Goal: Task Accomplishment & Management: Manage account settings

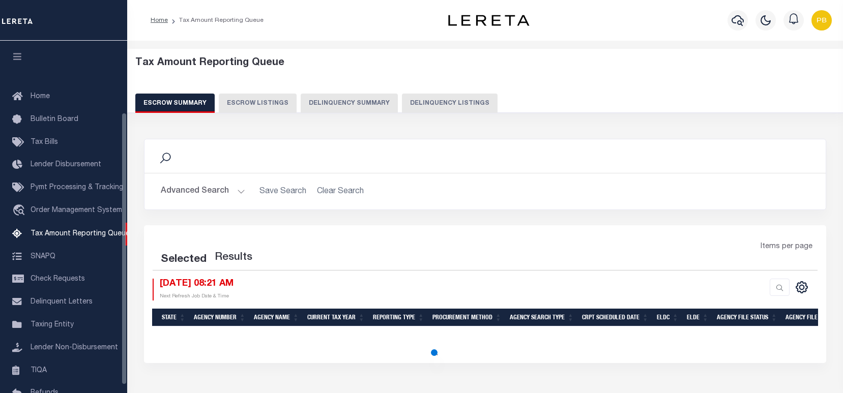
select select "100"
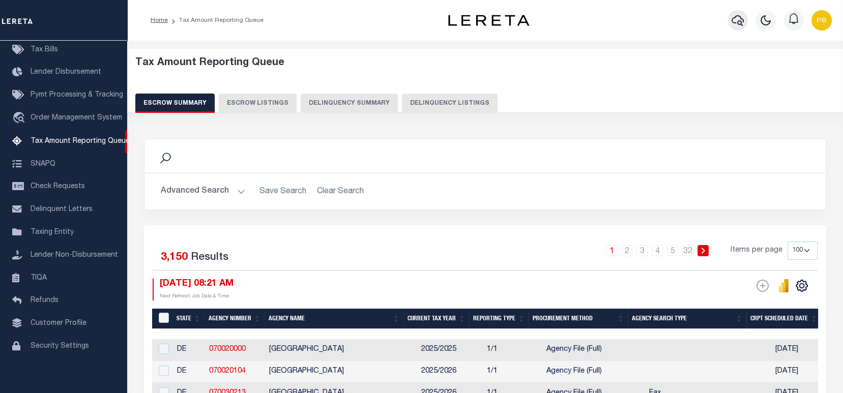
click at [737, 20] on icon "button" at bounding box center [737, 20] width 12 height 12
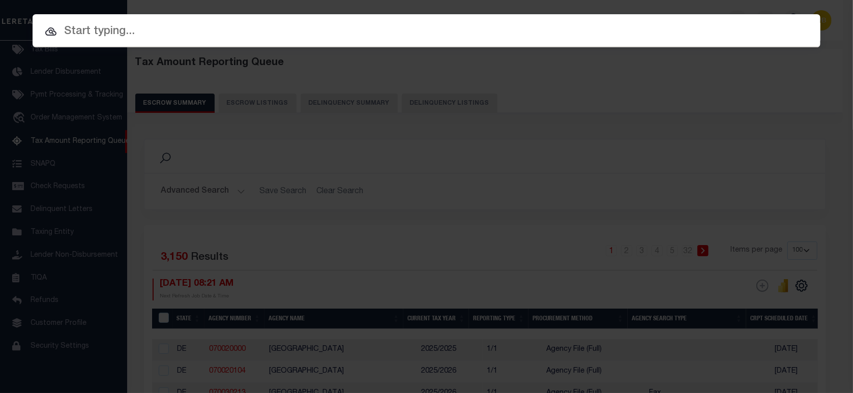
paste input "3078172001"
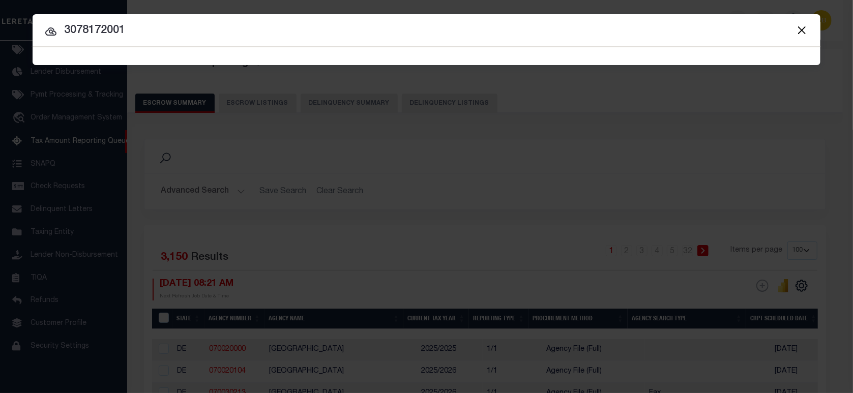
type input "3078172001"
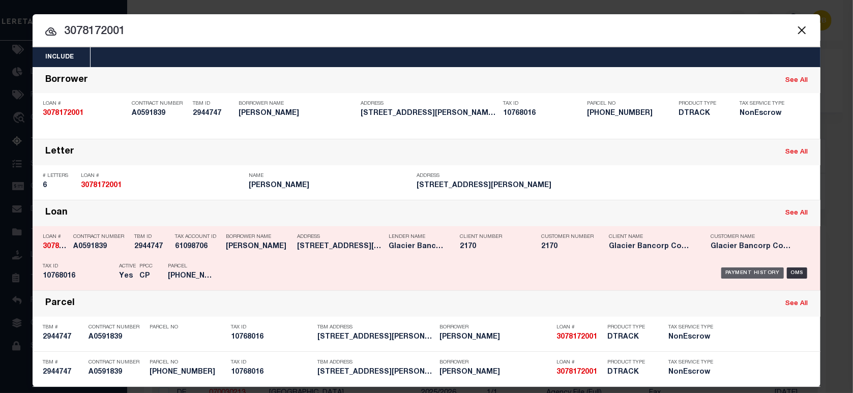
click at [739, 272] on div "Payment History" at bounding box center [752, 273] width 63 height 11
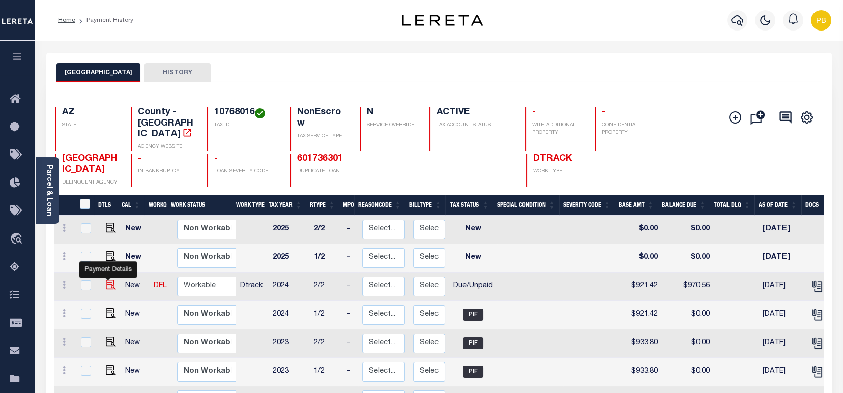
click at [107, 280] on img "" at bounding box center [111, 285] width 10 height 10
checkbox input "true"
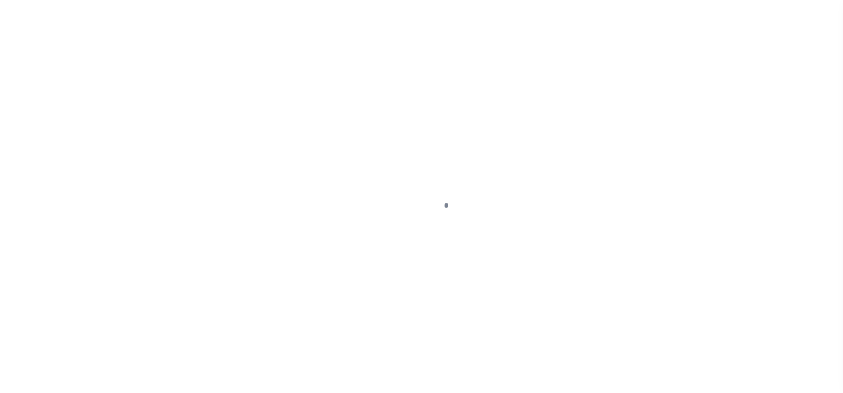
select select "DUE"
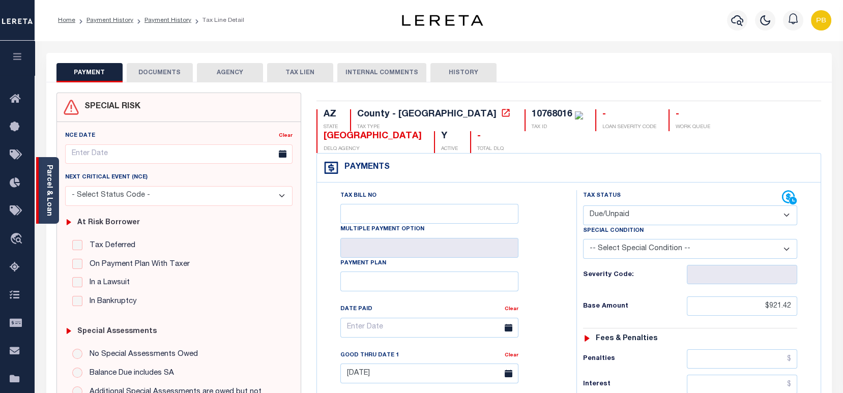
click at [49, 202] on link "Parcel & Loan" at bounding box center [48, 190] width 7 height 51
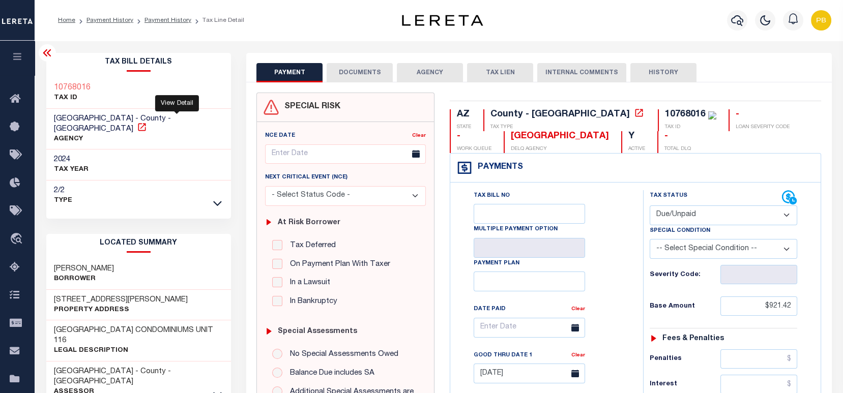
click at [147, 122] on icon at bounding box center [142, 127] width 10 height 10
click at [366, 75] on button "DOCUMENTS" at bounding box center [360, 72] width 66 height 19
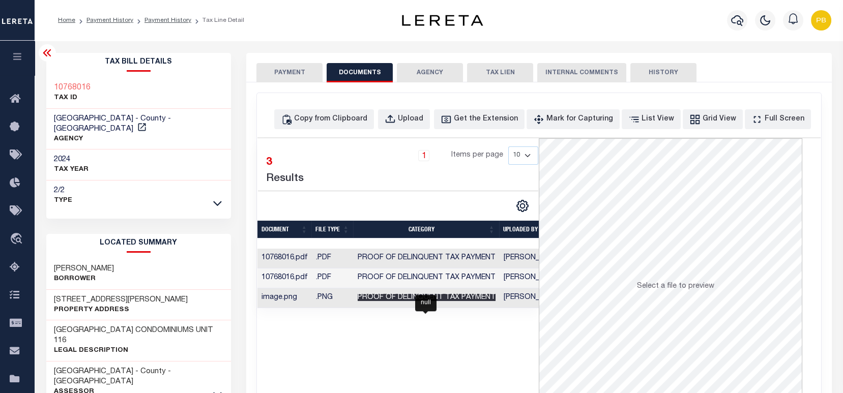
click at [405, 300] on span "Proof of Delinquent Tax Payment" at bounding box center [427, 297] width 138 height 7
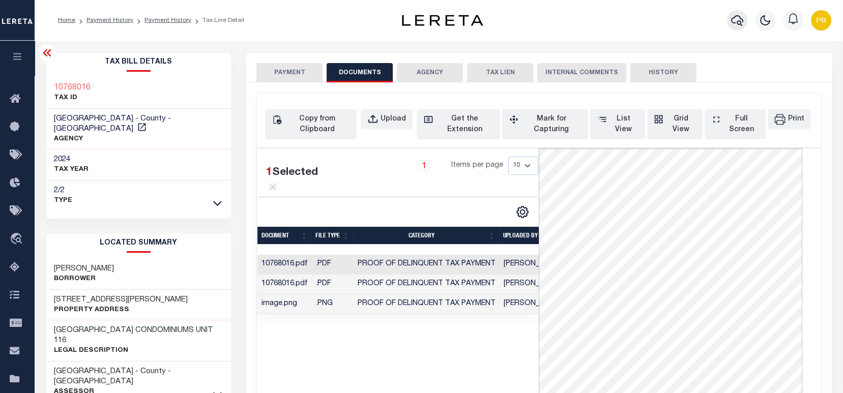
click at [736, 16] on icon "button" at bounding box center [737, 20] width 12 height 11
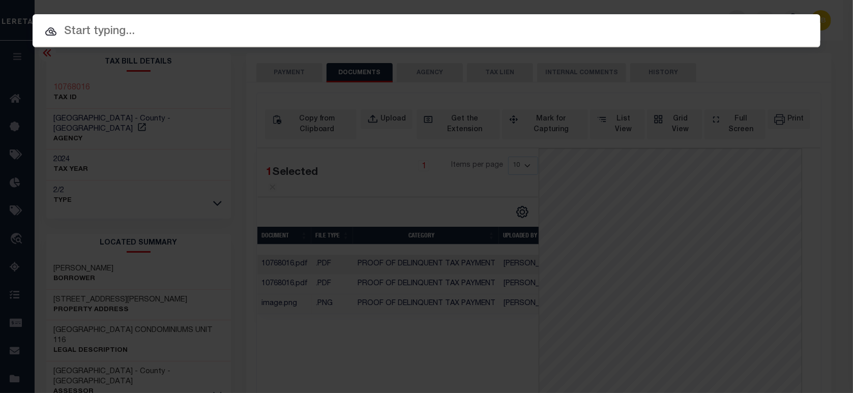
paste input "4308230002322"
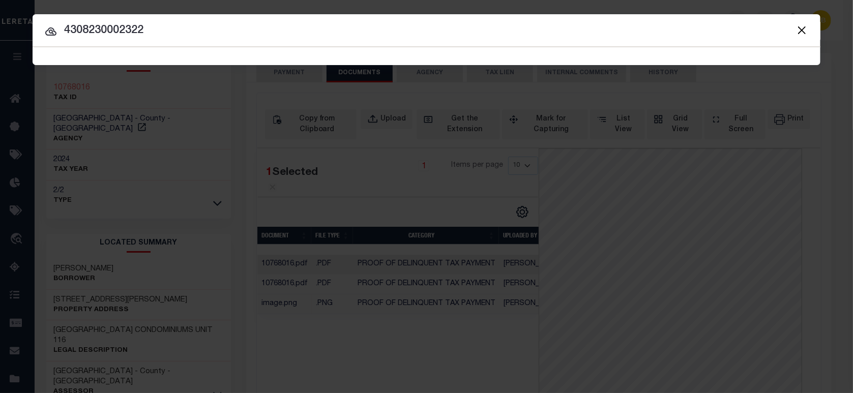
type input "4308230002322"
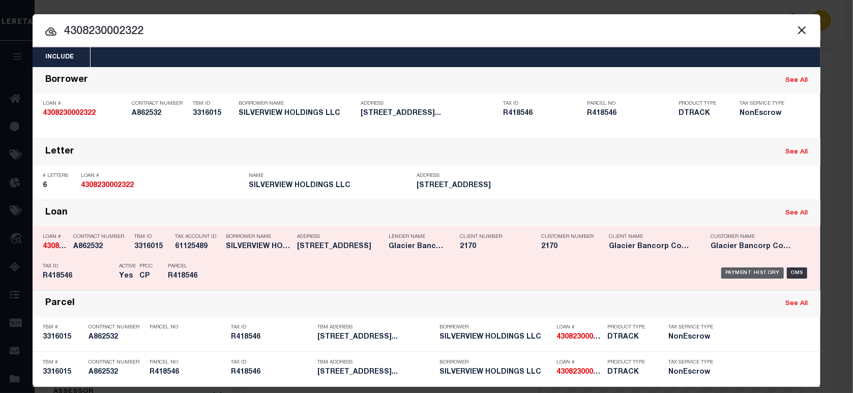
click at [749, 276] on div "Payment History" at bounding box center [752, 273] width 63 height 11
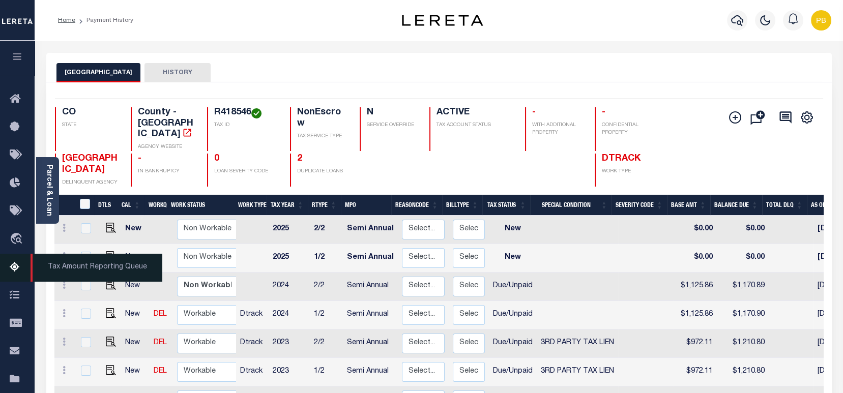
click at [12, 268] on icon at bounding box center [18, 267] width 16 height 13
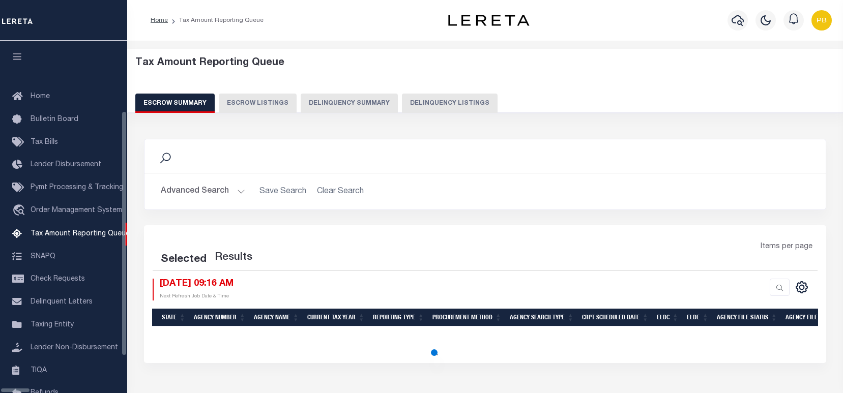
click at [418, 103] on button "Delinquency Listings" at bounding box center [450, 103] width 96 height 19
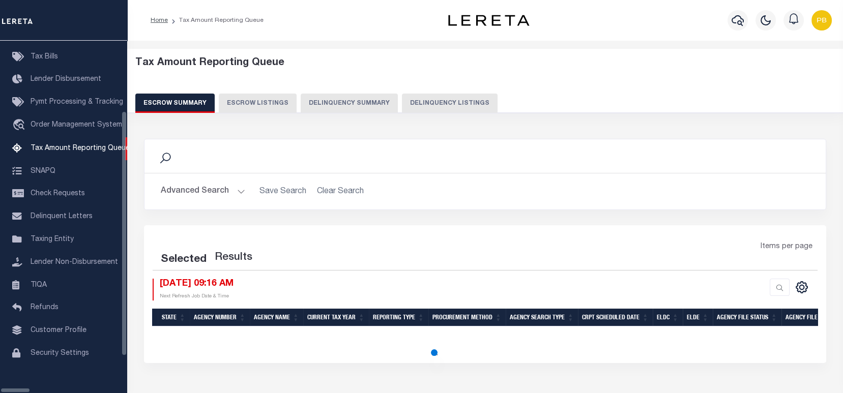
select select "100"
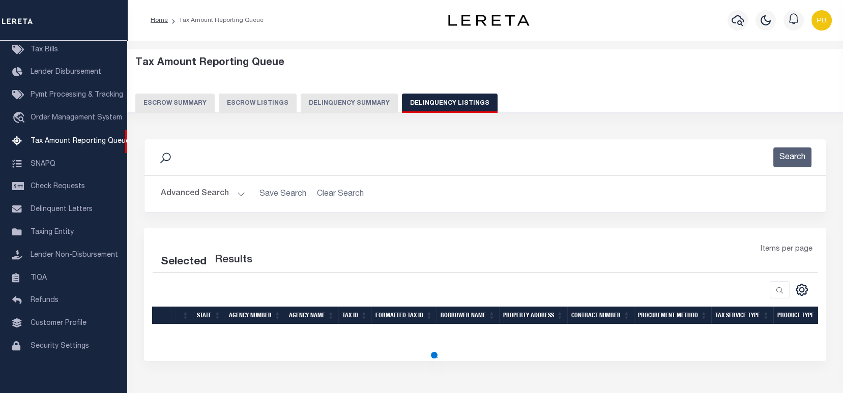
select select "100"
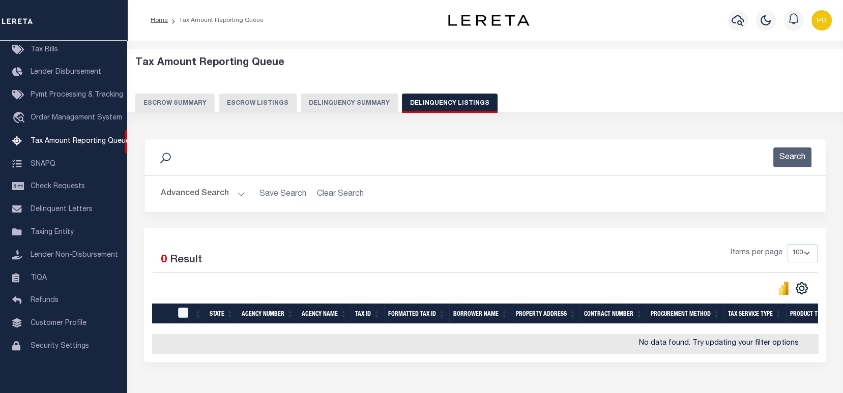
click at [235, 191] on button "Advanced Search" at bounding box center [203, 194] width 84 height 20
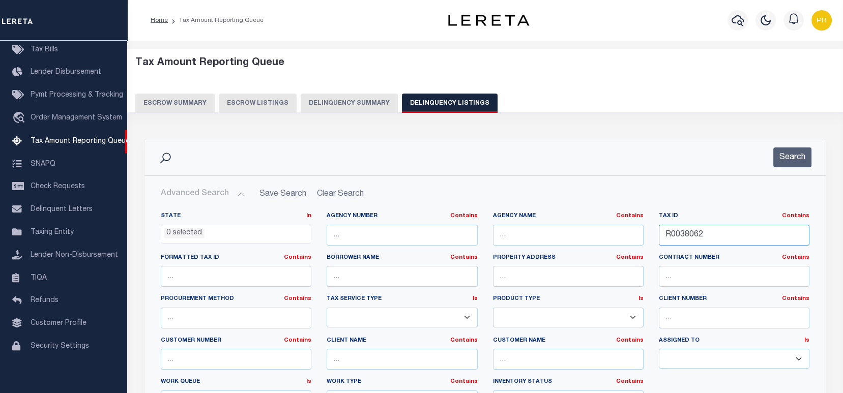
drag, startPoint x: 719, startPoint y: 236, endPoint x: 614, endPoint y: 226, distance: 104.8
click at [614, 226] on div "State In In AK AL AR AZ CA CO CT DC DE FL GA GU HI IA ID IL IN KS KY LA MA MD M…" at bounding box center [485, 316] width 664 height 208
paste input "10768016"
type input "10768016"
click at [794, 164] on button "Search" at bounding box center [792, 157] width 38 height 20
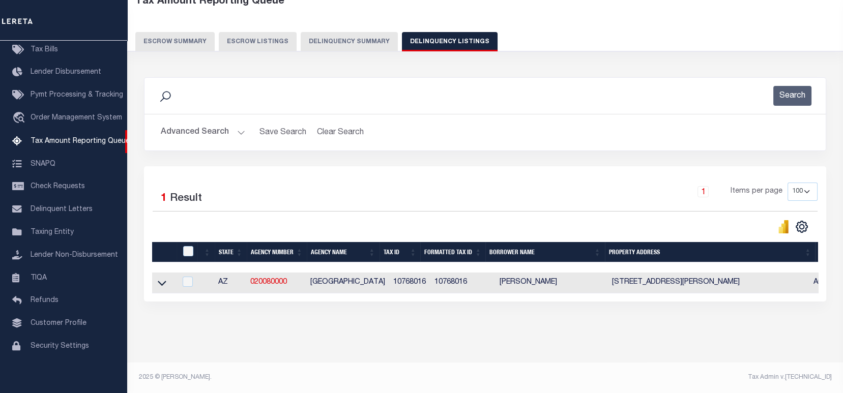
scroll to position [69, 0]
click at [159, 278] on icon at bounding box center [162, 283] width 9 height 11
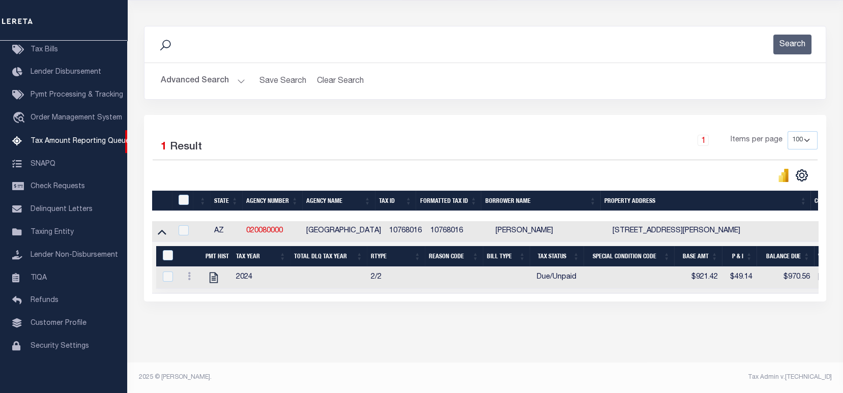
scroll to position [121, 0]
click at [189, 272] on icon at bounding box center [189, 276] width 3 height 8
click at [206, 293] on link "" at bounding box center [201, 292] width 35 height 17
checkbox input "true"
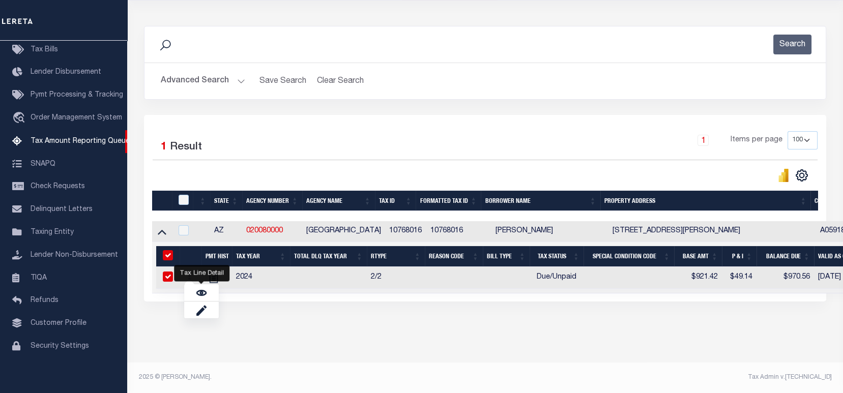
checkbox input "true"
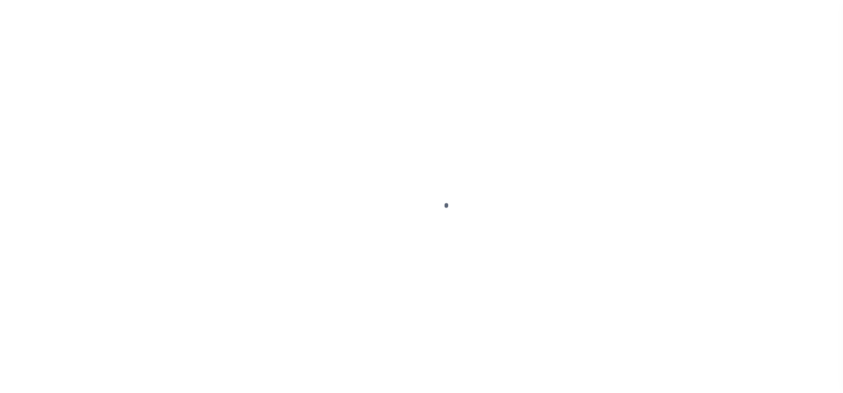
select select "DUE"
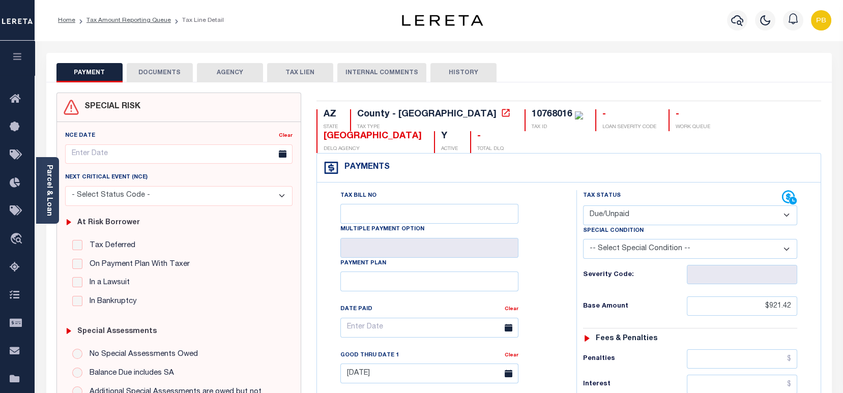
click at [173, 72] on button "DOCUMENTS" at bounding box center [160, 72] width 66 height 19
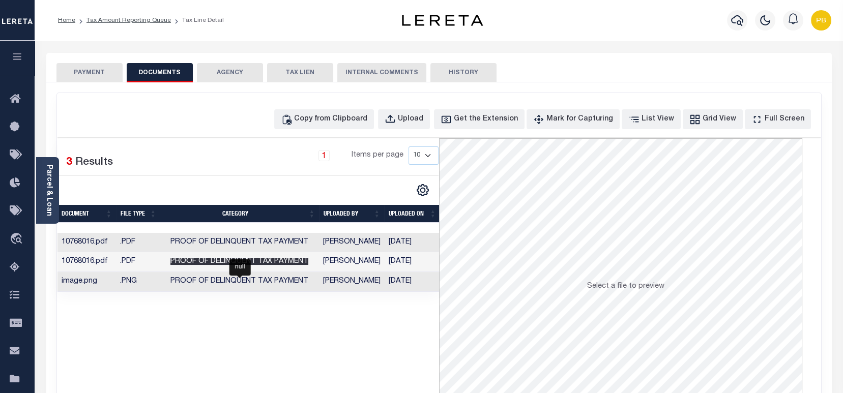
click at [262, 258] on span "Proof of Delinquent Tax Payment" at bounding box center [239, 261] width 138 height 7
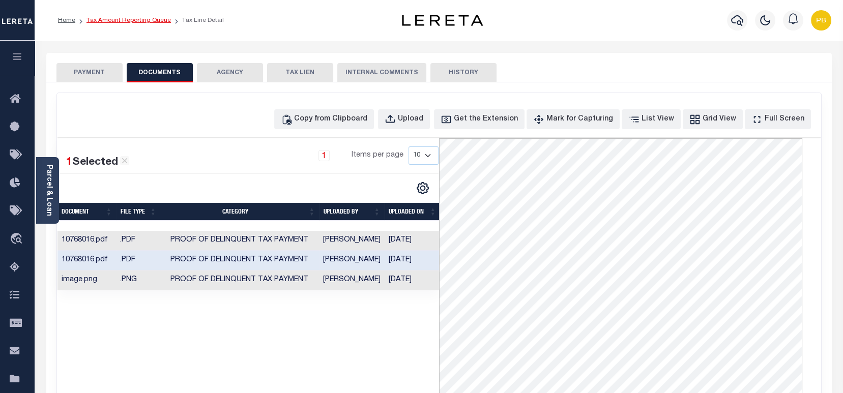
click at [119, 20] on link "Tax Amount Reporting Queue" at bounding box center [128, 20] width 84 height 6
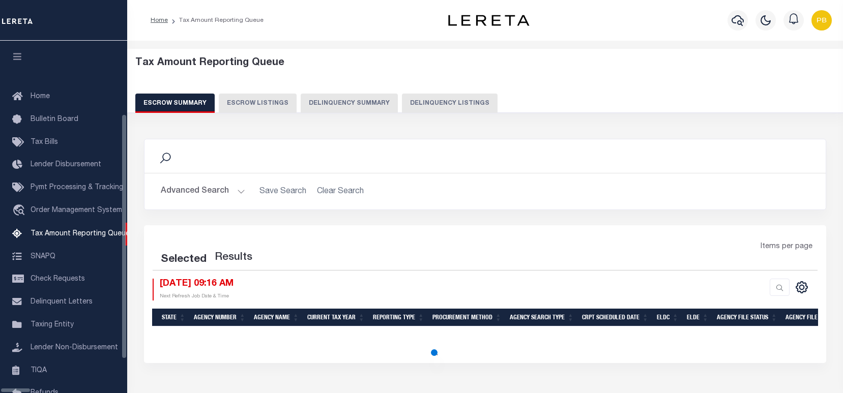
click at [418, 106] on button "Delinquency Listings" at bounding box center [450, 103] width 96 height 19
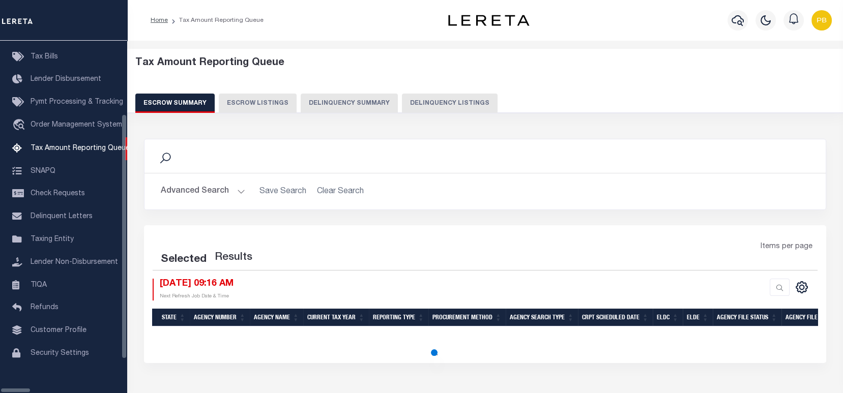
select select "100"
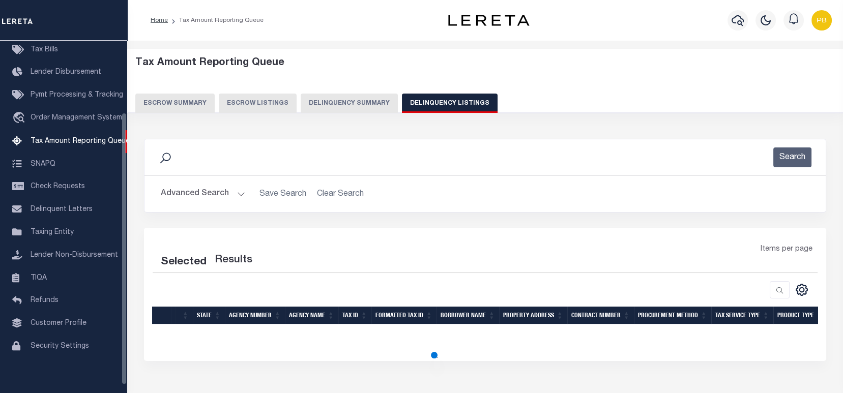
scroll to position [58, 0]
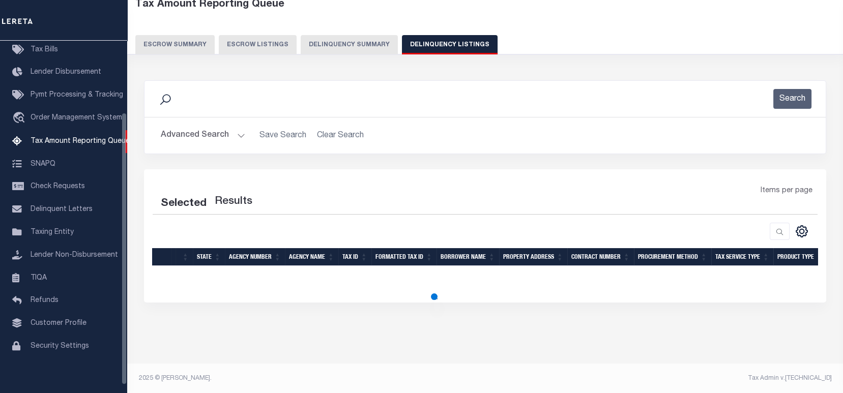
select select "100"
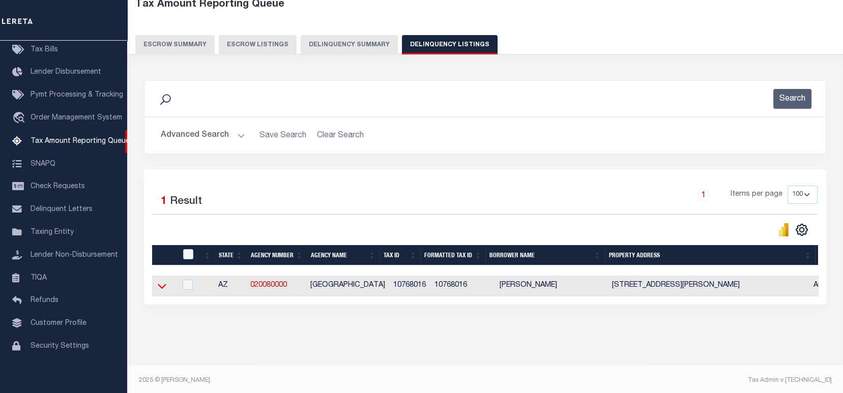
click at [160, 287] on icon at bounding box center [162, 286] width 9 height 11
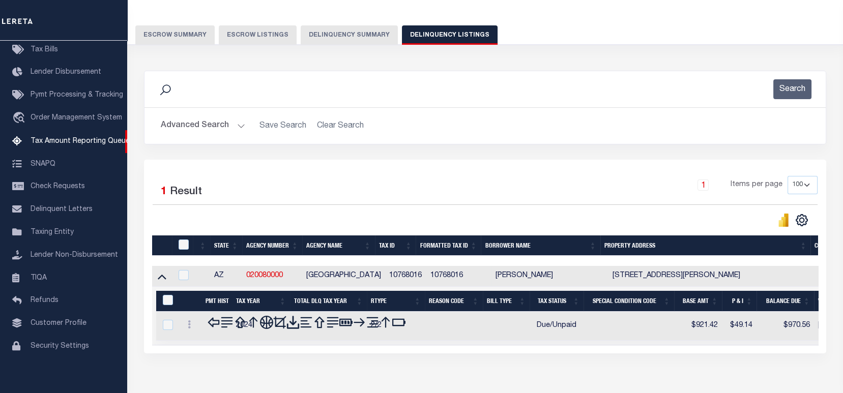
scroll to position [121, 0]
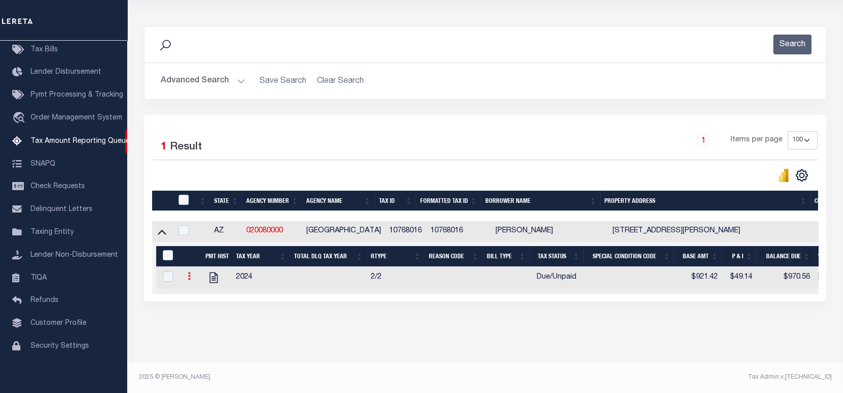
click at [187, 274] on link at bounding box center [189, 278] width 11 height 8
click at [200, 291] on img "" at bounding box center [201, 293] width 10 height 10
checkbox input "true"
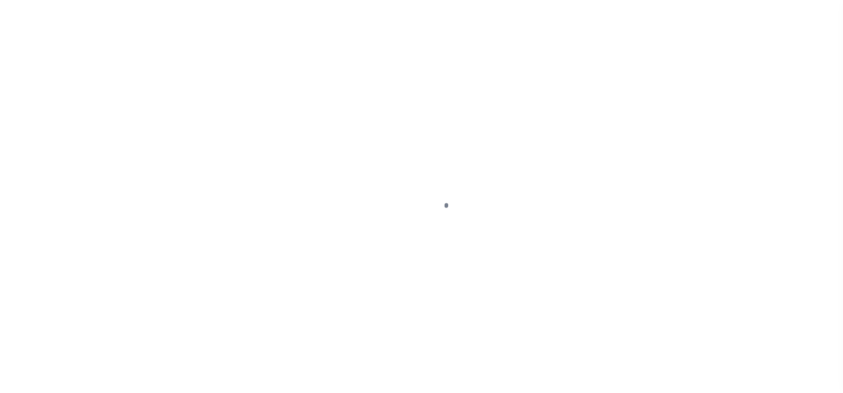
select select "DUE"
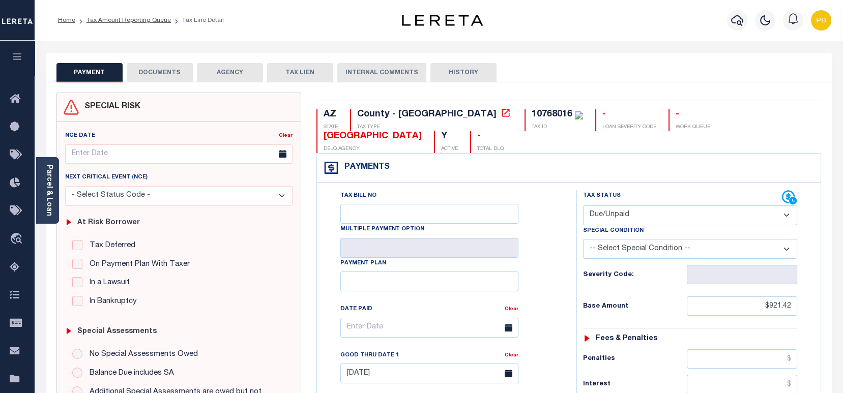
click at [174, 78] on button "DOCUMENTS" at bounding box center [160, 72] width 66 height 19
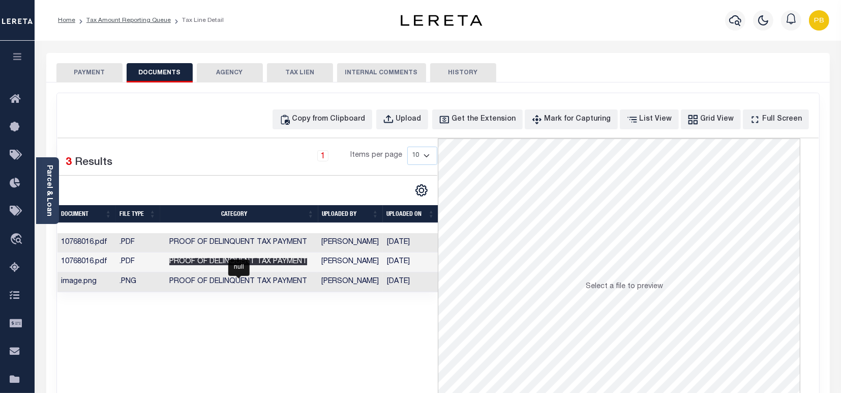
click at [291, 262] on span "Proof of Delinquent Tax Payment" at bounding box center [238, 261] width 138 height 7
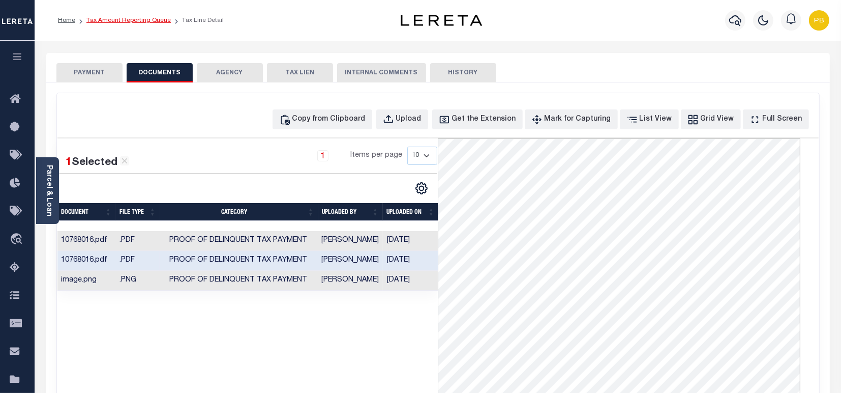
click at [122, 19] on link "Tax Amount Reporting Queue" at bounding box center [128, 20] width 84 height 6
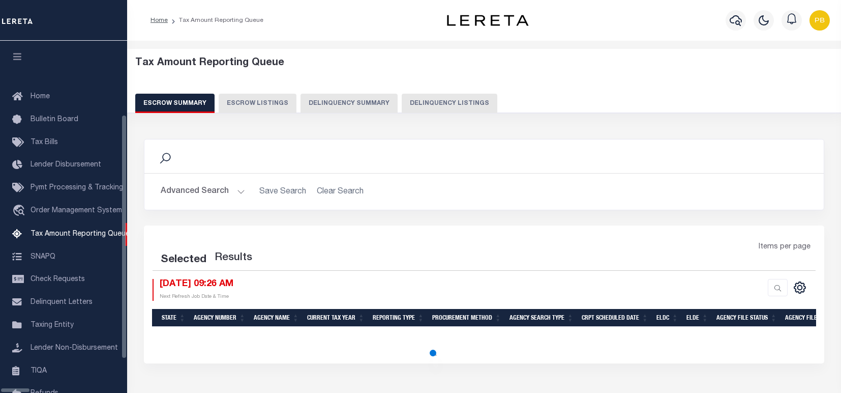
select select "100"
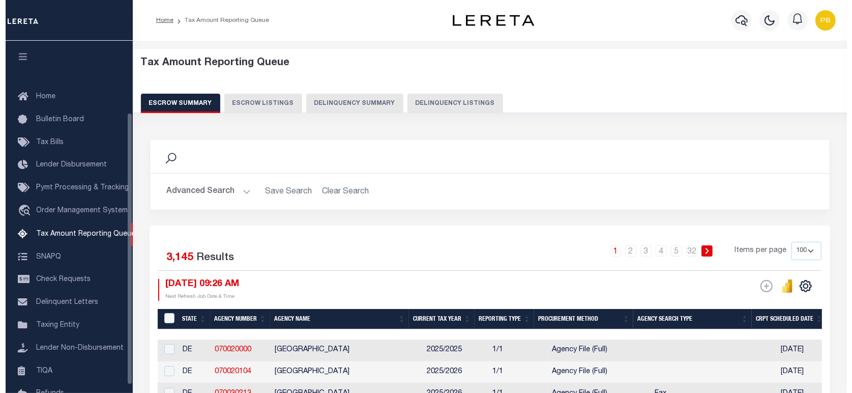
scroll to position [93, 0]
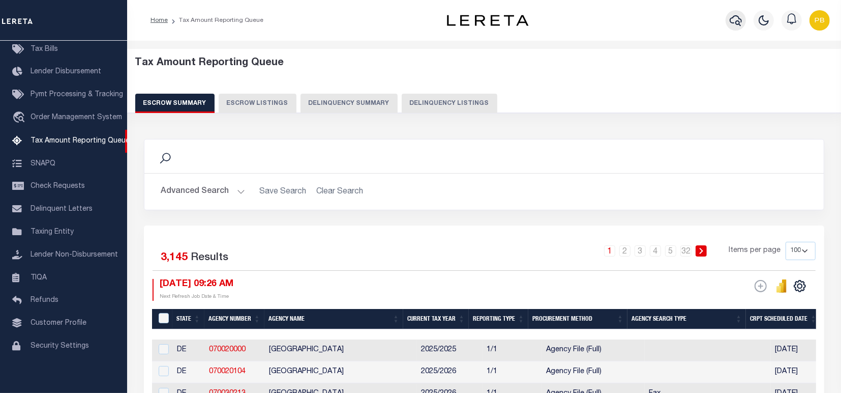
click at [736, 22] on icon "button" at bounding box center [736, 20] width 12 height 11
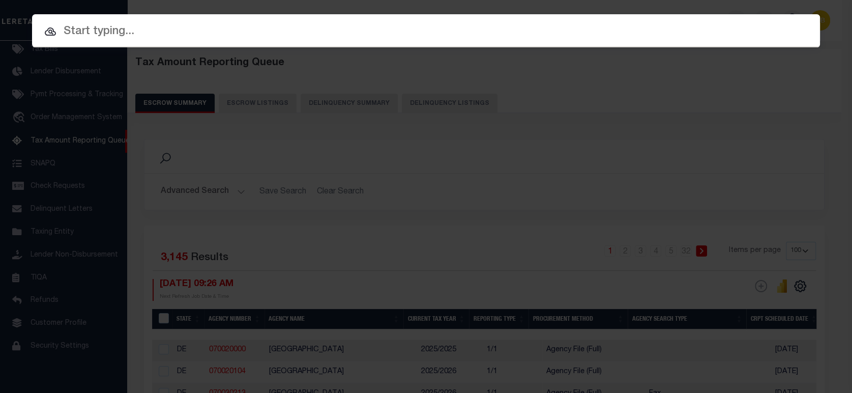
paste input "4707220028451"
type input "4707220028451"
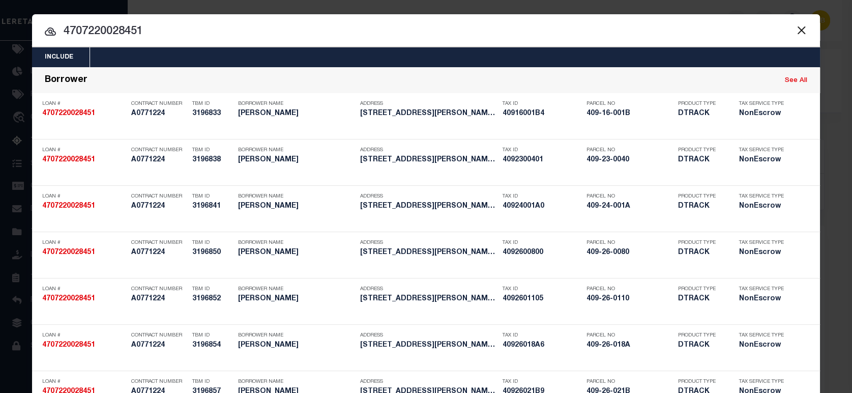
scroll to position [3385, 0]
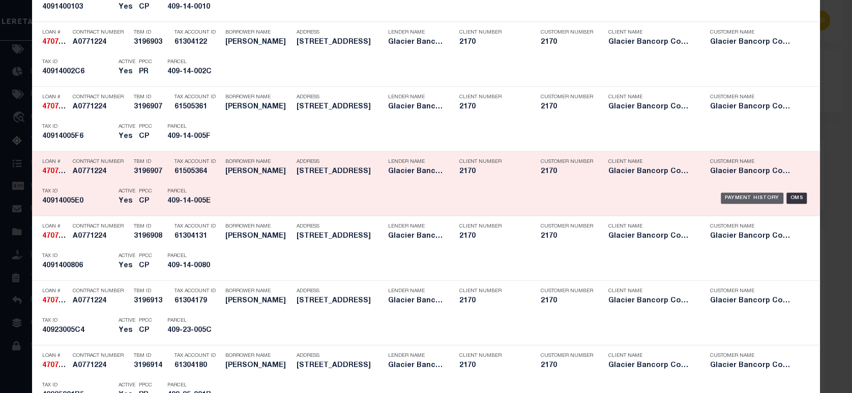
click at [747, 193] on div "Payment History" at bounding box center [752, 197] width 63 height 11
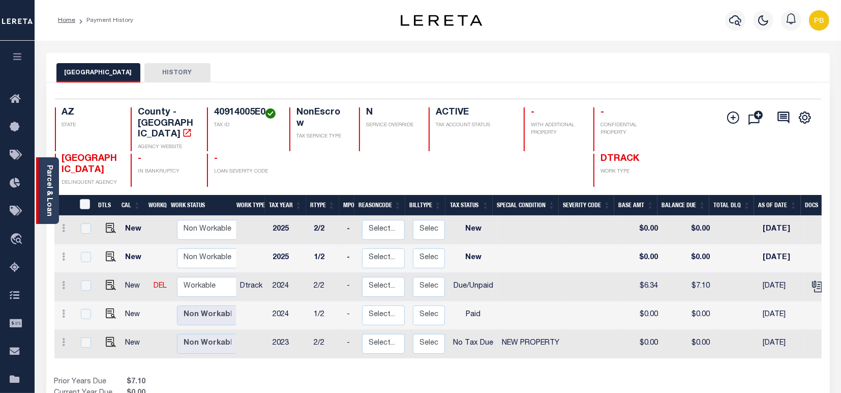
click at [50, 190] on link "Parcel & Loan" at bounding box center [48, 190] width 7 height 51
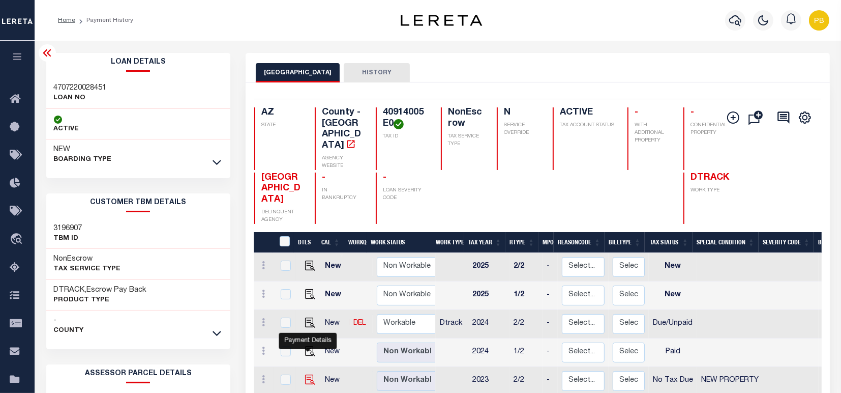
click at [308, 374] on img "" at bounding box center [310, 379] width 10 height 10
checkbox input "true"
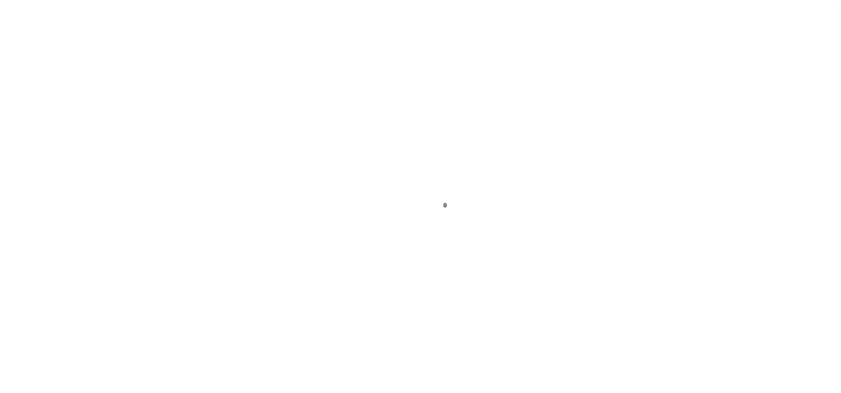
select select "NTX"
select select "7"
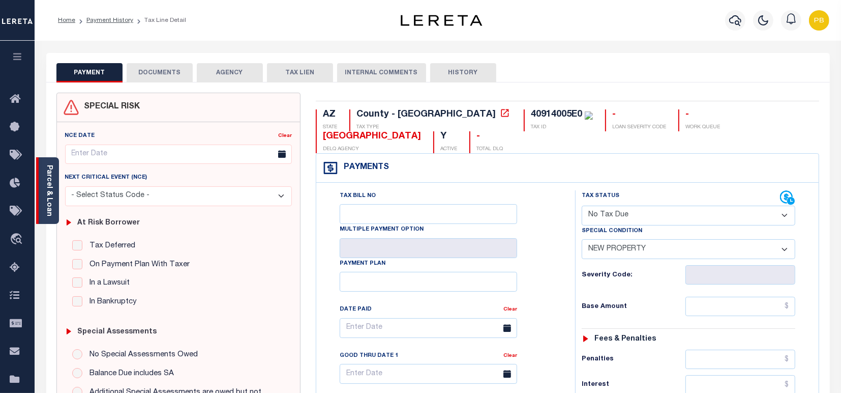
click at [49, 193] on link "Parcel & Loan" at bounding box center [48, 190] width 7 height 51
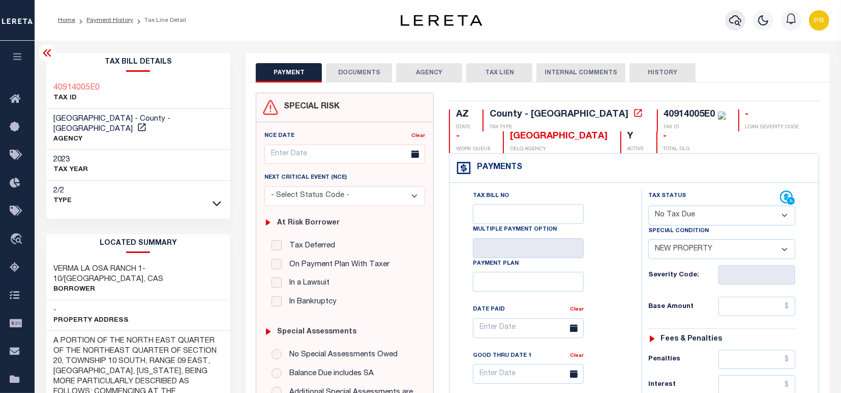
click at [737, 20] on icon "button" at bounding box center [735, 20] width 12 height 12
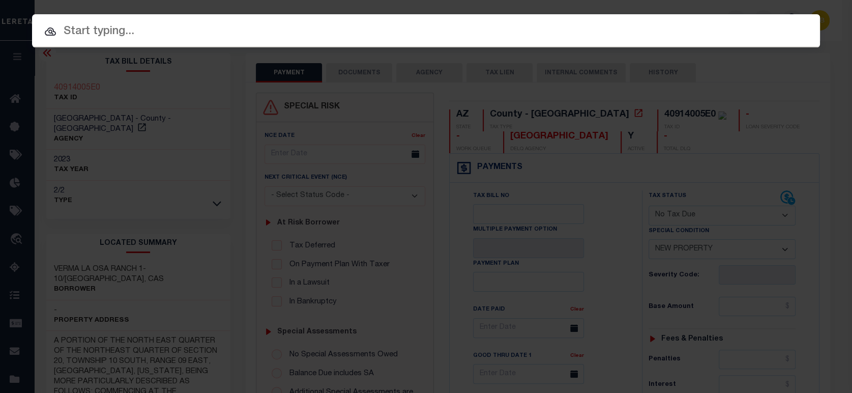
paste input "2342NDREO"
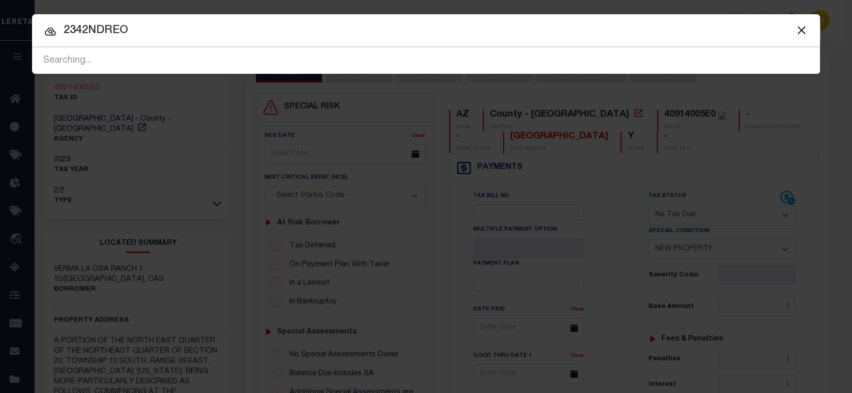
click at [157, 40] on div at bounding box center [426, 30] width 788 height 33
click at [188, 38] on input "2342NDREO" at bounding box center [426, 31] width 788 height 18
click at [226, 44] on div at bounding box center [426, 30] width 788 height 33
click at [344, 34] on input "2342NDREO" at bounding box center [426, 31] width 788 height 18
type input "2"
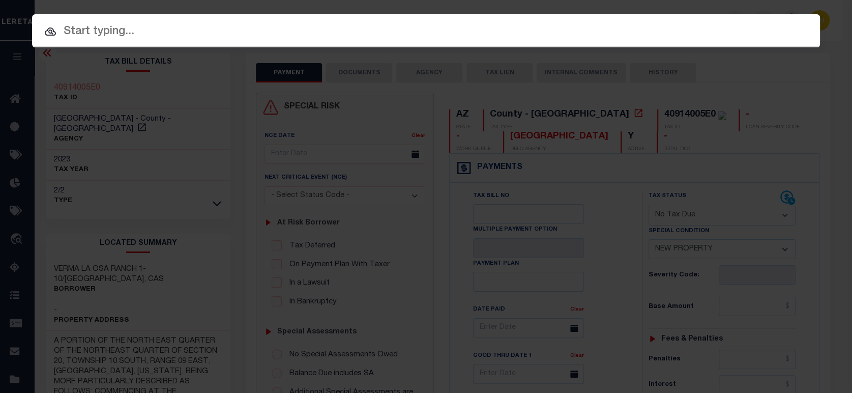
click at [140, 32] on input "text" at bounding box center [426, 32] width 788 height 18
paste input "2342NDREO"
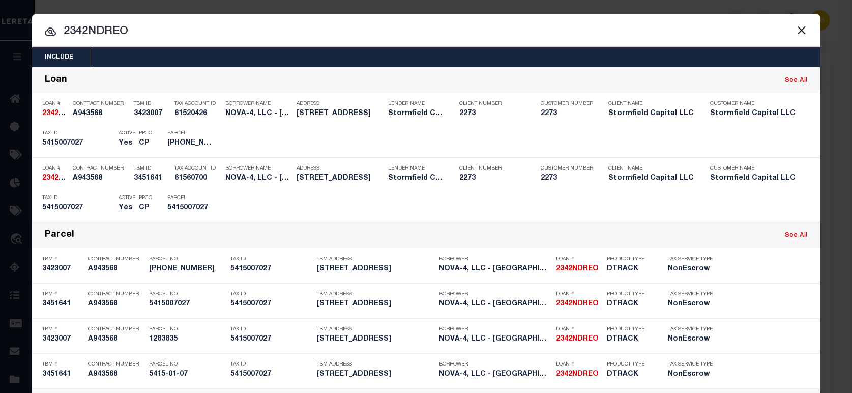
type input "2342NDREO"
click at [824, 153] on div "Include Loans TBM Customers Borrowers Payments (Lender Non-Disb) Payments (Lend…" at bounding box center [426, 196] width 852 height 393
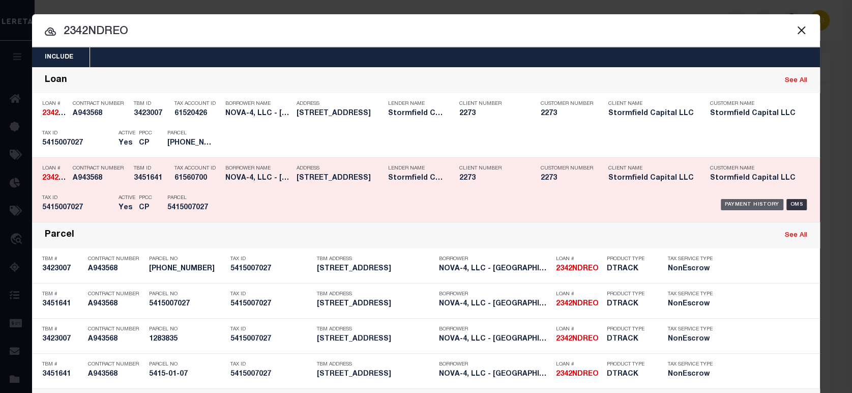
click at [761, 201] on div "Payment History" at bounding box center [752, 204] width 63 height 11
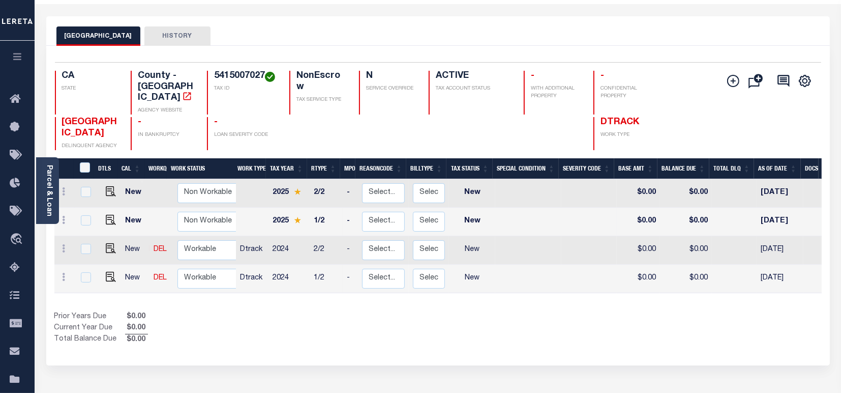
scroll to position [68, 0]
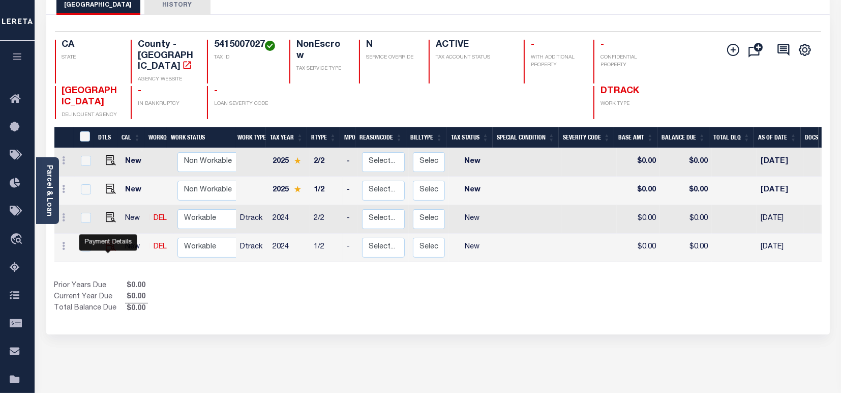
click at [107, 247] on img "" at bounding box center [111, 246] width 10 height 10
checkbox input "true"
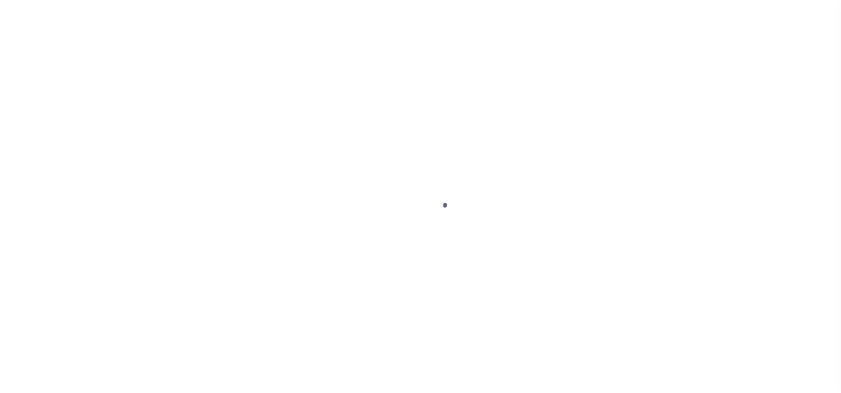
select select "NW2"
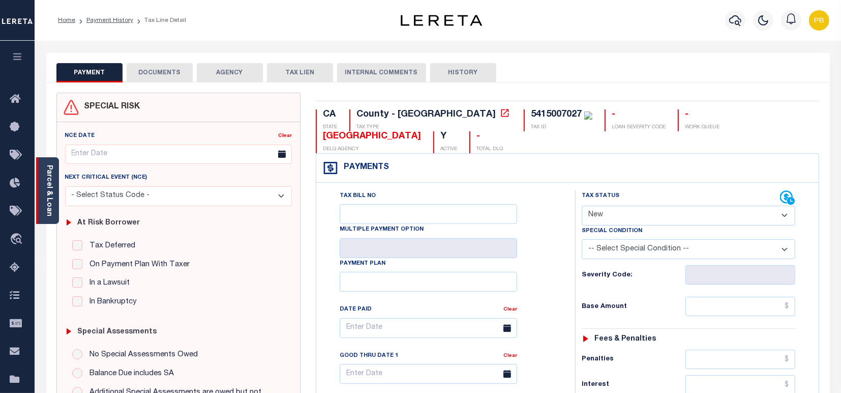
click at [52, 186] on link "Parcel & Loan" at bounding box center [48, 190] width 7 height 51
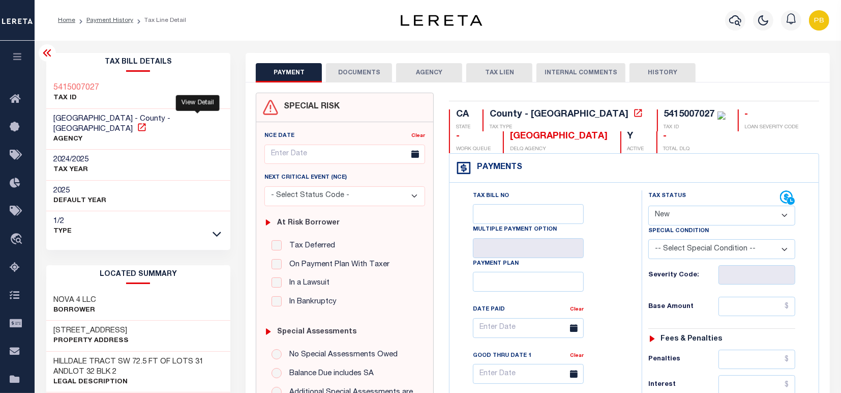
click at [147, 122] on icon at bounding box center [142, 127] width 10 height 10
click at [102, 21] on link "Payment History" at bounding box center [109, 20] width 47 height 6
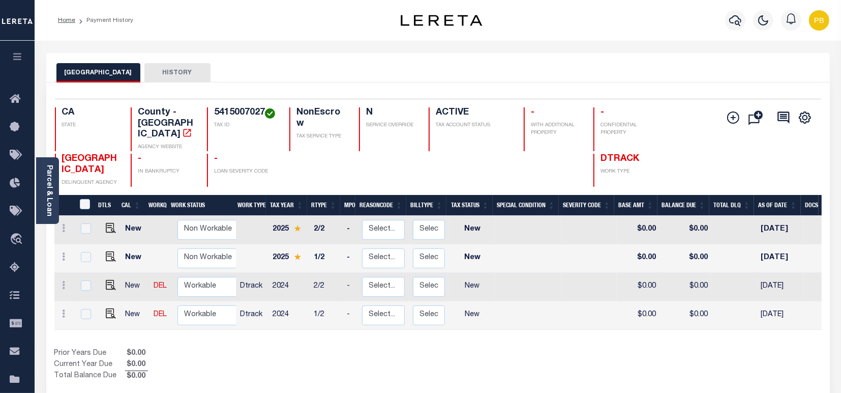
drag, startPoint x: 411, startPoint y: 337, endPoint x: 647, endPoint y: 336, distance: 236.5
click at [704, 339] on div "DTLS CAL WorkQ Work Status Work Type Tax Year RType MPO ReasonCode BillType Tax…" at bounding box center [437, 288] width 767 height 187
click at [111, 318] on img "" at bounding box center [111, 313] width 10 height 10
checkbox input "true"
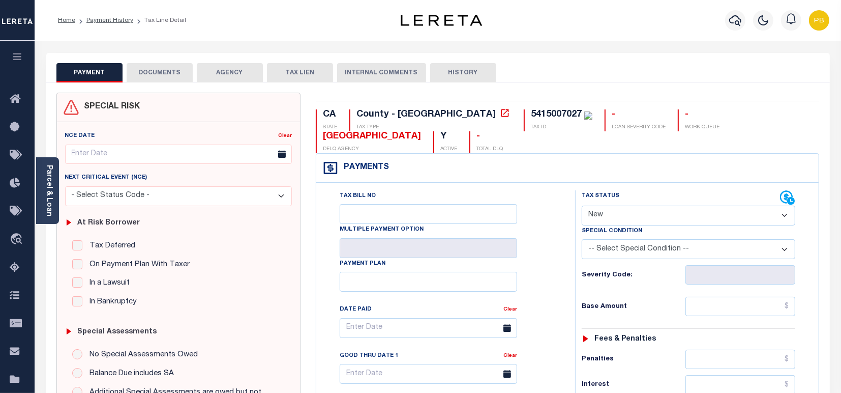
click at [638, 214] on select "- Select Status Code - Open Due/Unpaid Paid Incomplete No Tax Due Internal Refu…" at bounding box center [689, 215] width 214 height 20
select select "PYD"
click at [582, 206] on select "- Select Status Code - Open Due/Unpaid Paid Incomplete No Tax Due Internal Refu…" at bounding box center [689, 215] width 214 height 20
type input "[DATE]"
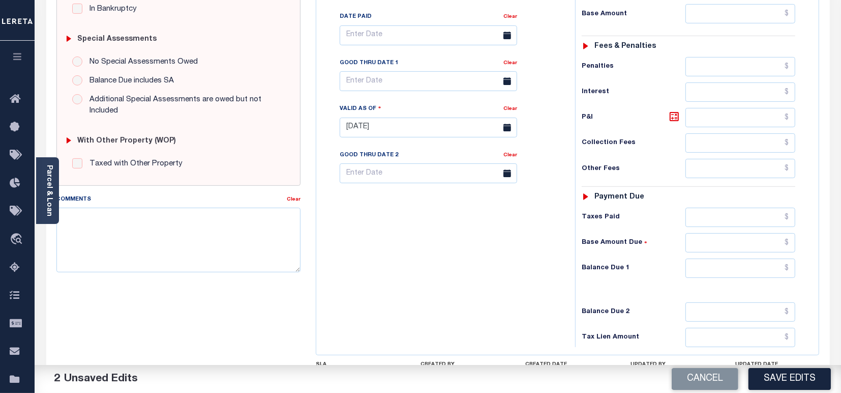
scroll to position [339, 0]
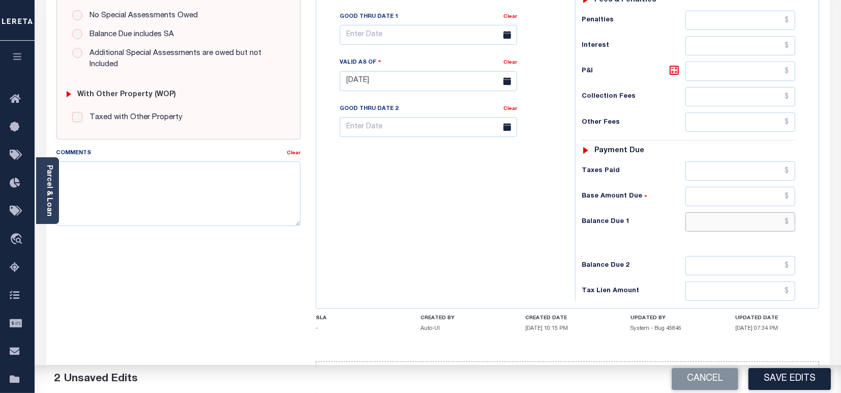
click at [737, 222] on input "text" at bounding box center [741, 221] width 110 height 19
type input "$0.00"
click at [791, 374] on button "Save Edits" at bounding box center [790, 379] width 82 height 22
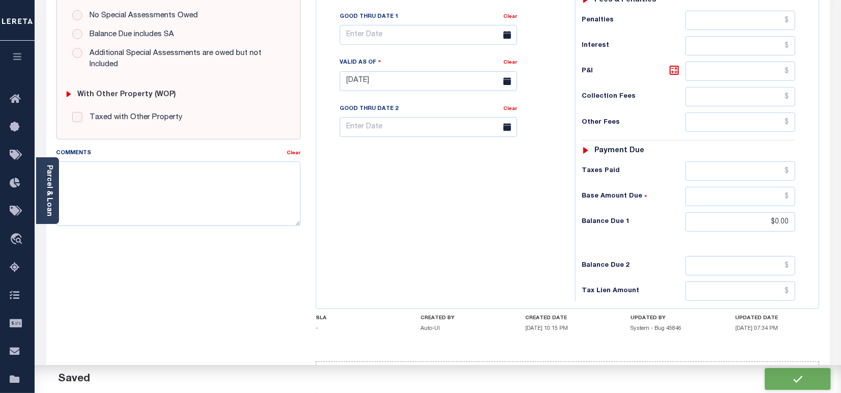
checkbox input "false"
type input "$0"
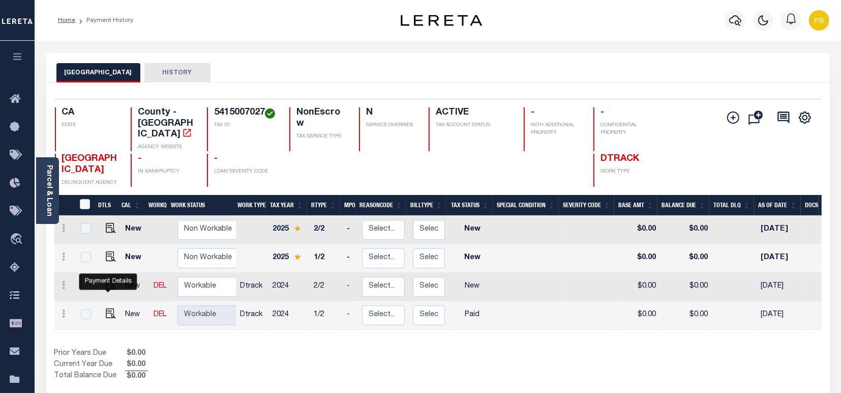
click at [106, 286] on img "" at bounding box center [111, 285] width 10 height 10
checkbox input "true"
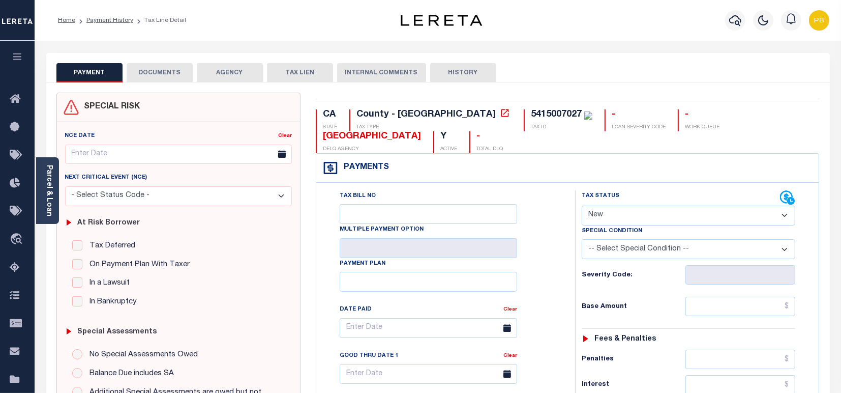
click at [675, 214] on select "- Select Status Code - Open Due/Unpaid Paid Incomplete No Tax Due Internal Refu…" at bounding box center [689, 215] width 214 height 20
select select "PYD"
click at [582, 206] on select "- Select Status Code - Open Due/Unpaid Paid Incomplete No Tax Due Internal Refu…" at bounding box center [689, 215] width 214 height 20
type input "[DATE]"
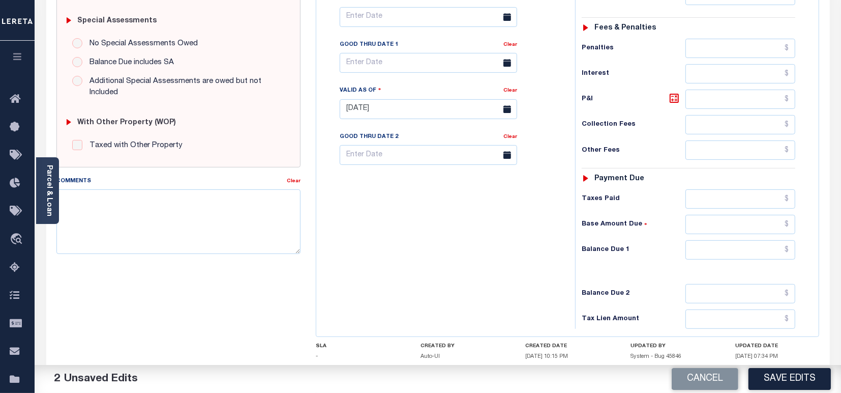
scroll to position [339, 0]
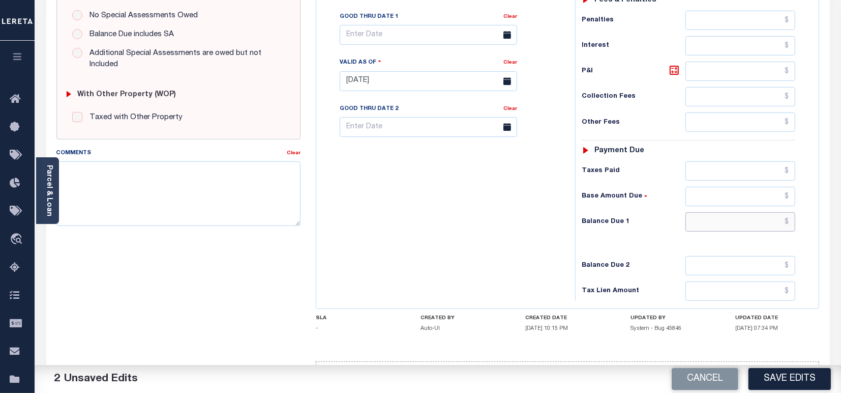
click at [744, 219] on input "text" at bounding box center [741, 221] width 110 height 19
type input "$0.00"
click at [792, 378] on button "Save Edits" at bounding box center [790, 379] width 82 height 22
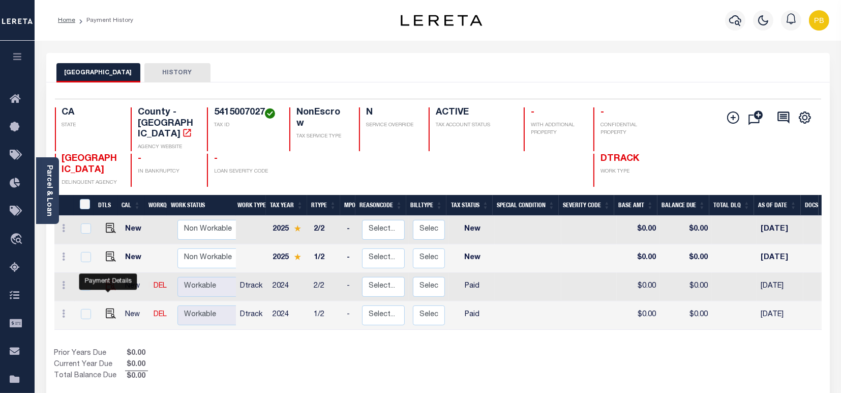
click at [109, 290] on img "" at bounding box center [111, 285] width 10 height 10
checkbox input "true"
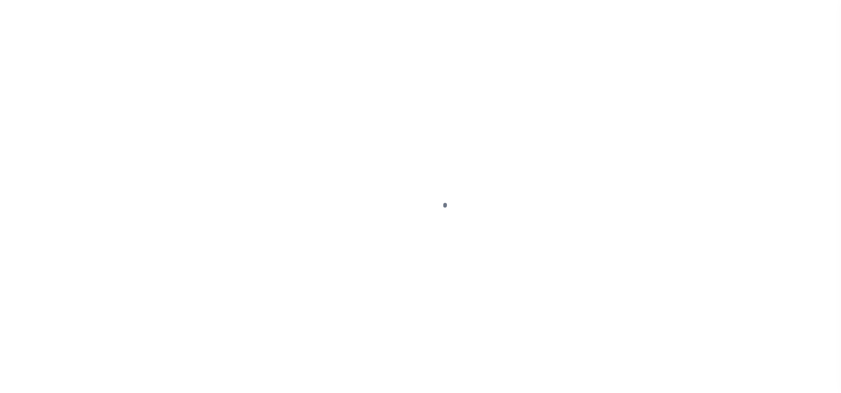
select select "PYD"
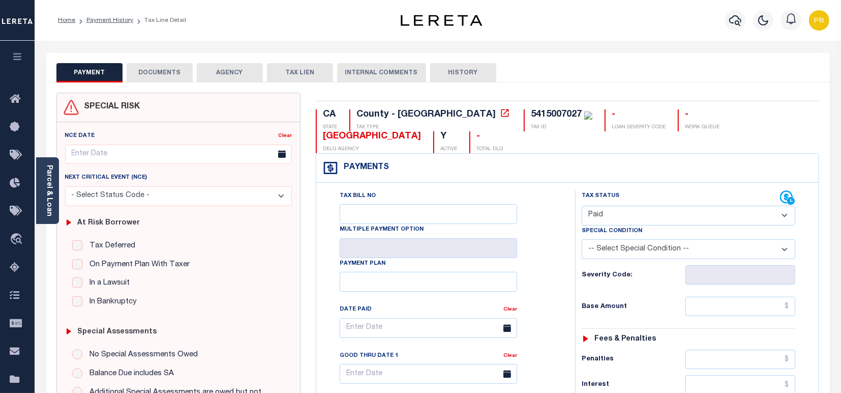
click at [144, 74] on button "DOCUMENTS" at bounding box center [160, 72] width 66 height 19
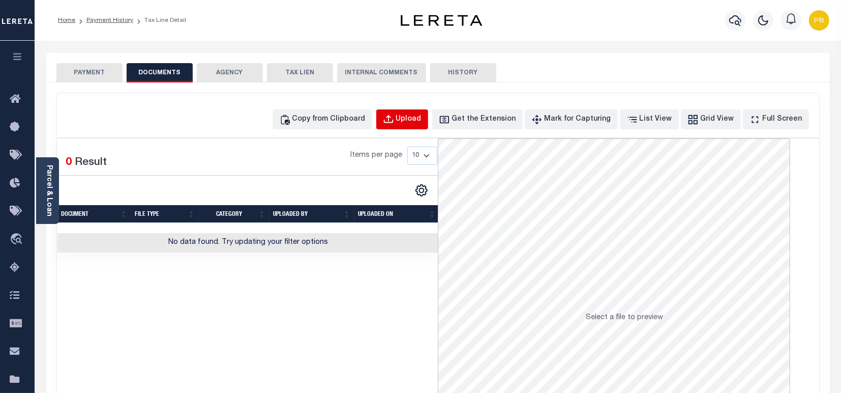
click at [422, 115] on div "Upload" at bounding box center [408, 119] width 25 height 11
select select "POP"
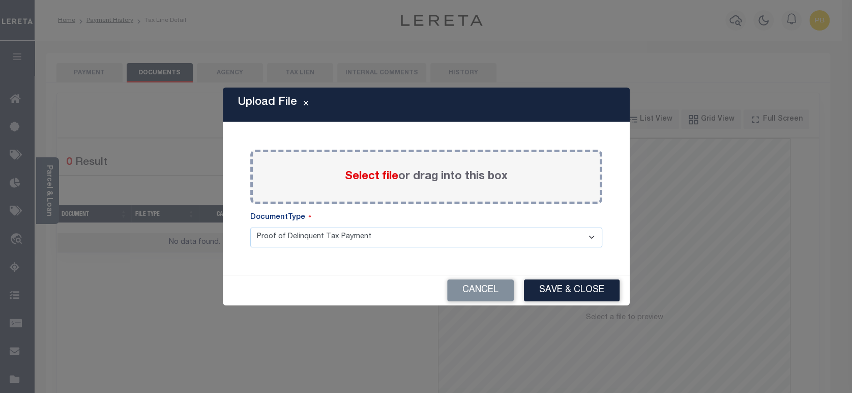
click at [365, 177] on span "Select file" at bounding box center [371, 176] width 53 height 11
click at [0, 0] on input "Select file or drag into this box" at bounding box center [0, 0] width 0 height 0
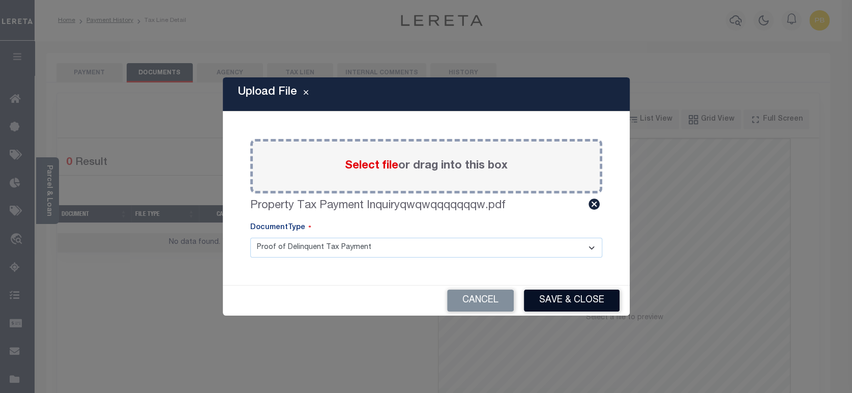
click at [583, 291] on button "Save & Close" at bounding box center [572, 300] width 96 height 22
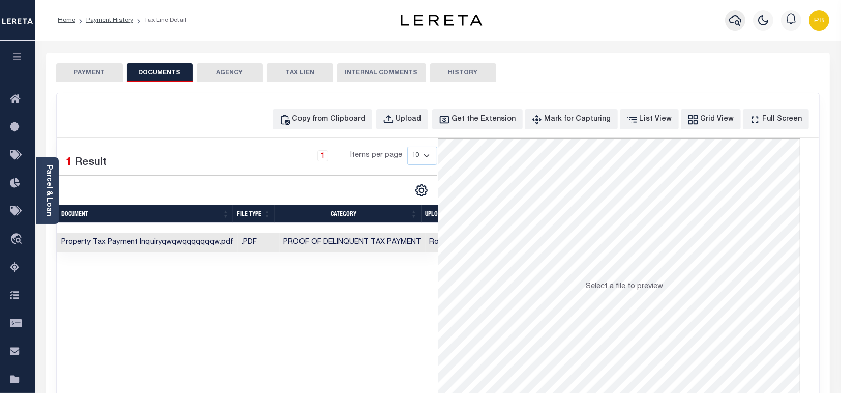
click at [732, 23] on icon "button" at bounding box center [735, 20] width 12 height 11
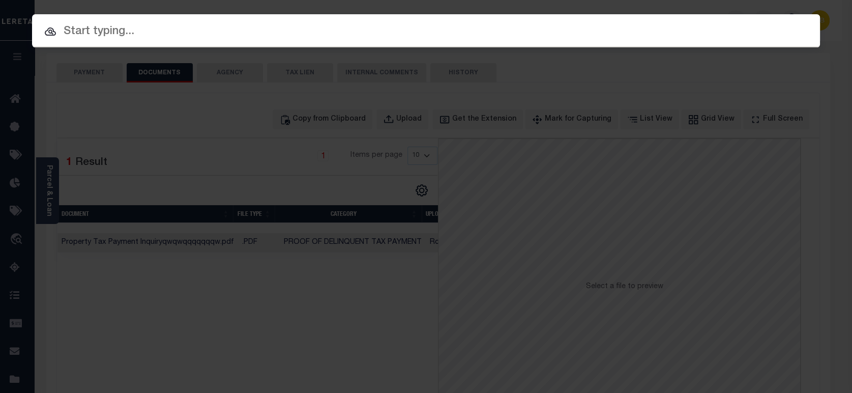
click at [267, 32] on input "text" at bounding box center [426, 32] width 788 height 18
paste input "24270"
type input "24270"
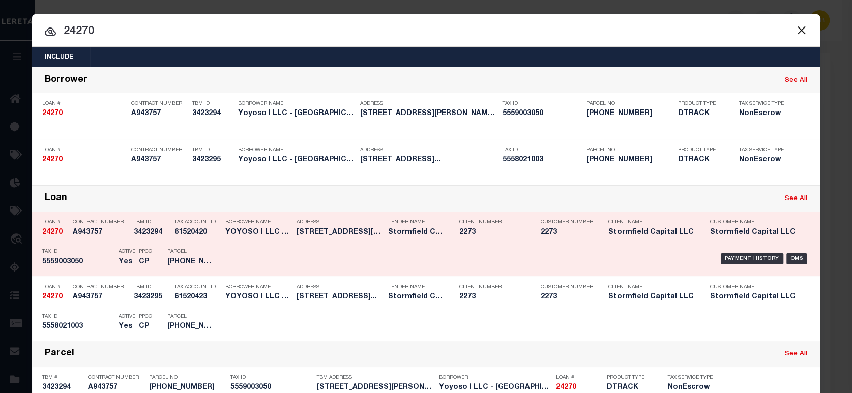
click at [736, 264] on div "Payment History OMS" at bounding box center [518, 258] width 581 height 29
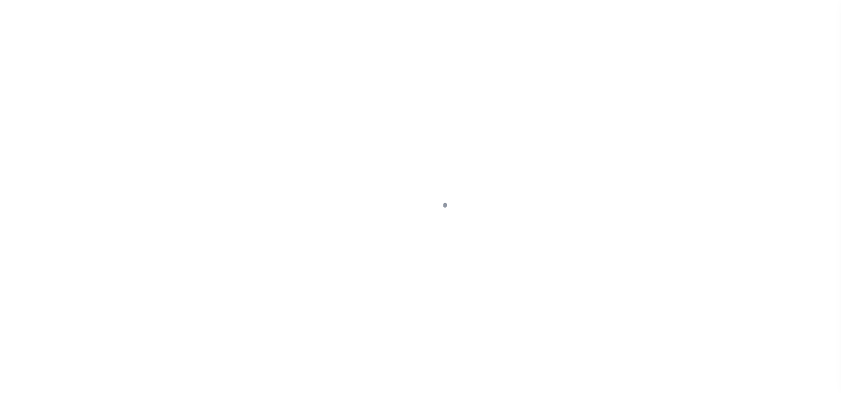
click at [737, 259] on div at bounding box center [420, 196] width 841 height 393
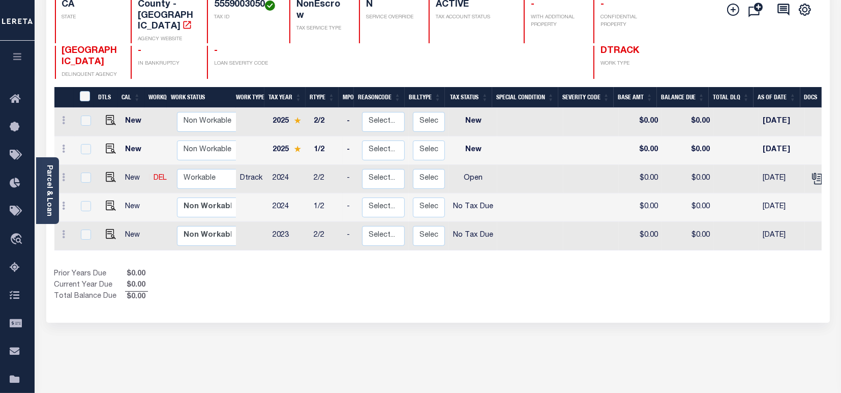
scroll to position [135, 0]
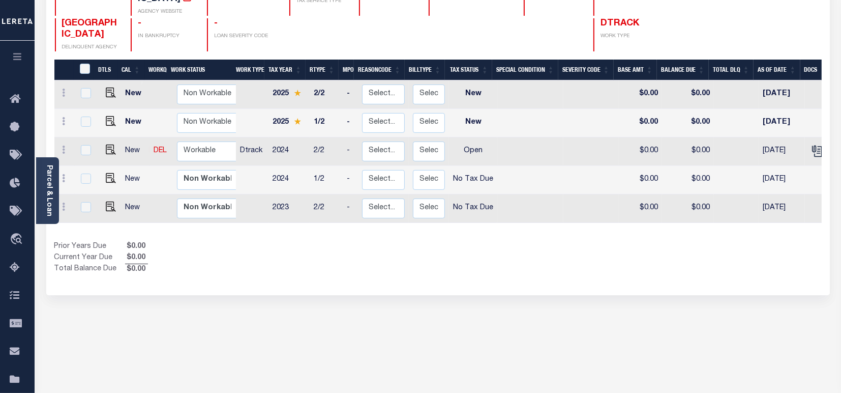
click at [107, 146] on td at bounding box center [109, 151] width 25 height 28
checkbox input "true"
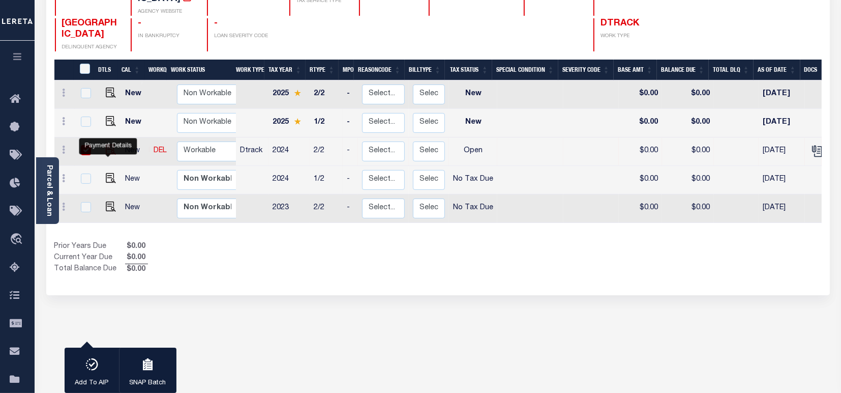
click at [106, 154] on img "" at bounding box center [111, 149] width 10 height 10
checkbox input "false"
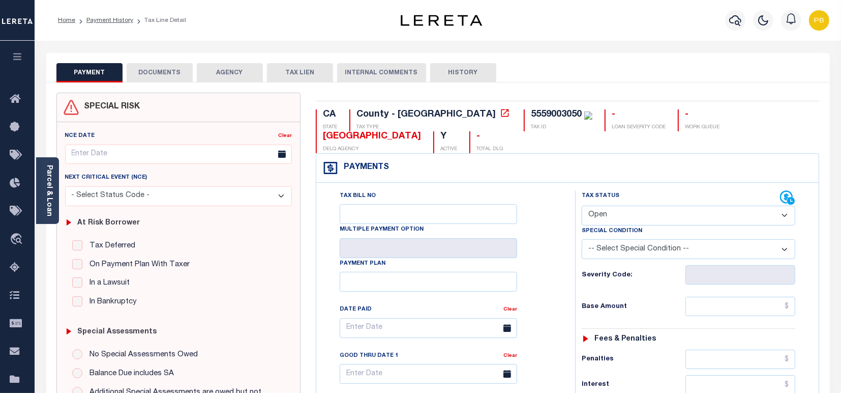
click at [670, 215] on select "- Select Status Code - Open Due/Unpaid Paid Incomplete No Tax Due Internal Refu…" at bounding box center [689, 215] width 214 height 20
select select "NTX"
click at [582, 206] on select "- Select Status Code - Open Due/Unpaid Paid Incomplete No Tax Due Internal Refu…" at bounding box center [689, 215] width 214 height 20
type input "[DATE]"
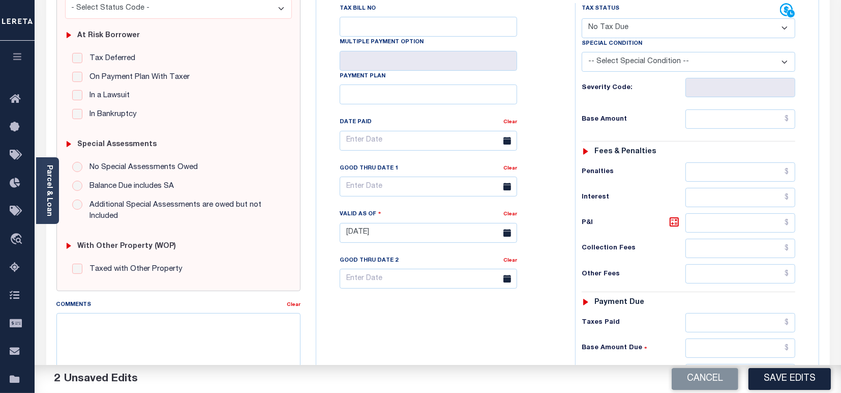
scroll to position [271, 0]
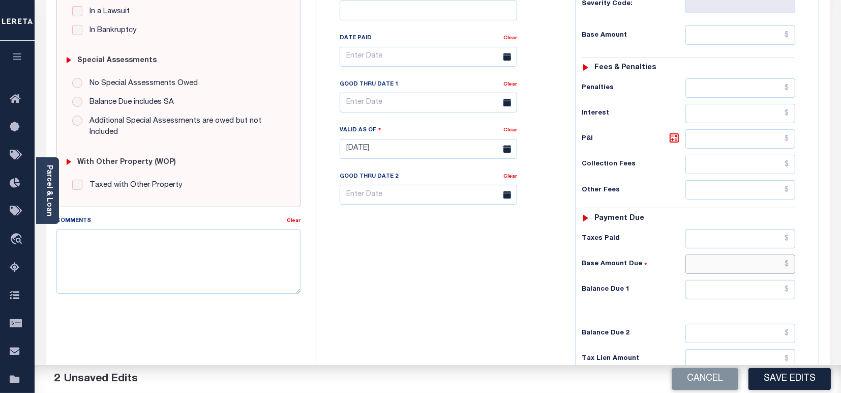
drag, startPoint x: 783, startPoint y: 268, endPoint x: 798, endPoint y: 261, distance: 16.0
click at [802, 259] on div "Tax Status Status - Select Status Code -" at bounding box center [691, 143] width 233 height 449
click at [762, 291] on input "text" at bounding box center [741, 289] width 110 height 19
type input "$0.00"
click at [795, 375] on button "Save Edits" at bounding box center [790, 379] width 82 height 22
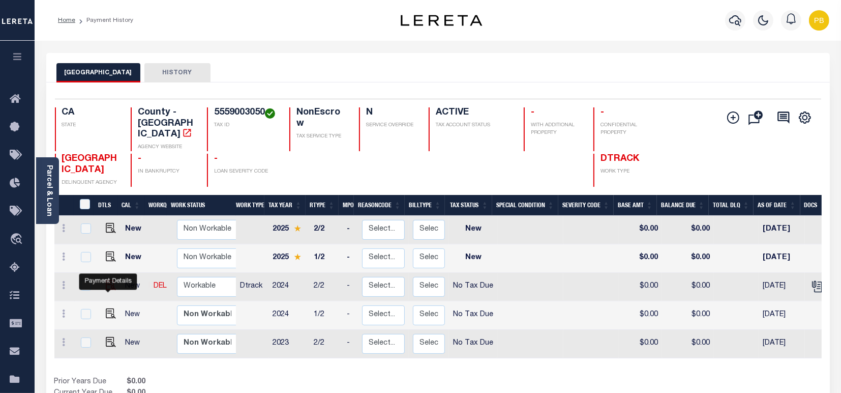
click at [107, 286] on img "" at bounding box center [111, 285] width 10 height 10
checkbox input "true"
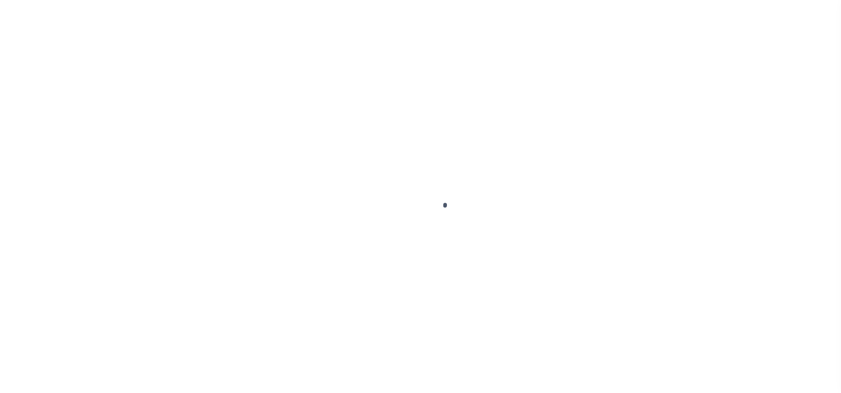
select select "NTX"
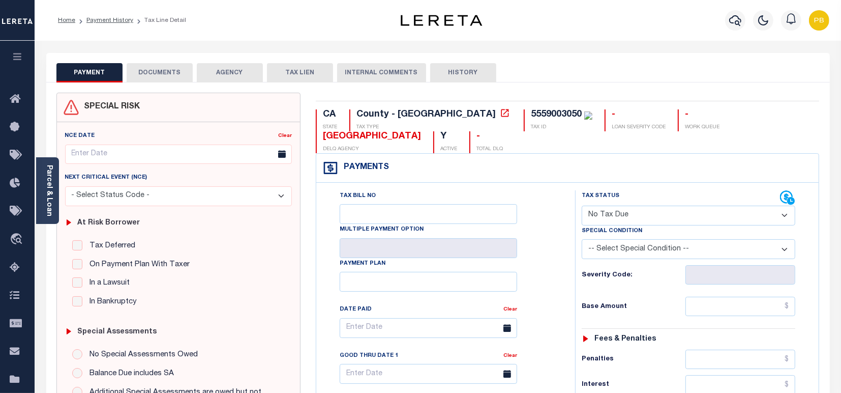
click at [154, 70] on button "DOCUMENTS" at bounding box center [160, 72] width 66 height 19
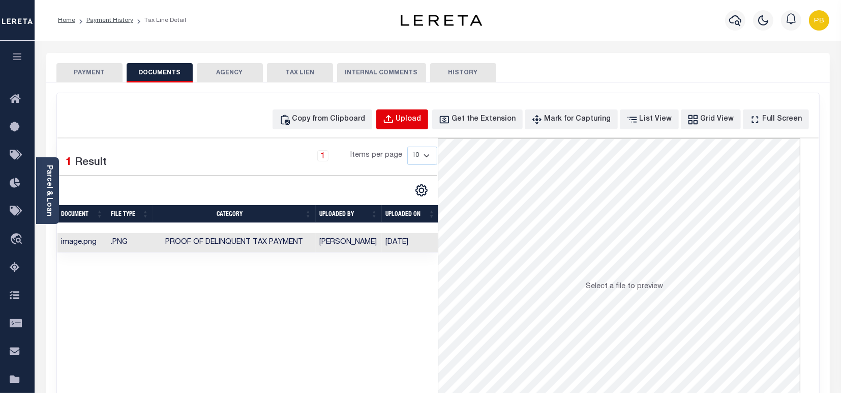
click at [422, 118] on div "Upload" at bounding box center [408, 119] width 25 height 11
select select "POP"
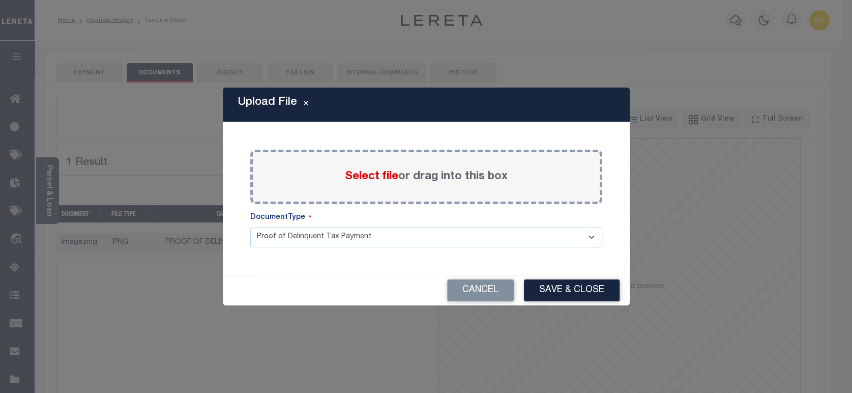
click at [359, 175] on span "Select file" at bounding box center [371, 176] width 53 height 11
click at [0, 0] on input "Select file or drag into this box" at bounding box center [0, 0] width 0 height 0
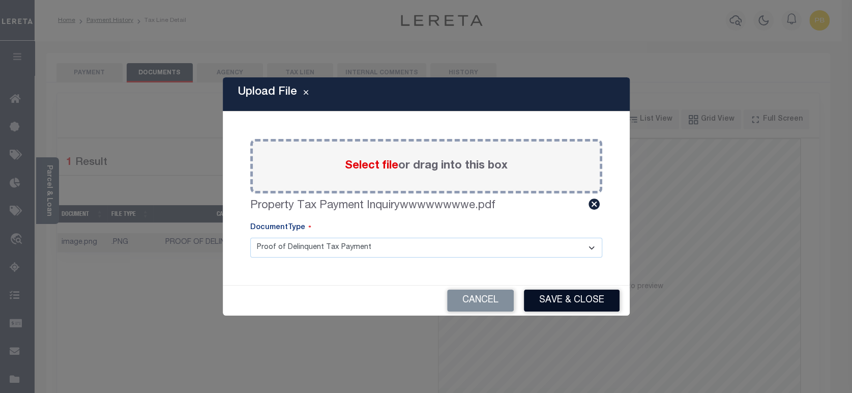
click at [577, 300] on button "Save & Close" at bounding box center [572, 300] width 96 height 22
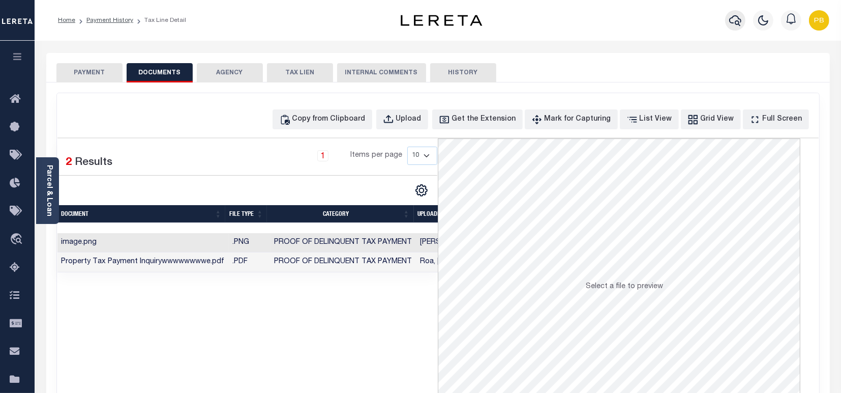
click at [736, 20] on icon "button" at bounding box center [735, 20] width 12 height 12
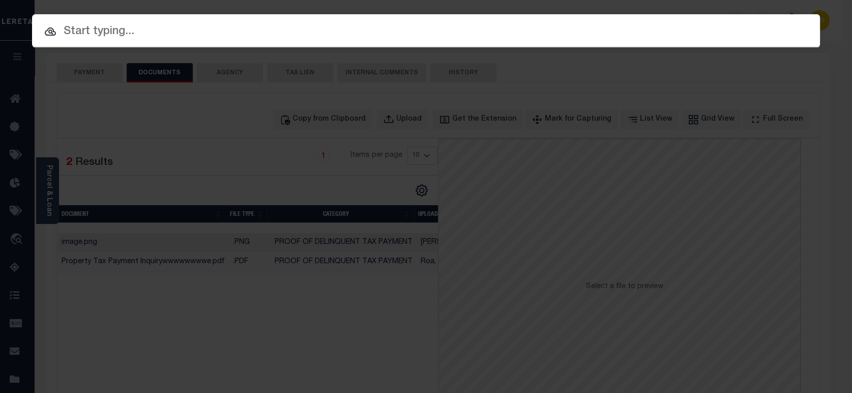
paste input "40005004"
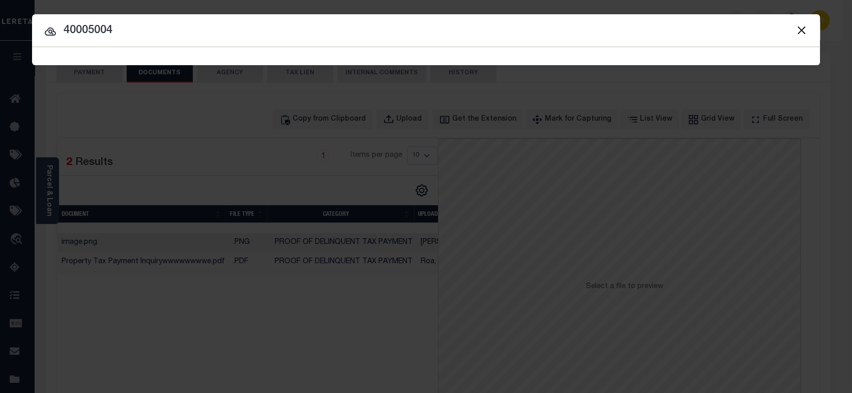
type input "40005004"
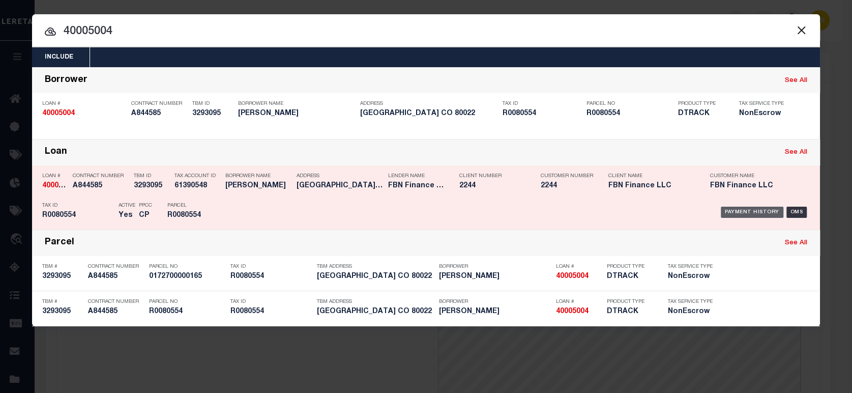
click at [765, 210] on div "Payment History" at bounding box center [752, 211] width 63 height 11
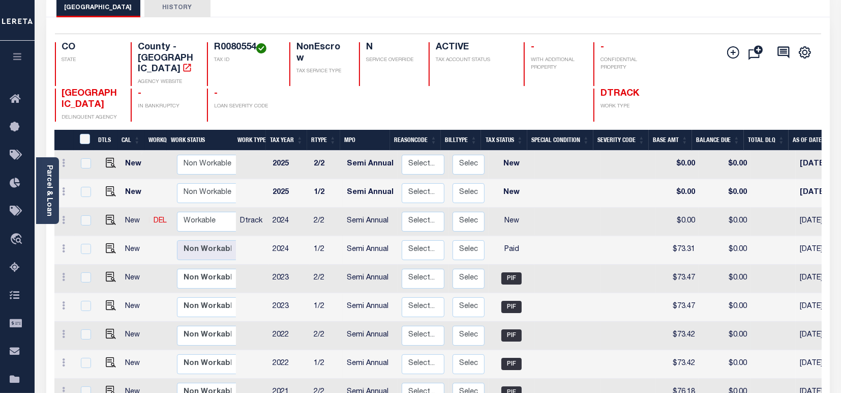
scroll to position [68, 0]
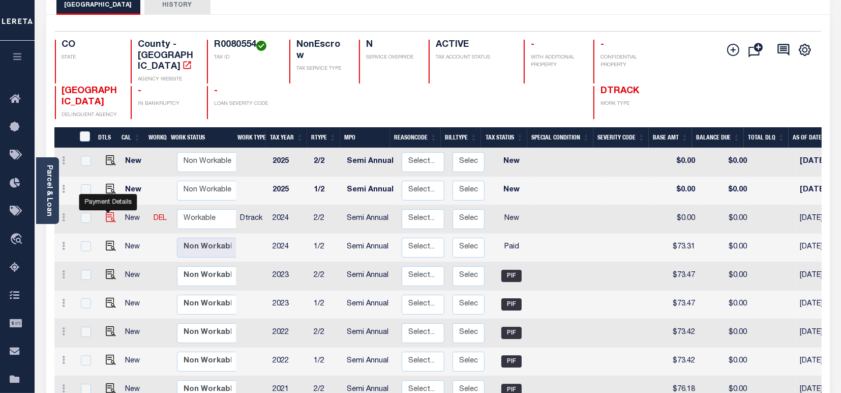
click at [106, 212] on img "" at bounding box center [111, 217] width 10 height 10
checkbox input "true"
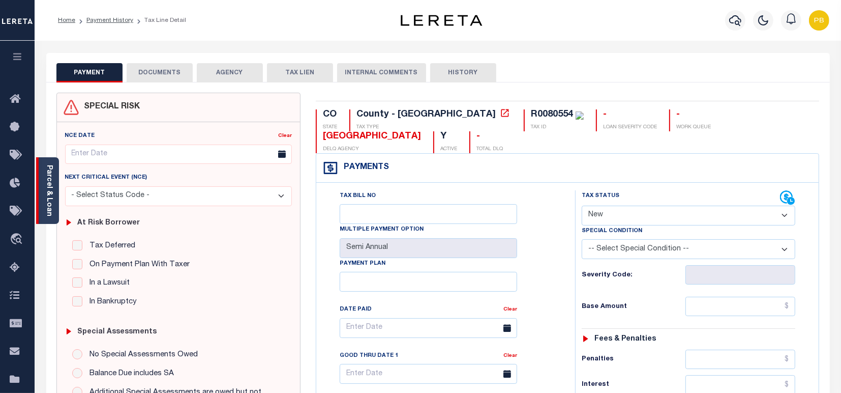
click at [39, 209] on div "Parcel & Loan" at bounding box center [47, 190] width 23 height 67
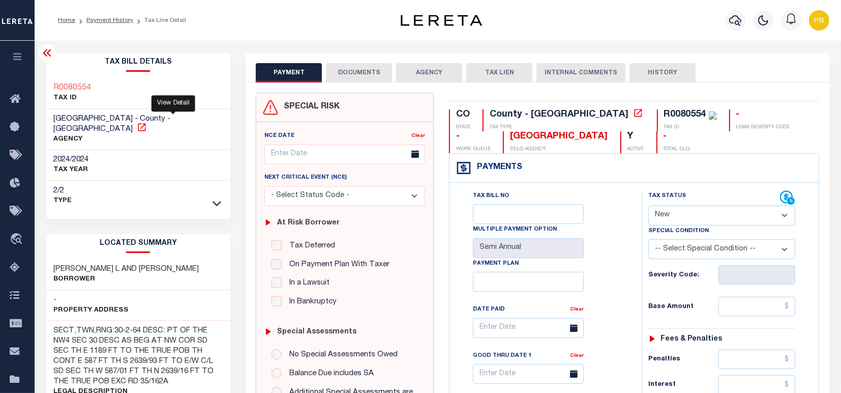
click at [147, 122] on icon at bounding box center [142, 127] width 10 height 10
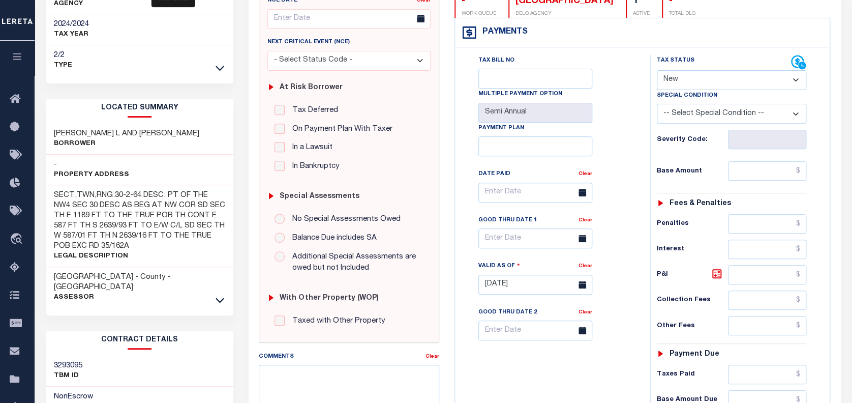
scroll to position [203, 0]
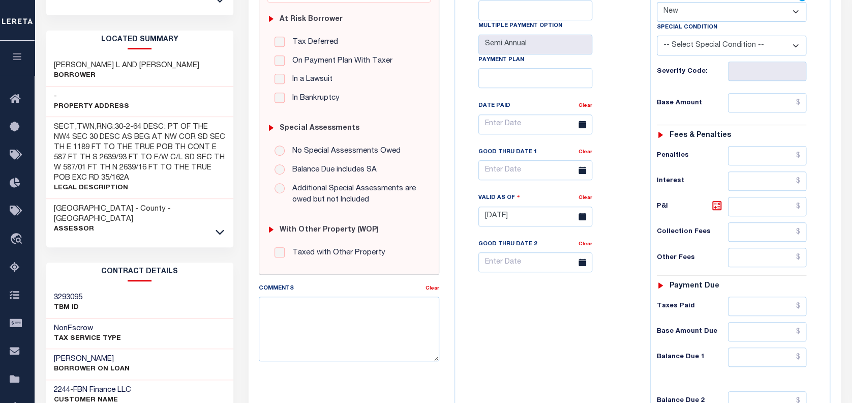
click at [219, 226] on icon at bounding box center [220, 231] width 9 height 11
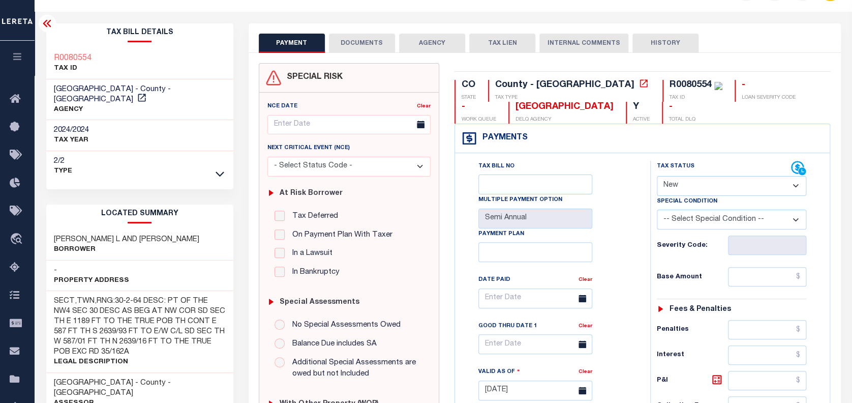
scroll to position [0, 0]
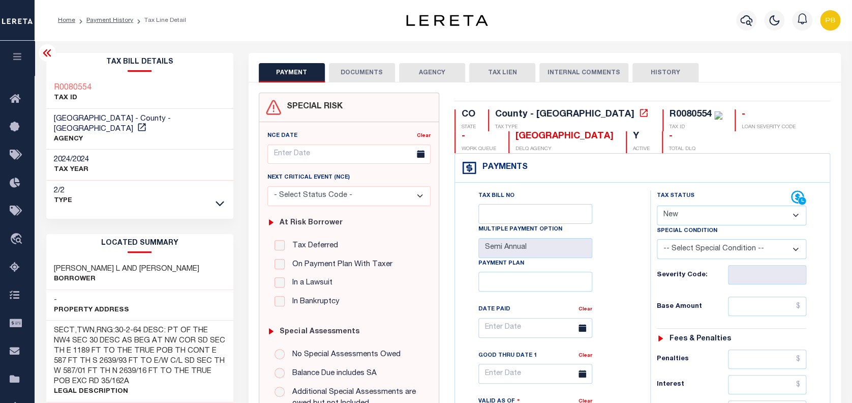
click at [735, 214] on select "- Select Status Code - Open Due/Unpaid Paid Incomplete No Tax Due Internal Refu…" at bounding box center [732, 215] width 150 height 20
select select "PYD"
click at [657, 206] on select "- Select Status Code - Open Due/Unpaid Paid Incomplete No Tax Due Internal Refu…" at bounding box center [732, 215] width 150 height 20
type input "09/30/2025"
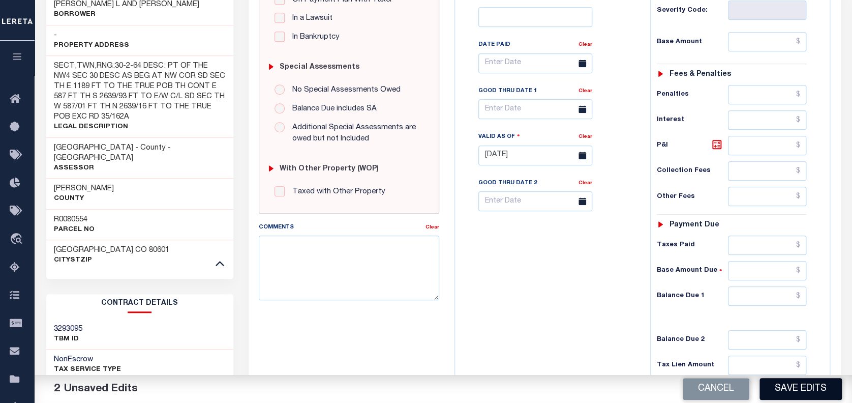
scroll to position [339, 0]
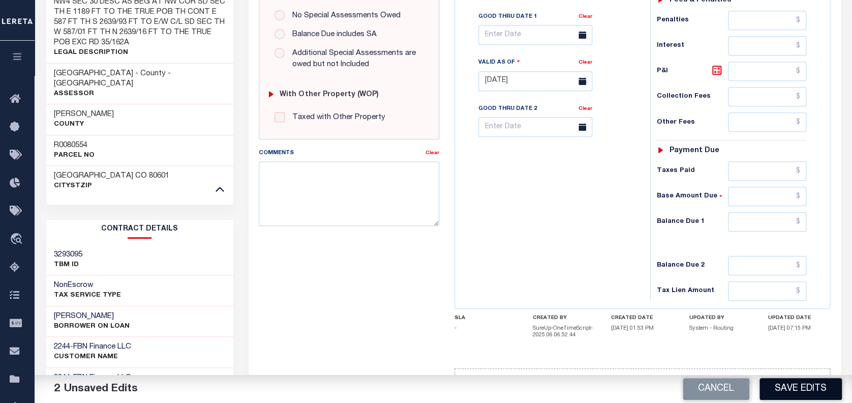
click at [789, 390] on button "Save Edits" at bounding box center [801, 389] width 82 height 22
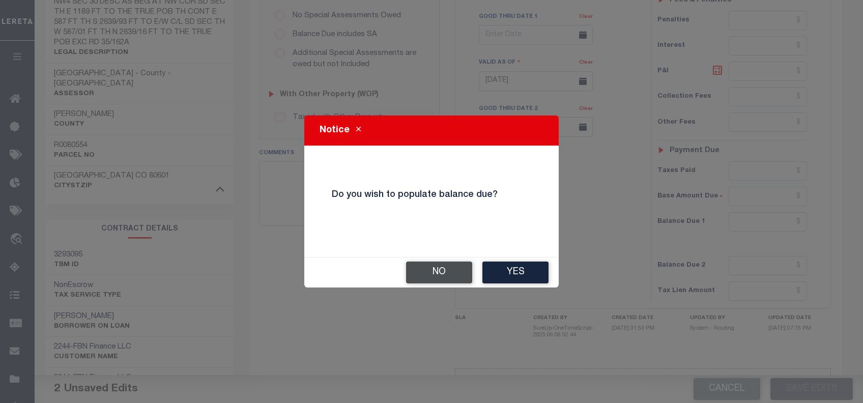
click at [445, 277] on button "No" at bounding box center [439, 272] width 66 height 22
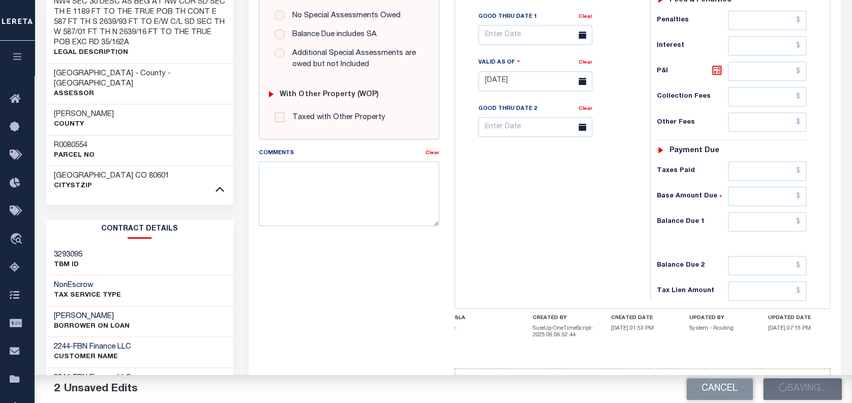
scroll to position [279, 0]
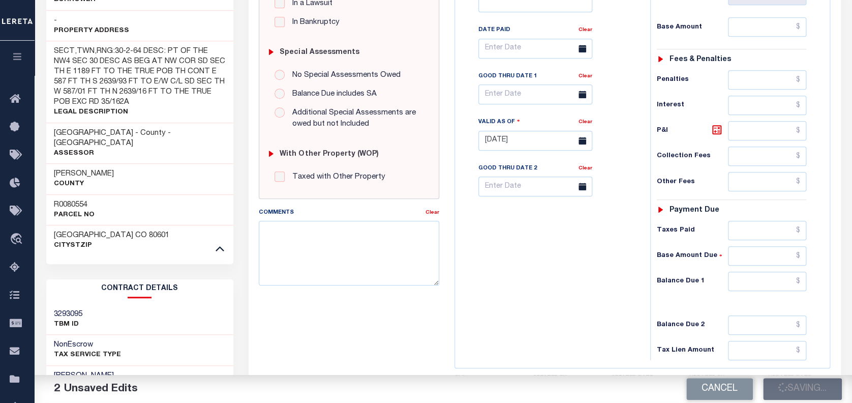
checkbox input "false"
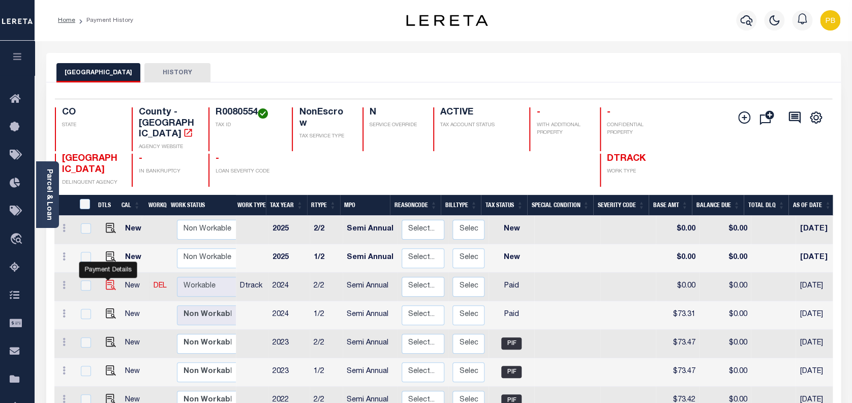
click at [106, 280] on img "" at bounding box center [111, 285] width 10 height 10
checkbox input "true"
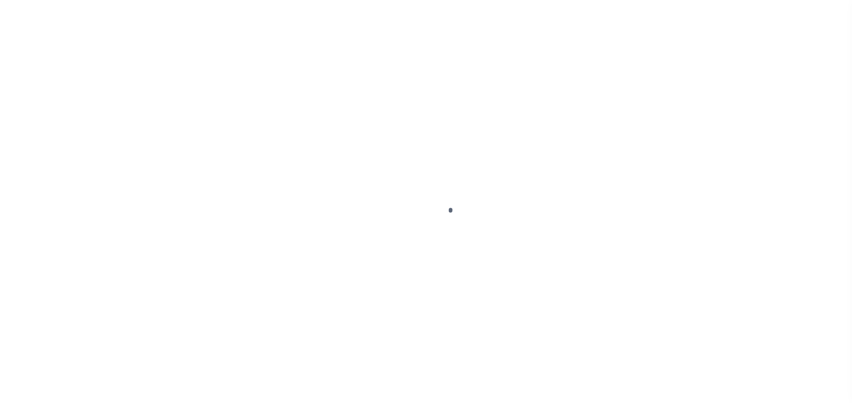
select select "PYD"
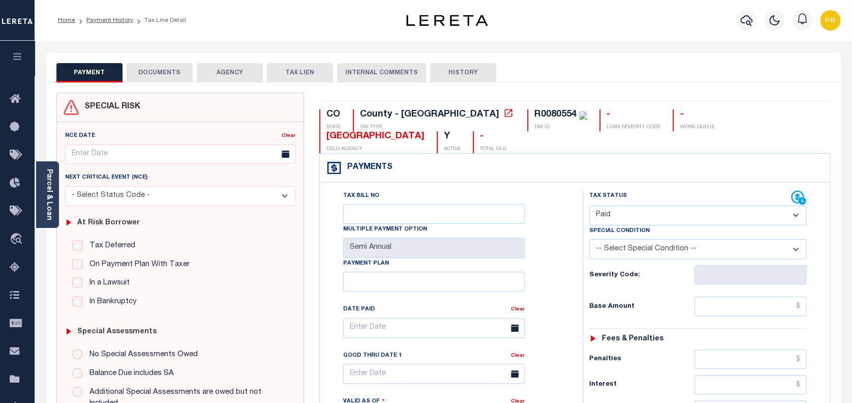
click at [145, 80] on button "DOCUMENTS" at bounding box center [160, 72] width 66 height 19
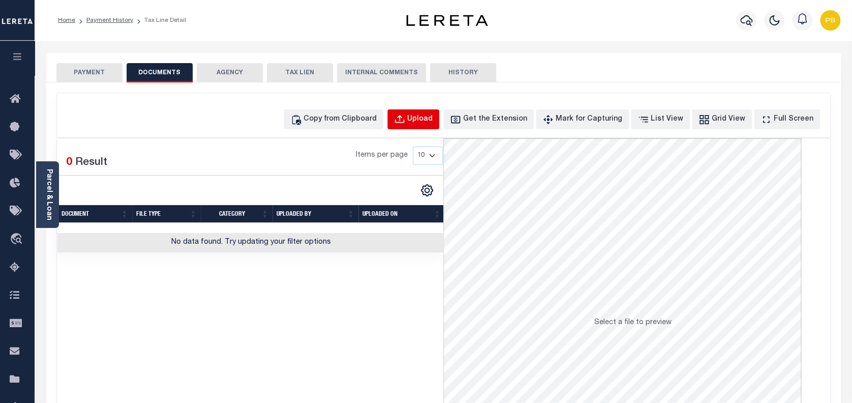
click at [433, 122] on div "Upload" at bounding box center [419, 119] width 25 height 11
select select "POP"
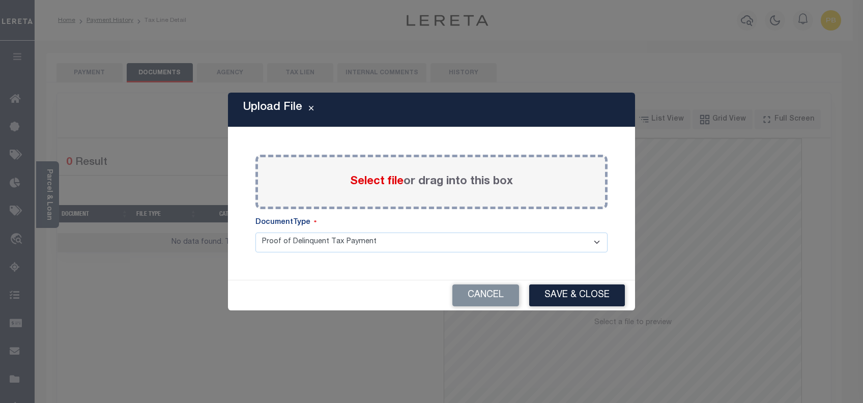
click at [364, 181] on span "Select file" at bounding box center [376, 181] width 53 height 11
click at [0, 0] on input "Select file or drag into this box" at bounding box center [0, 0] width 0 height 0
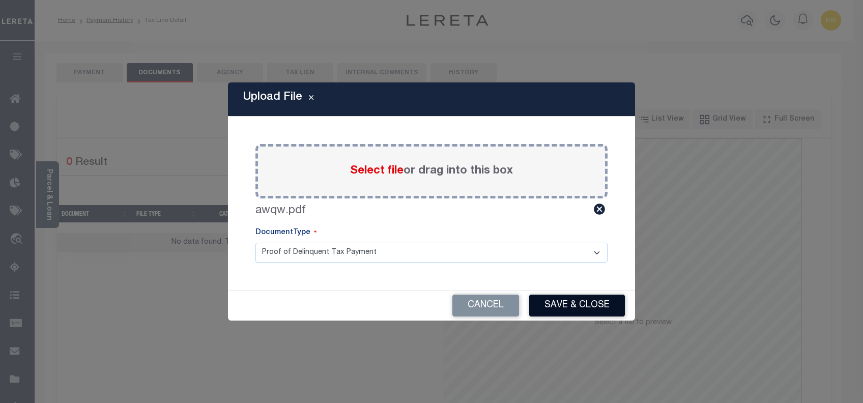
click at [593, 305] on button "Save & Close" at bounding box center [577, 305] width 96 height 22
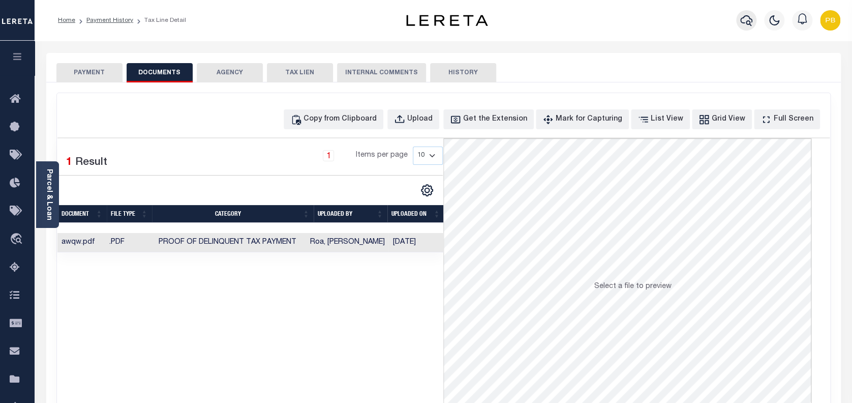
click at [747, 19] on icon "button" at bounding box center [747, 20] width 12 height 12
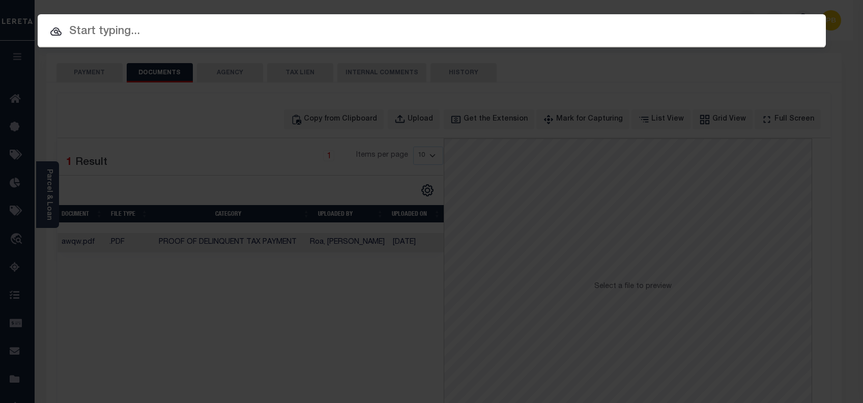
paste input "24189"
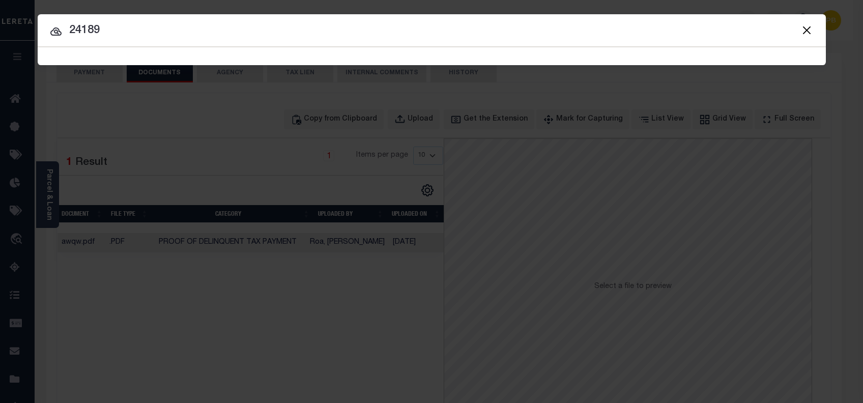
type input "24189"
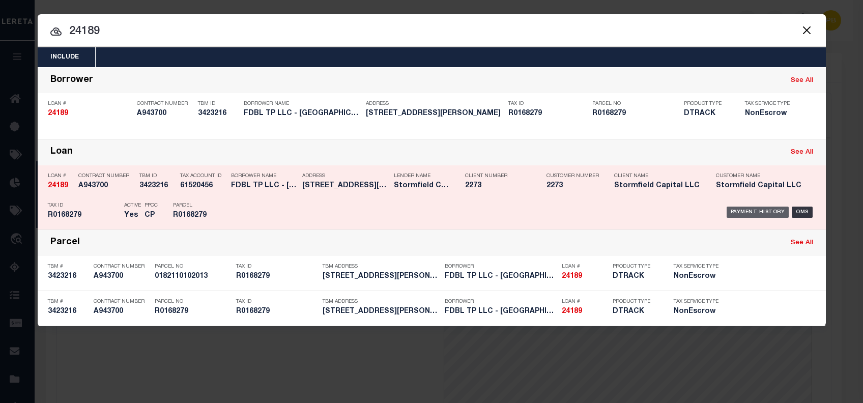
click at [757, 214] on div "Payment History" at bounding box center [757, 211] width 63 height 11
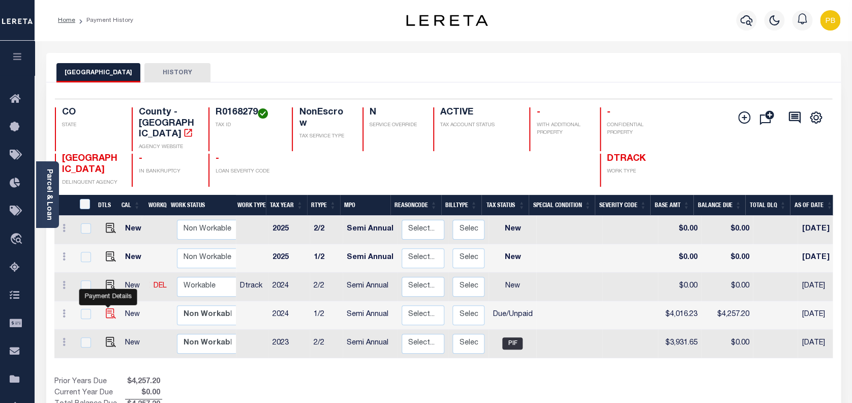
click at [106, 308] on img "" at bounding box center [111, 313] width 10 height 10
checkbox input "true"
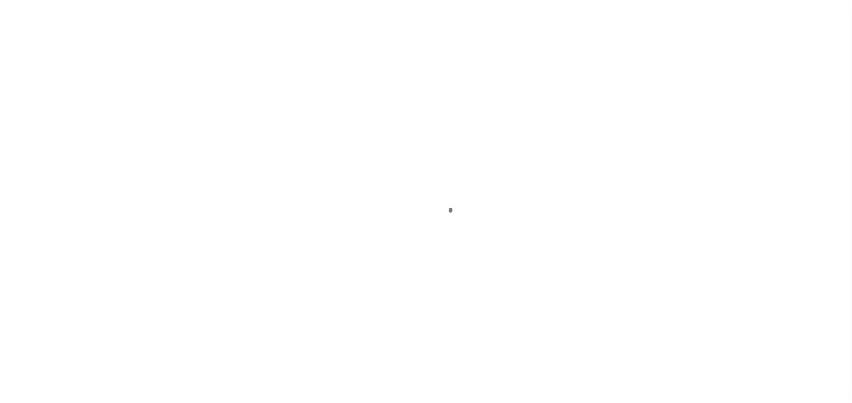
select select "DUE"
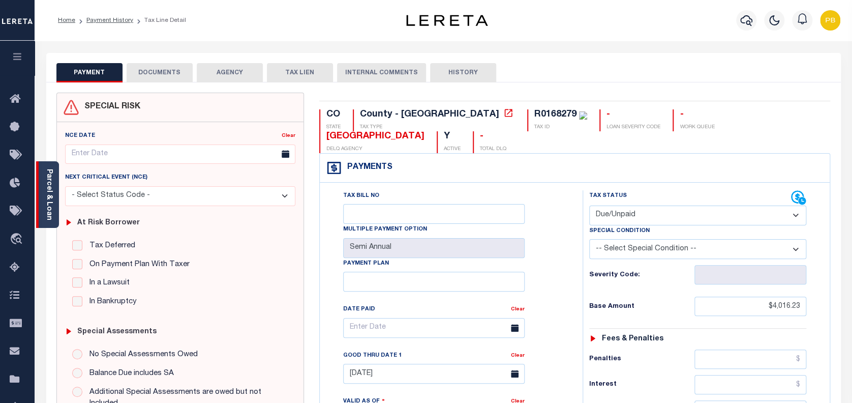
click at [56, 203] on div "Parcel & Loan" at bounding box center [47, 194] width 23 height 67
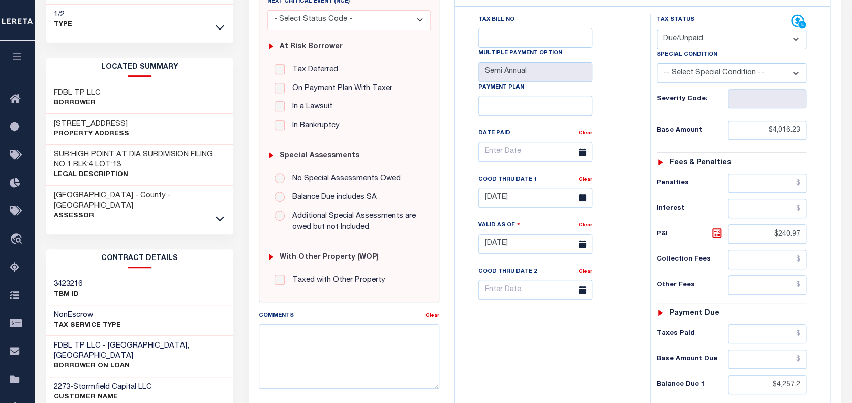
scroll to position [271, 0]
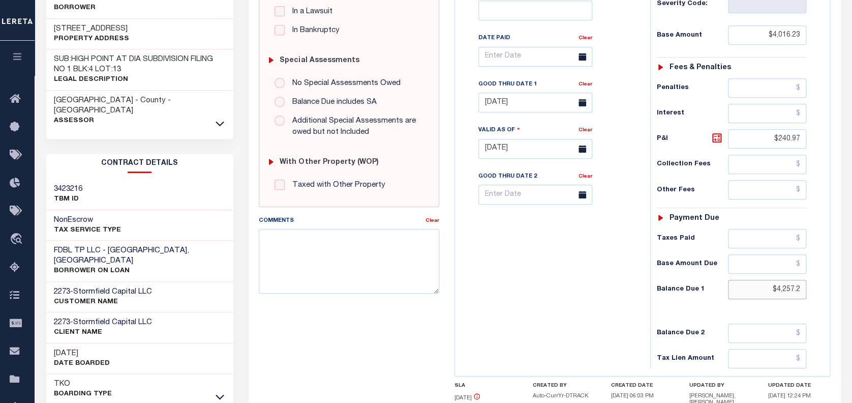
drag, startPoint x: 802, startPoint y: 287, endPoint x: 689, endPoint y: 273, distance: 113.8
click at [689, 273] on div "Tax Status Status - Select Status Code -" at bounding box center [735, 143] width 170 height 449
type input "$4,257.20"
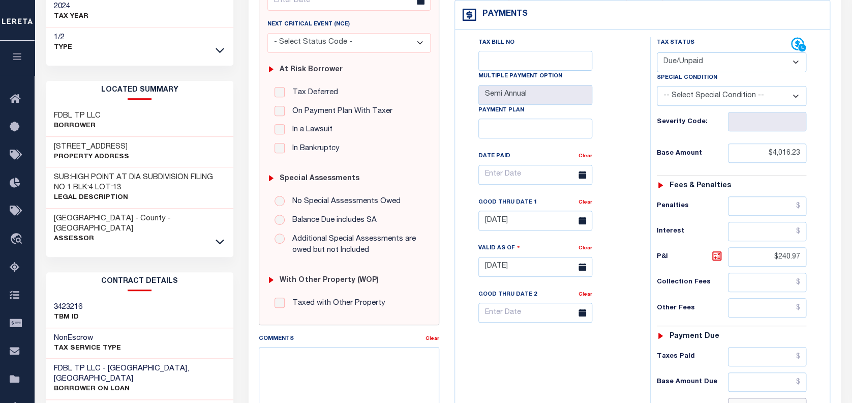
scroll to position [0, 0]
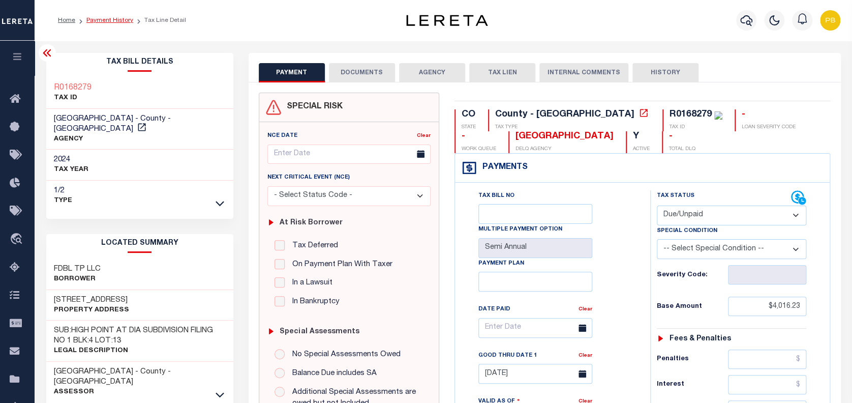
click at [106, 18] on link "Payment History" at bounding box center [109, 20] width 47 height 6
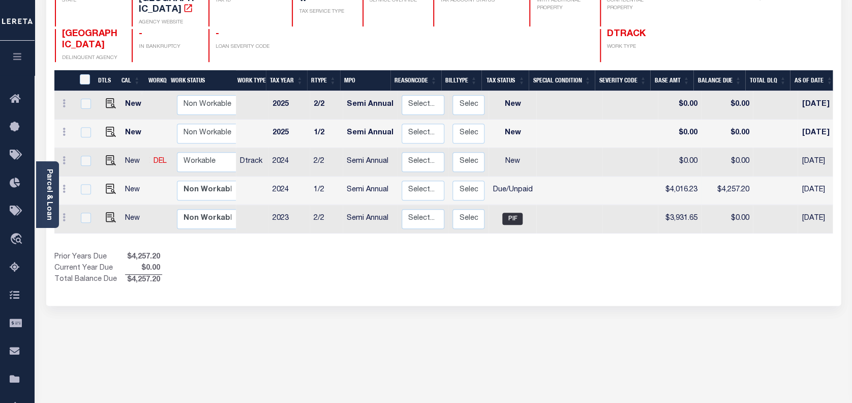
scroll to position [135, 0]
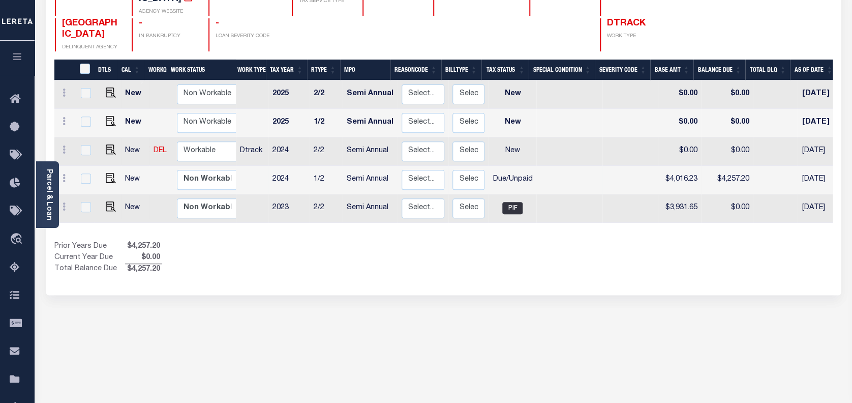
click at [678, 167] on td "$4,016.23" at bounding box center [679, 180] width 43 height 28
checkbox input "false"
click at [193, 138] on div "ADAMS COUNTY HISTORY 1 Selected 5 1" at bounding box center [444, 210] width 810 height 584
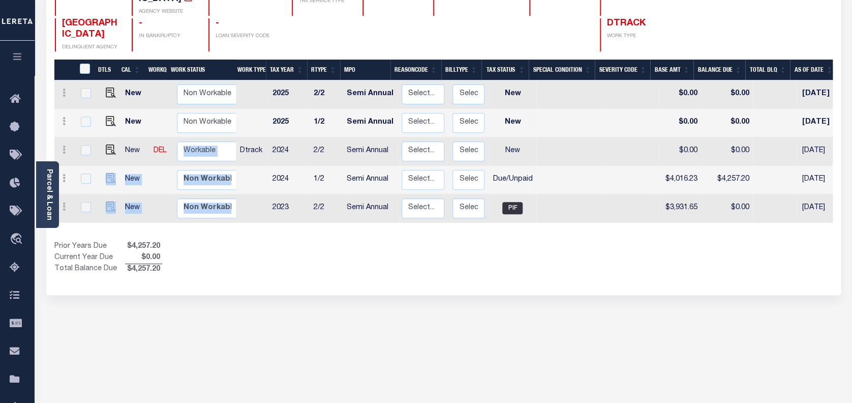
click at [180, 60] on th "Work Status" at bounding box center [201, 70] width 69 height 21
click at [81, 43] on div "1 Selected 5 Results 1 Items per page 25 50 100 CO STATE TAX ID" at bounding box center [443, 121] width 795 height 348
click at [181, 60] on th "Work Status" at bounding box center [201, 70] width 69 height 21
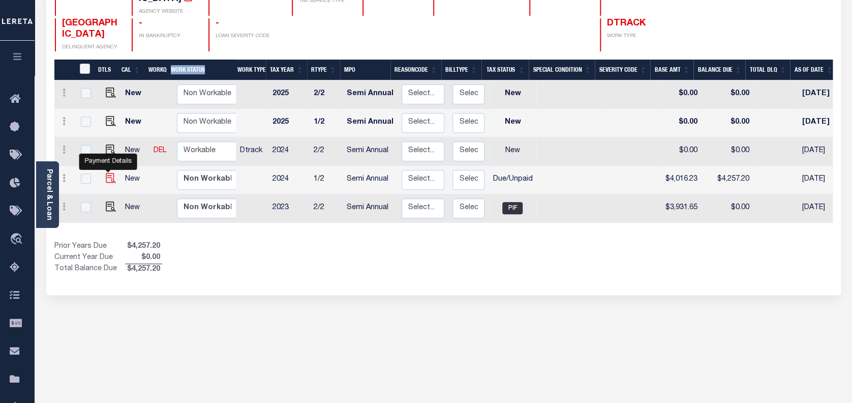
click at [106, 173] on img "" at bounding box center [111, 178] width 10 height 10
checkbox input "true"
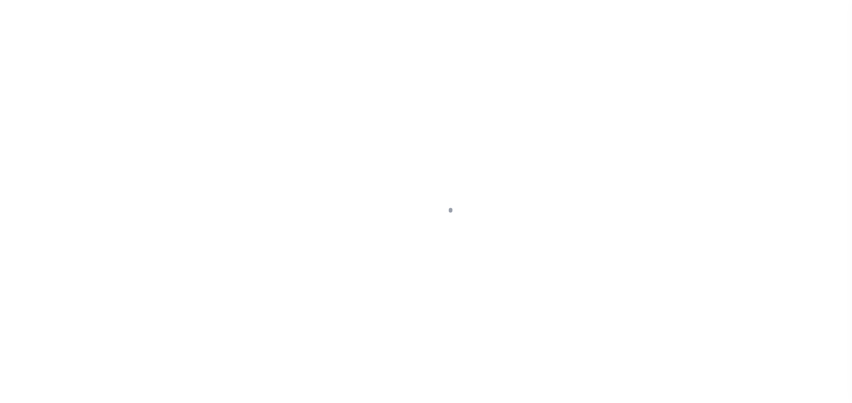
select select "DUE"
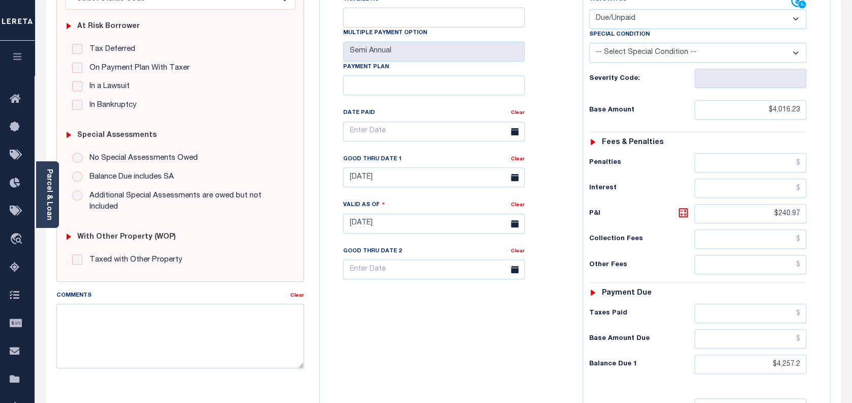
scroll to position [271, 0]
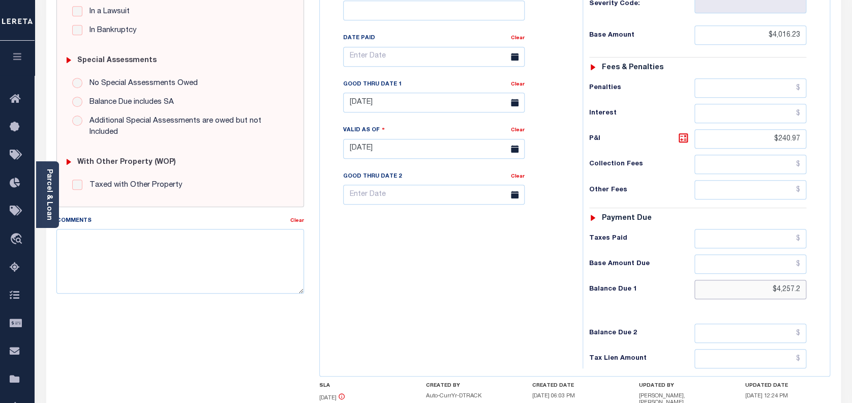
drag, startPoint x: 802, startPoint y: 264, endPoint x: 730, endPoint y: 258, distance: 71.5
click at [730, 280] on input "$4,257.2" at bounding box center [751, 289] width 112 height 19
paste input "4,217.04"
type input "$4,217.04"
type input "[DATE]"
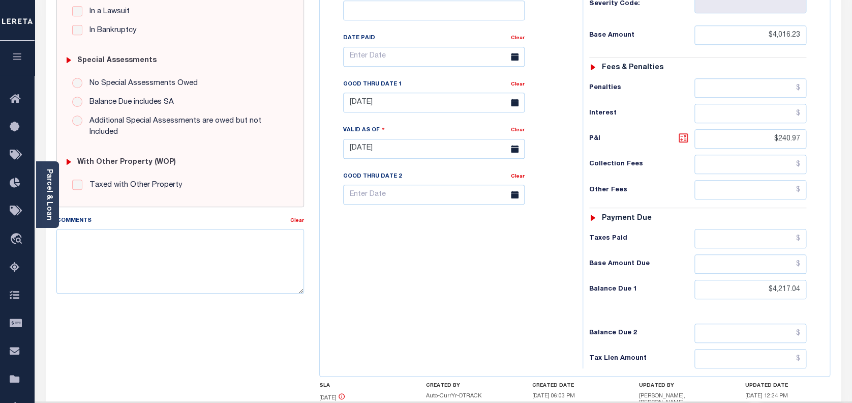
click at [681, 132] on icon at bounding box center [683, 138] width 12 height 12
type input "$200.81"
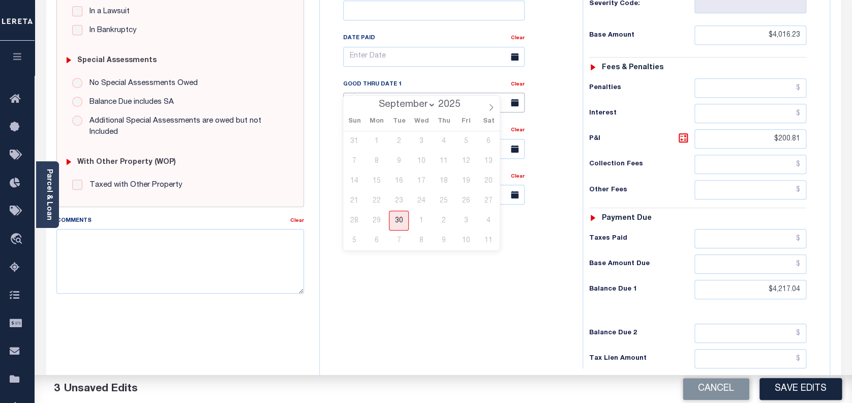
click at [392, 93] on input "08/01/2025" at bounding box center [434, 103] width 182 height 20
click at [399, 225] on span "30" at bounding box center [399, 221] width 20 height 20
type input "09/30/2025"
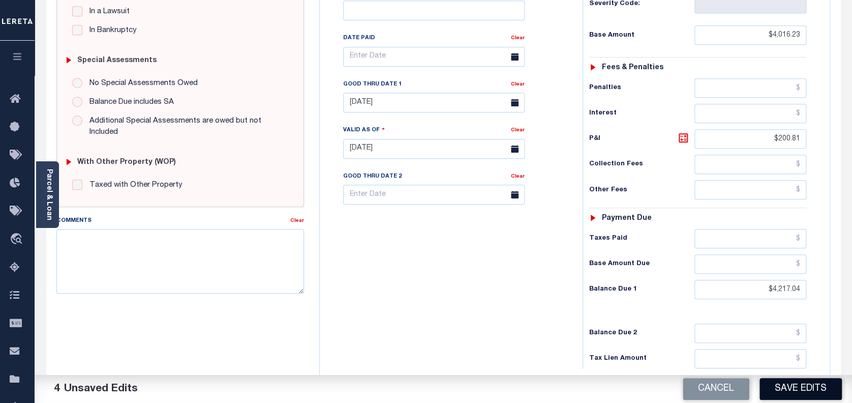
click at [811, 384] on button "Save Edits" at bounding box center [801, 389] width 82 height 22
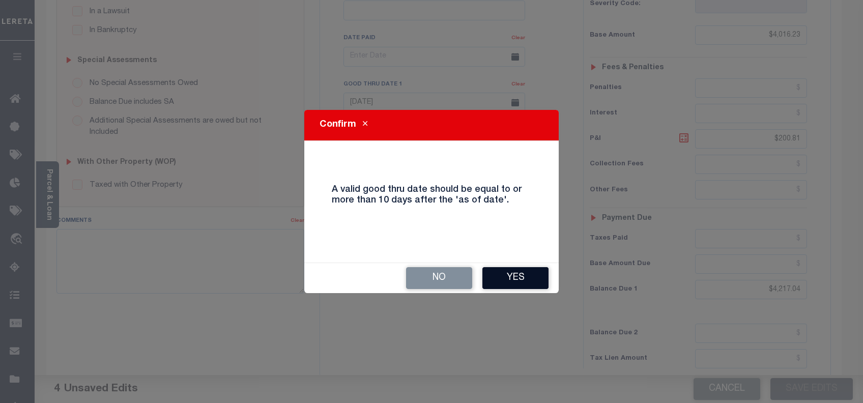
click at [522, 285] on button "Yes" at bounding box center [515, 278] width 66 height 22
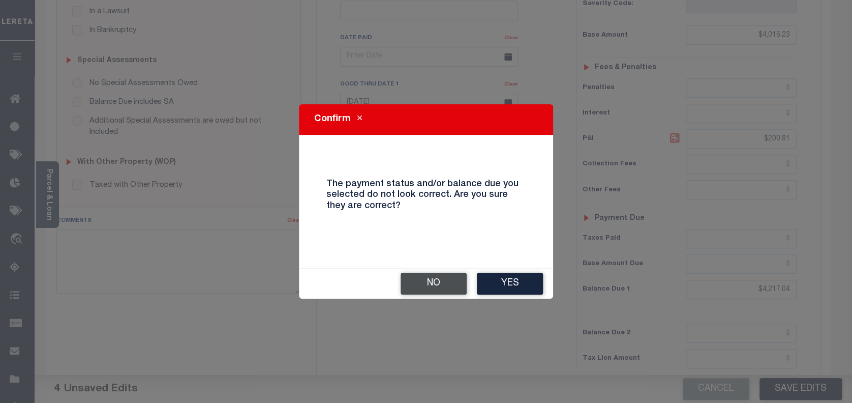
click at [416, 286] on button "No" at bounding box center [434, 284] width 66 height 22
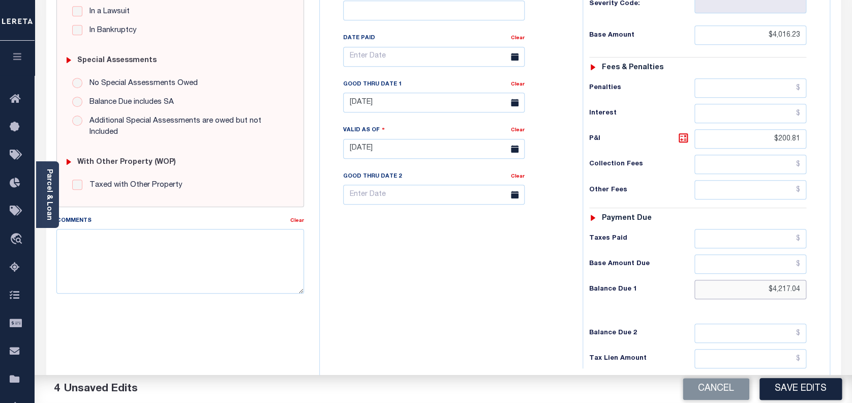
drag, startPoint x: 798, startPoint y: 266, endPoint x: 715, endPoint y: 263, distance: 84.0
click at [715, 280] on input "$4,217.04" at bounding box center [751, 289] width 112 height 19
paste input "4,23"
type input "$4,237.04"
click at [682, 132] on icon at bounding box center [683, 138] width 12 height 12
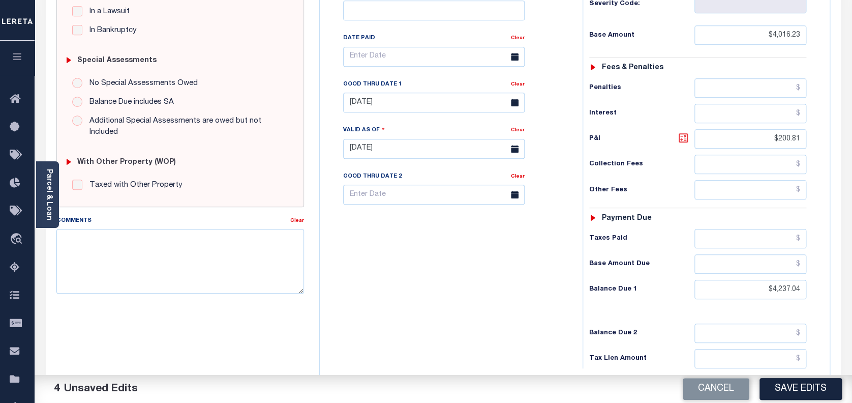
type input "$220.81"
click at [806, 386] on button "Save Edits" at bounding box center [801, 389] width 82 height 22
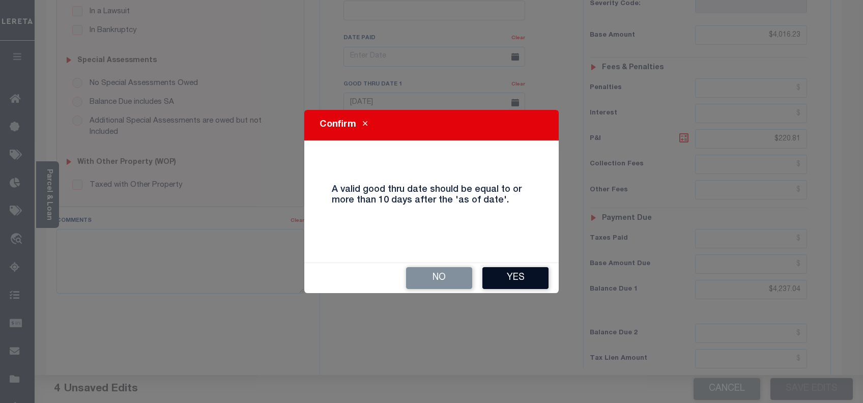
click at [501, 284] on button "Yes" at bounding box center [515, 278] width 66 height 22
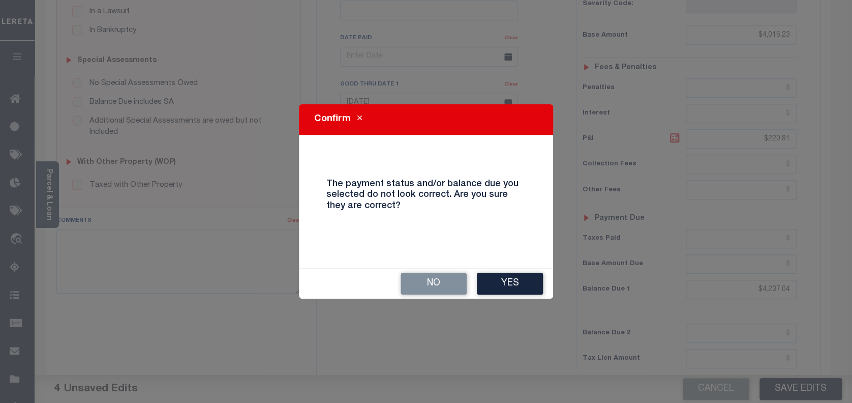
click at [501, 284] on button "Yes" at bounding box center [510, 284] width 66 height 22
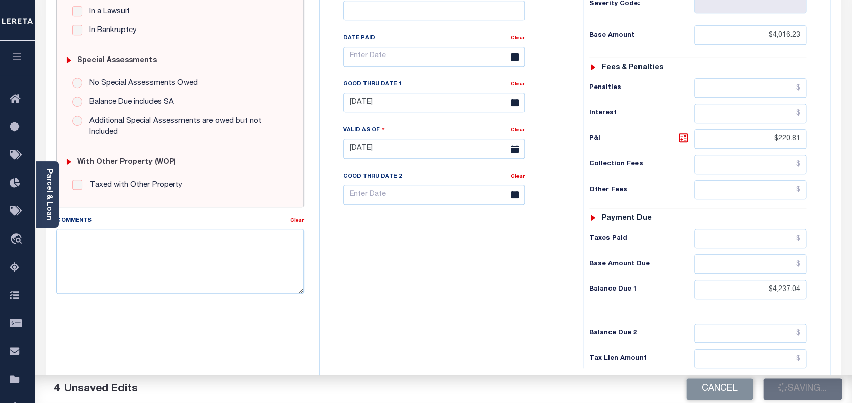
checkbox input "false"
type input "$4,016.23"
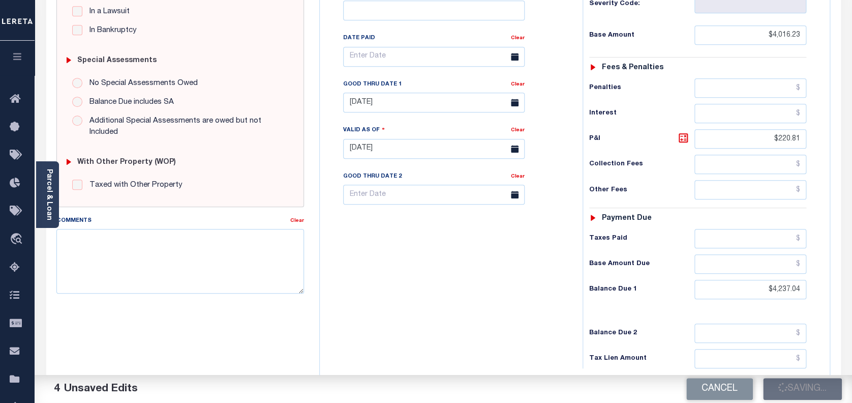
type input "$220.81"
type input "$4,237.04"
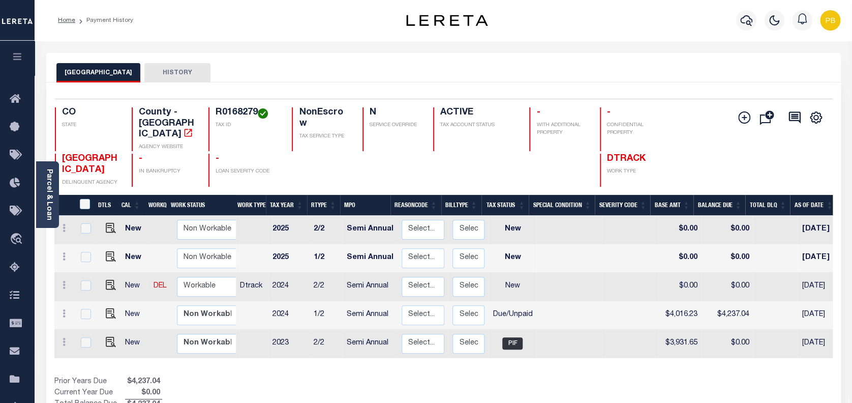
click at [674, 303] on td "$4,016.23" at bounding box center [679, 315] width 43 height 28
checkbox input "true"
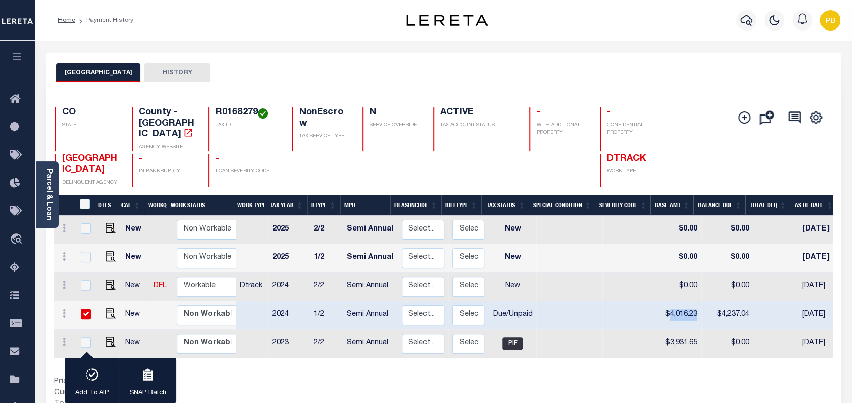
click at [674, 303] on td "$4,016.23" at bounding box center [679, 315] width 43 height 28
checkbox input "false"
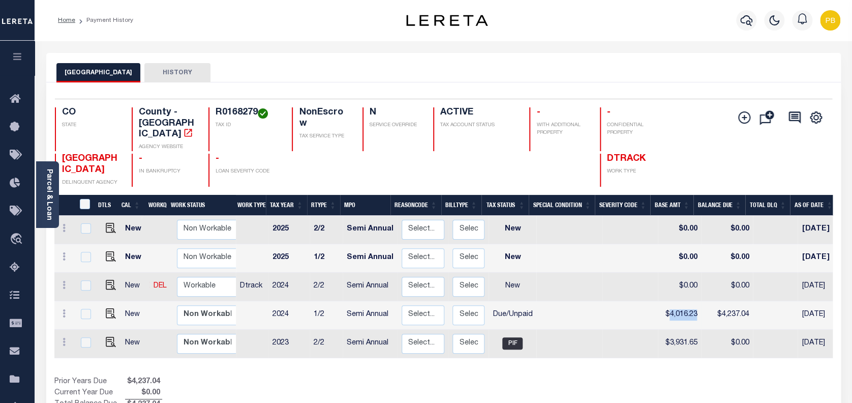
copy td "4,016.23"
click at [109, 280] on img "" at bounding box center [111, 285] width 10 height 10
checkbox input "true"
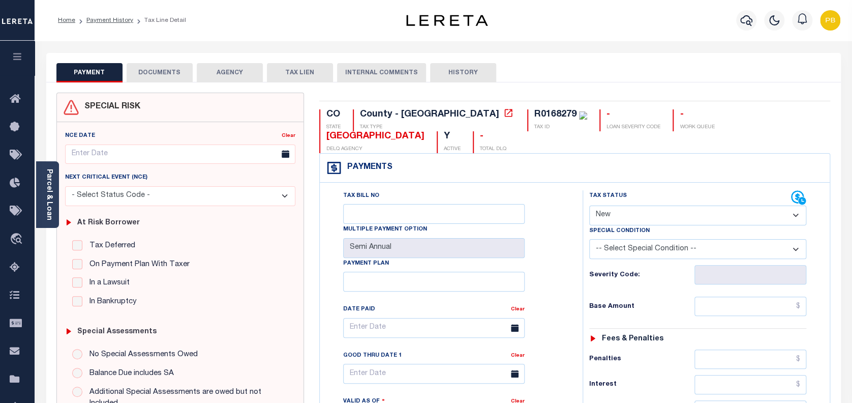
click at [637, 205] on select "- Select Status Code - Open Due/Unpaid Paid Incomplete No Tax Due Internal Refu…" at bounding box center [698, 215] width 218 height 20
select select "DUE"
click at [589, 205] on select "- Select Status Code - Open Due/Unpaid Paid Incomplete No Tax Due Internal Refu…" at bounding box center [698, 215] width 218 height 20
type input "[DATE]"
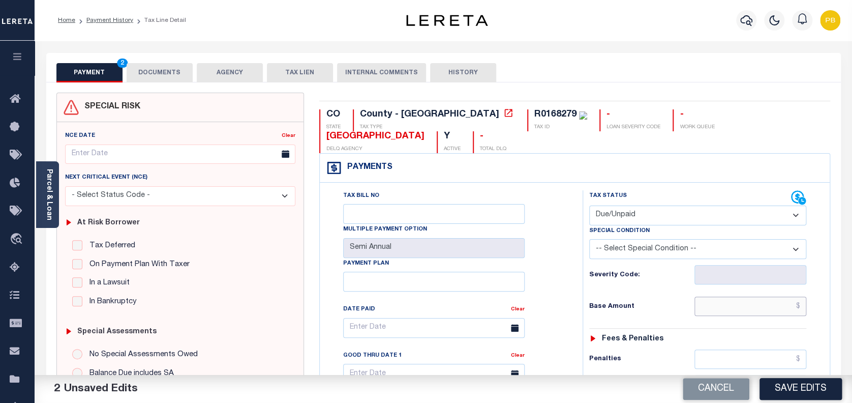
click at [749, 297] on input "text" at bounding box center [751, 306] width 112 height 19
paste input "4,016.23"
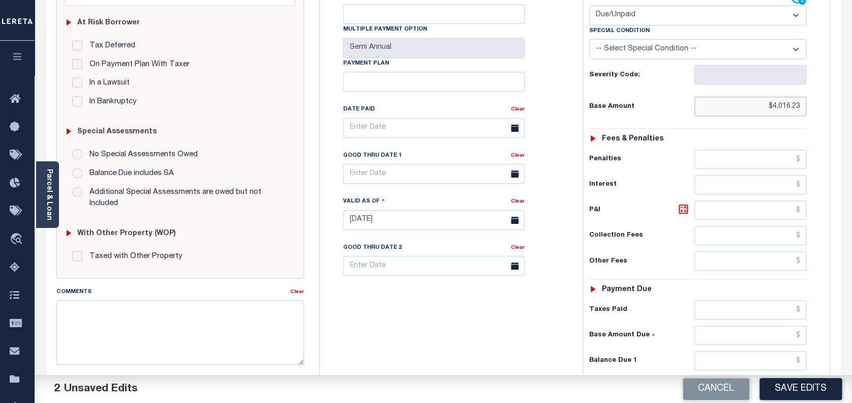
scroll to position [271, 0]
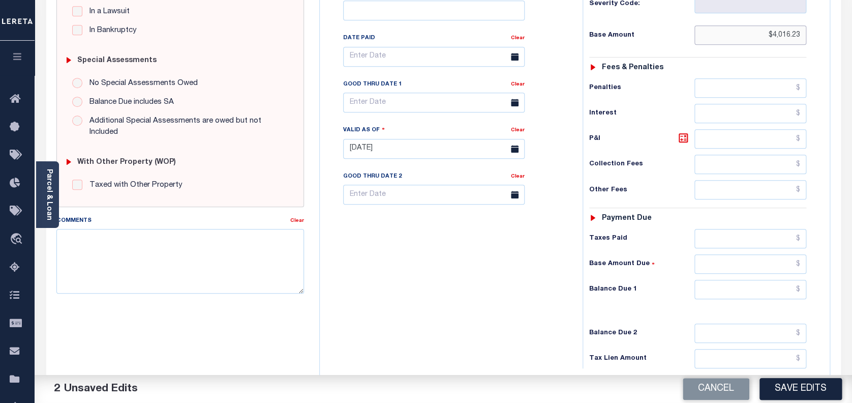
type input "$4,016.23"
click at [752, 280] on input "text" at bounding box center [751, 289] width 112 height 19
click at [744, 280] on input "text" at bounding box center [751, 289] width 112 height 19
type input "$4,217.04"
click at [684, 132] on icon at bounding box center [683, 138] width 12 height 12
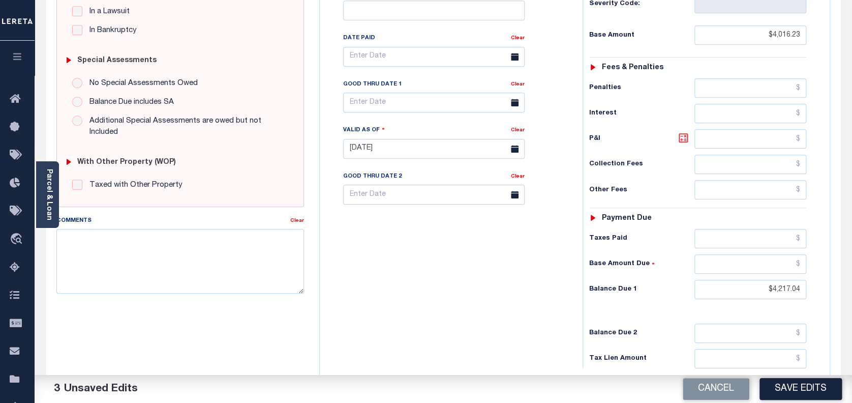
type input "$200.81"
click at [407, 93] on input "text" at bounding box center [434, 103] width 182 height 20
click at [398, 216] on span "30" at bounding box center [399, 221] width 20 height 20
type input "09/30/2025"
click at [797, 392] on button "Save Edits" at bounding box center [801, 389] width 82 height 22
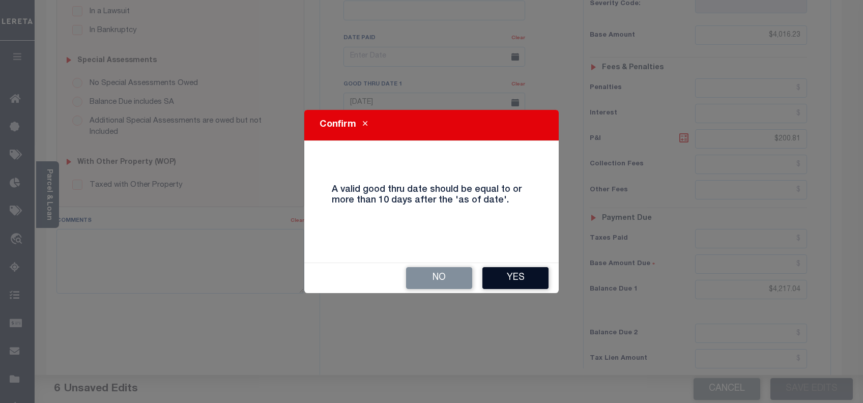
click at [497, 267] on button "Yes" at bounding box center [515, 278] width 66 height 22
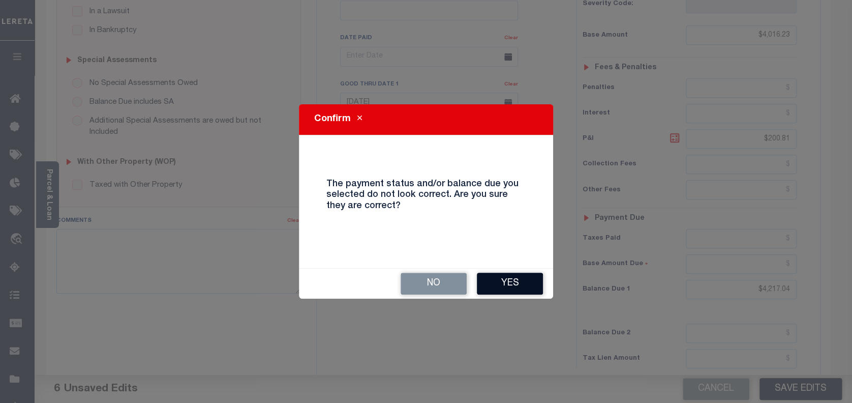
click at [514, 290] on button "Yes" at bounding box center [510, 284] width 66 height 22
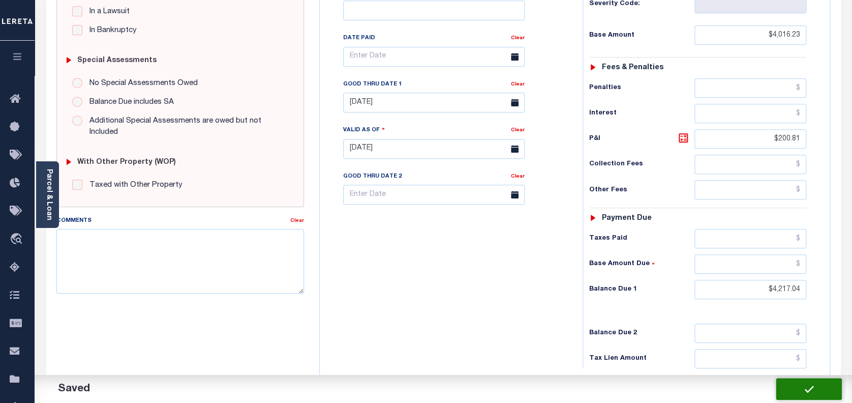
checkbox input "false"
type input "$4,016.23"
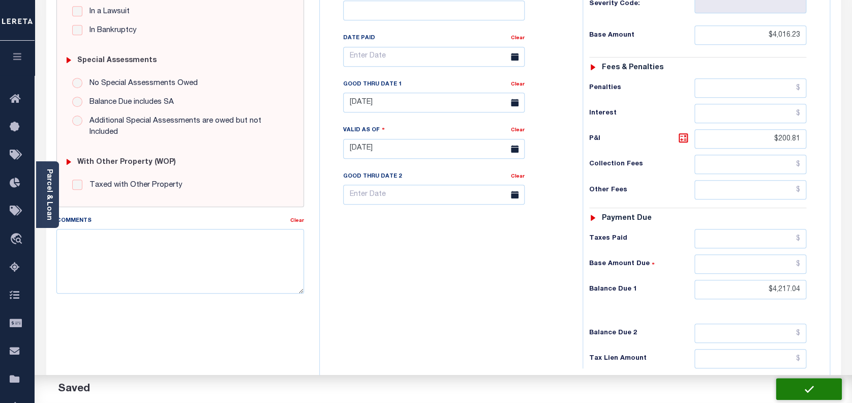
type input "$200.81"
type input "$4,217.04"
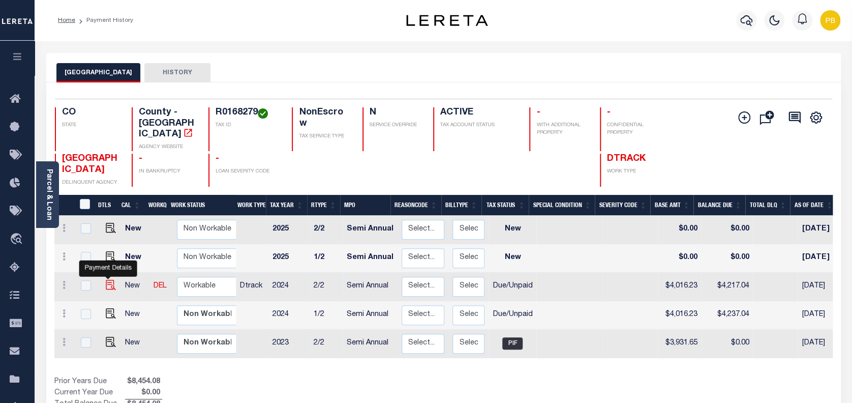
click at [111, 280] on img "" at bounding box center [111, 285] width 10 height 10
checkbox input "true"
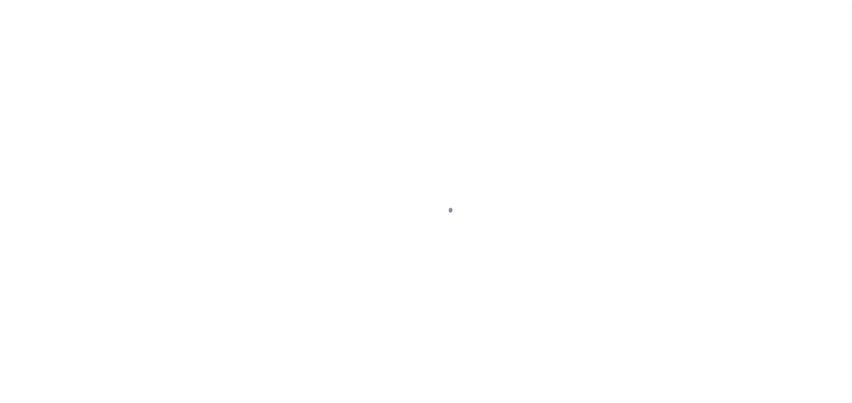
select select "DUE"
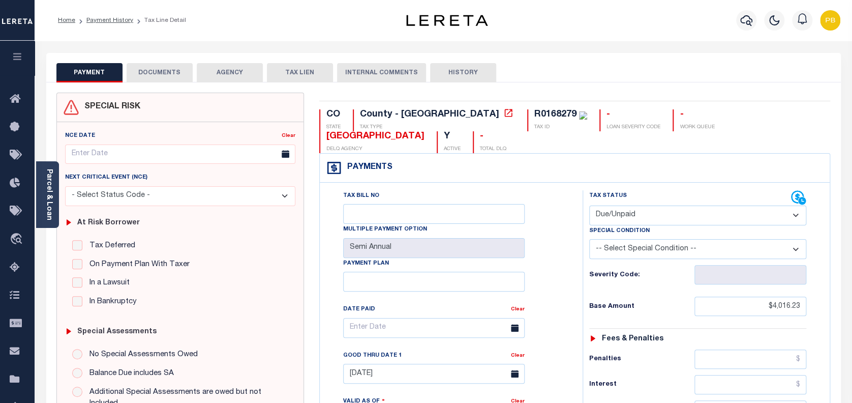
click at [172, 77] on button "DOCUMENTS" at bounding box center [160, 72] width 66 height 19
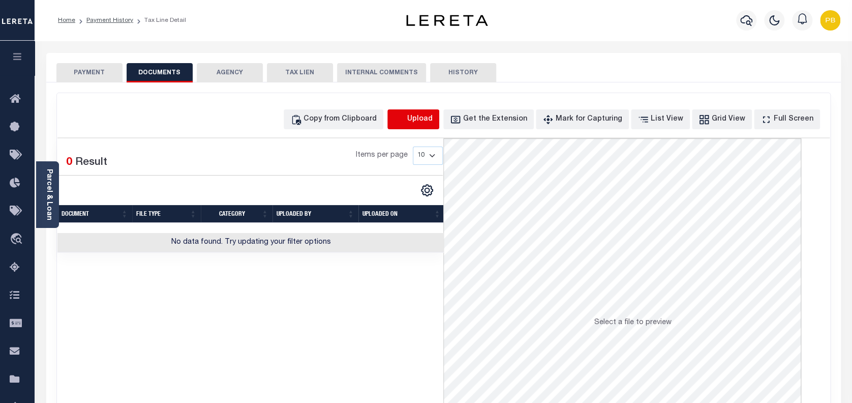
click at [405, 120] on icon "button" at bounding box center [399, 119] width 11 height 11
select select "POP"
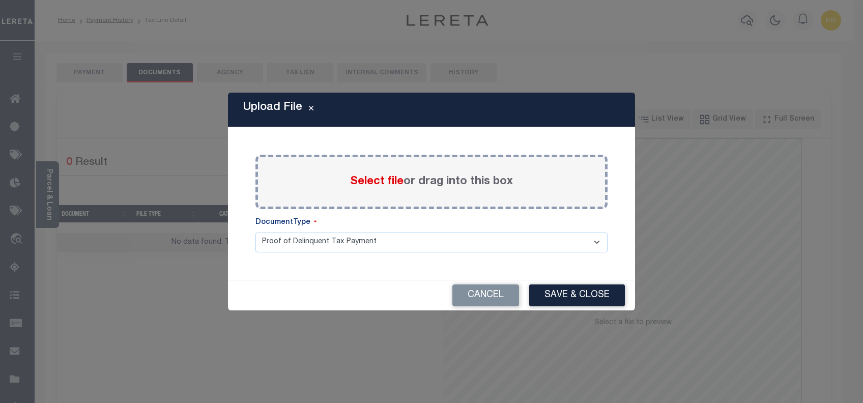
click at [374, 184] on span "Select file" at bounding box center [376, 181] width 53 height 11
click at [0, 0] on input "Select file or drag into this box" at bounding box center [0, 0] width 0 height 0
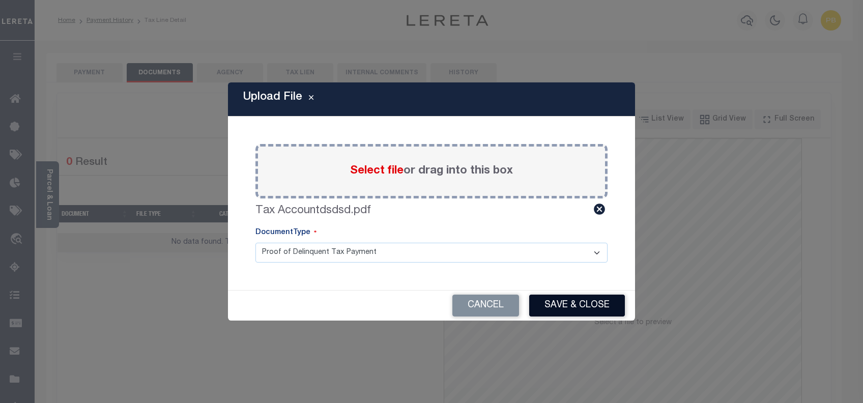
click at [595, 300] on button "Save & Close" at bounding box center [577, 305] width 96 height 22
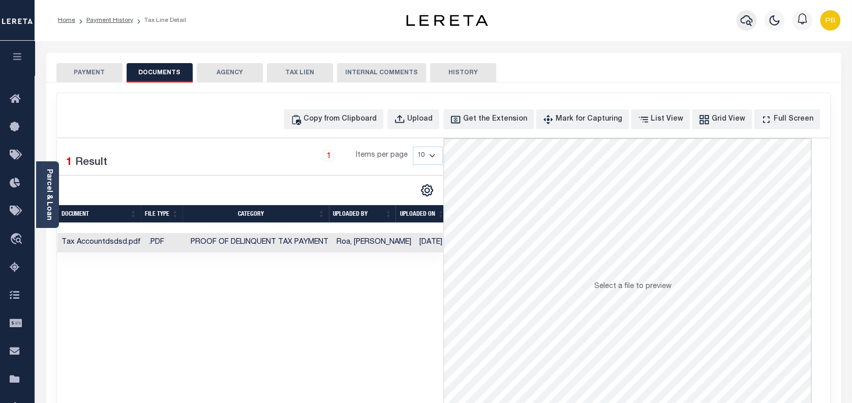
click at [746, 18] on icon "button" at bounding box center [747, 20] width 12 height 12
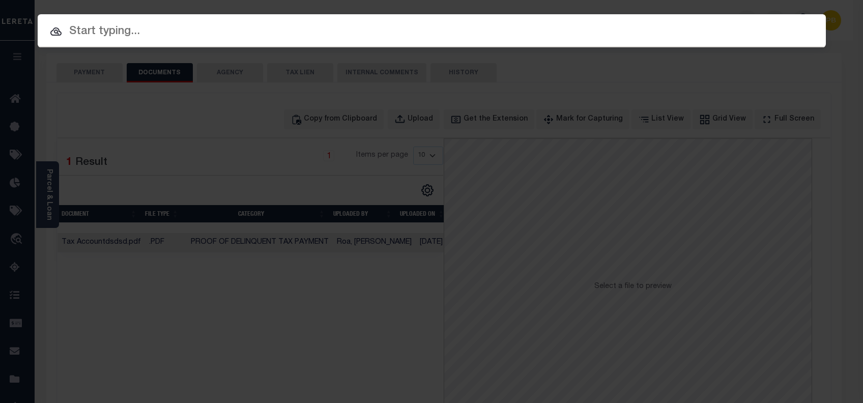
paste input "4806246410309"
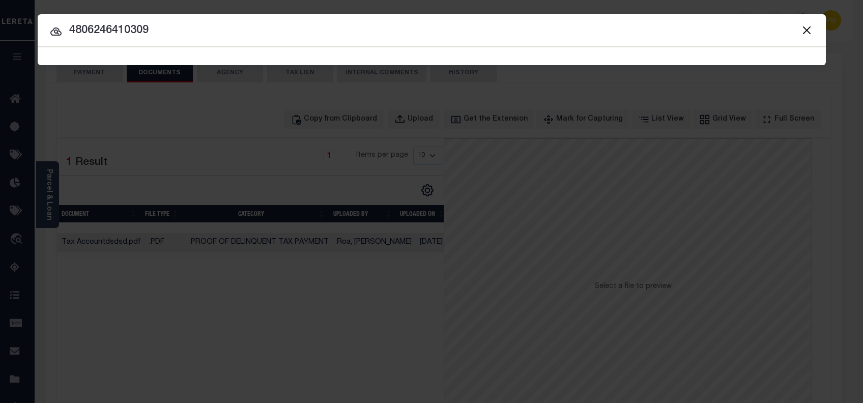
type input "4806246410309"
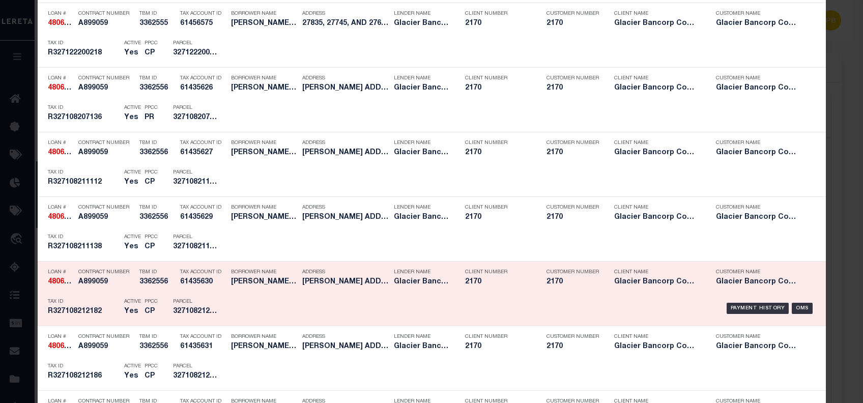
scroll to position [1152, 0]
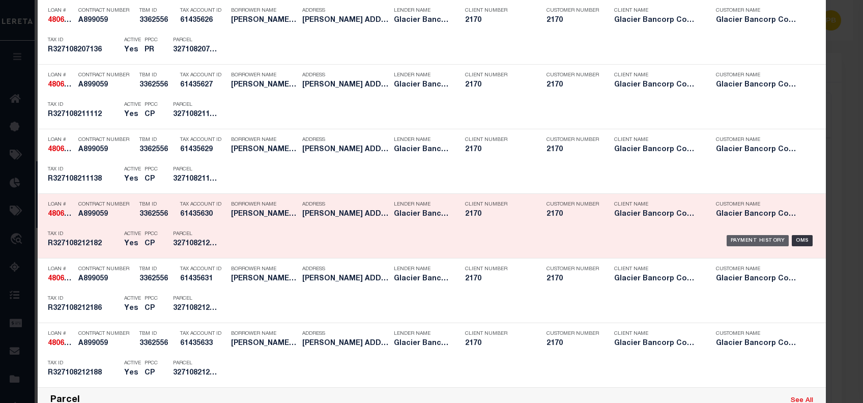
click at [750, 238] on div "Payment History" at bounding box center [757, 240] width 63 height 11
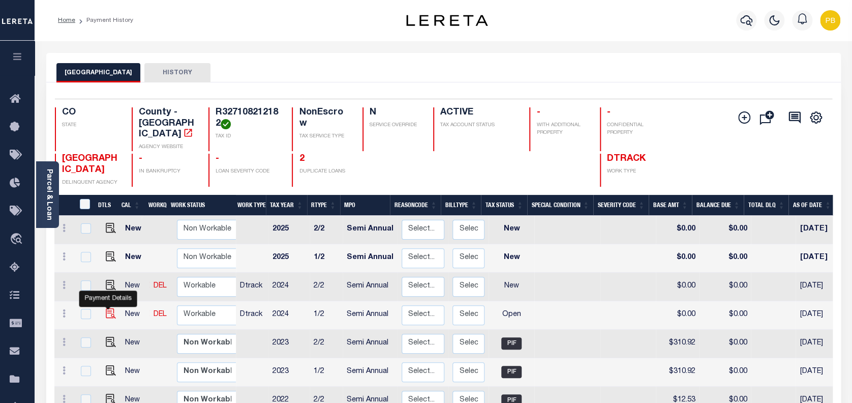
click at [108, 308] on img "" at bounding box center [111, 313] width 10 height 10
checkbox input "true"
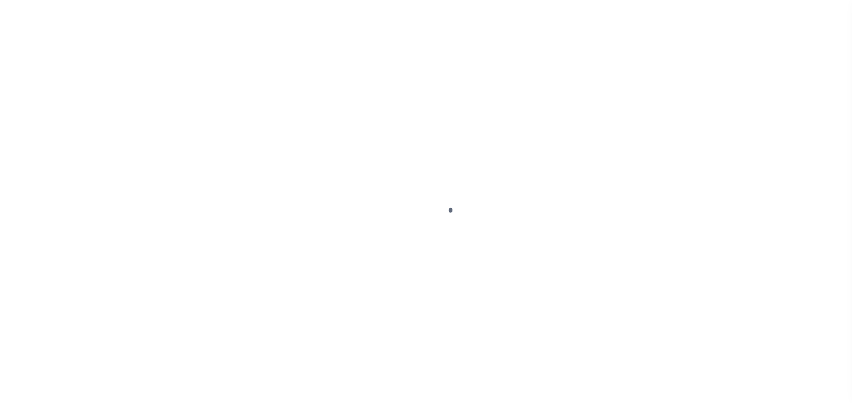
select select "OP2"
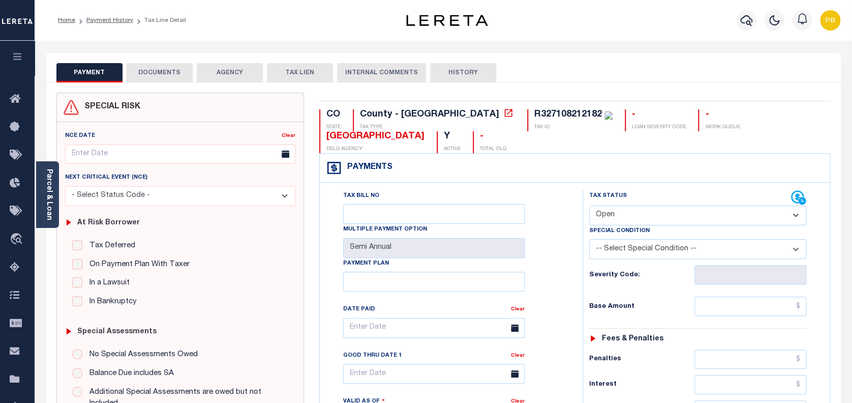
click at [158, 79] on button "DOCUMENTS" at bounding box center [160, 72] width 66 height 19
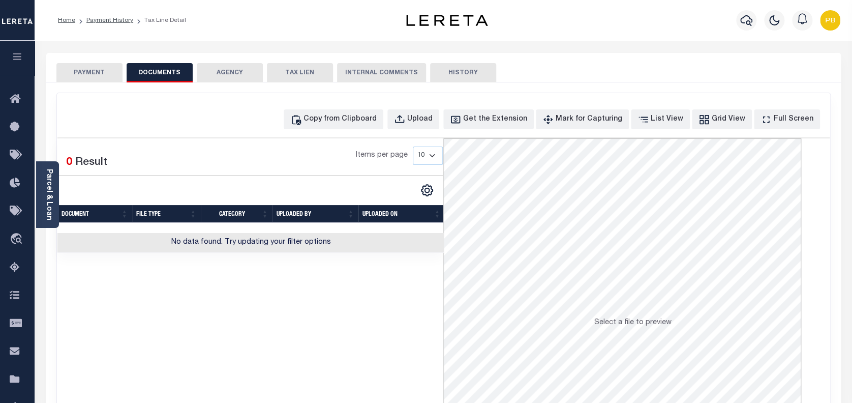
click at [92, 73] on button "PAYMENT" at bounding box center [89, 72] width 66 height 19
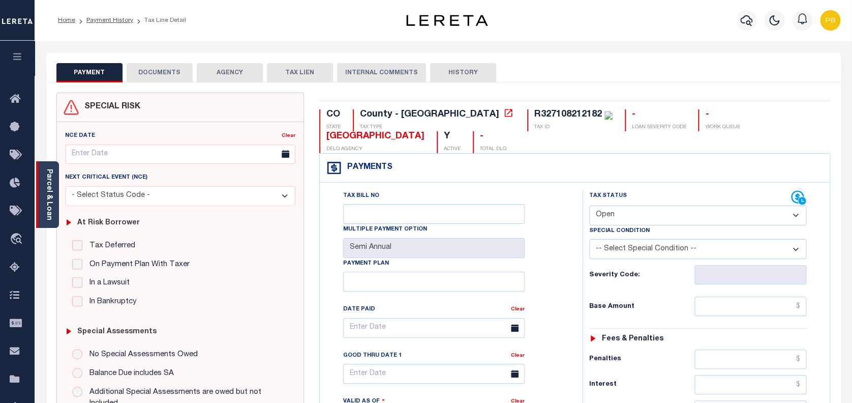
click at [49, 204] on link "Parcel & Loan" at bounding box center [48, 194] width 7 height 51
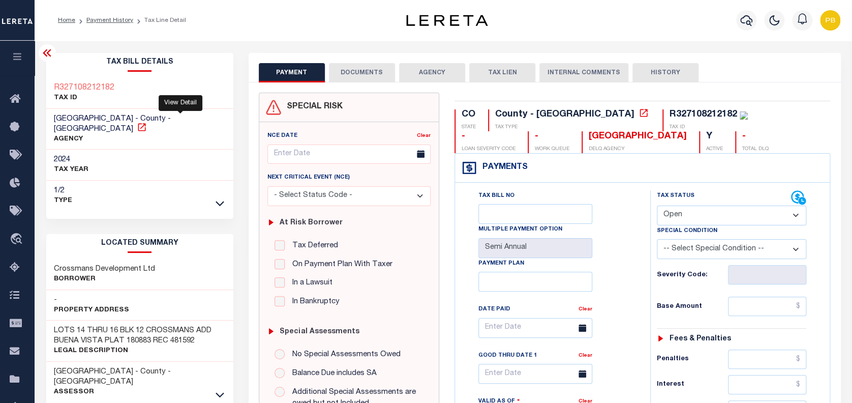
click at [147, 122] on icon at bounding box center [142, 127] width 10 height 10
drag, startPoint x: 53, startPoint y: 257, endPoint x: 162, endPoint y: 259, distance: 108.9
click at [162, 259] on div "Crossmans Development Ltd Borrower" at bounding box center [139, 274] width 187 height 31
copy h3 "Crossmans Development Ltd"
click at [744, 22] on icon "button" at bounding box center [747, 20] width 12 height 12
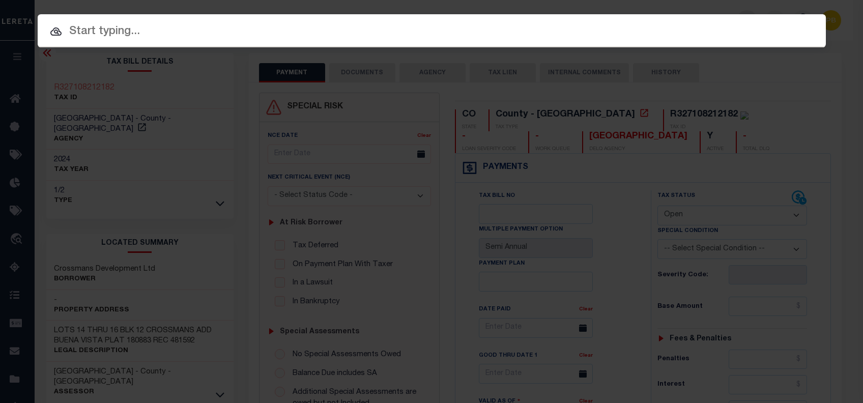
paste input "4804256420812"
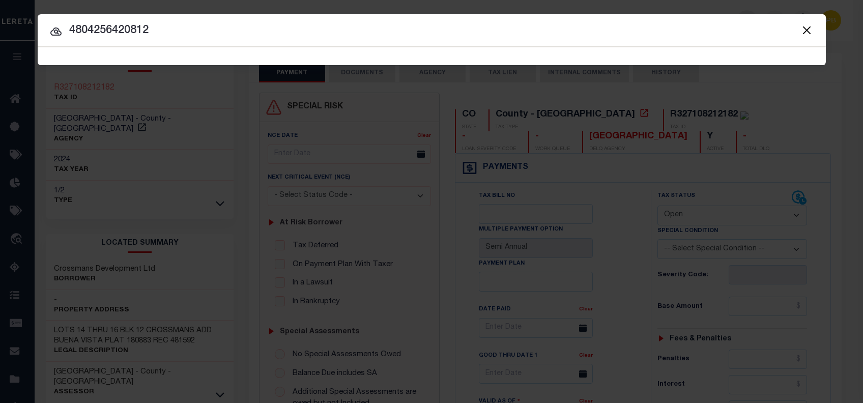
type input "4804256420812"
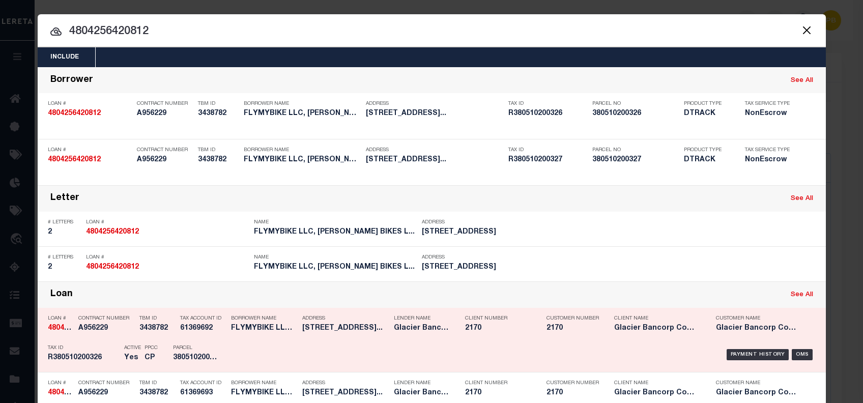
scroll to position [213, 0]
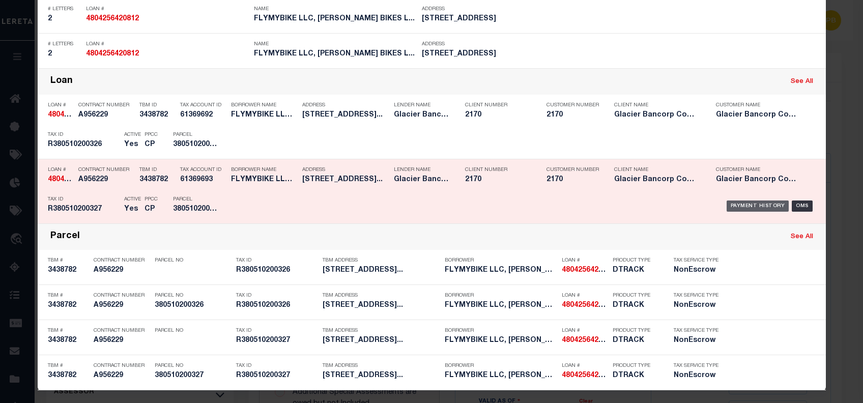
click at [758, 205] on div "Payment History" at bounding box center [757, 205] width 63 height 11
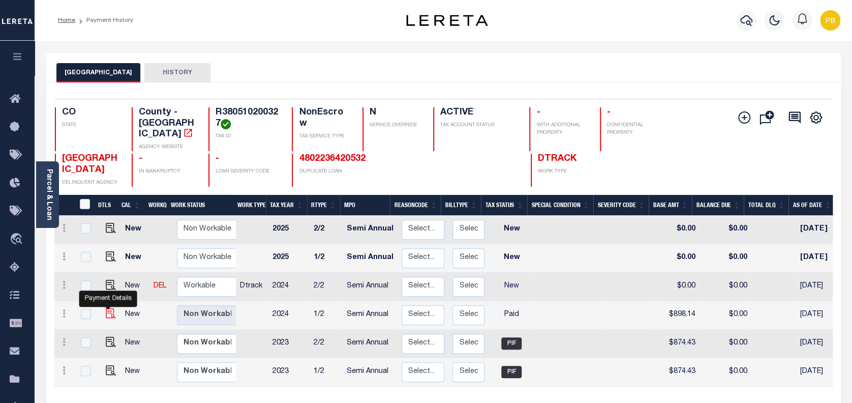
click at [106, 308] on img "" at bounding box center [111, 313] width 10 height 10
checkbox input "true"
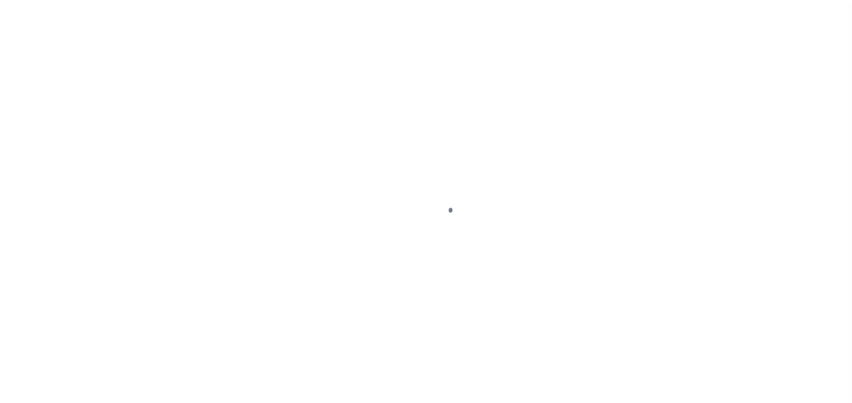
select select "PYD"
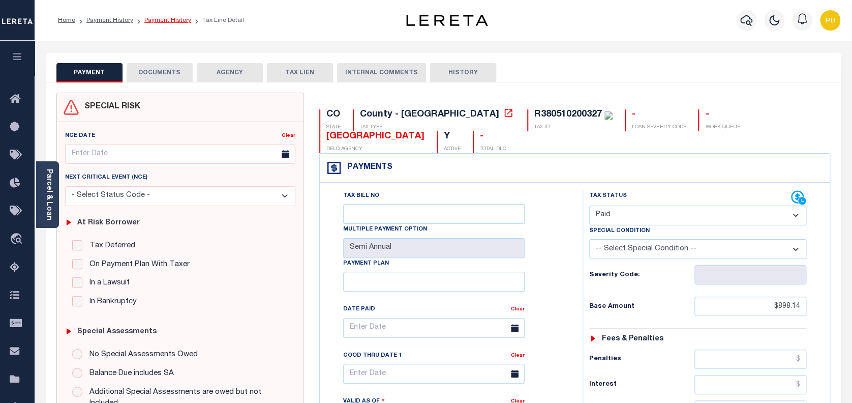
click at [163, 17] on link "Payment History" at bounding box center [167, 20] width 47 height 6
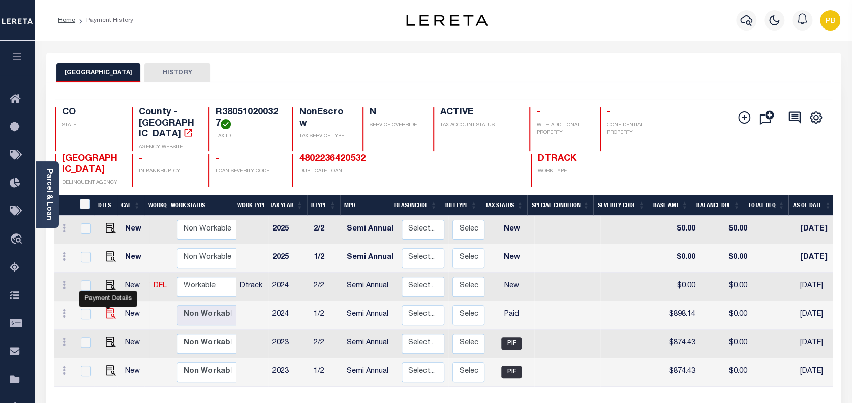
click at [107, 308] on img "" at bounding box center [111, 313] width 10 height 10
checkbox input "true"
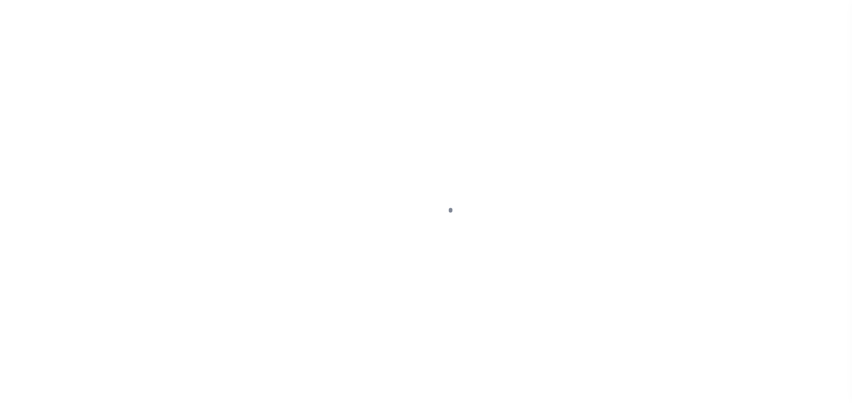
select select "PYD"
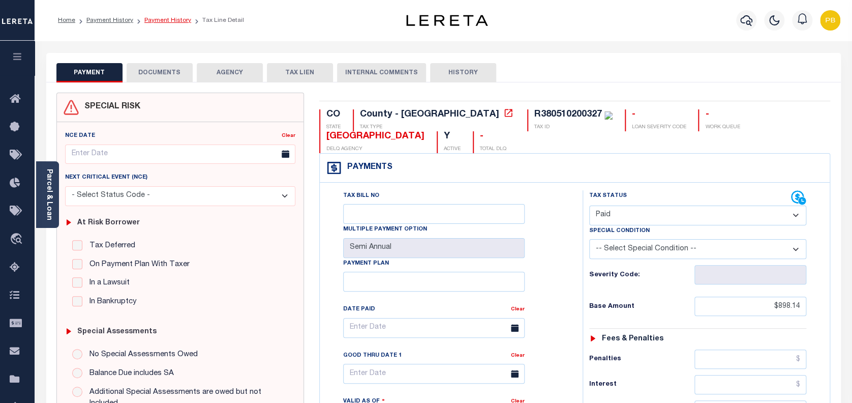
click at [156, 19] on link "Payment History" at bounding box center [167, 20] width 47 height 6
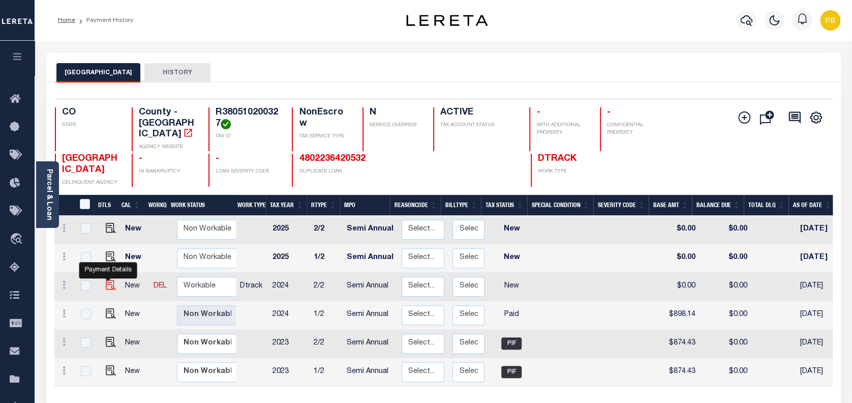
click at [106, 280] on img "" at bounding box center [111, 285] width 10 height 10
checkbox input "true"
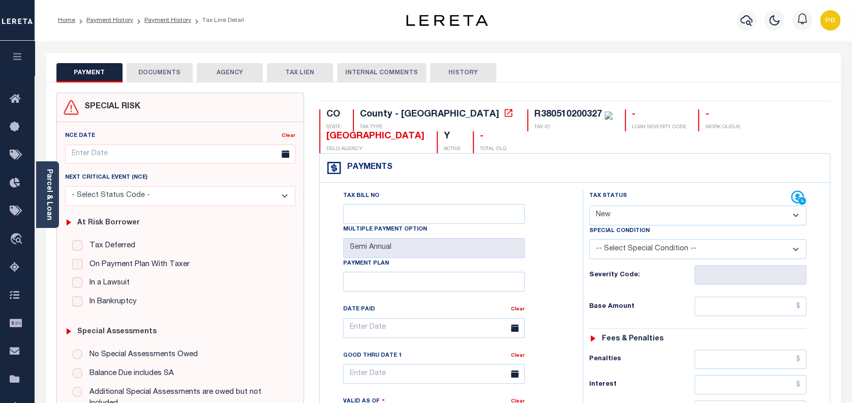
click at [674, 216] on select "- Select Status Code - Open Due/Unpaid Paid Incomplete No Tax Due Internal Refu…" at bounding box center [698, 215] width 218 height 20
select select "PYD"
click at [589, 206] on select "- Select Status Code - Open Due/Unpaid Paid Incomplete No Tax Due Internal Refu…" at bounding box center [698, 215] width 218 height 20
type input "09/30/2025"
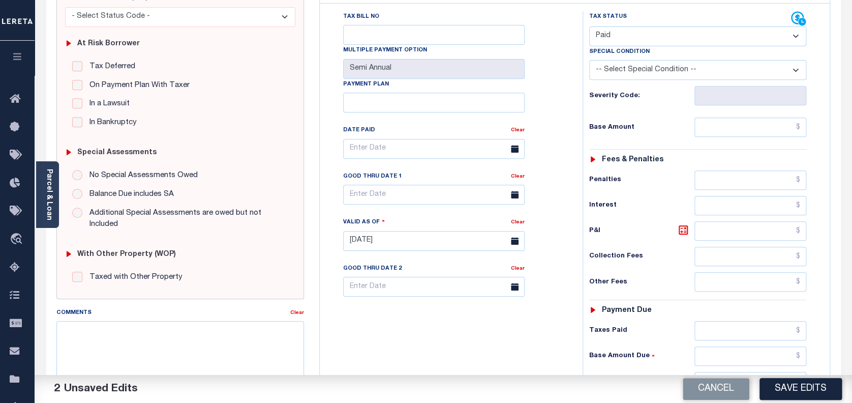
scroll to position [271, 0]
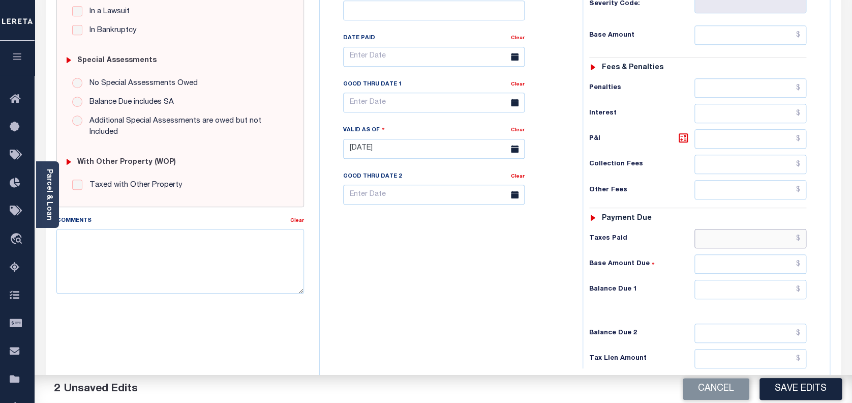
click at [753, 240] on input "text" at bounding box center [751, 238] width 112 height 19
paste input "898.14"
type input "$"
click at [780, 289] on input "text" at bounding box center [751, 289] width 112 height 19
type input "$0.00"
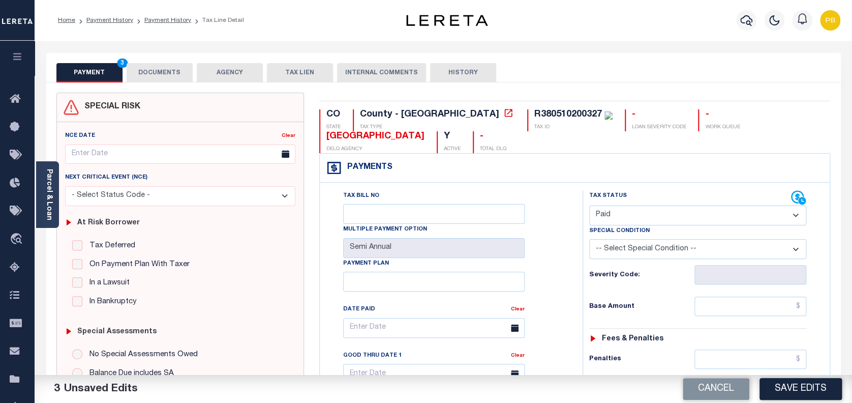
scroll to position [0, 0]
click at [173, 76] on button "DOCUMENTS" at bounding box center [160, 72] width 66 height 19
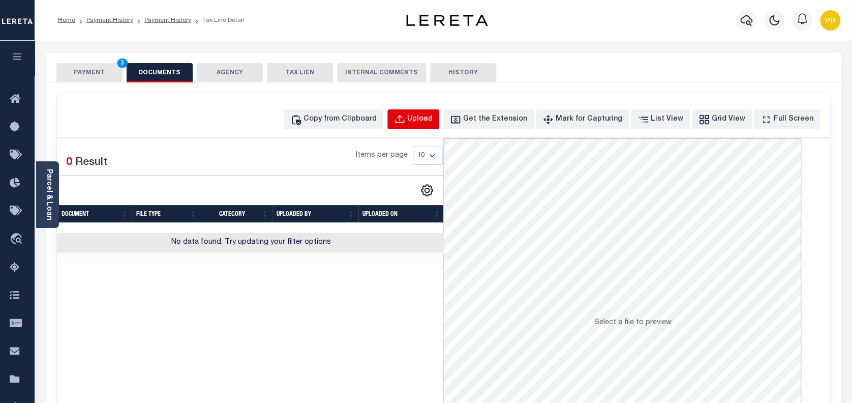
click at [433, 119] on div "Upload" at bounding box center [419, 119] width 25 height 11
select select "POP"
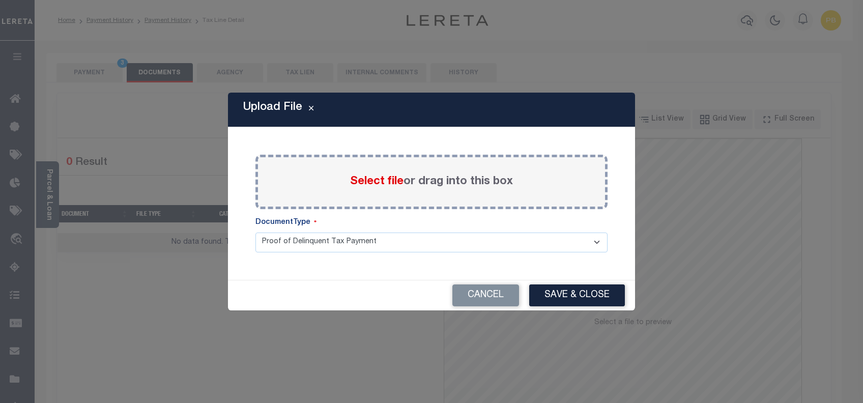
drag, startPoint x: 372, startPoint y: 168, endPoint x: 378, endPoint y: 180, distance: 12.7
click at [378, 176] on div "Select file or drag into this box" at bounding box center [431, 182] width 352 height 54
click at [378, 180] on span "Select file" at bounding box center [376, 181] width 53 height 11
click at [0, 0] on input "Select file or drag into this box" at bounding box center [0, 0] width 0 height 0
click at [378, 180] on span "Select file" at bounding box center [376, 181] width 53 height 11
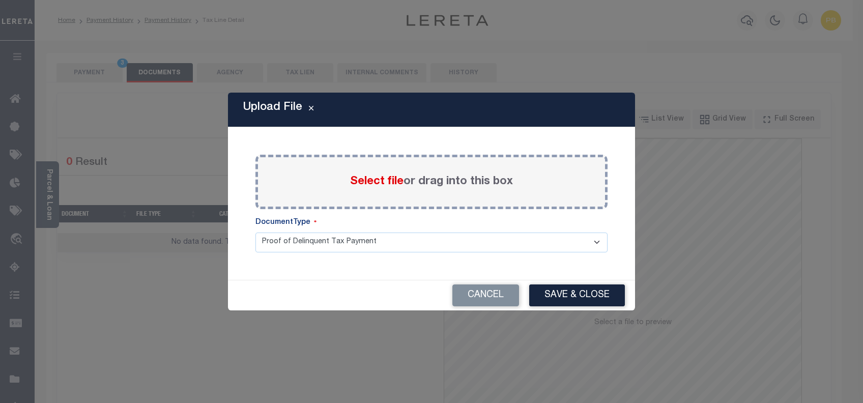
click at [0, 0] on input "Select file or drag into this box" at bounding box center [0, 0] width 0 height 0
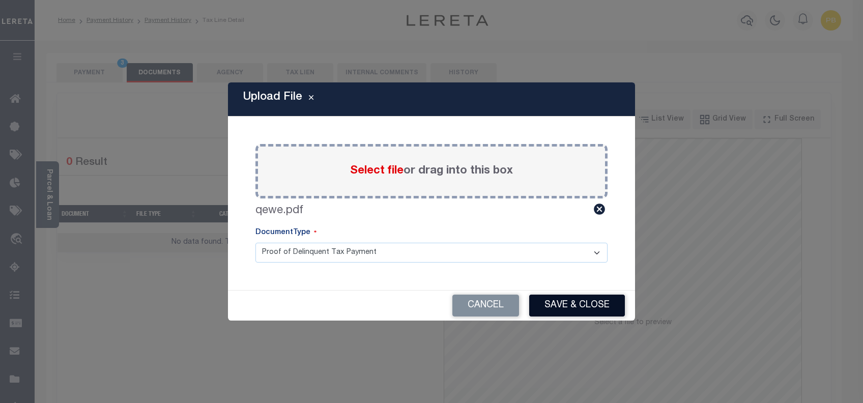
click at [582, 303] on button "Save & Close" at bounding box center [577, 305] width 96 height 22
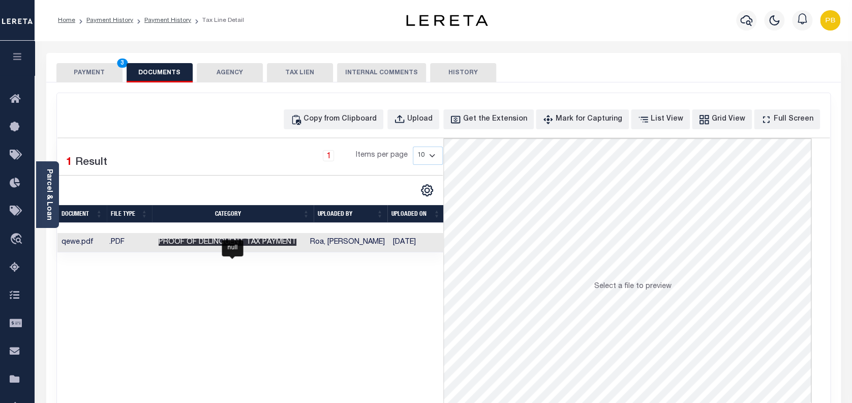
click at [191, 245] on span "Proof of Delinquent Tax Payment" at bounding box center [228, 242] width 138 height 7
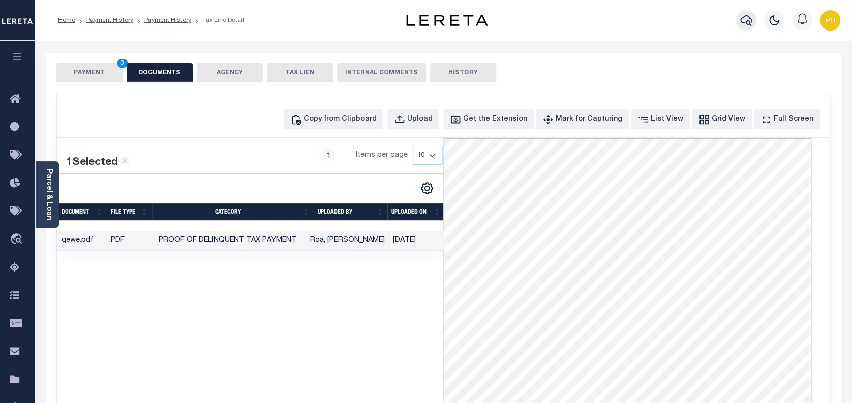
click at [746, 21] on icon "button" at bounding box center [747, 20] width 12 height 12
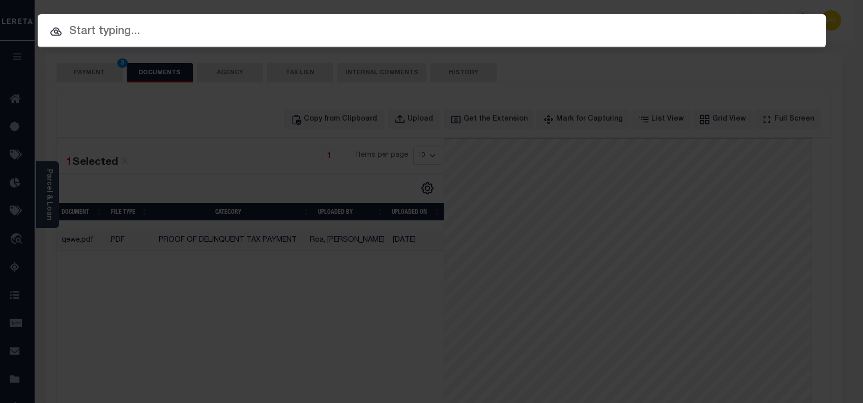
paste input "4802246410285"
type input "4802246410285"
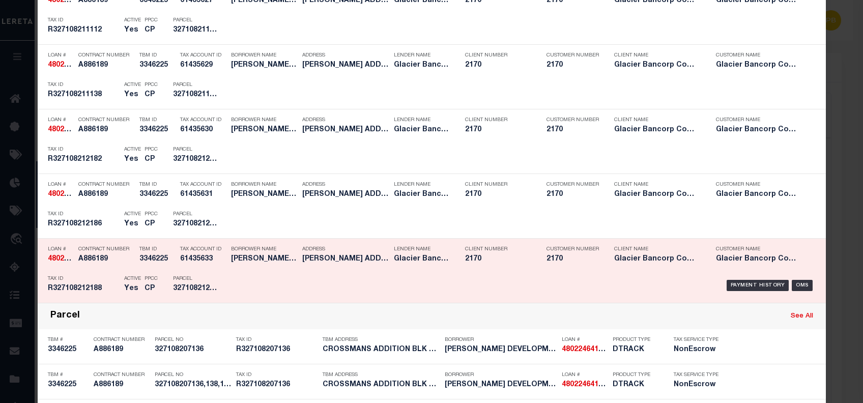
scroll to position [482, 0]
click at [751, 281] on div "Payment History" at bounding box center [757, 284] width 63 height 11
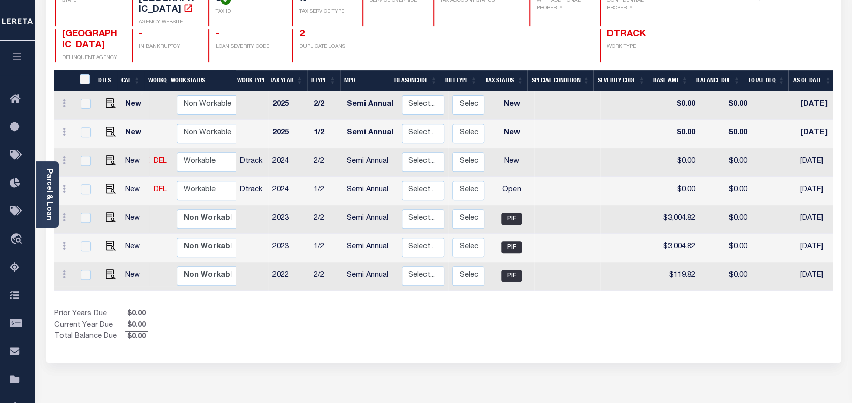
scroll to position [135, 0]
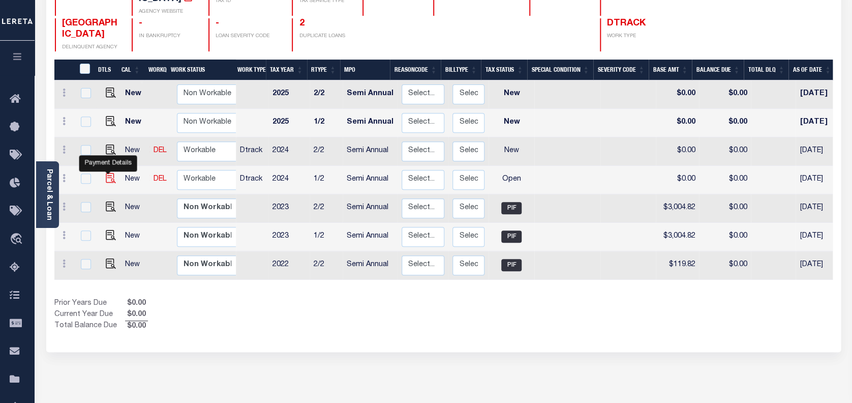
click at [106, 173] on img "" at bounding box center [111, 178] width 10 height 10
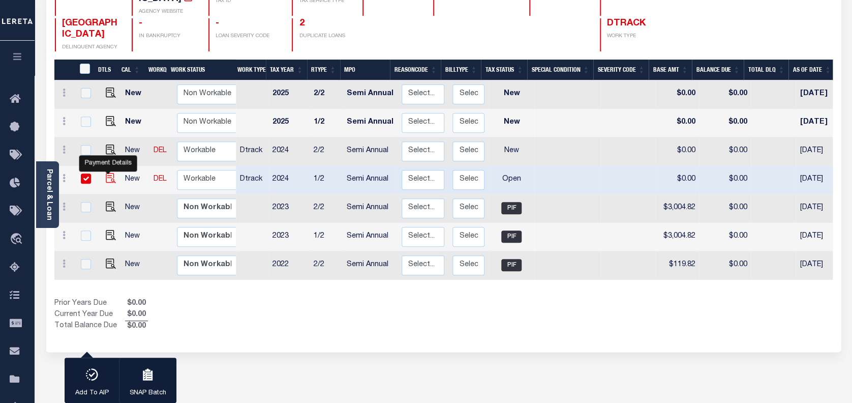
checkbox input "true"
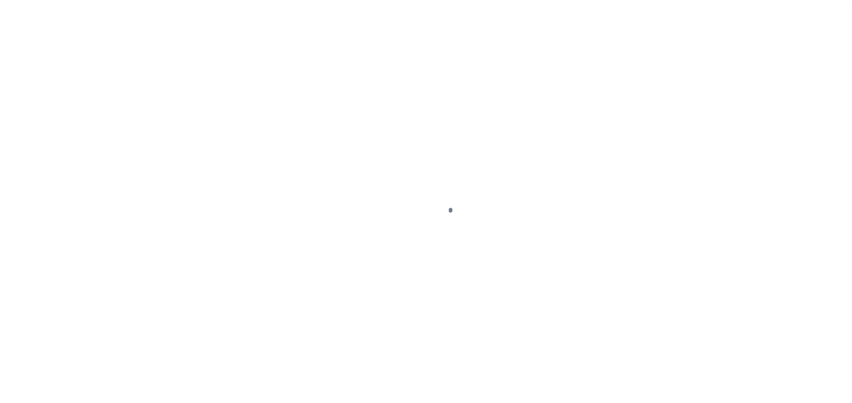
select select "OP2"
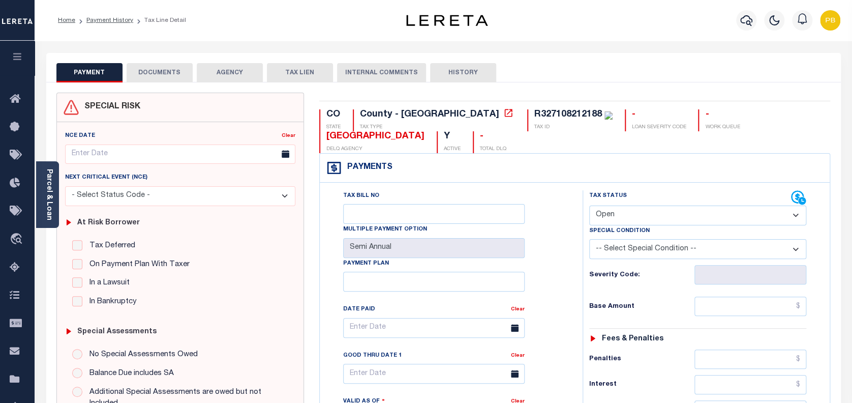
click at [165, 77] on button "DOCUMENTS" at bounding box center [160, 72] width 66 height 19
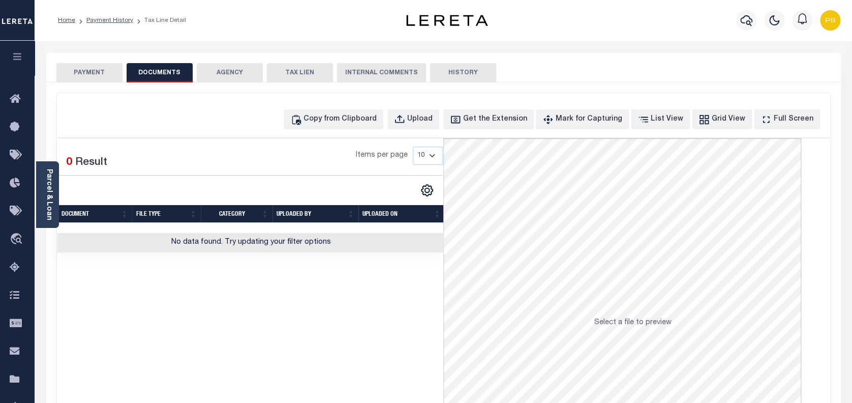
click at [73, 73] on button "PAYMENT" at bounding box center [89, 72] width 66 height 19
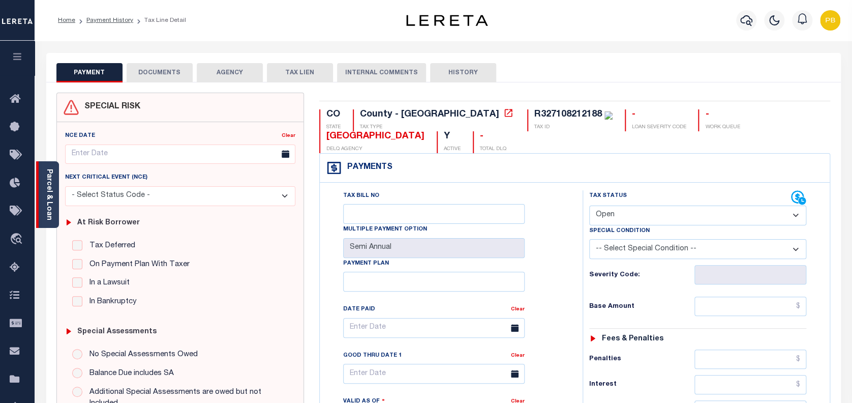
click at [48, 196] on link "Parcel & Loan" at bounding box center [48, 194] width 7 height 51
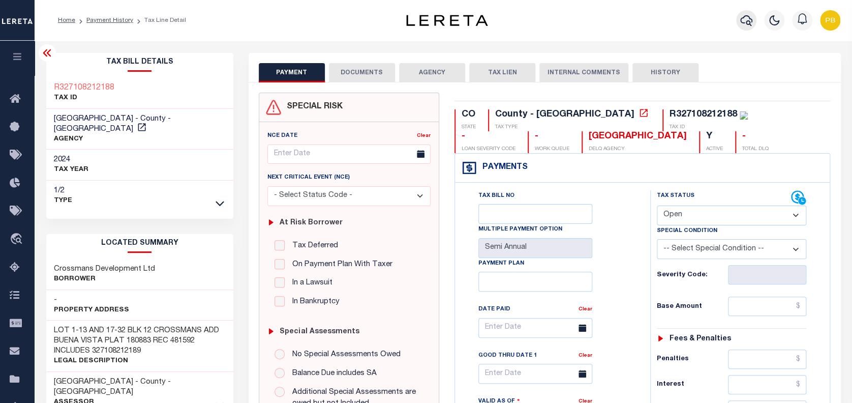
click at [745, 21] on icon "button" at bounding box center [747, 20] width 12 height 12
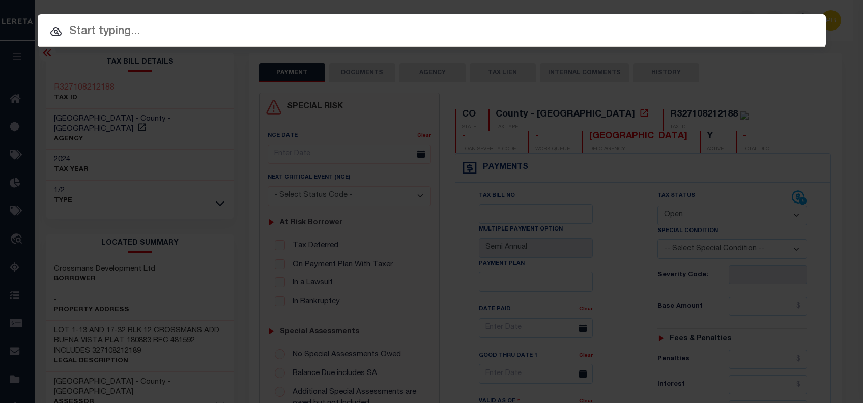
paste input "23141"
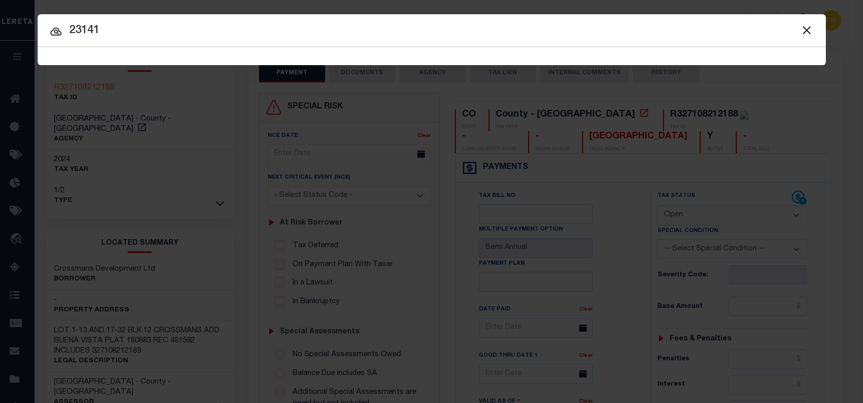
type input "23141"
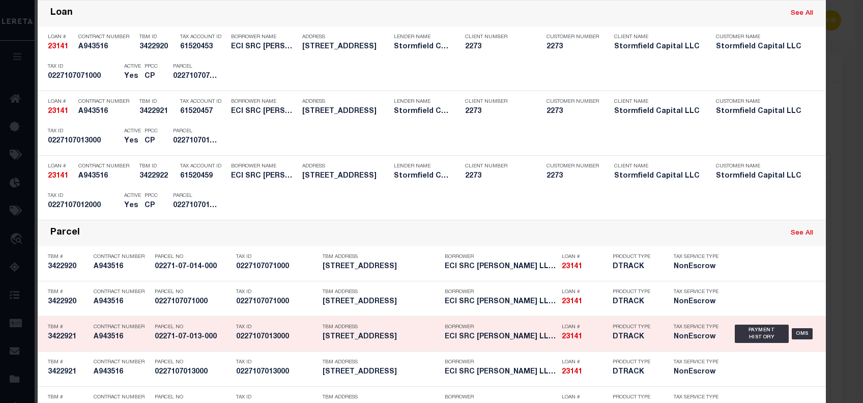
scroll to position [271, 0]
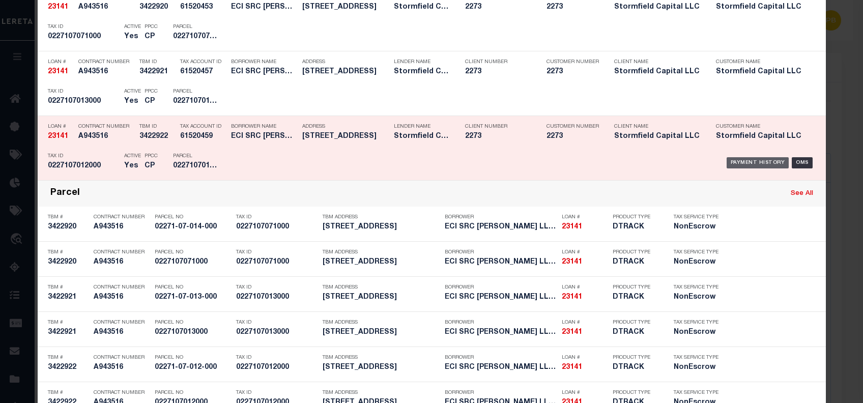
click at [763, 161] on div "Payment History" at bounding box center [757, 162] width 63 height 11
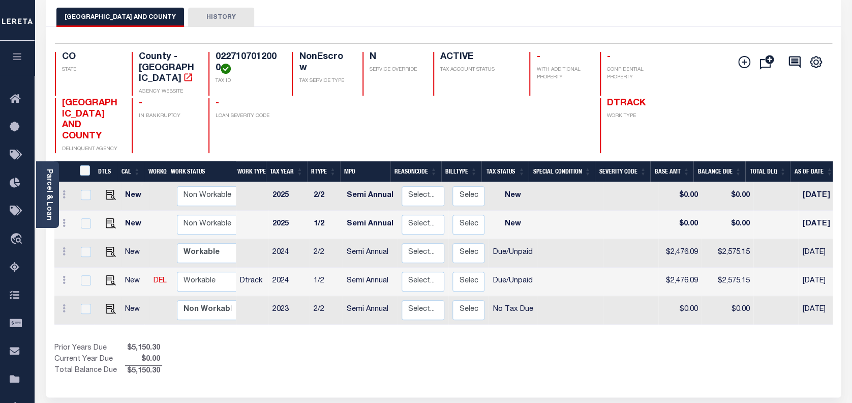
scroll to position [135, 0]
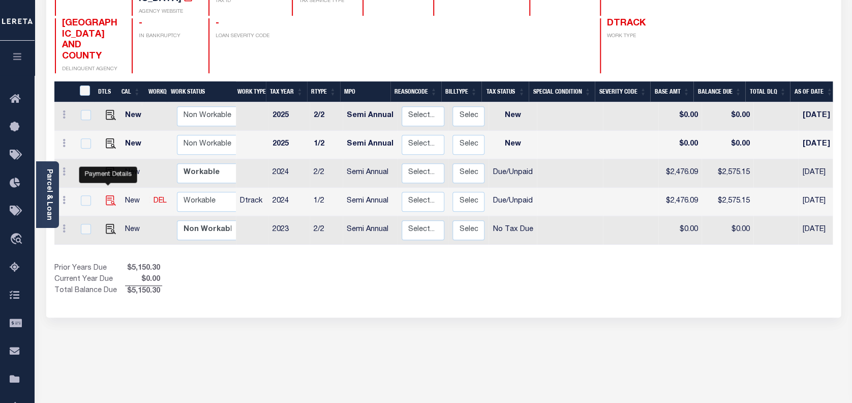
click at [109, 195] on img "" at bounding box center [111, 200] width 10 height 10
checkbox input "true"
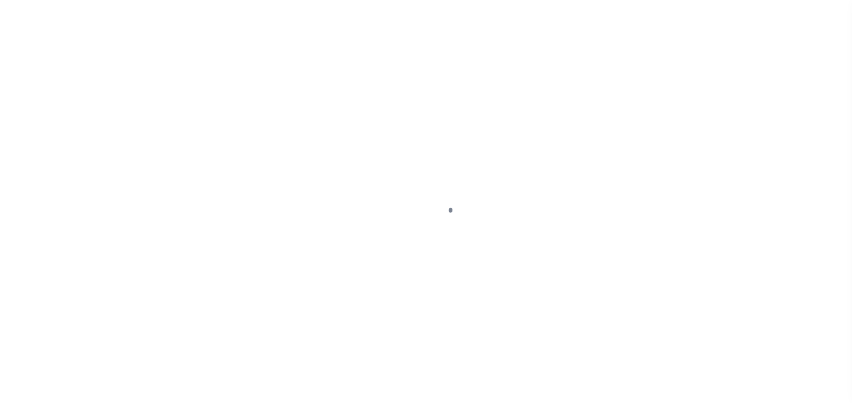
select select "DUE"
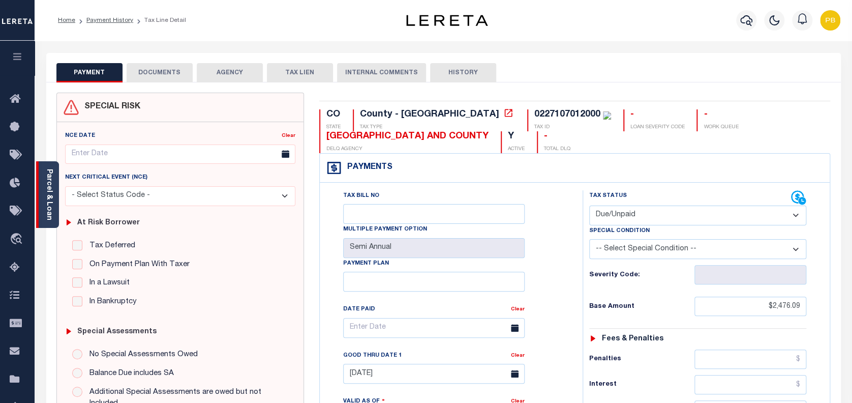
click at [51, 212] on link "Parcel & Loan" at bounding box center [48, 194] width 7 height 51
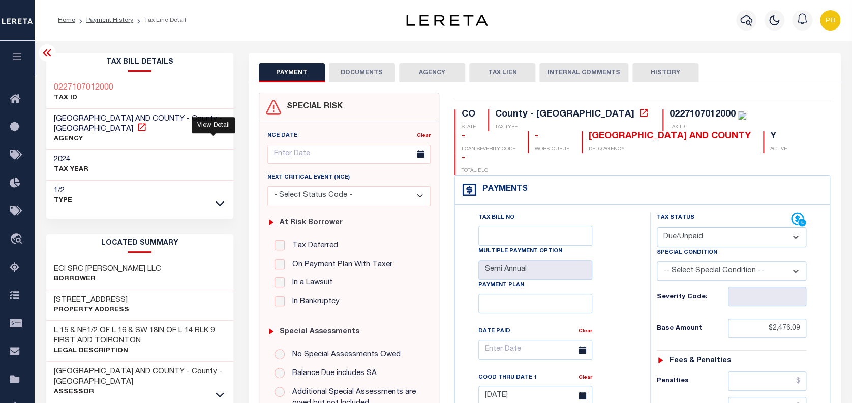
click at [147, 122] on icon at bounding box center [142, 127] width 10 height 10
click at [742, 20] on icon "button" at bounding box center [747, 20] width 12 height 12
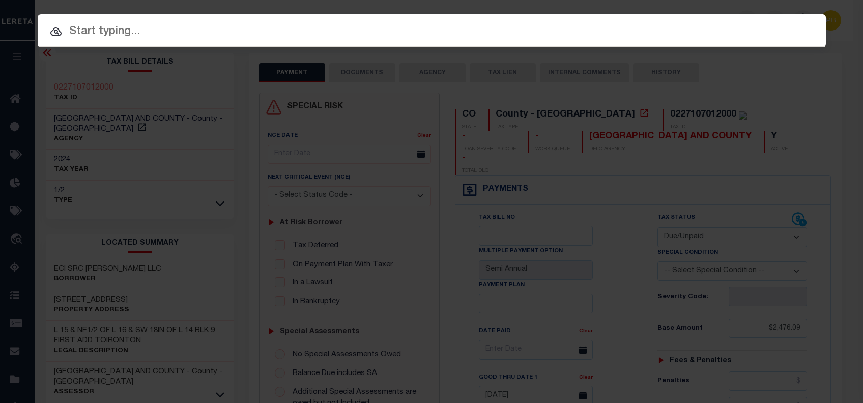
click at [95, 33] on input "text" at bounding box center [432, 32] width 788 height 18
paste input "24273ND"
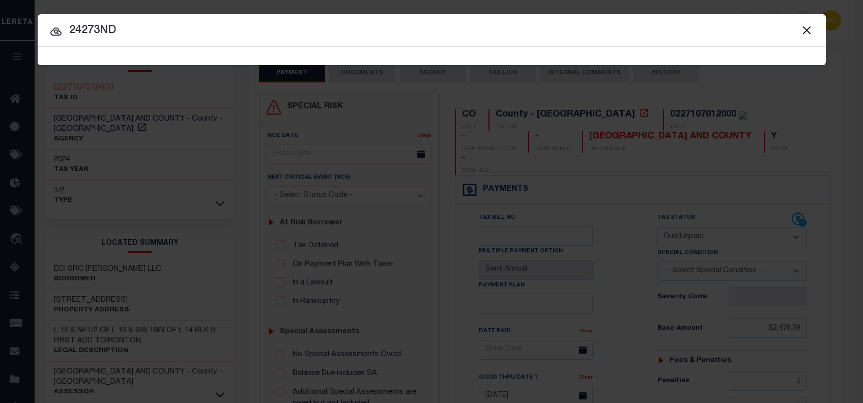
type input "24273ND"
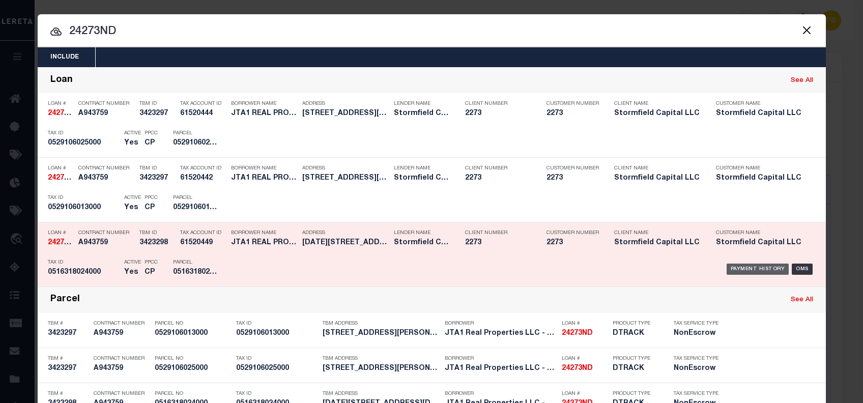
click at [757, 263] on div "Payment History" at bounding box center [757, 268] width 63 height 11
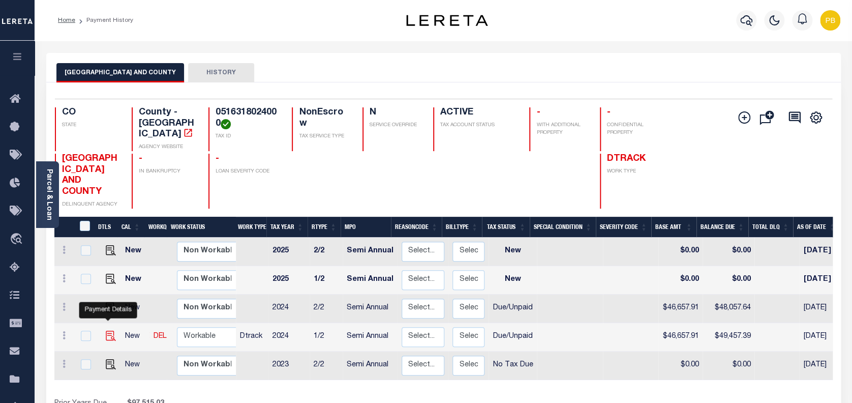
click at [107, 331] on img "" at bounding box center [111, 336] width 10 height 10
checkbox input "true"
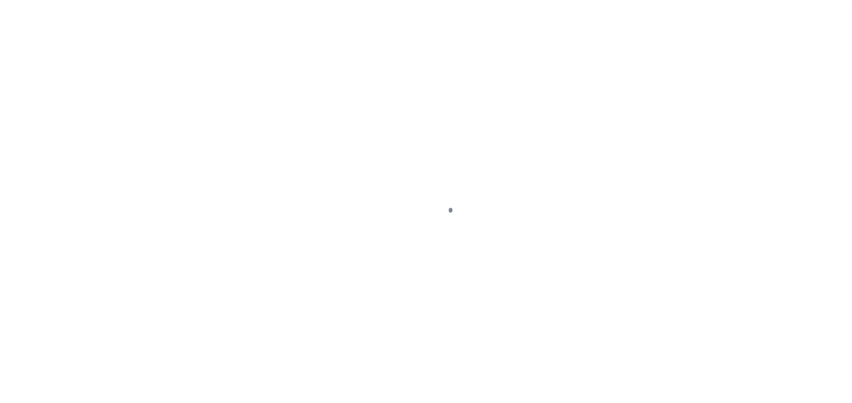
select select "DUE"
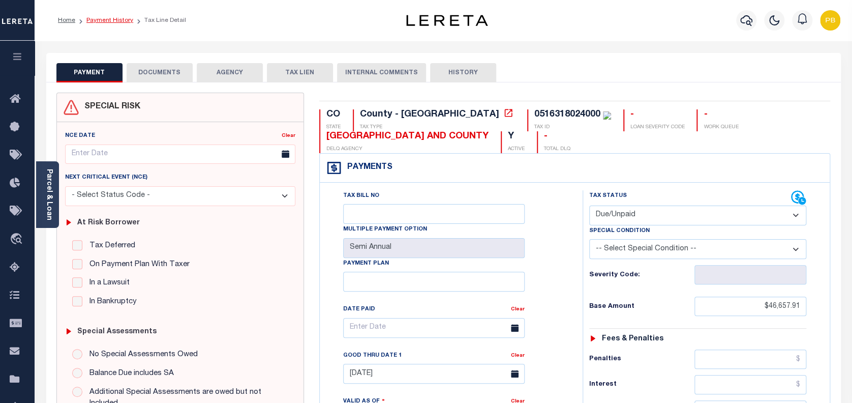
click at [116, 20] on link "Payment History" at bounding box center [109, 20] width 47 height 6
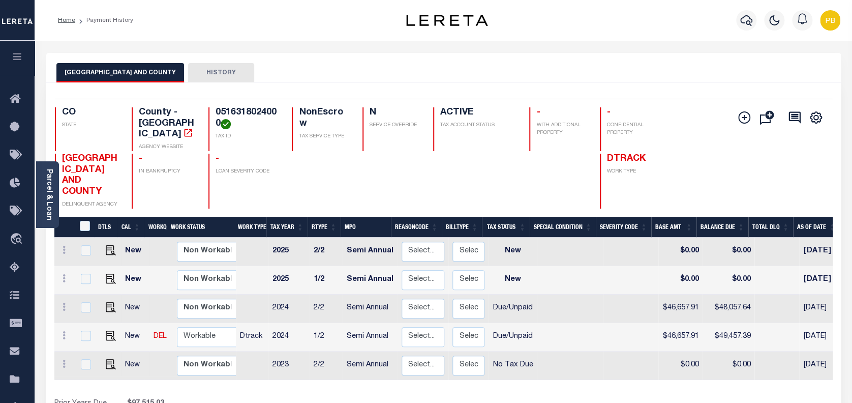
click at [529, 375] on div "DTLS CAL WorkQ Work Status Work Type Tax Year RType MPO ReasonCode BillType Tax…" at bounding box center [443, 325] width 779 height 216
click at [107, 331] on img "" at bounding box center [111, 336] width 10 height 10
checkbox input "true"
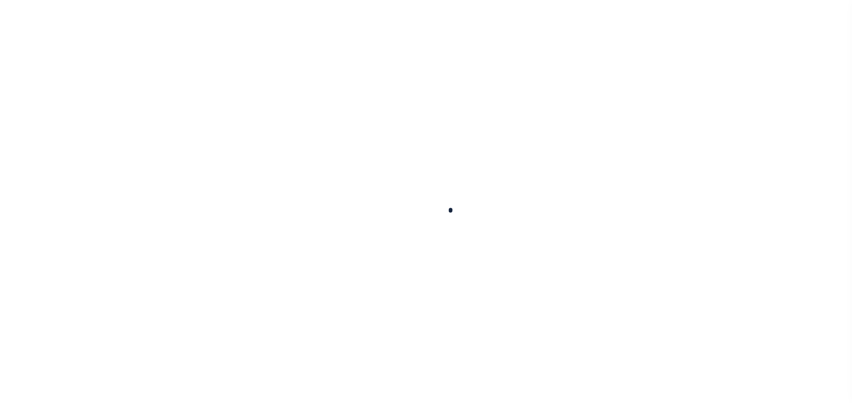
checkbox input "false"
type textarea "[DATE] per [PERSON_NAME] tax collector 2024 1/2 taxes are still delinquent, and…"
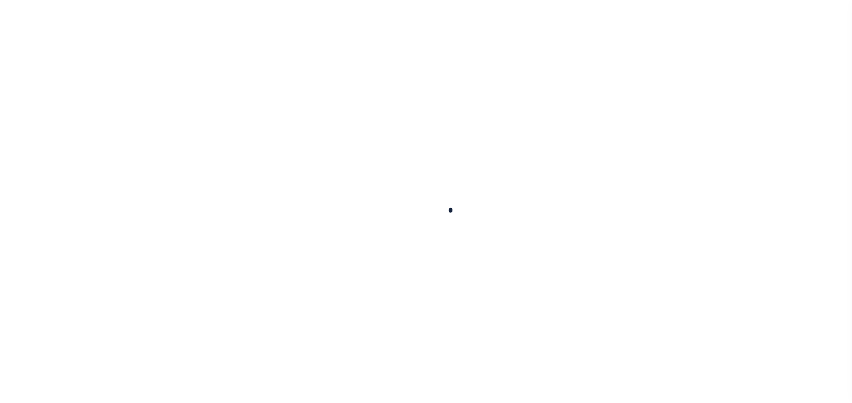
type input "Semi Annual"
type input "[DATE]"
select select "DUE"
type input "$46,657.91"
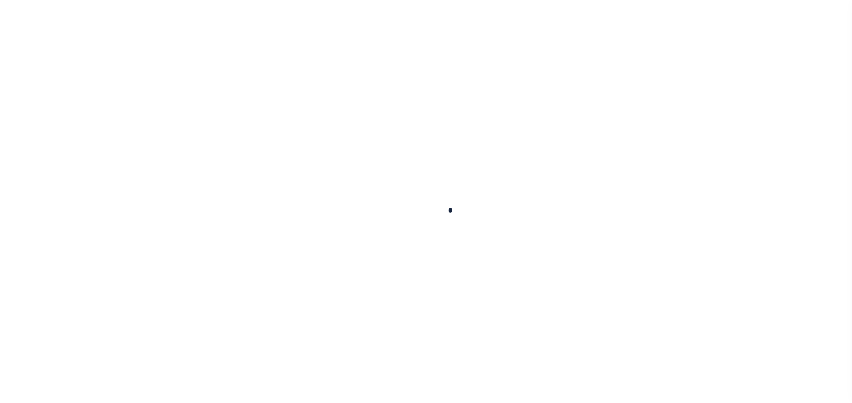
type input "$2,799.48"
type input "$0"
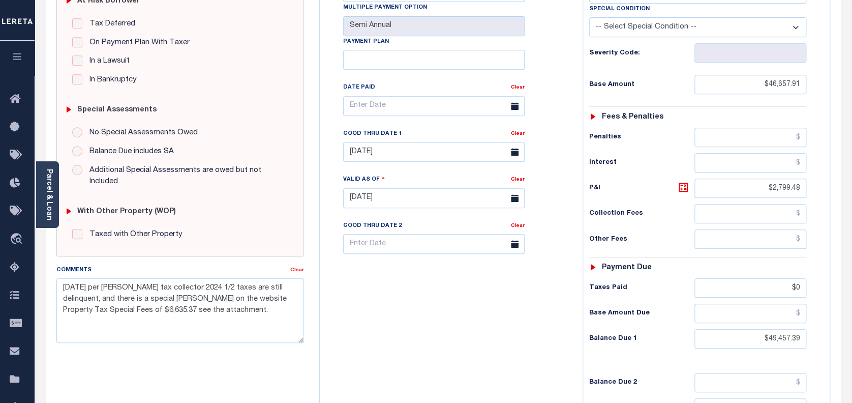
scroll to position [271, 0]
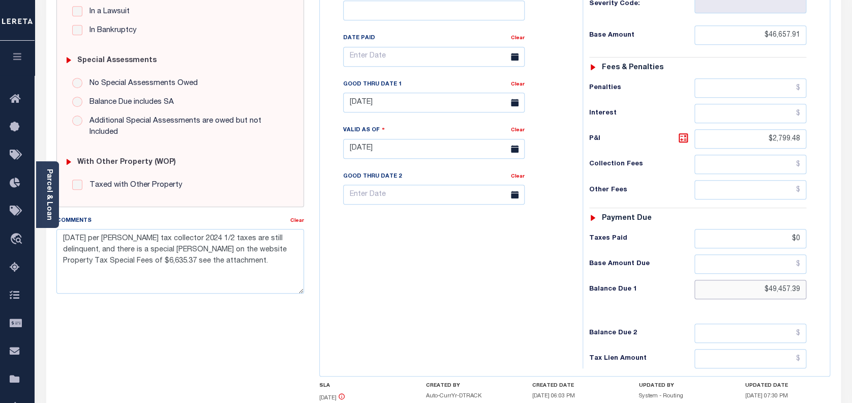
drag, startPoint x: 801, startPoint y: 288, endPoint x: 738, endPoint y: 286, distance: 63.1
click at [738, 286] on input "$49,457.39" at bounding box center [751, 289] width 112 height 19
paste input "49,933.97"
type input "$49,933.97"
type input "[DATE]"
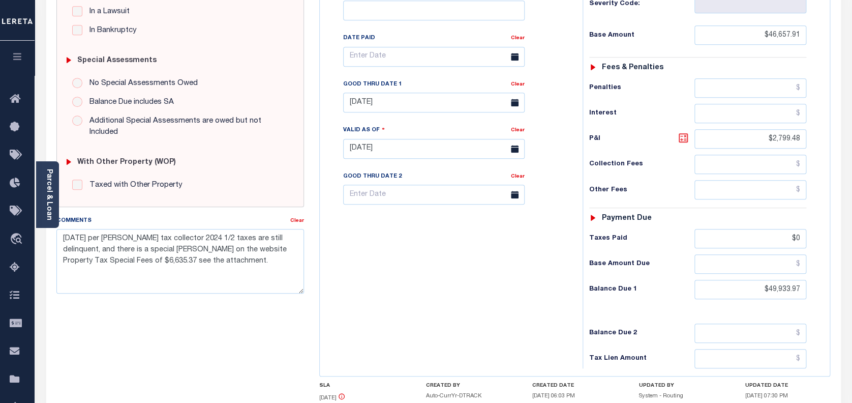
click at [686, 144] on icon at bounding box center [683, 138] width 12 height 12
type input "$3,276.06"
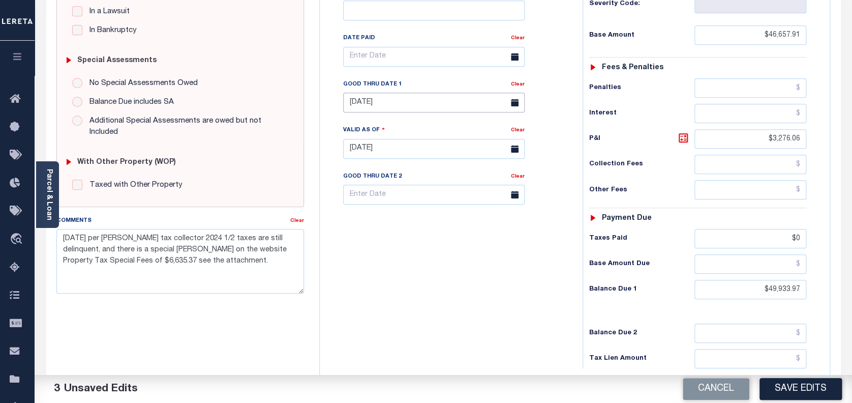
click at [401, 103] on input "08/31/2025" at bounding box center [434, 103] width 182 height 20
click at [403, 241] on span "30" at bounding box center [399, 242] width 20 height 20
type input "[DATE]"
click at [805, 387] on button "Save Edits" at bounding box center [801, 389] width 82 height 22
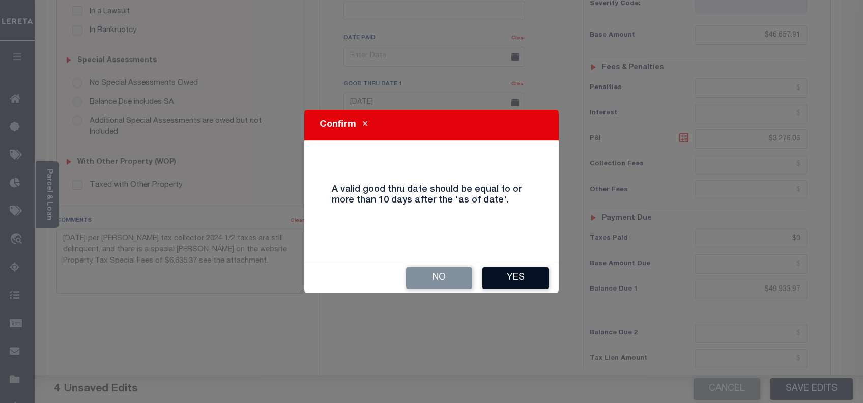
click at [534, 277] on button "Yes" at bounding box center [515, 278] width 66 height 22
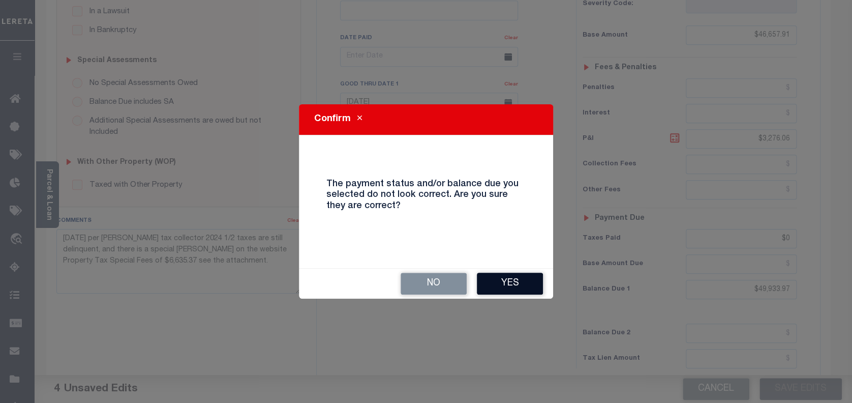
click at [512, 280] on button "Yes" at bounding box center [510, 284] width 66 height 22
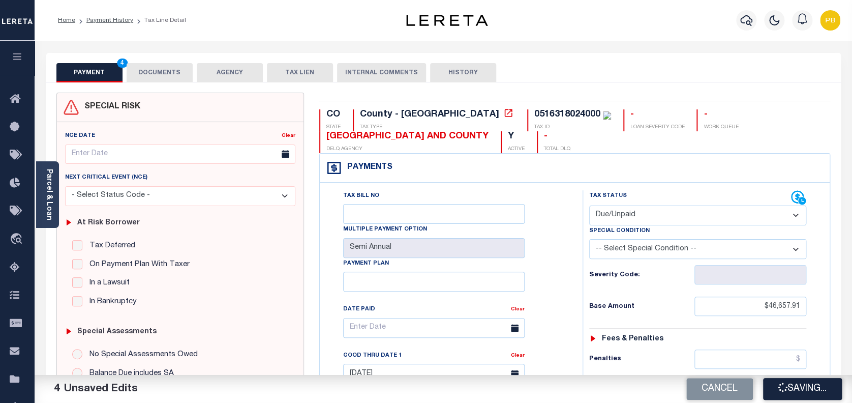
scroll to position [0, 0]
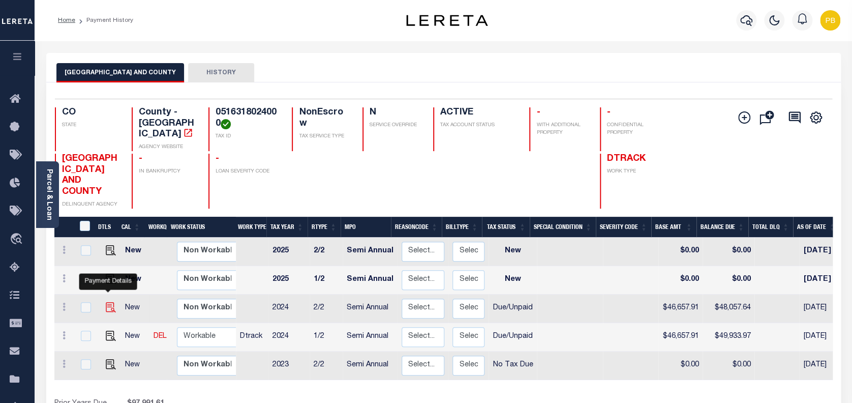
click at [106, 302] on img "" at bounding box center [111, 307] width 10 height 10
checkbox input "true"
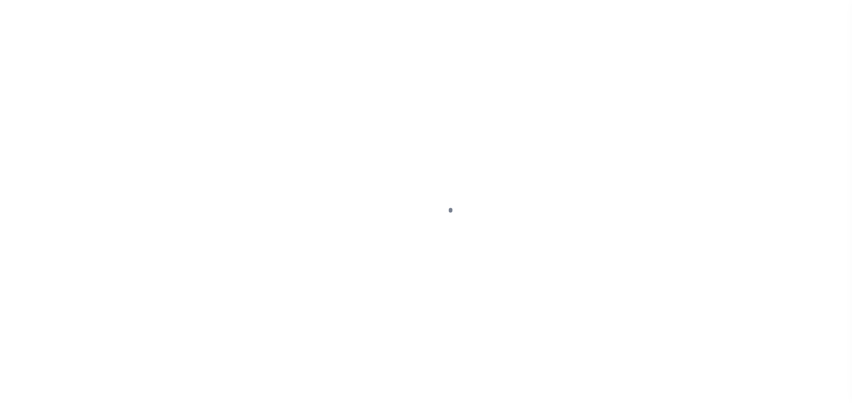
select select "DUE"
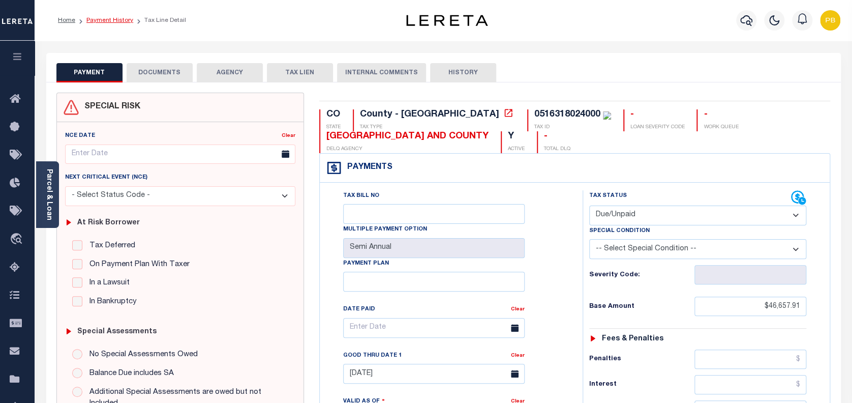
click at [110, 22] on link "Payment History" at bounding box center [109, 20] width 47 height 6
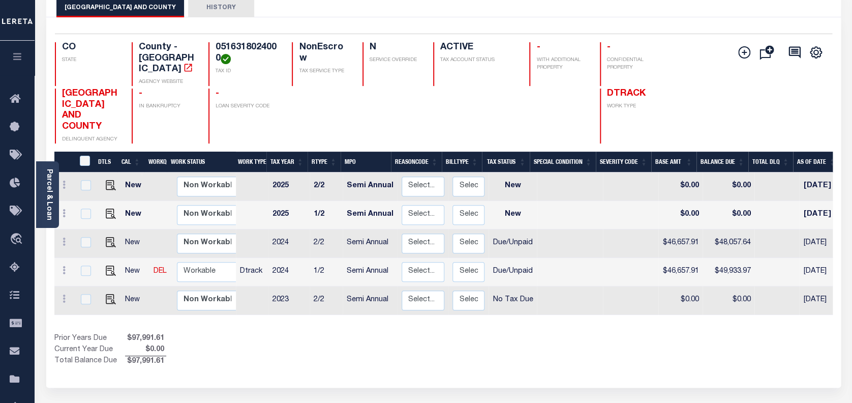
scroll to position [68, 0]
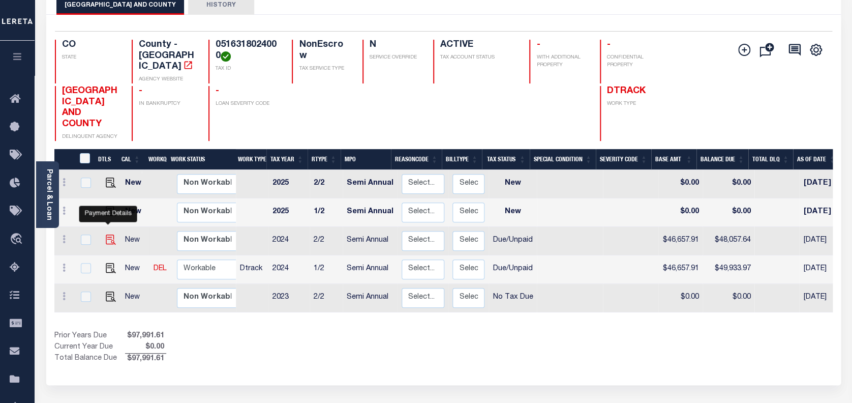
click at [106, 234] on img "" at bounding box center [111, 239] width 10 height 10
checkbox input "true"
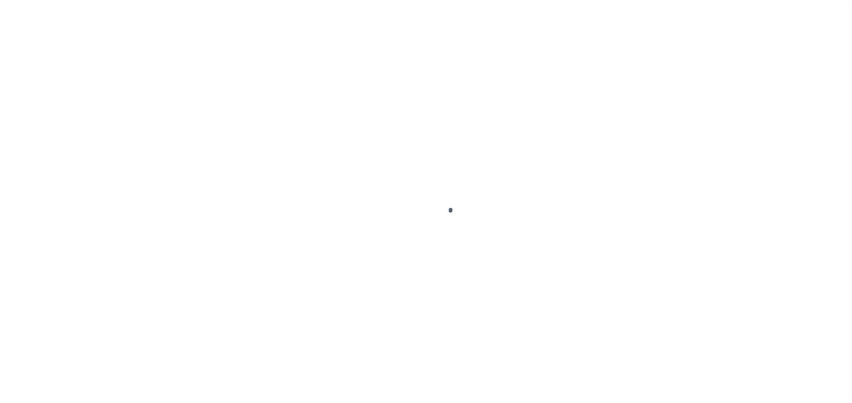
select select "DUE"
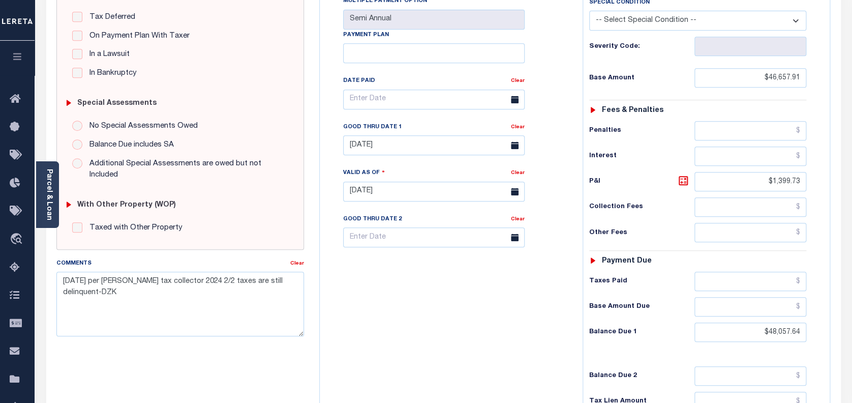
scroll to position [271, 0]
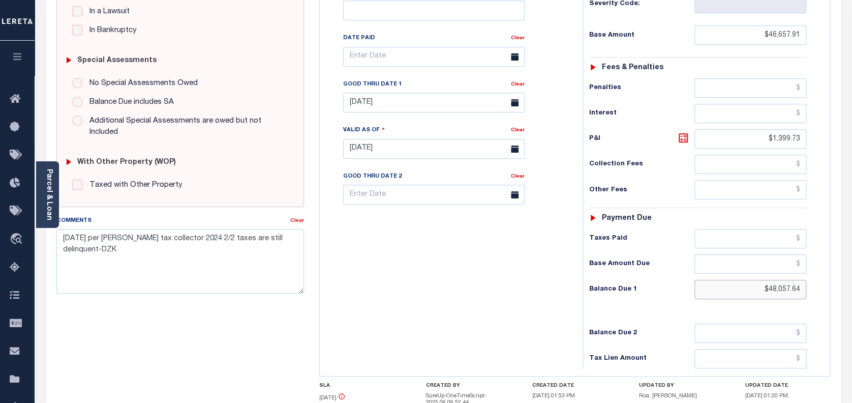
paste input "48,524.23"
drag, startPoint x: 802, startPoint y: 289, endPoint x: 738, endPoint y: 286, distance: 64.1
click at [738, 286] on input "$48,057.64" at bounding box center [751, 289] width 112 height 19
type input "$48,524.23"
type input "[DATE]"
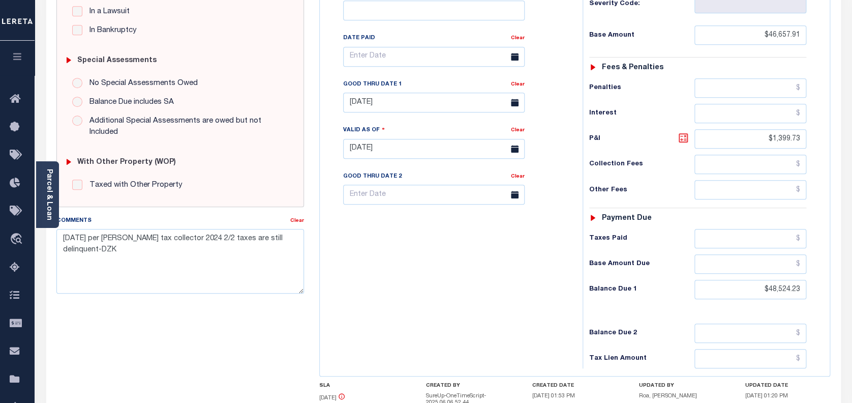
click at [684, 141] on icon at bounding box center [684, 138] width 6 height 6
type input "$1,866.32"
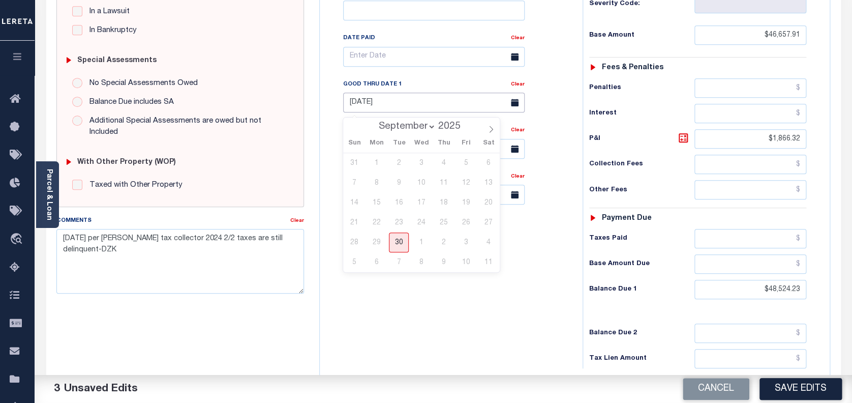
click at [390, 106] on input "08/31/2025" at bounding box center [434, 103] width 182 height 20
click at [399, 241] on span "30" at bounding box center [399, 242] width 20 height 20
type input "09/30/2025"
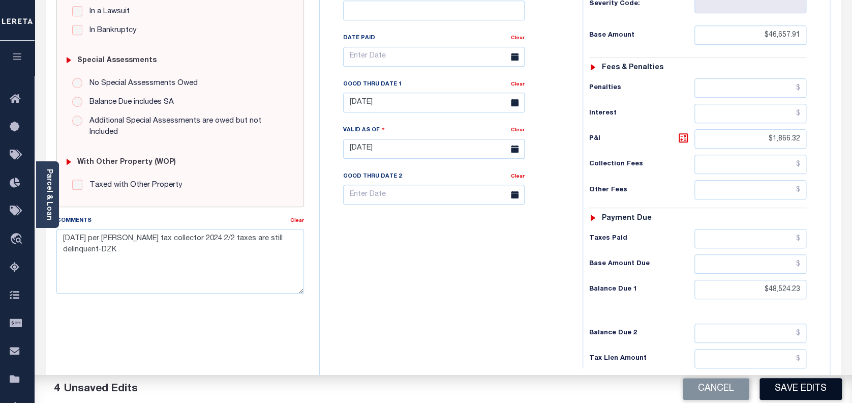
click at [806, 384] on button "Save Edits" at bounding box center [801, 389] width 82 height 22
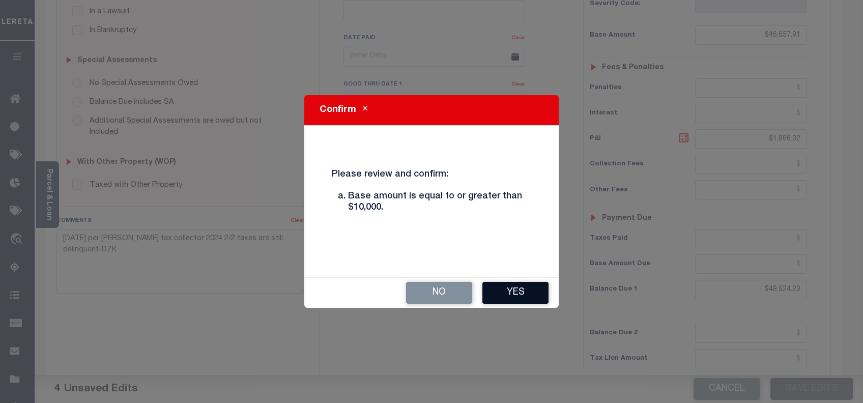
click at [504, 295] on button "Yes" at bounding box center [515, 293] width 66 height 22
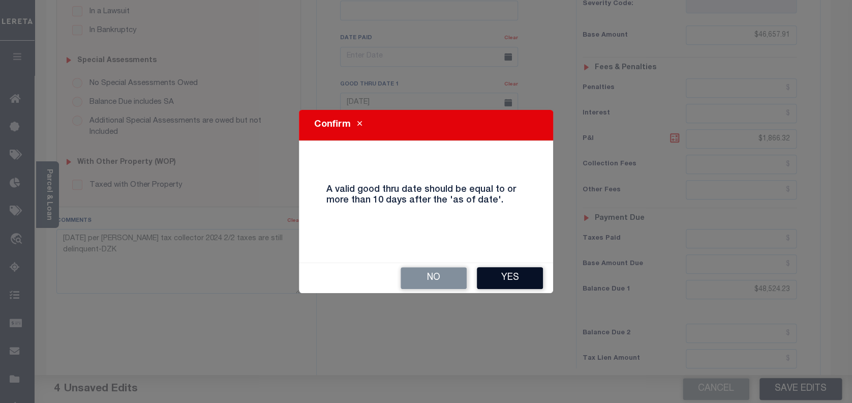
click at [528, 278] on button "Yes" at bounding box center [510, 278] width 66 height 22
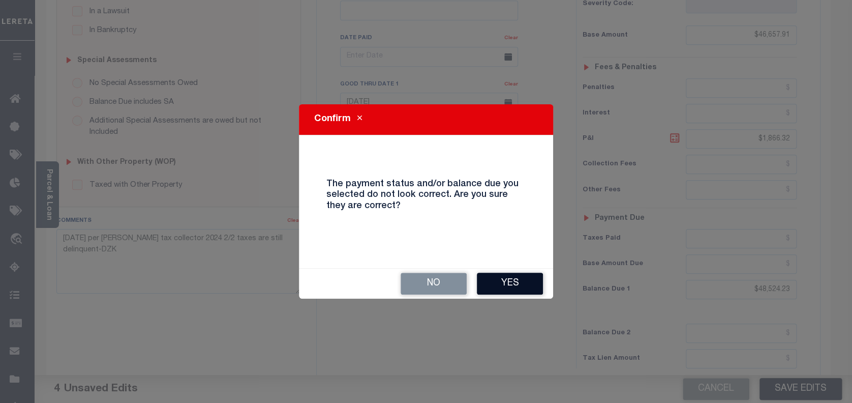
click at [521, 277] on button "Yes" at bounding box center [510, 284] width 66 height 22
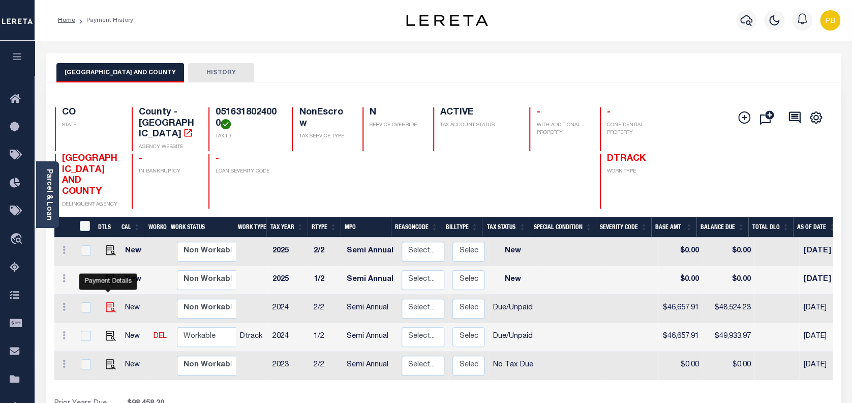
click at [106, 302] on img "" at bounding box center [111, 307] width 10 height 10
checkbox input "true"
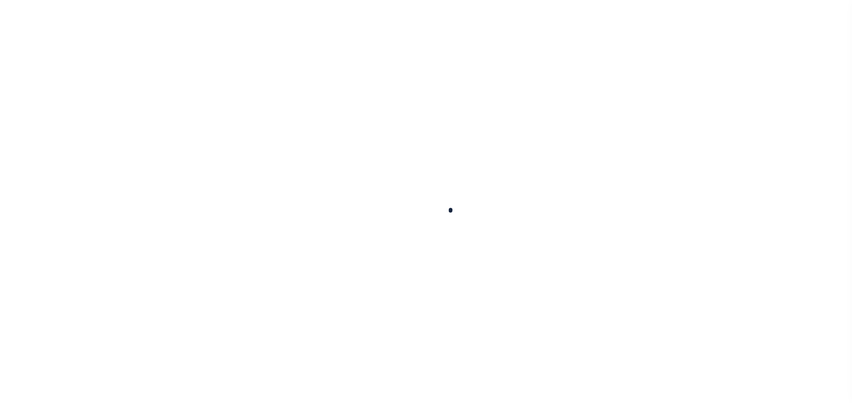
select select "DUE"
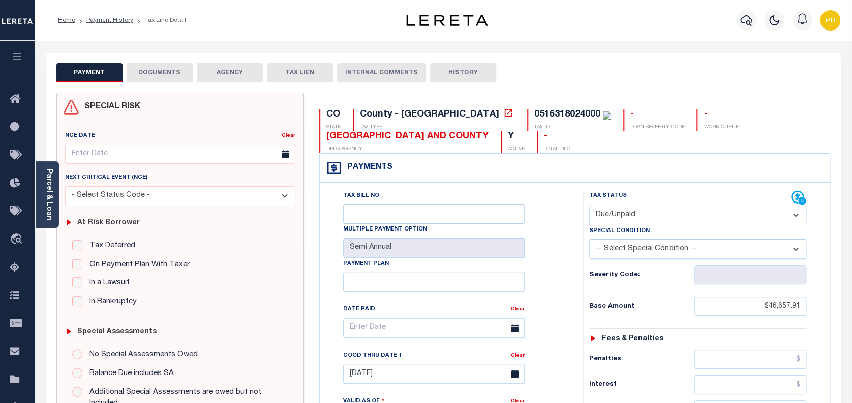
click at [159, 79] on button "DOCUMENTS" at bounding box center [160, 72] width 66 height 19
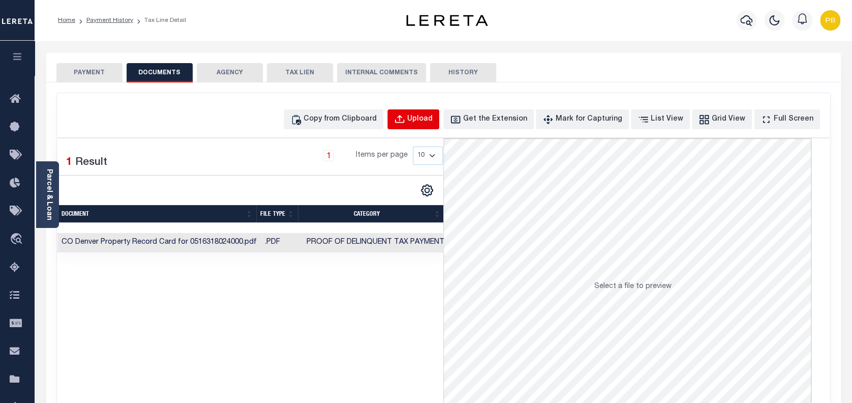
click at [426, 115] on button "Upload" at bounding box center [414, 119] width 52 height 20
select select "POP"
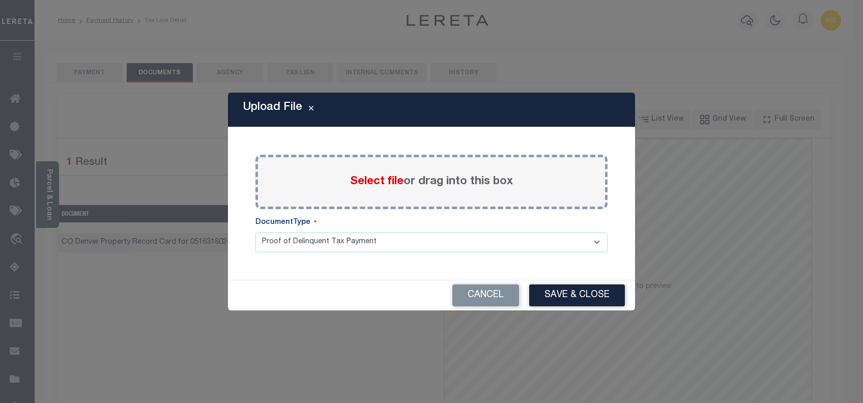
click at [386, 182] on span "Select file" at bounding box center [376, 181] width 53 height 11
click at [0, 0] on input "Select file or drag into this box" at bounding box center [0, 0] width 0 height 0
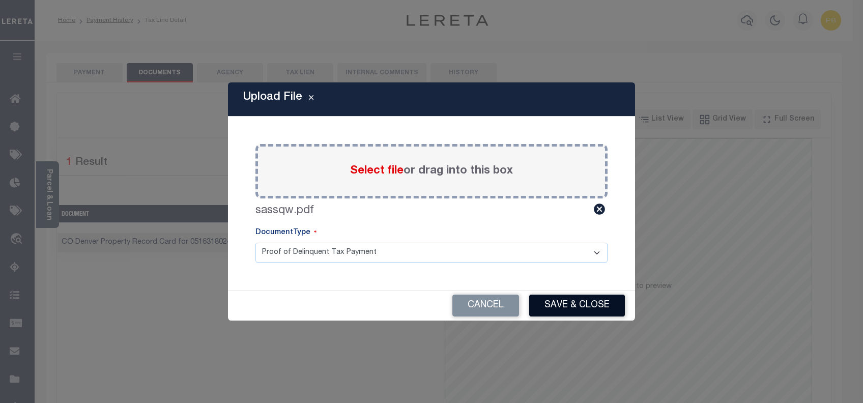
click at [567, 302] on button "Save & Close" at bounding box center [577, 305] width 96 height 22
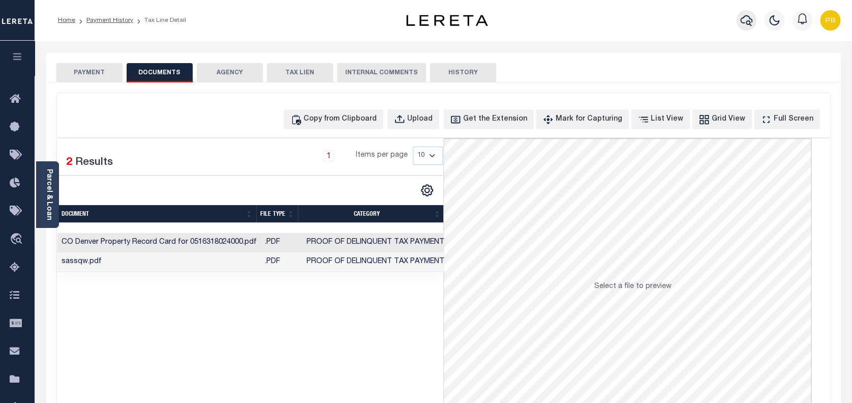
click at [747, 18] on icon "button" at bounding box center [747, 20] width 12 height 12
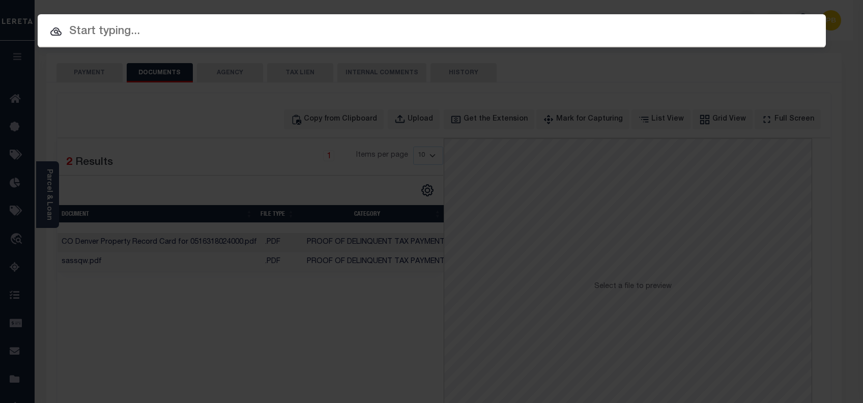
paste input "24273ND"
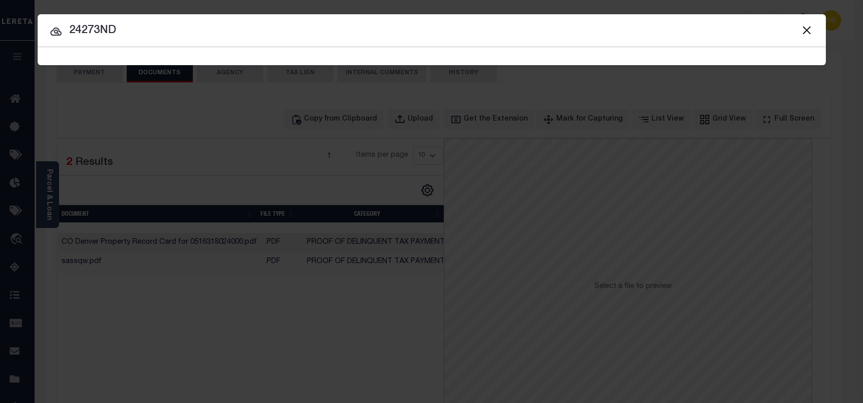
type input "24273ND"
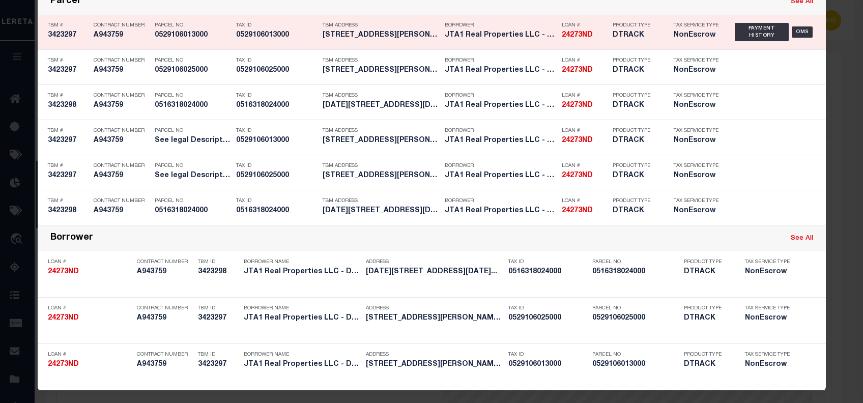
scroll to position [6, 0]
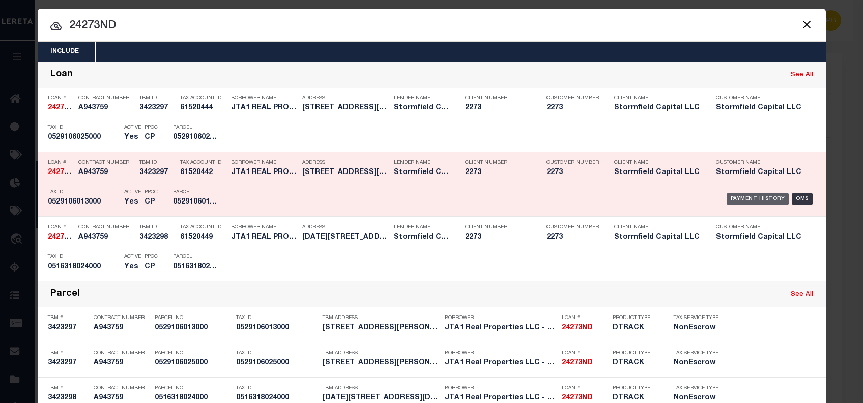
click at [749, 196] on div "Payment History" at bounding box center [757, 198] width 63 height 11
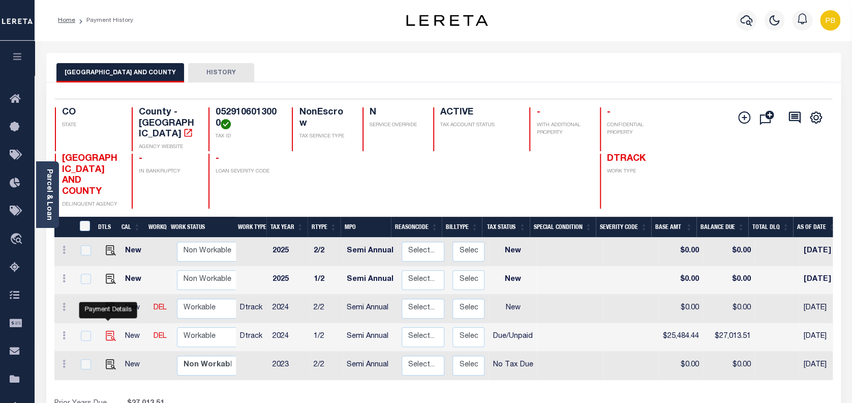
click at [106, 331] on img "" at bounding box center [111, 336] width 10 height 10
checkbox input "true"
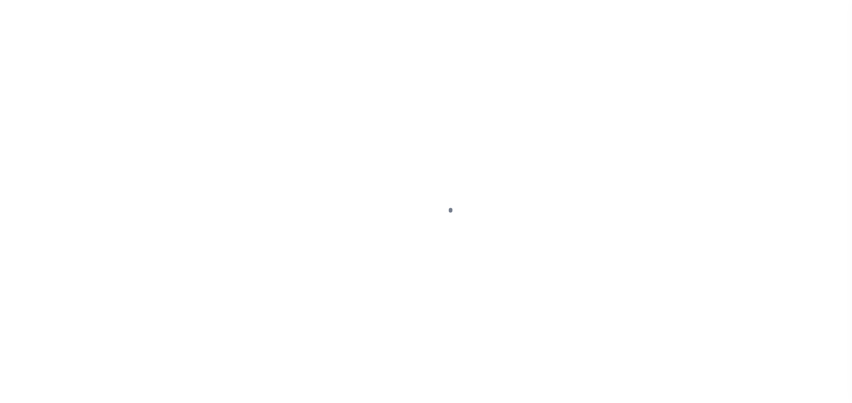
select select "DUE"
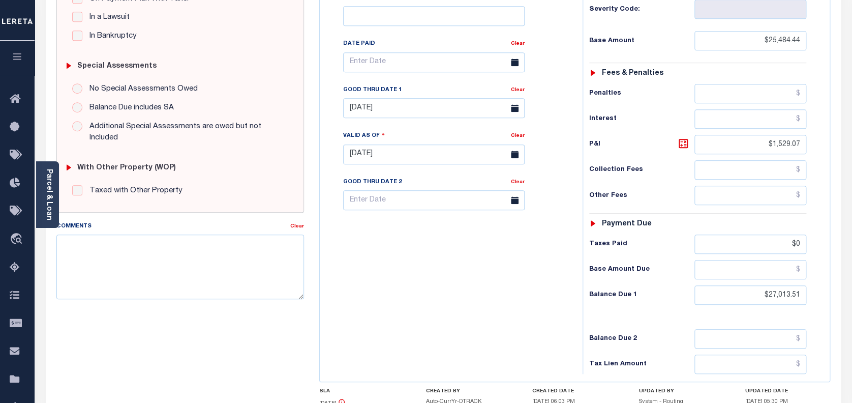
scroll to position [271, 0]
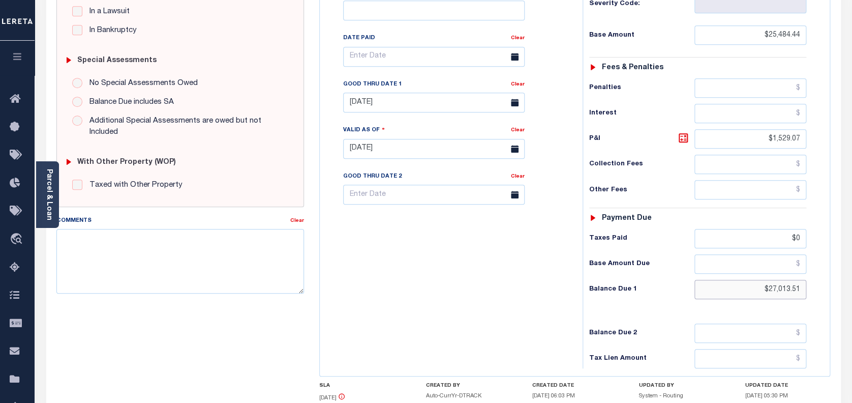
drag, startPoint x: 803, startPoint y: 290, endPoint x: 761, endPoint y: 283, distance: 42.2
click at [761, 283] on input "$27,013.51" at bounding box center [751, 289] width 112 height 19
paste input "27,278.36"
type input "$27,278.36"
type input "09/30/2025"
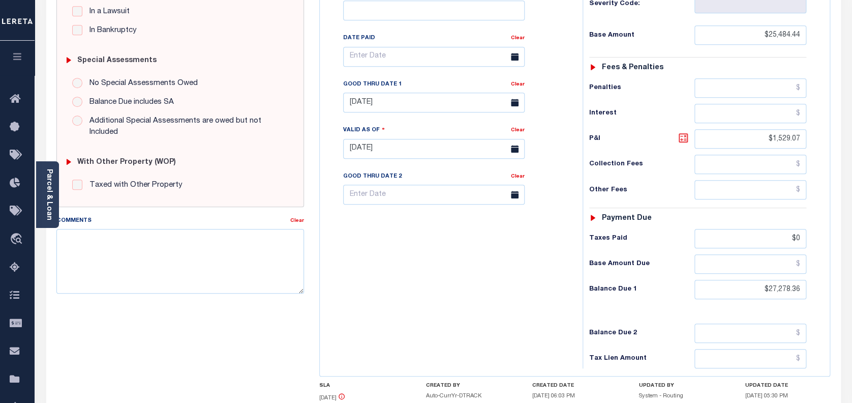
click at [682, 142] on icon at bounding box center [683, 137] width 9 height 9
type input "$1,793.92"
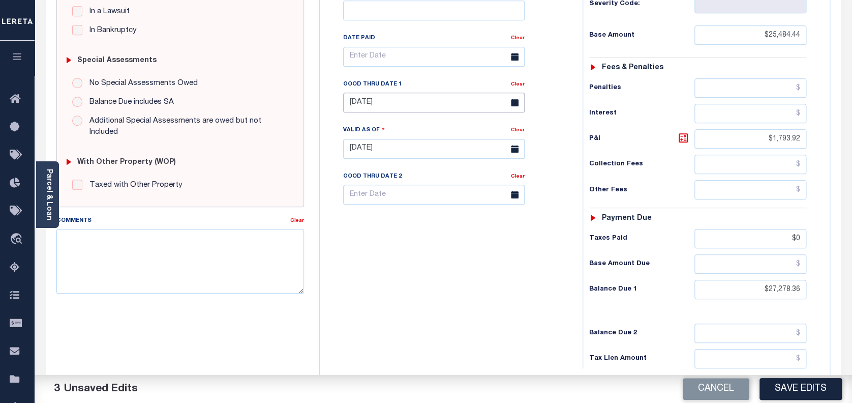
click at [386, 109] on input "08/31/2025" at bounding box center [434, 103] width 182 height 20
click at [402, 243] on span "30" at bounding box center [399, 242] width 20 height 20
type input "[DATE]"
click at [793, 382] on button "Save Edits" at bounding box center [801, 389] width 82 height 22
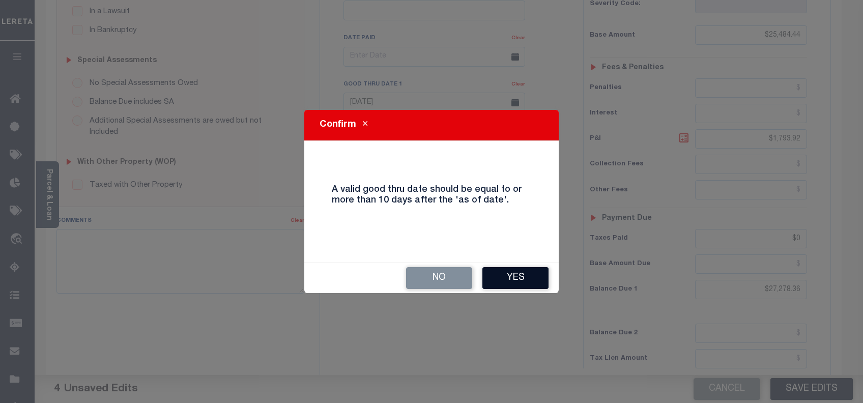
click at [513, 277] on button "Yes" at bounding box center [515, 278] width 66 height 22
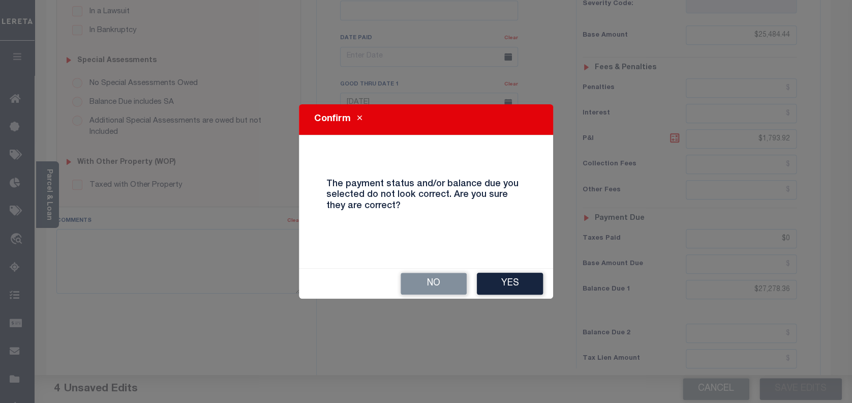
click at [513, 277] on button "Yes" at bounding box center [510, 284] width 66 height 22
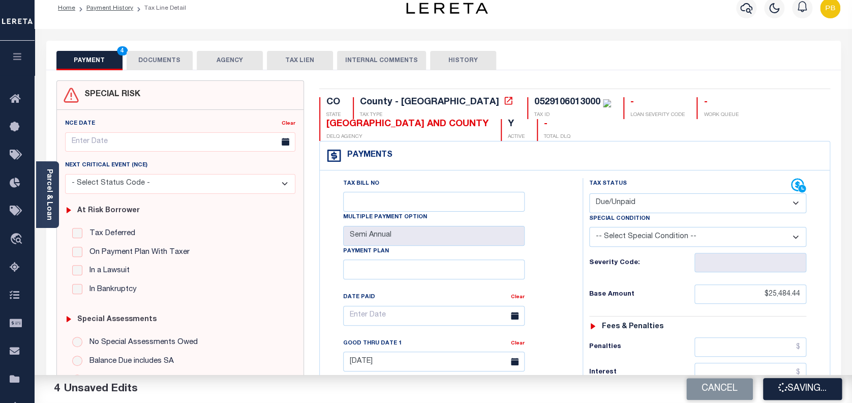
scroll to position [0, 0]
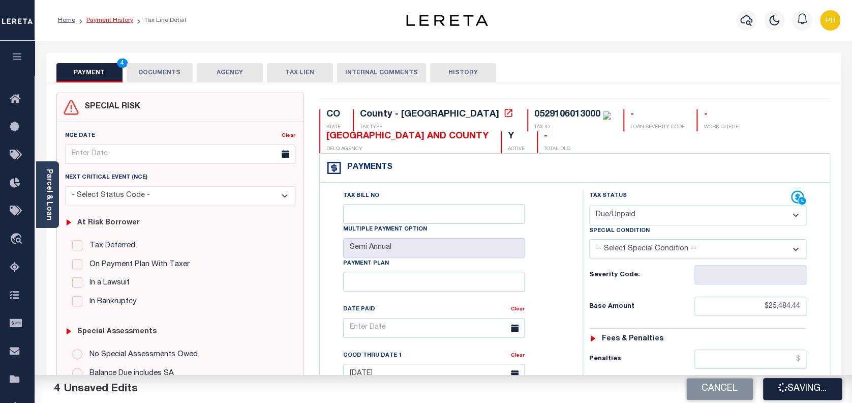
checkbox input "false"
type input "$25,484.44"
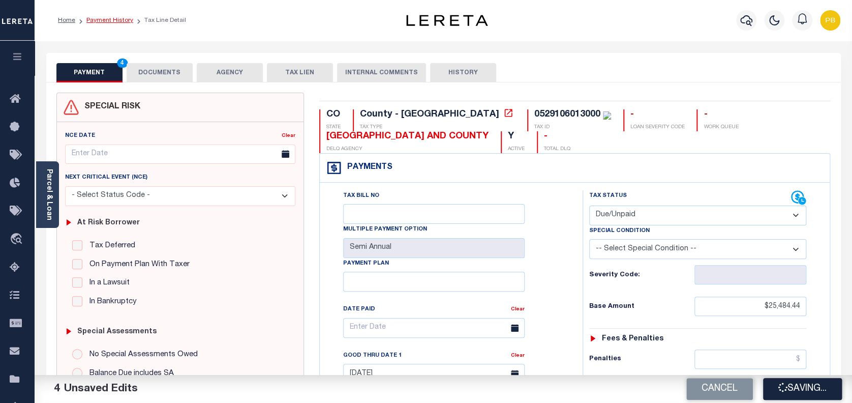
type input "$1,793.92"
type input "$0"
type input "$27,278.36"
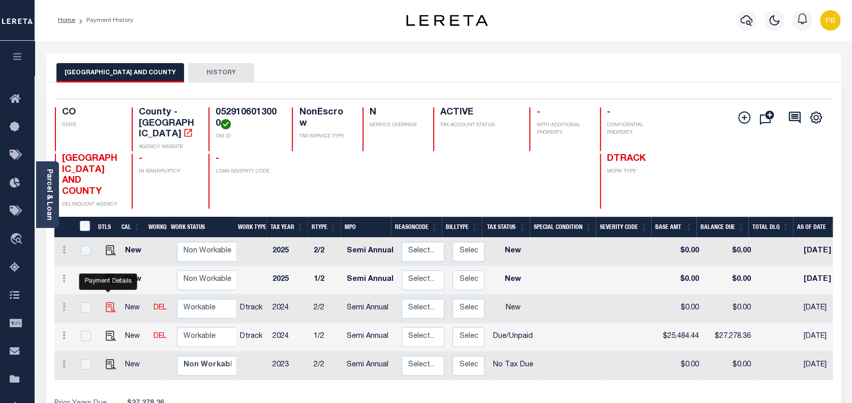
click at [106, 302] on img "" at bounding box center [111, 307] width 10 height 10
checkbox input "true"
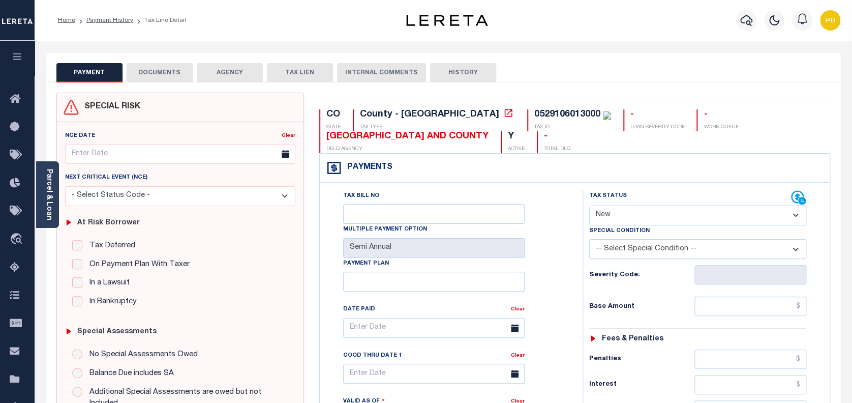
click at [631, 211] on select "- Select Status Code - Open Due/Unpaid Paid Incomplete No Tax Due Internal Refu…" at bounding box center [698, 215] width 218 height 20
select select "PYD"
click at [589, 206] on select "- Select Status Code - Open Due/Unpaid Paid Incomplete No Tax Due Internal Refu…" at bounding box center [698, 215] width 218 height 20
type input "[DATE]"
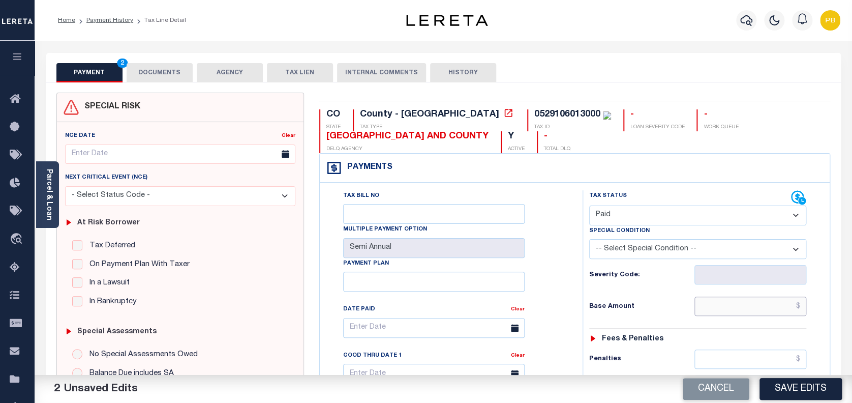
click at [766, 305] on input "text" at bounding box center [751, 306] width 112 height 19
click at [561, 314] on div "Tax Bill No Multiple Payment Option Semi Annual Payment Plan Clear Clear Valid …" at bounding box center [449, 332] width 238 height 285
drag, startPoint x: 650, startPoint y: 215, endPoint x: 650, endPoint y: 220, distance: 5.6
click at [650, 220] on select "- Select Status Code - Open Due/Unpaid Paid Incomplete No Tax Due Internal Refu…" at bounding box center [698, 215] width 218 height 20
select select "DUE"
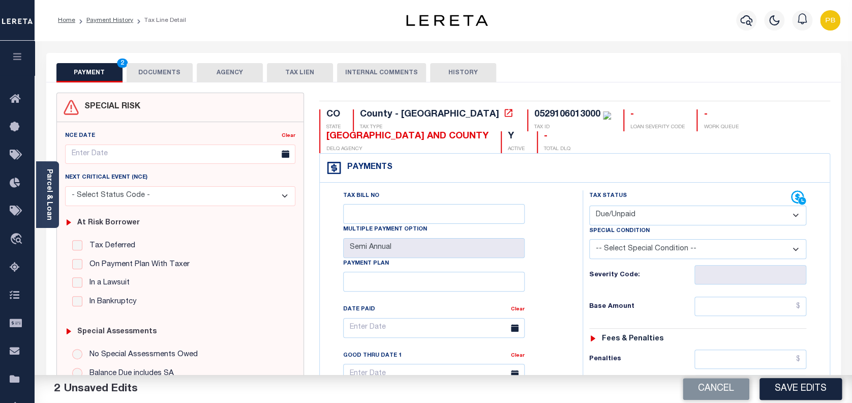
click at [589, 206] on select "- Select Status Code - Open Due/Unpaid Paid Incomplete No Tax Due Internal Refu…" at bounding box center [698, 215] width 218 height 20
click at [744, 305] on input "text" at bounding box center [751, 306] width 112 height 19
paste input "25,484.44"
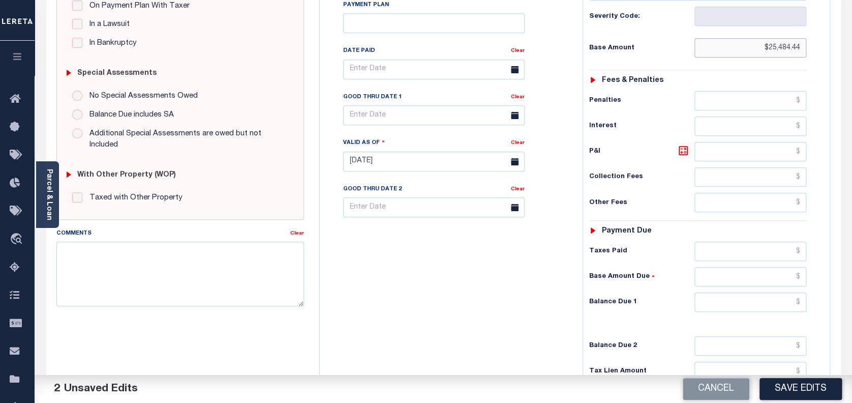
scroll to position [271, 0]
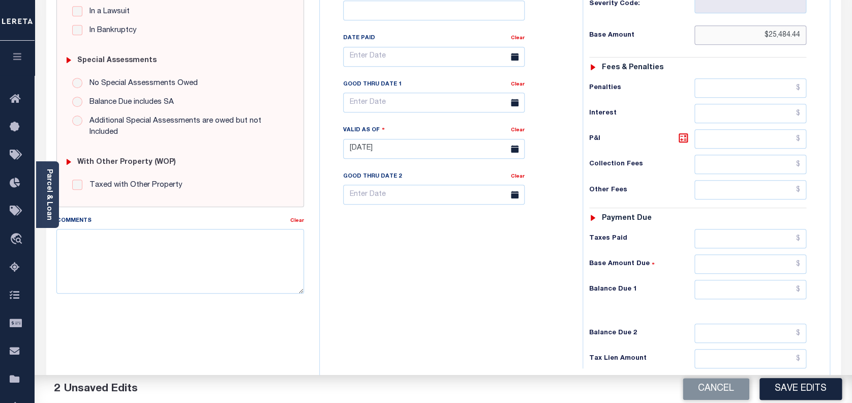
type input "$25,484.44"
click at [754, 290] on input "text" at bounding box center [751, 289] width 112 height 19
paste input "25,484.44"
type input "$"
paste input "26,503.80"
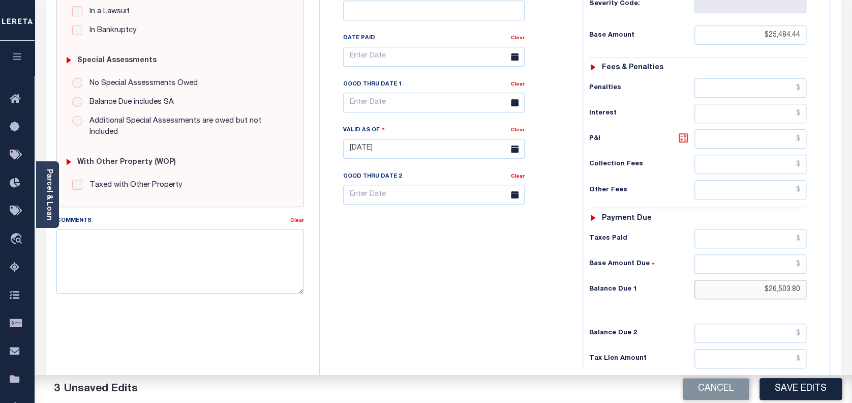
type input "$26,503.80"
click at [682, 135] on icon at bounding box center [683, 138] width 12 height 12
type input "$1,019.36"
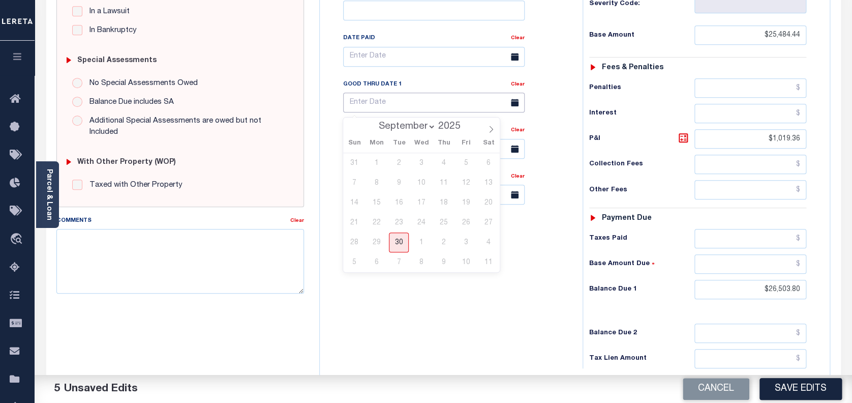
click at [394, 112] on input "text" at bounding box center [434, 103] width 182 height 20
click at [403, 239] on span "30" at bounding box center [399, 242] width 20 height 20
type input "[DATE]"
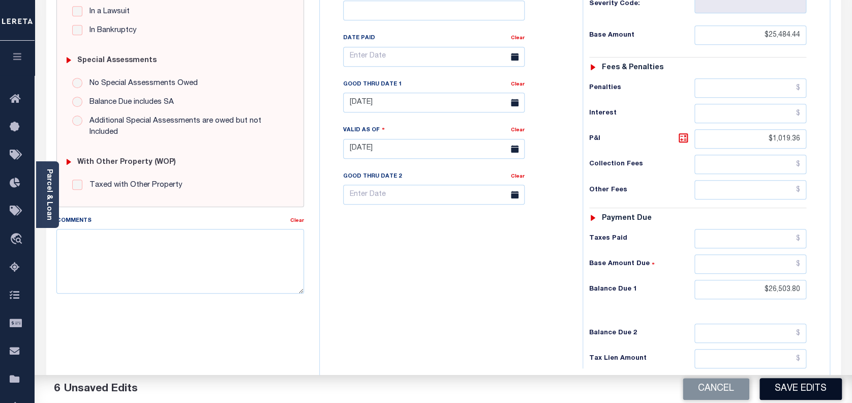
click at [792, 378] on button "Save Edits" at bounding box center [801, 389] width 82 height 22
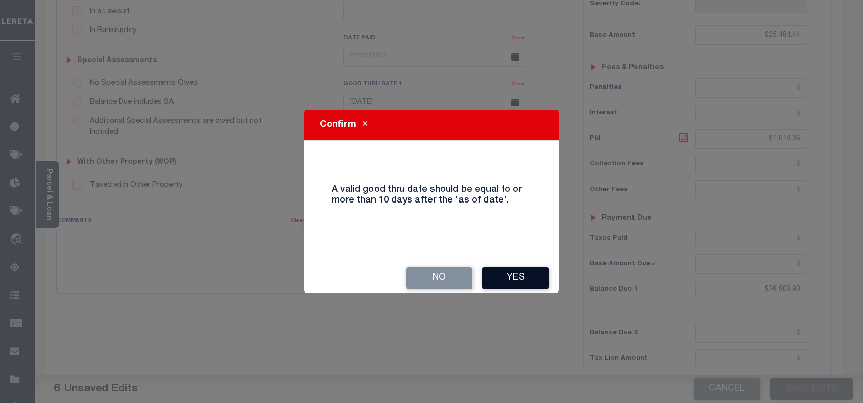
click at [535, 281] on button "Yes" at bounding box center [515, 278] width 66 height 22
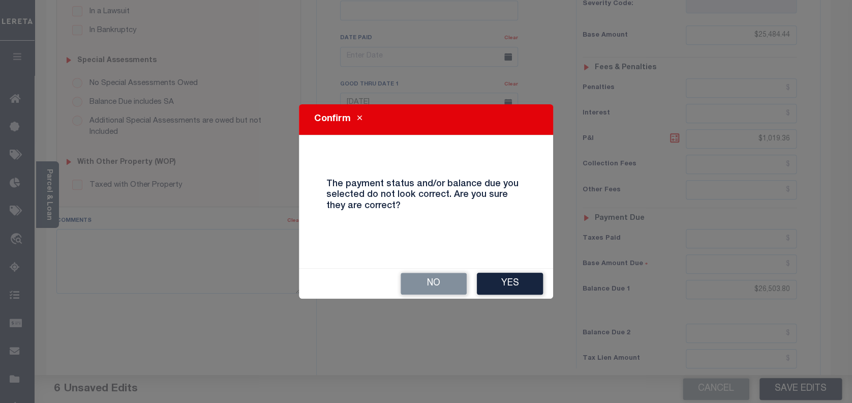
click at [535, 281] on button "Yes" at bounding box center [510, 284] width 66 height 22
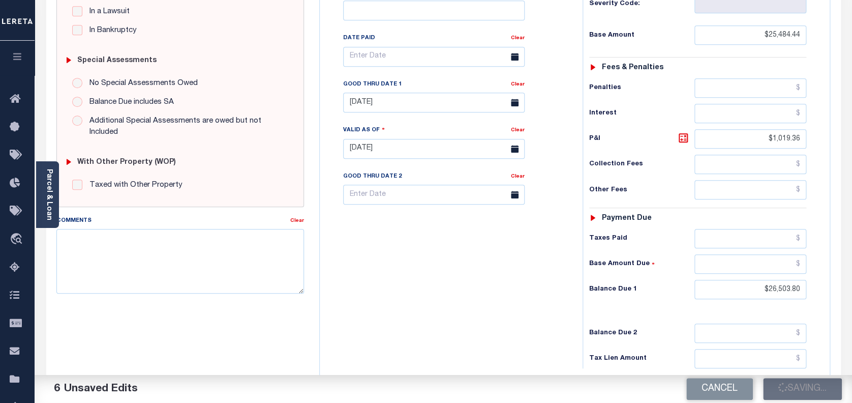
checkbox input "false"
type input "$25,484.44"
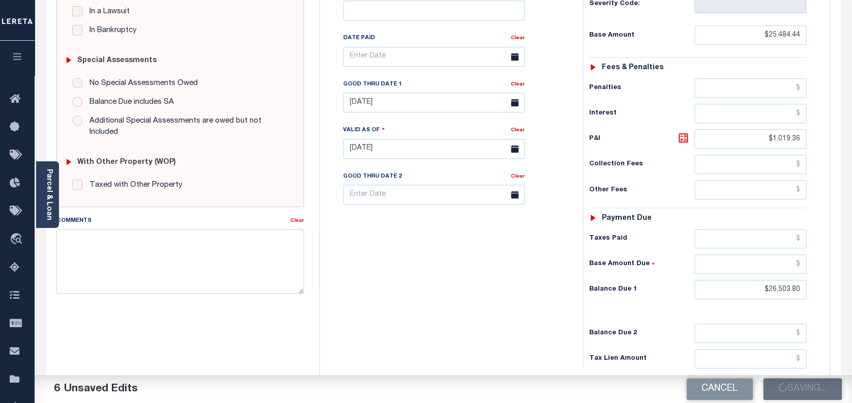
type input "$1,019.36"
type input "$26,503.8"
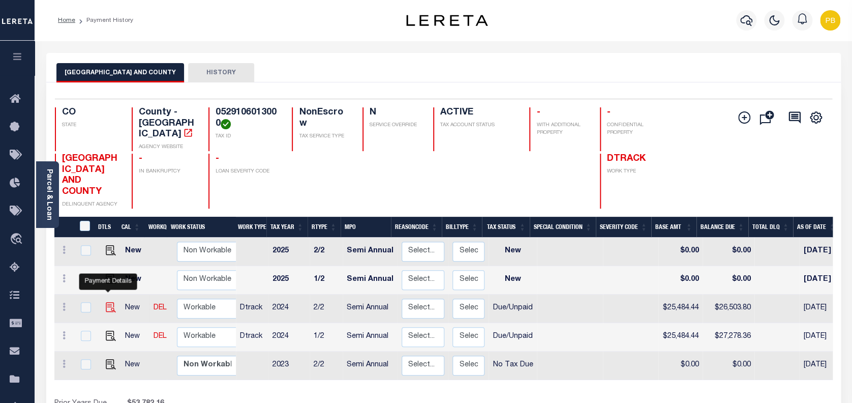
click at [106, 302] on img "" at bounding box center [111, 307] width 10 height 10
checkbox input "true"
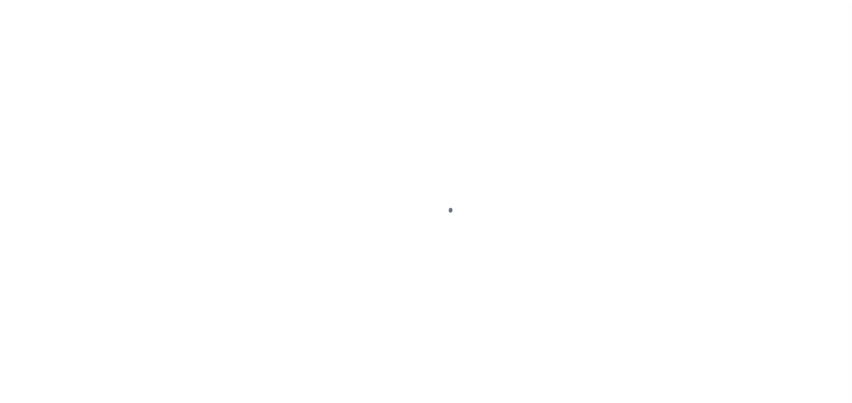
select select "DUE"
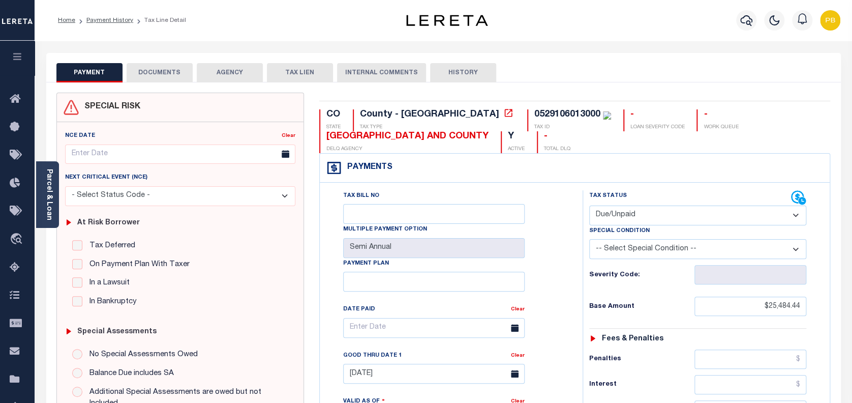
click at [147, 77] on button "DOCUMENTS" at bounding box center [160, 72] width 66 height 19
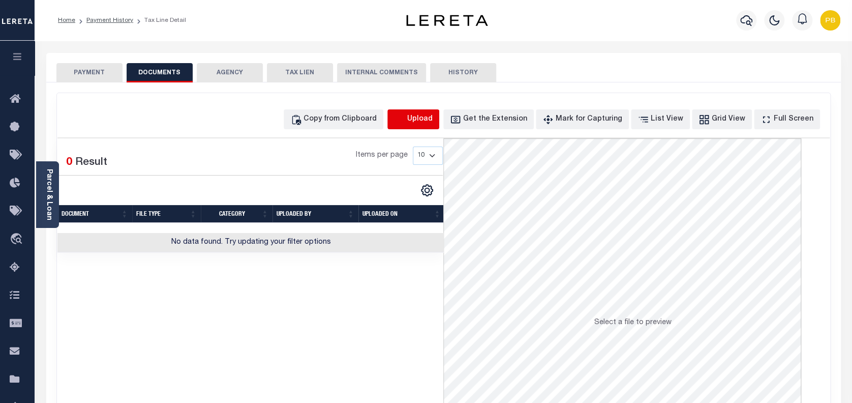
click at [405, 116] on icon "button" at bounding box center [399, 119] width 11 height 11
select select "POP"
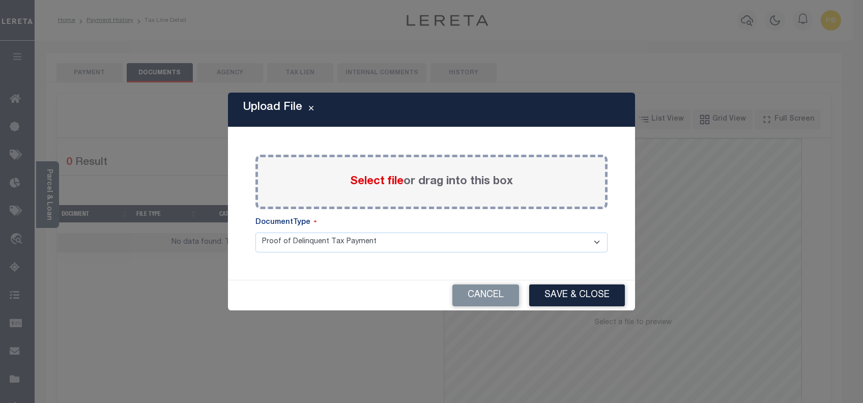
click at [382, 179] on span "Select file" at bounding box center [376, 181] width 53 height 11
click at [0, 0] on input "Select file or drag into this box" at bounding box center [0, 0] width 0 height 0
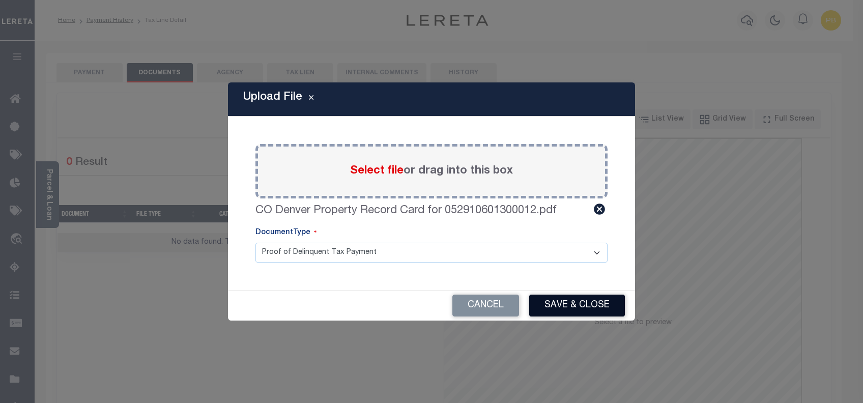
click at [580, 305] on button "Save & Close" at bounding box center [577, 305] width 96 height 22
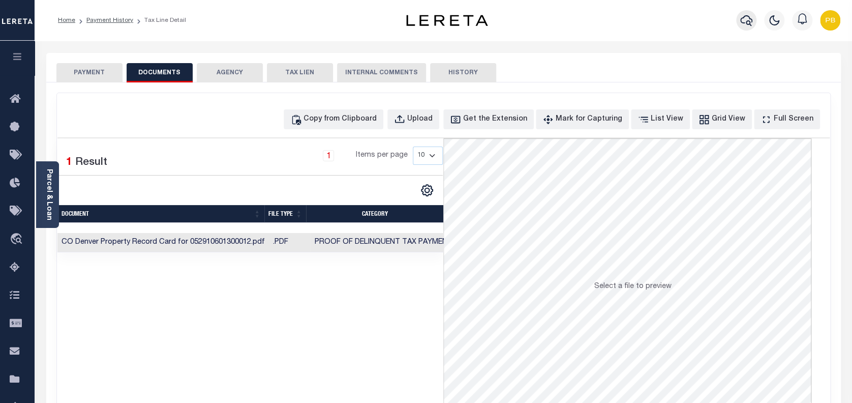
click at [749, 25] on icon "button" at bounding box center [747, 20] width 12 height 12
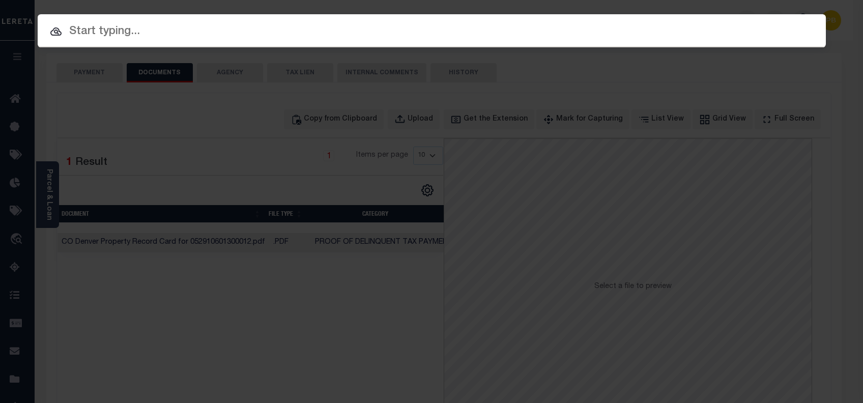
paste input "24273ND"
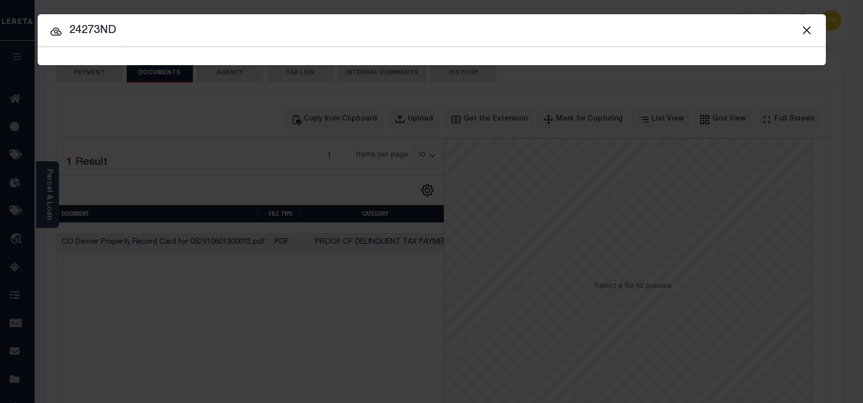
type input "24273ND"
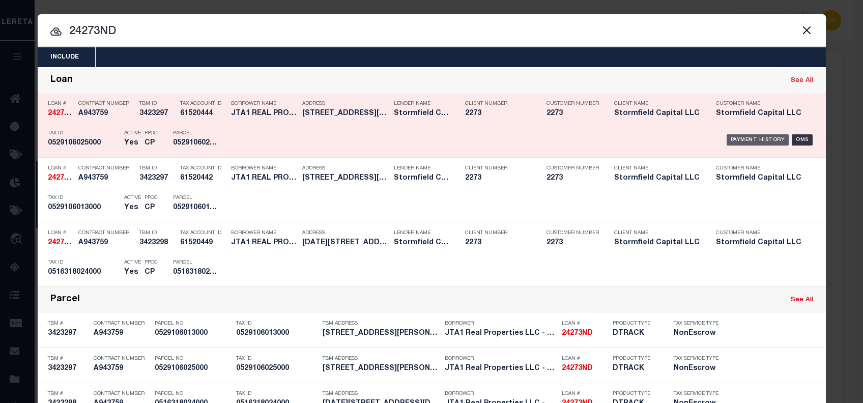
click at [745, 138] on div "Payment History" at bounding box center [757, 139] width 63 height 11
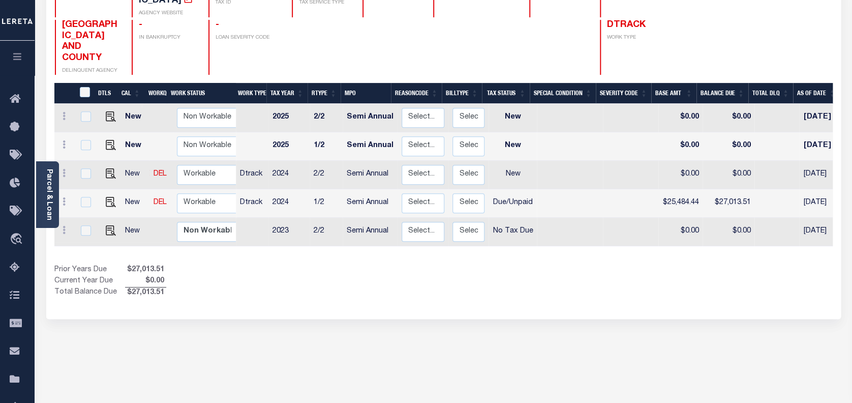
scroll to position [135, 0]
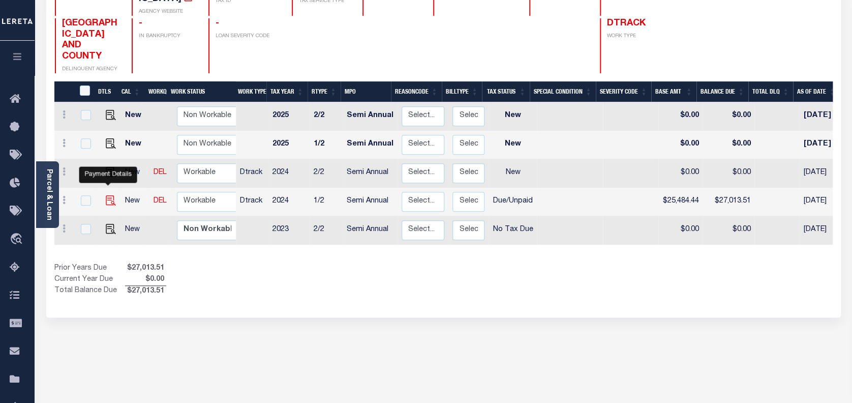
click at [107, 195] on img "" at bounding box center [111, 200] width 10 height 10
checkbox input "true"
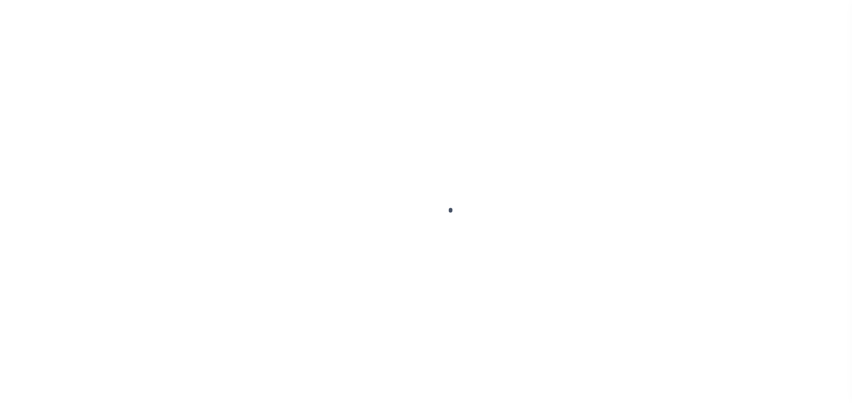
select select "DUE"
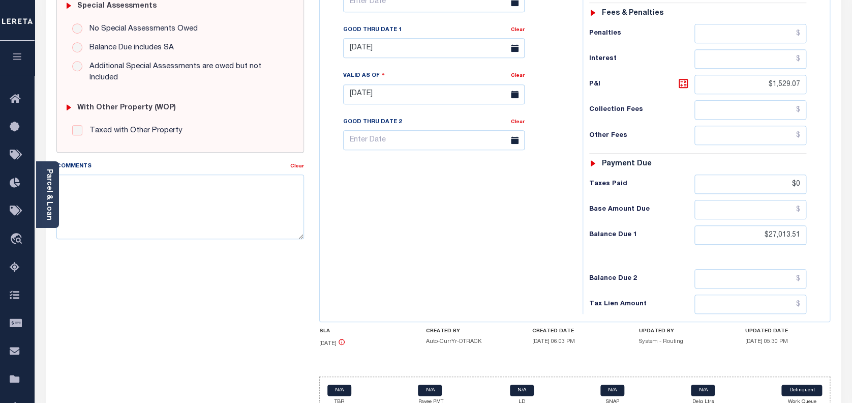
scroll to position [339, 0]
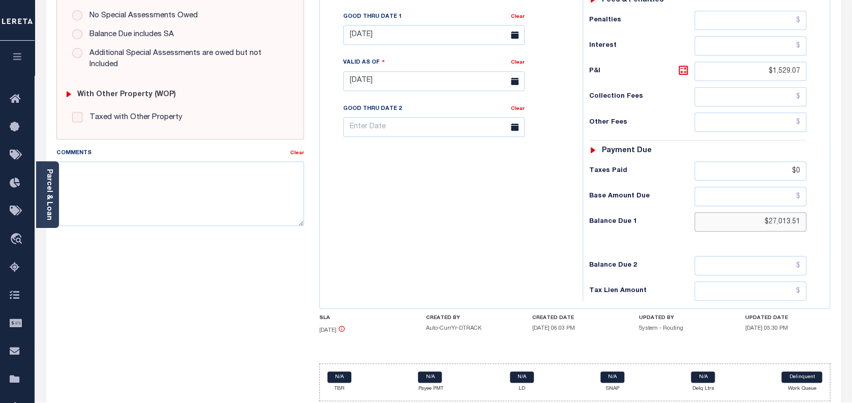
drag, startPoint x: 801, startPoint y: 223, endPoint x: 724, endPoint y: 217, distance: 77.1
click at [724, 217] on input "$27,013.51" at bounding box center [751, 221] width 112 height 19
paste input "27,278.36"
type input "$27,278.36"
type input "[DATE]"
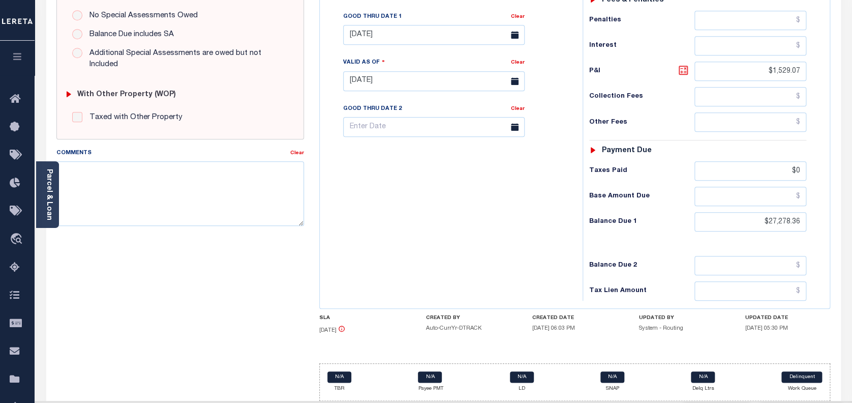
click at [686, 69] on icon at bounding box center [684, 70] width 6 height 6
type input "$1,793.92"
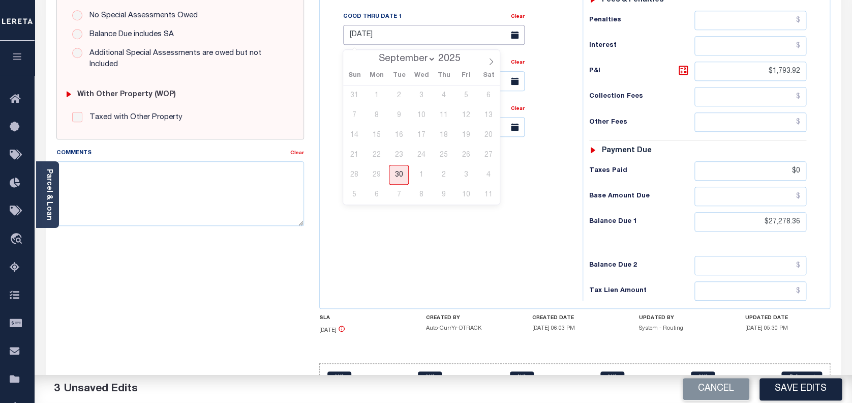
click at [391, 43] on input "08/31/2025" at bounding box center [434, 35] width 182 height 20
click at [399, 167] on span "30" at bounding box center [399, 175] width 20 height 20
type input "[DATE]"
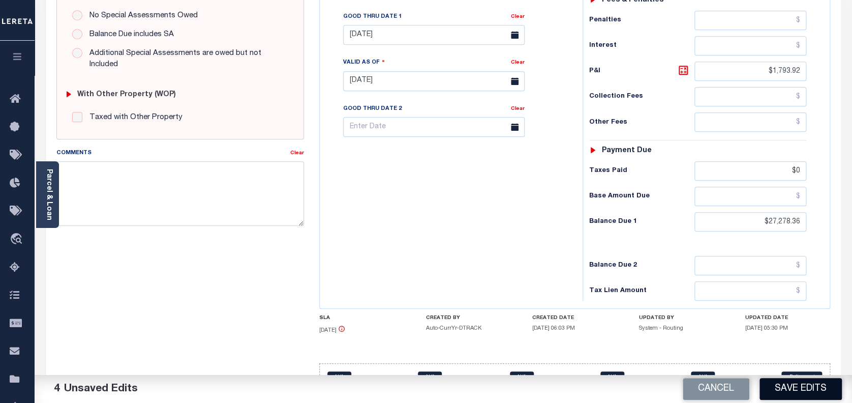
click at [818, 398] on button "Save Edits" at bounding box center [801, 389] width 82 height 22
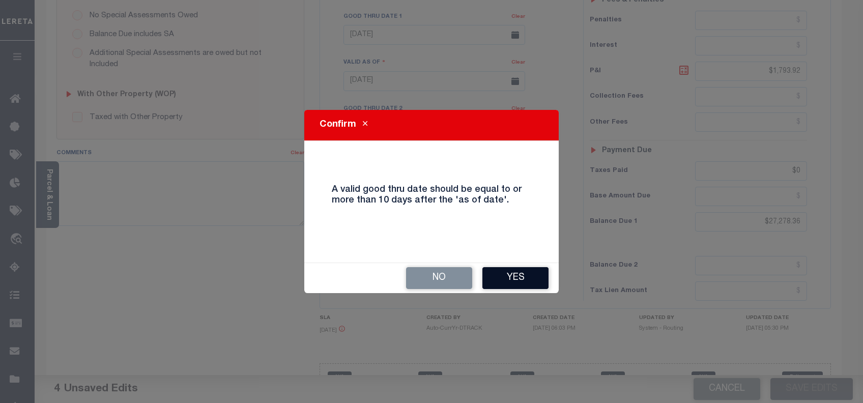
click at [521, 277] on button "Yes" at bounding box center [515, 278] width 66 height 22
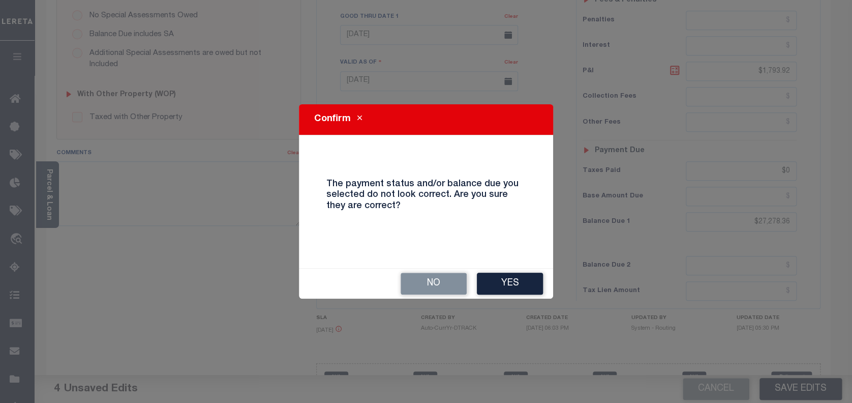
click at [521, 277] on button "Yes" at bounding box center [510, 284] width 66 height 22
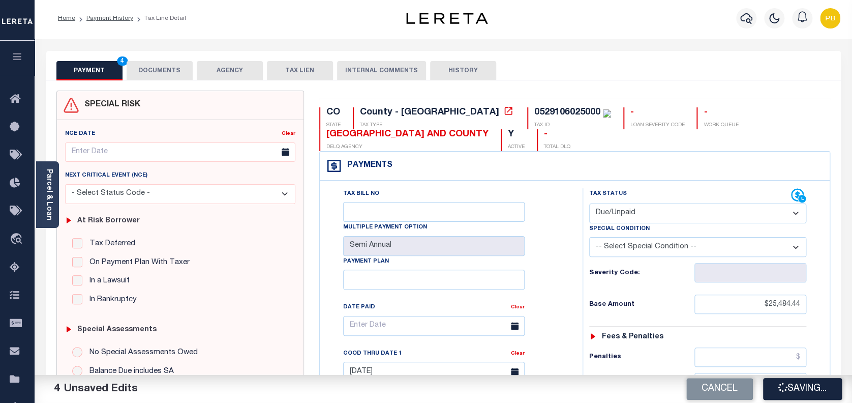
scroll to position [0, 0]
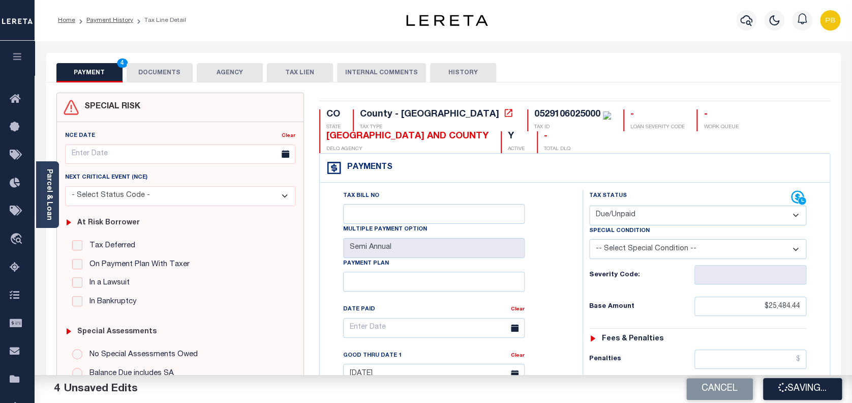
checkbox input "false"
type input "$25,484.44"
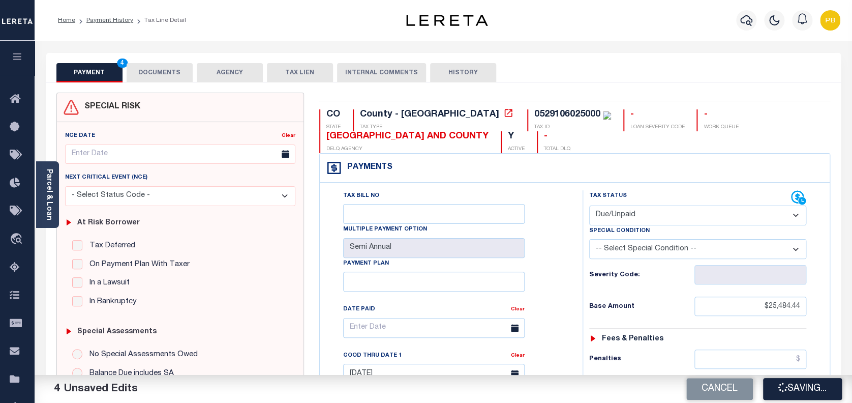
type input "$1,793.92"
type input "$0"
type input "$27,278.36"
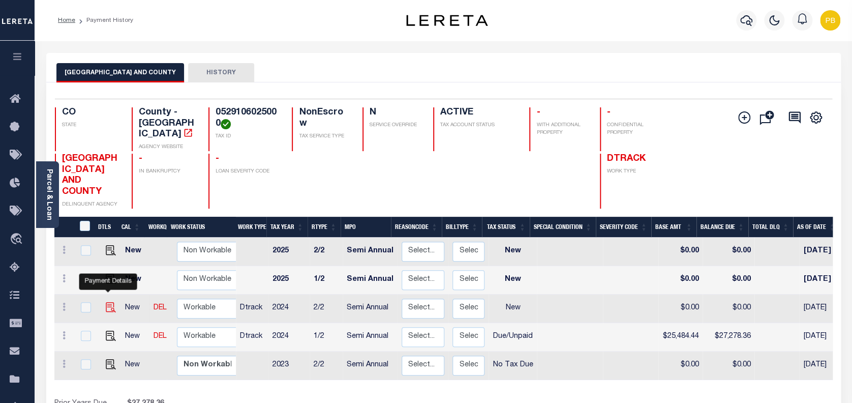
click at [108, 302] on img "" at bounding box center [111, 307] width 10 height 10
checkbox input "true"
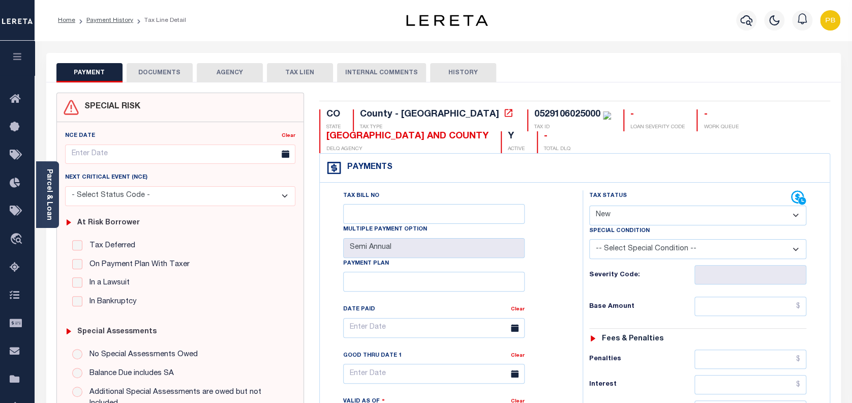
click at [666, 210] on select "- Select Status Code - Open Due/Unpaid Paid Incomplete No Tax Due Internal Refu…" at bounding box center [698, 215] width 218 height 20
select select "DUE"
click at [589, 206] on select "- Select Status Code - Open Due/Unpaid Paid Incomplete No Tax Due Internal Refu…" at bounding box center [698, 215] width 218 height 20
type input "[DATE]"
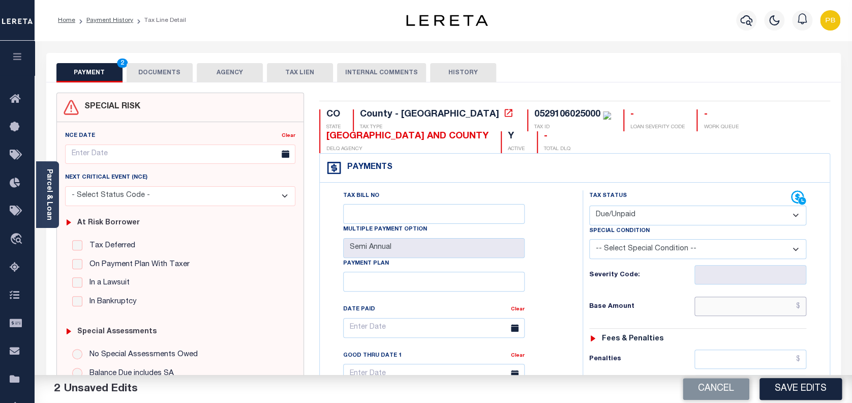
click at [723, 308] on input "text" at bounding box center [751, 306] width 112 height 19
paste input "26,503.80"
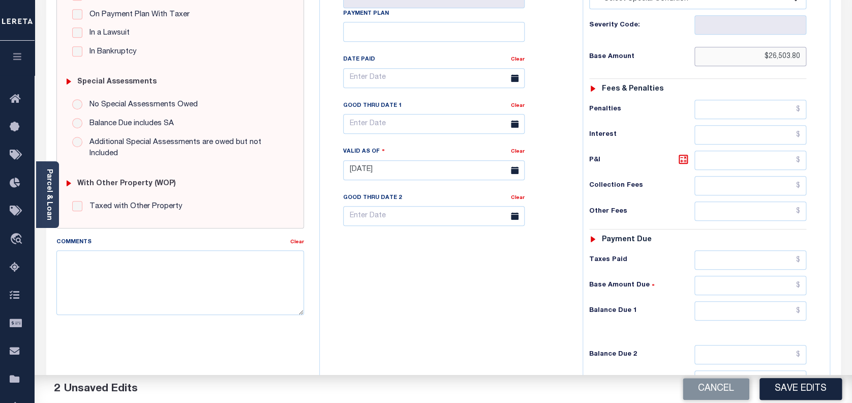
scroll to position [271, 0]
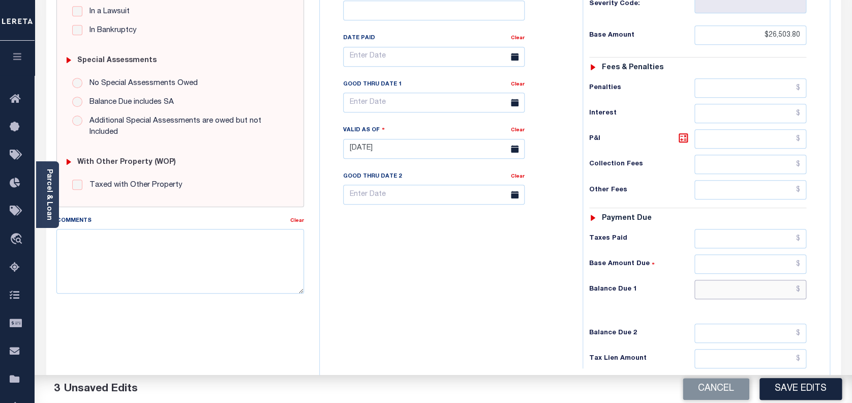
click at [733, 281] on input "text" at bounding box center [751, 289] width 112 height 19
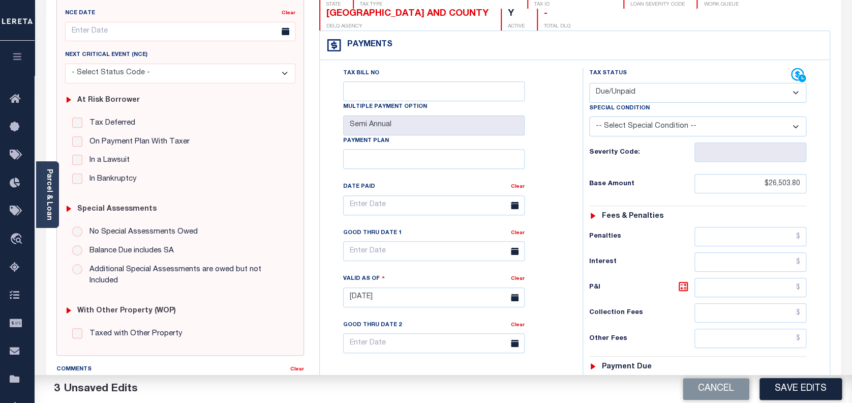
scroll to position [68, 0]
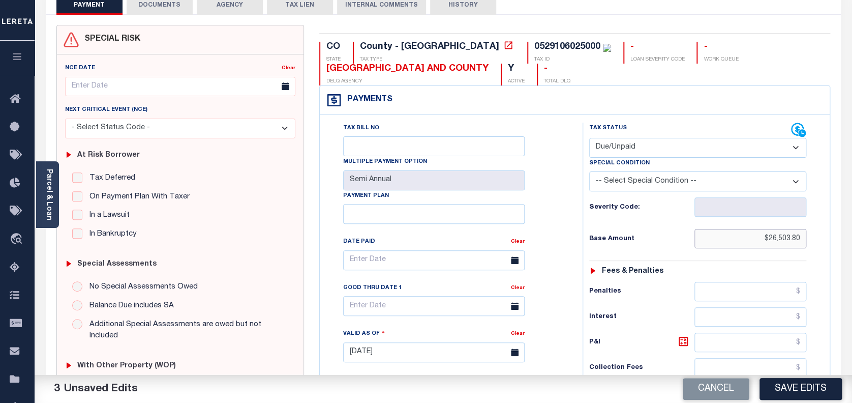
drag, startPoint x: 802, startPoint y: 240, endPoint x: 692, endPoint y: 236, distance: 109.4
click at [692, 236] on div "Base Amount $26,503.80" at bounding box center [698, 238] width 218 height 19
paste input "25,484.44"
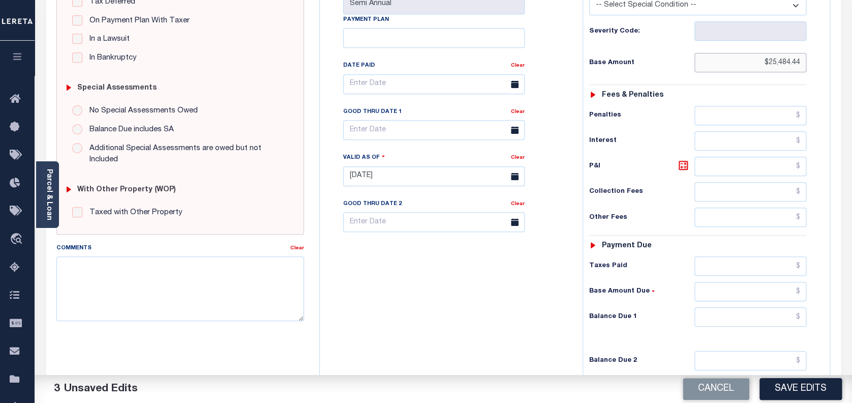
scroll to position [271, 0]
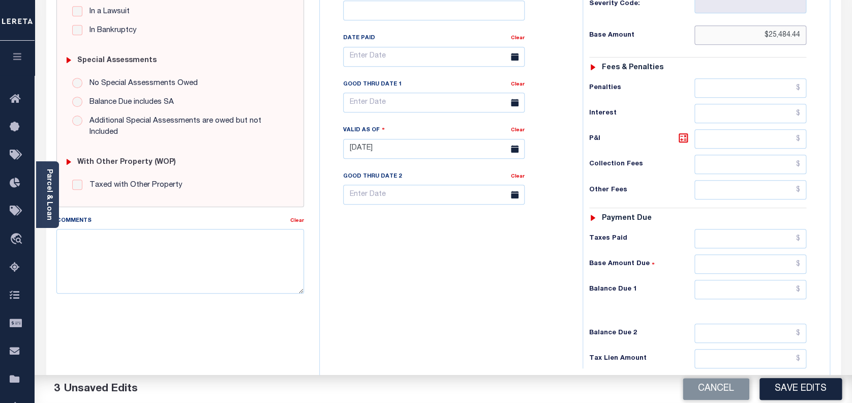
type input "$25,484.44"
click at [764, 285] on input "text" at bounding box center [751, 289] width 112 height 19
paste input "26,503.80"
type input "$26,503.80"
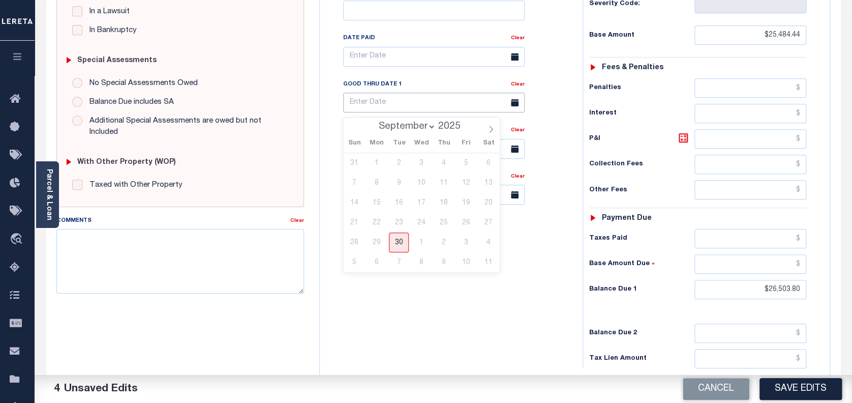
click at [390, 99] on input "text" at bounding box center [434, 103] width 182 height 20
click at [398, 247] on span "30" at bounding box center [399, 242] width 20 height 20
type input "[DATE]"
click at [681, 140] on icon at bounding box center [683, 138] width 12 height 12
type input "$1,019.36"
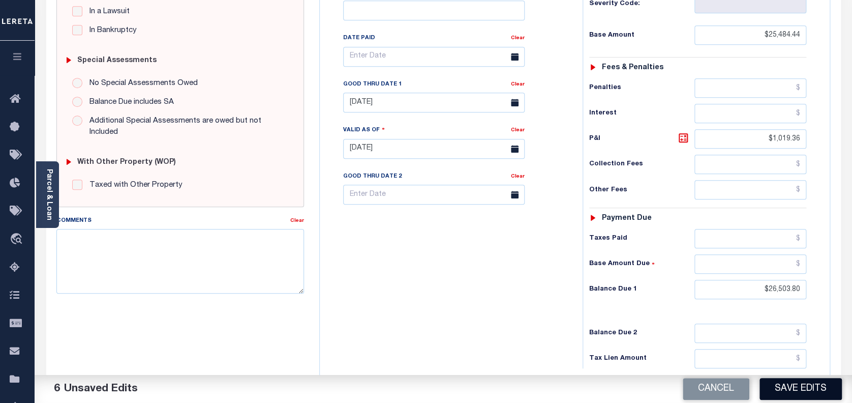
click at [797, 394] on button "Save Edits" at bounding box center [801, 389] width 82 height 22
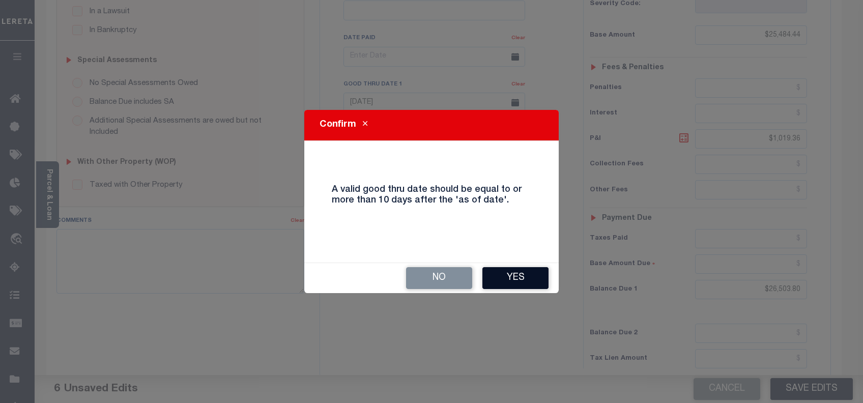
click at [511, 281] on button "Yes" at bounding box center [515, 278] width 66 height 22
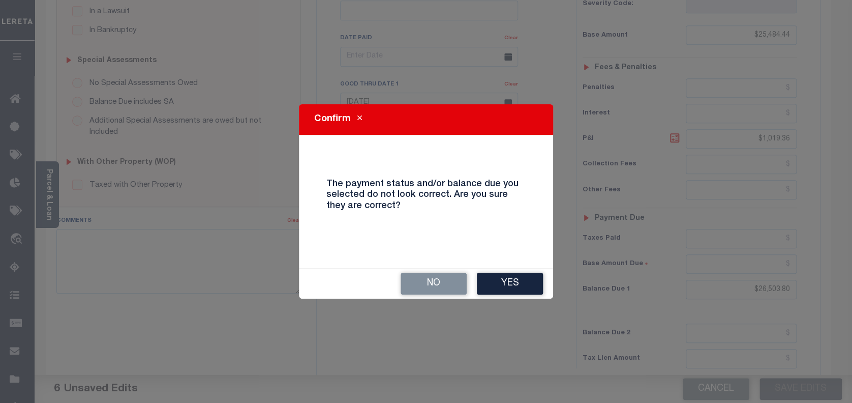
click at [511, 281] on button "Yes" at bounding box center [510, 284] width 66 height 22
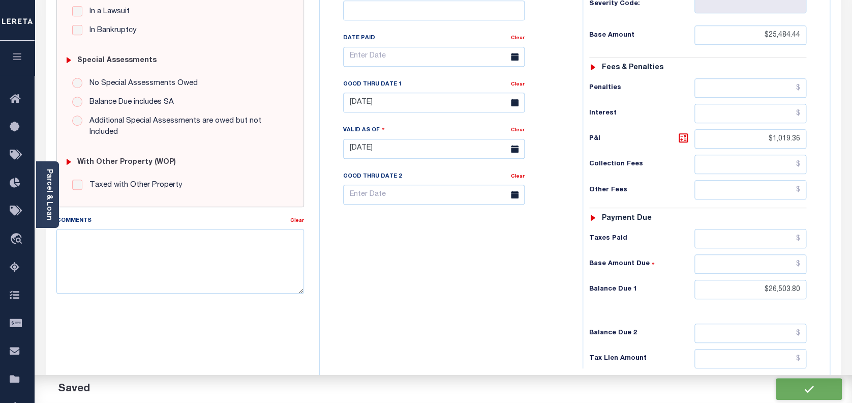
checkbox input "false"
type input "$25,484.44"
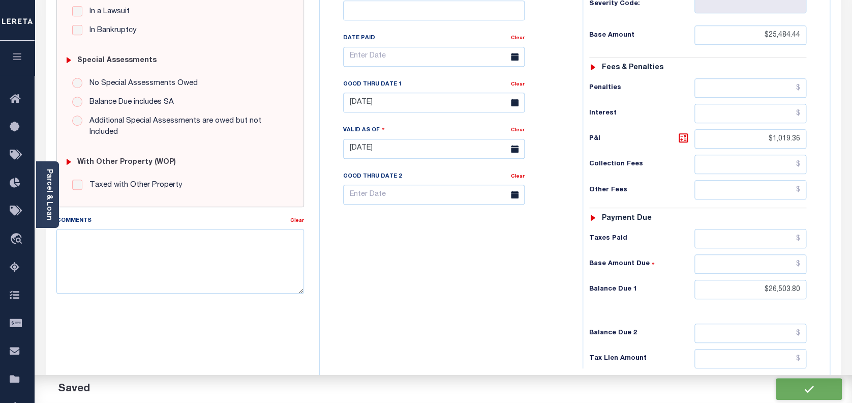
type input "$1,019.36"
type input "$26,503.8"
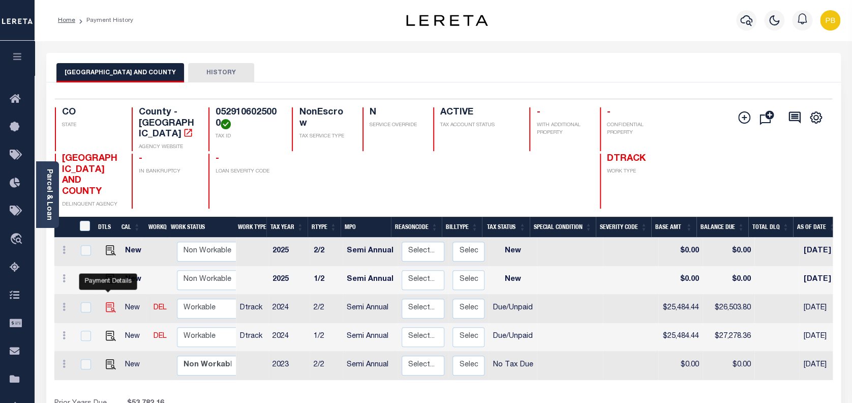
click at [106, 302] on img "" at bounding box center [111, 307] width 10 height 10
checkbox input "true"
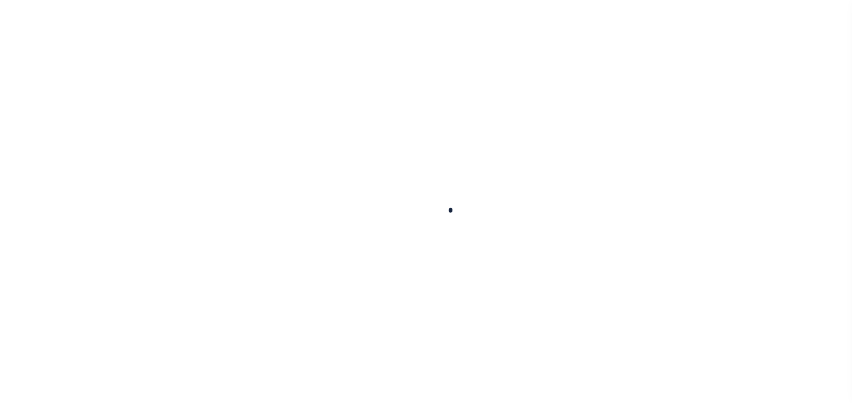
select select "DUE"
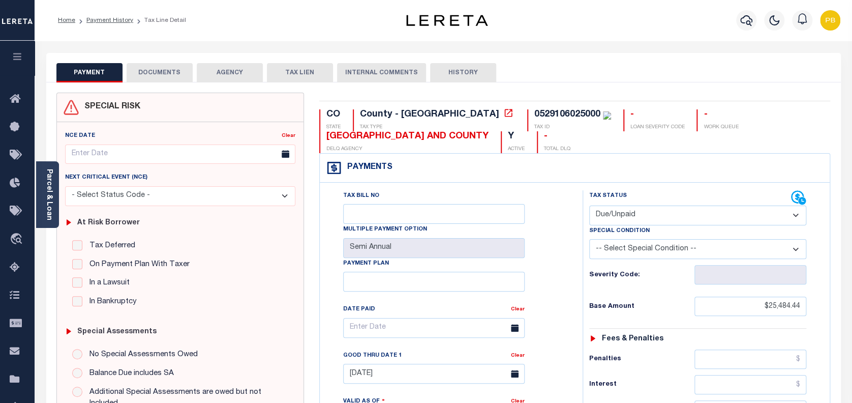
click at [165, 69] on button "DOCUMENTS" at bounding box center [160, 72] width 66 height 19
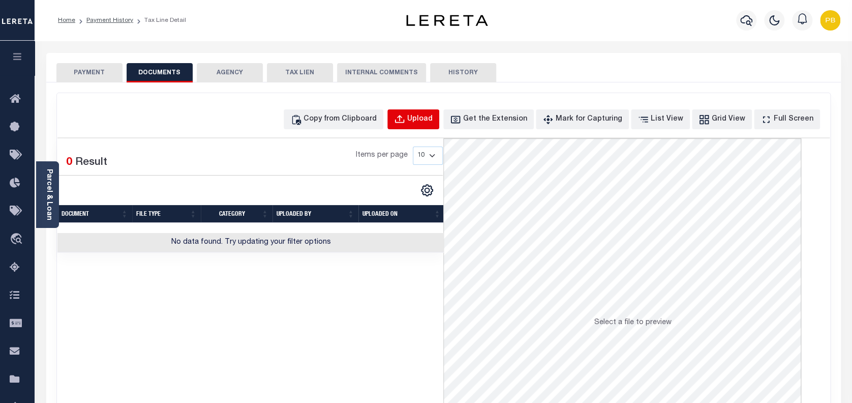
click at [433, 122] on div "Upload" at bounding box center [419, 119] width 25 height 11
select select "POP"
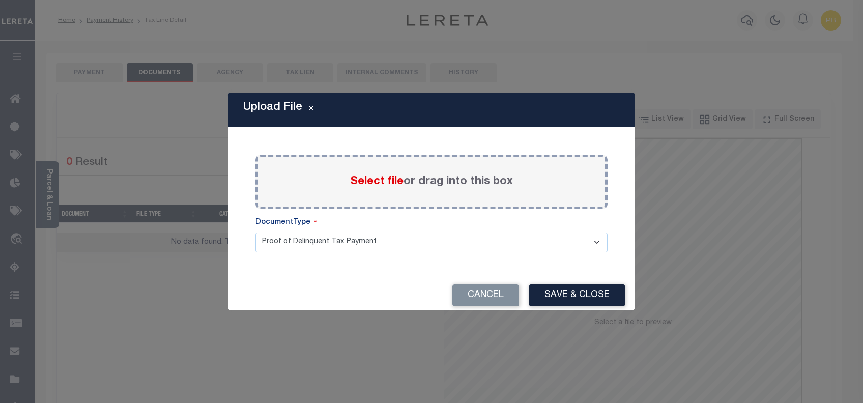
click at [381, 187] on span "Select file" at bounding box center [376, 181] width 53 height 11
click at [0, 0] on input "Select file or drag into this box" at bounding box center [0, 0] width 0 height 0
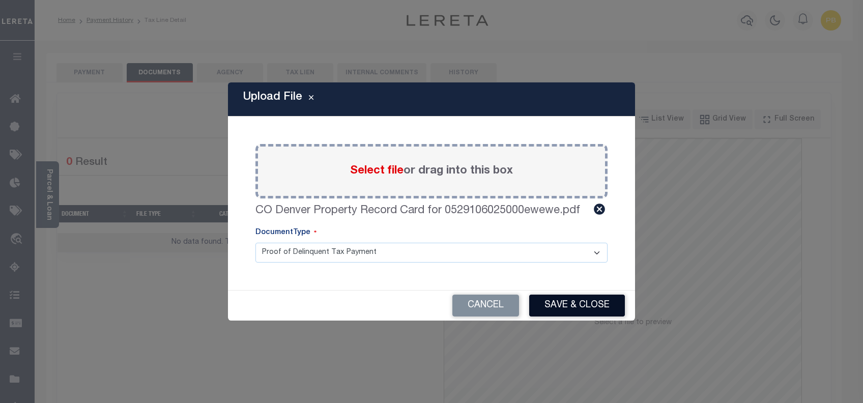
click at [578, 309] on button "Save & Close" at bounding box center [577, 305] width 96 height 22
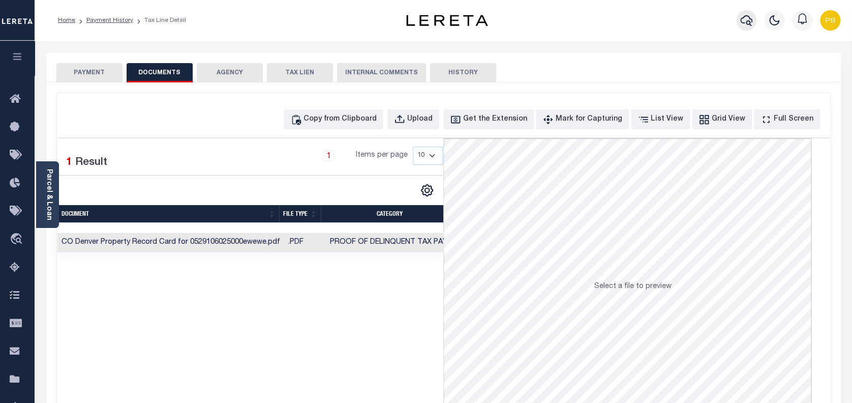
click at [750, 19] on icon "button" at bounding box center [747, 20] width 12 height 11
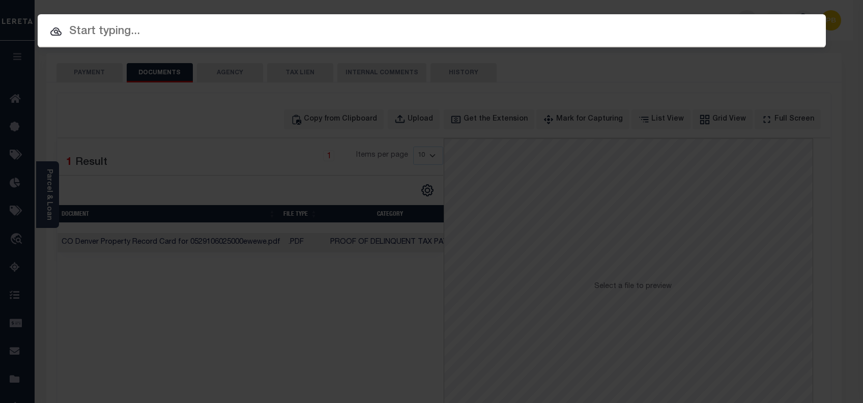
paste input "66426100"
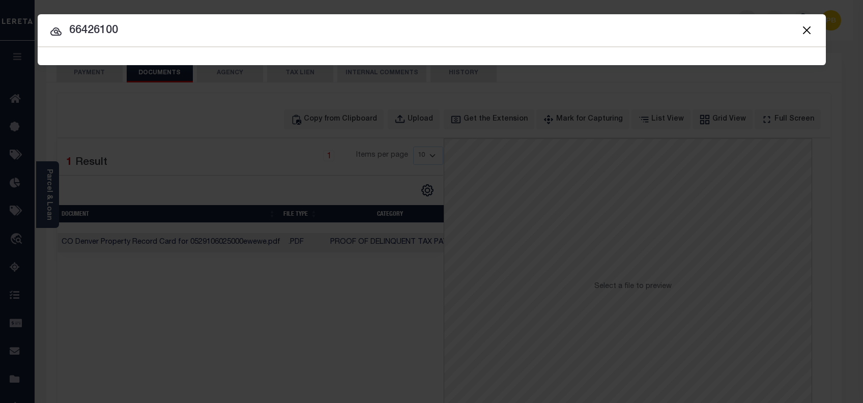
type input "66426100"
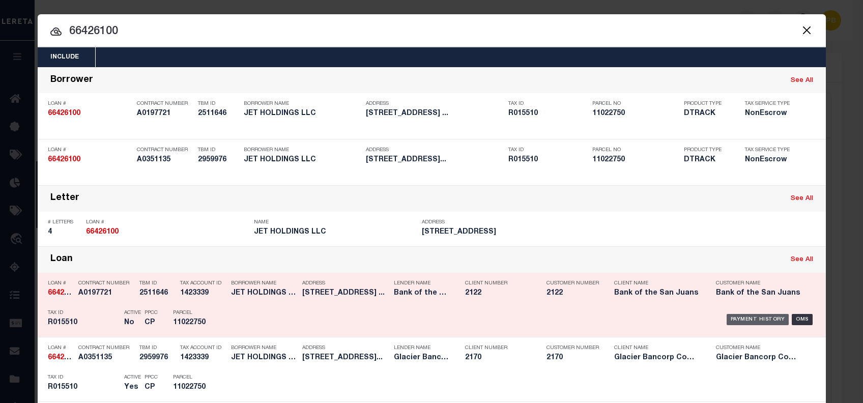
click at [756, 319] on div "Payment History" at bounding box center [757, 319] width 63 height 11
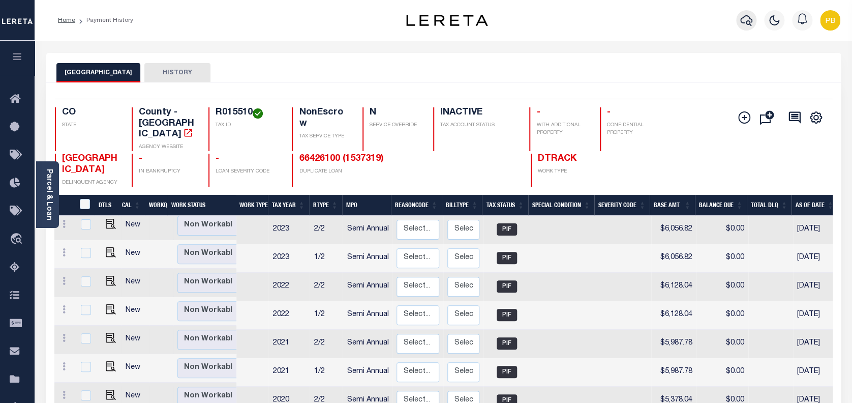
click at [746, 20] on icon "button" at bounding box center [747, 20] width 12 height 12
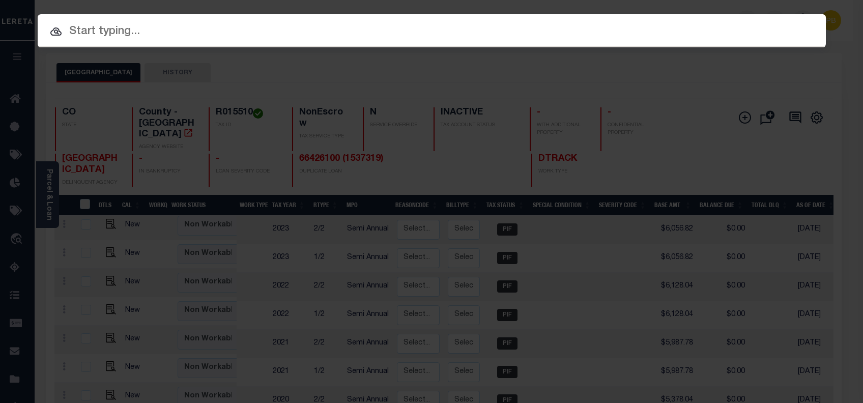
paste input "4305210008522"
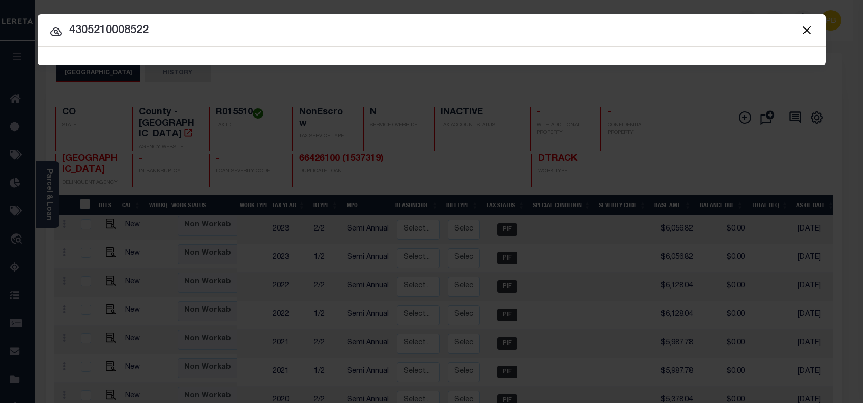
type input "4305210008522"
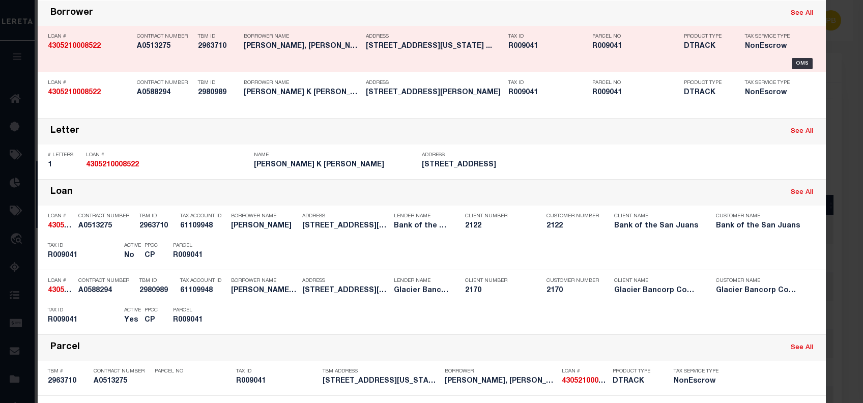
scroll to position [68, 0]
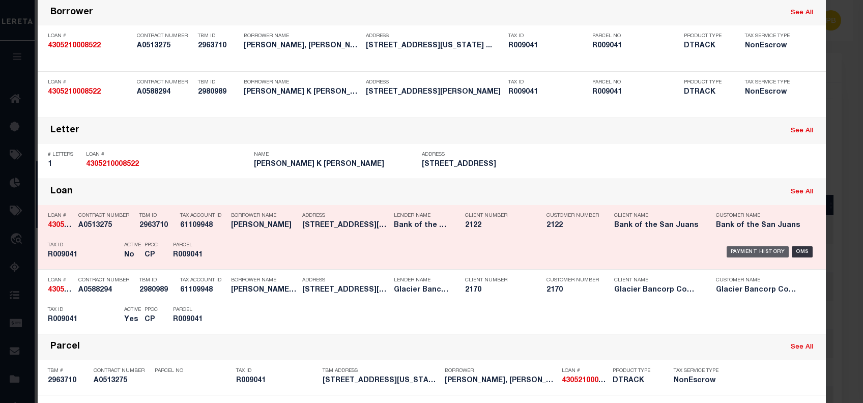
click at [755, 251] on div "Payment History" at bounding box center [757, 251] width 63 height 11
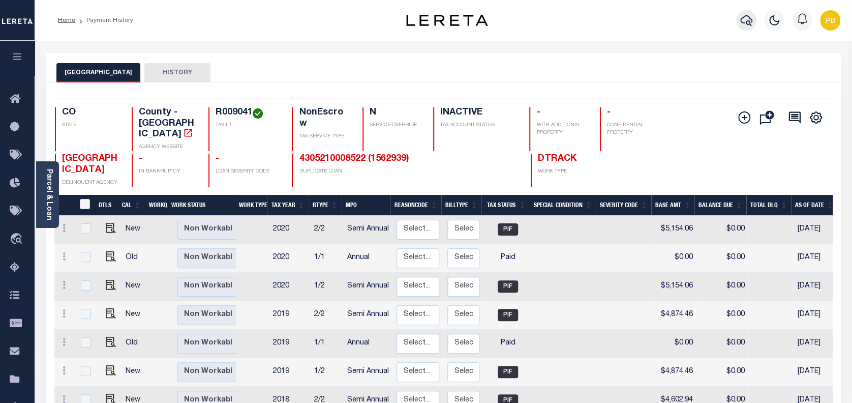
click at [746, 17] on icon "button" at bounding box center [747, 20] width 12 height 12
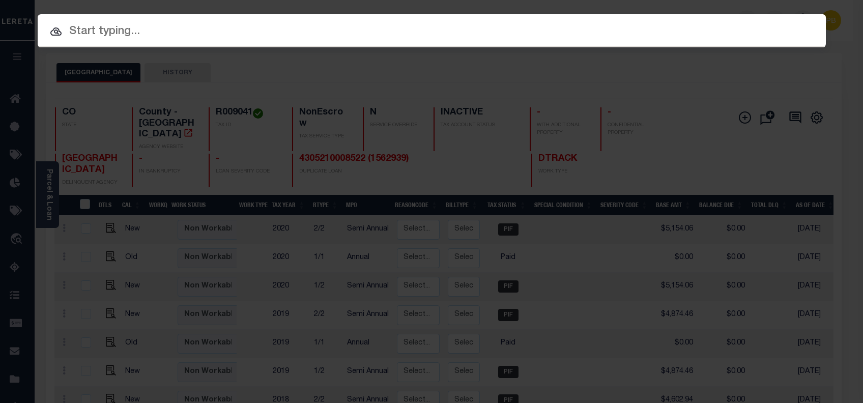
click at [269, 37] on input "text" at bounding box center [432, 32] width 788 height 18
paste input "4305210008522"
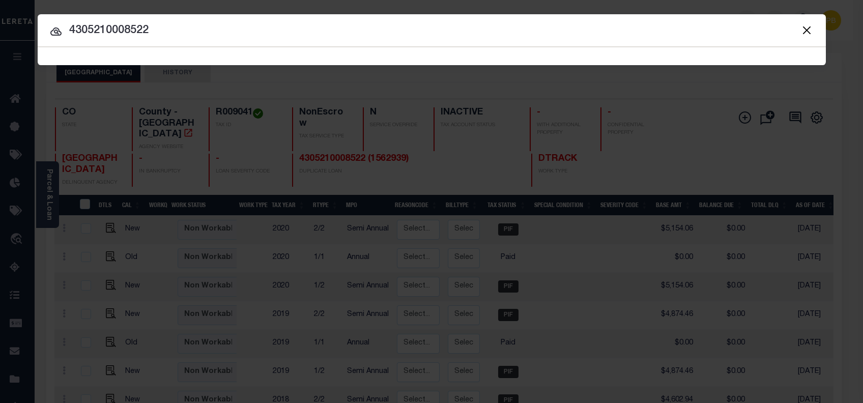
type input "4305210008522"
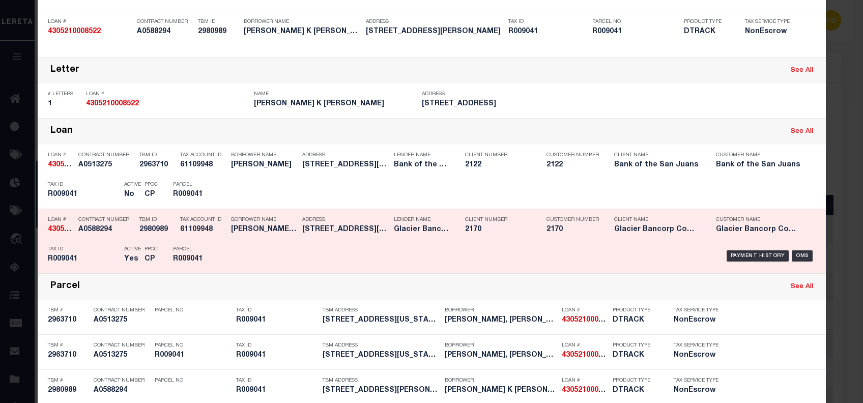
scroll to position [135, 0]
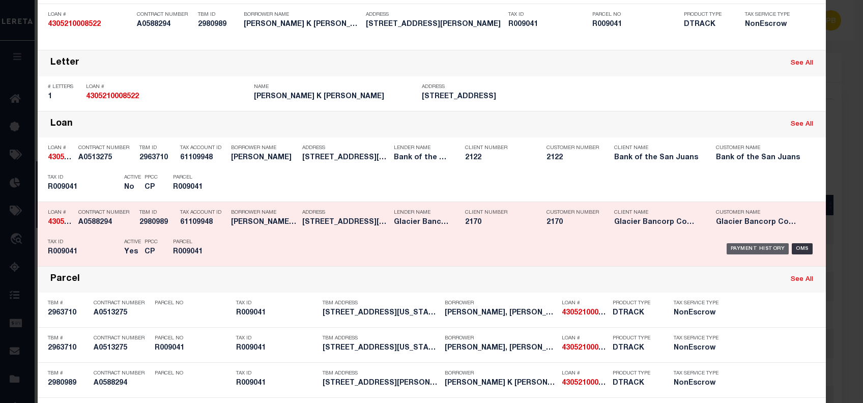
click at [750, 248] on div "Payment History" at bounding box center [757, 248] width 63 height 11
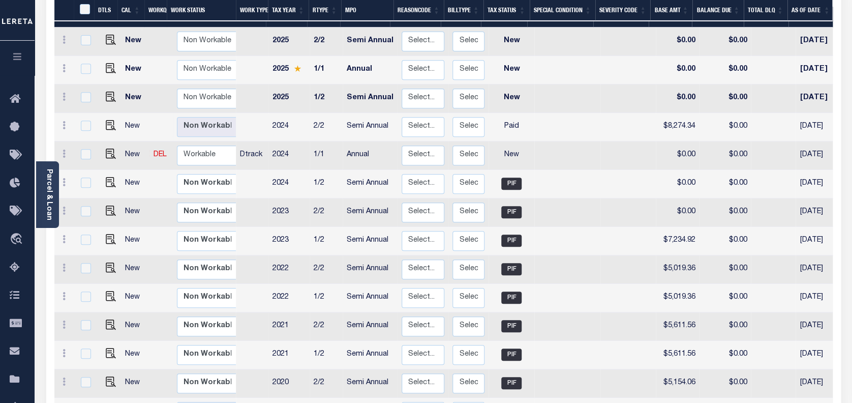
scroll to position [68, 0]
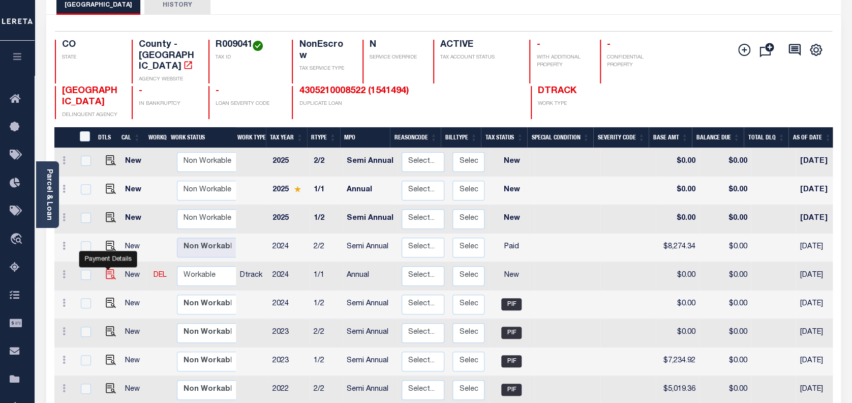
click at [106, 269] on img "" at bounding box center [111, 274] width 10 height 10
checkbox input "true"
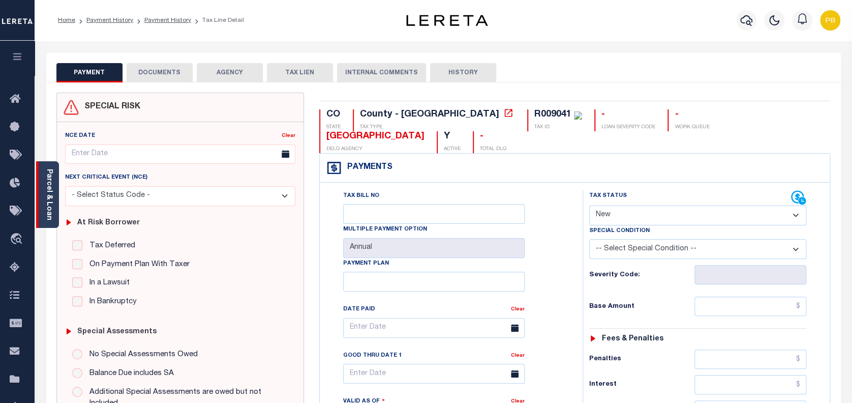
click at [48, 208] on link "Parcel & Loan" at bounding box center [48, 194] width 7 height 51
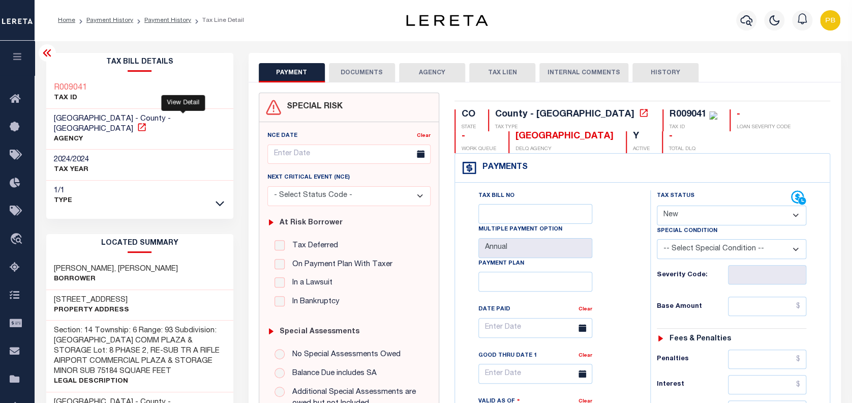
click at [145, 123] on icon at bounding box center [142, 127] width 8 height 8
click at [704, 214] on select "- Select Status Code - Open Due/Unpaid Paid Incomplete No Tax Due Internal Refu…" at bounding box center [732, 215] width 150 height 20
select select "PYD"
click at [657, 206] on select "- Select Status Code - Open Due/Unpaid Paid Incomplete No Tax Due Internal Refu…" at bounding box center [732, 215] width 150 height 20
type input "[DATE]"
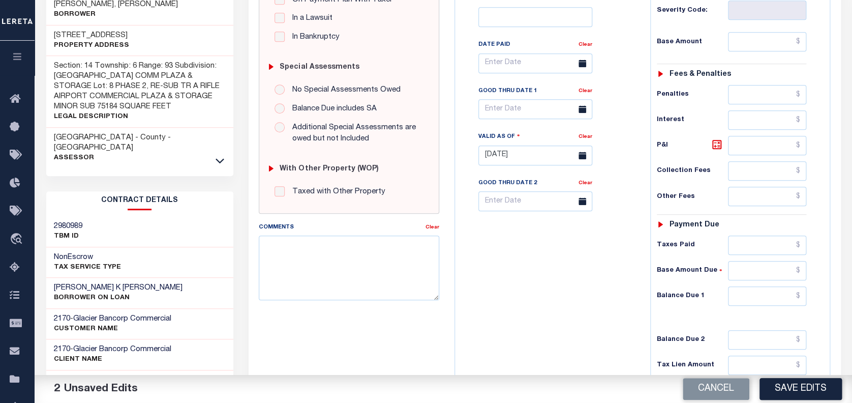
scroll to position [271, 0]
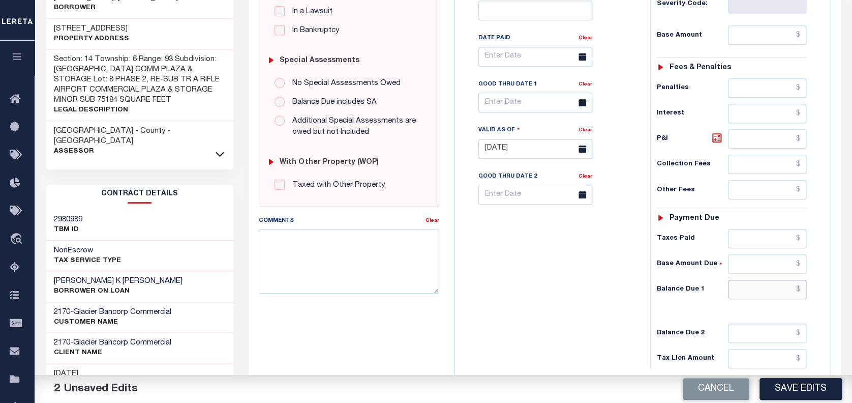
click at [772, 289] on input "text" at bounding box center [767, 289] width 78 height 19
type input "$0.00"
click at [793, 391] on button "Save Edits" at bounding box center [801, 389] width 82 height 22
checkbox input "false"
type input "$0"
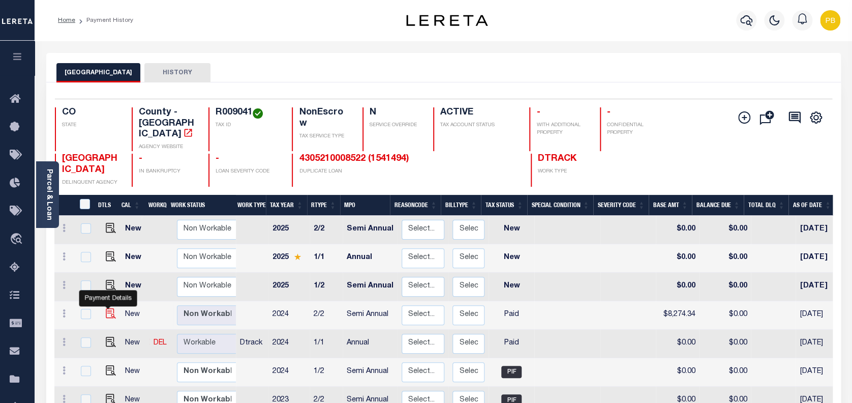
click at [106, 308] on img "" at bounding box center [111, 313] width 10 height 10
checkbox input "true"
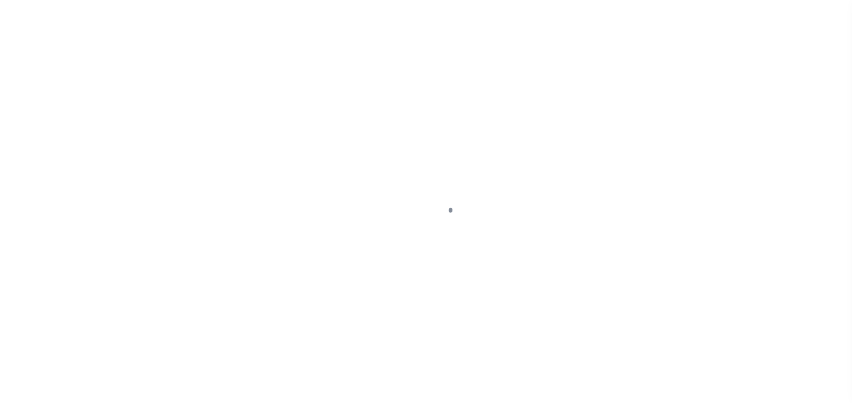
select select "PYD"
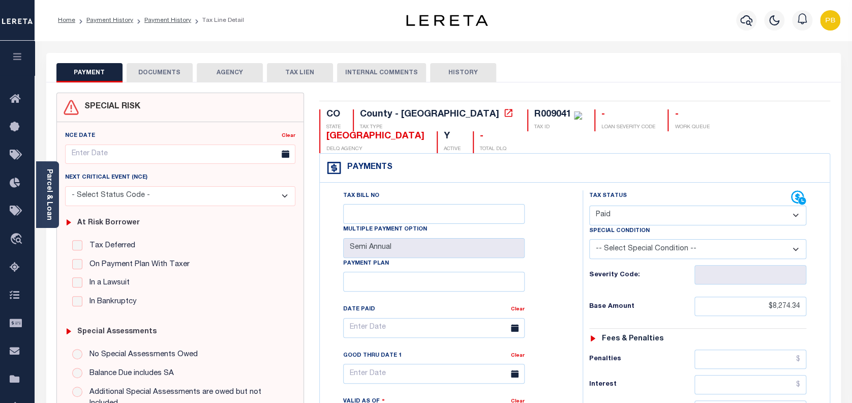
click at [166, 76] on button "DOCUMENTS" at bounding box center [160, 72] width 66 height 19
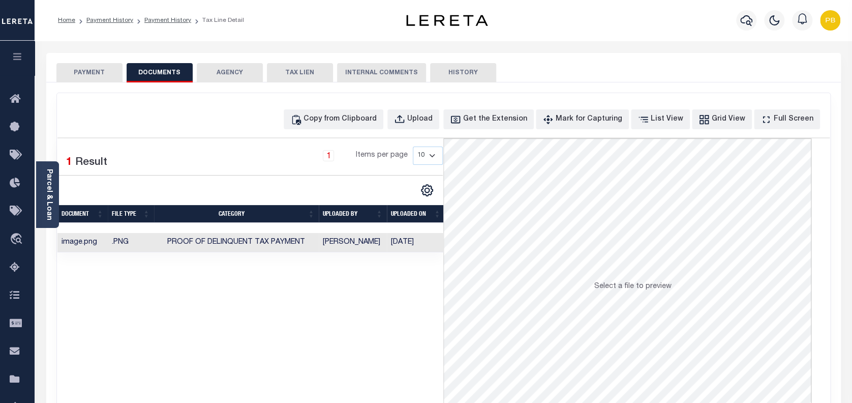
click at [107, 71] on button "PAYMENT" at bounding box center [89, 72] width 66 height 19
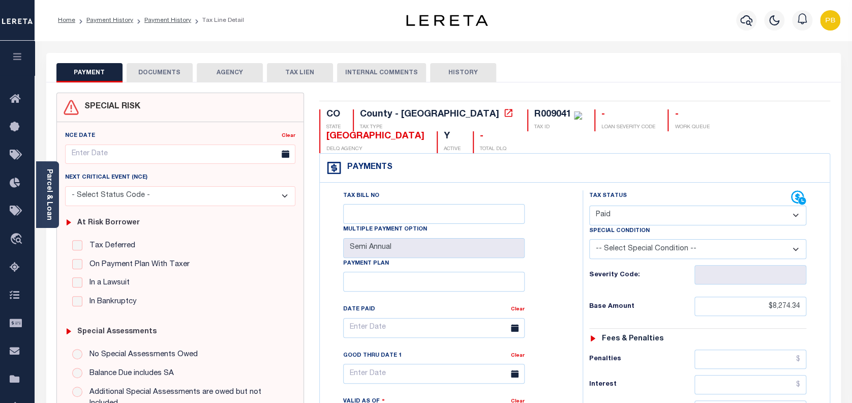
click at [166, 73] on button "DOCUMENTS" at bounding box center [160, 72] width 66 height 19
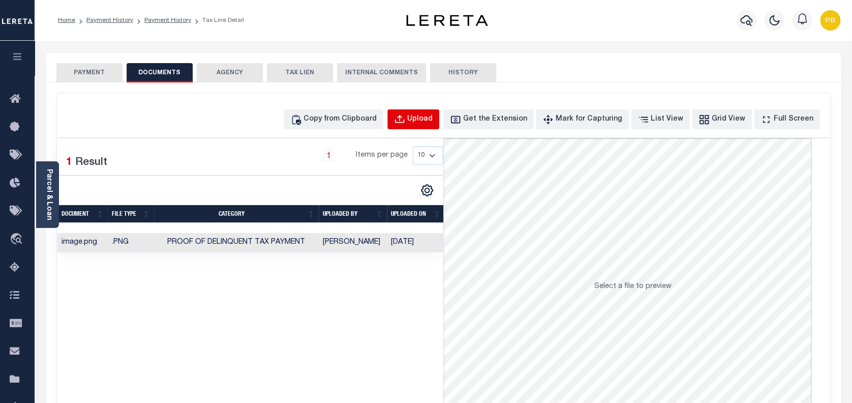
click at [433, 119] on div "Upload" at bounding box center [419, 119] width 25 height 11
select select "POP"
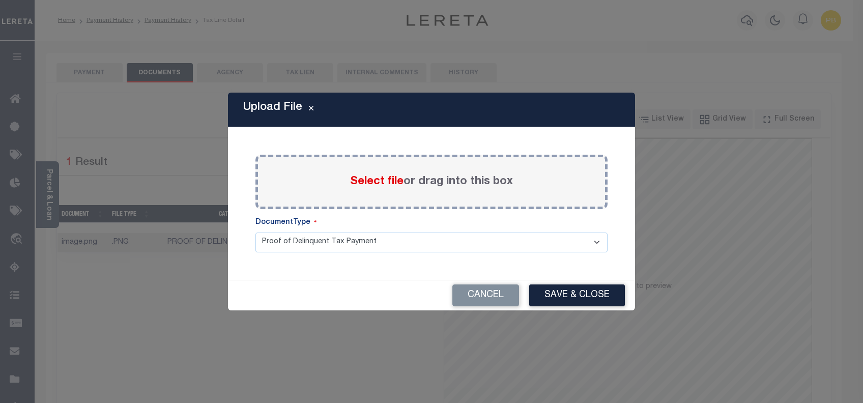
click at [373, 181] on span "Select file" at bounding box center [376, 181] width 53 height 11
click at [0, 0] on input "Select file or drag into this box" at bounding box center [0, 0] width 0 height 0
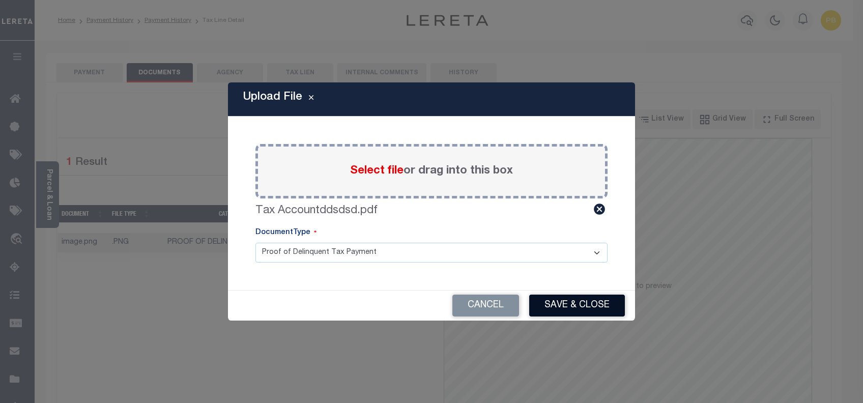
click at [576, 301] on button "Save & Close" at bounding box center [577, 305] width 96 height 22
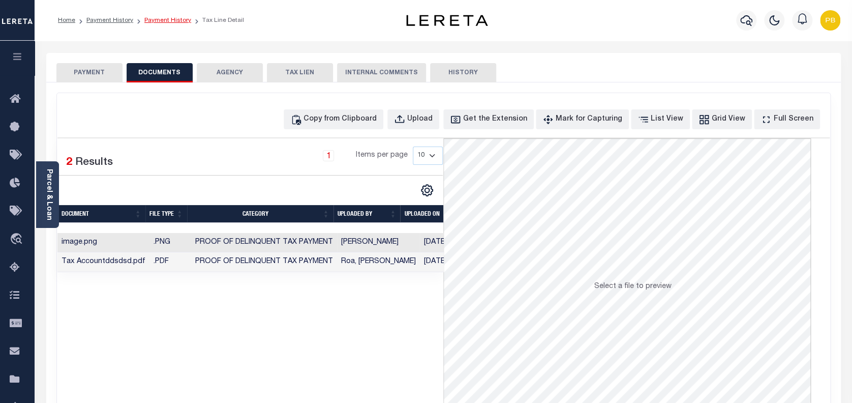
click at [161, 18] on link "Payment History" at bounding box center [167, 20] width 47 height 6
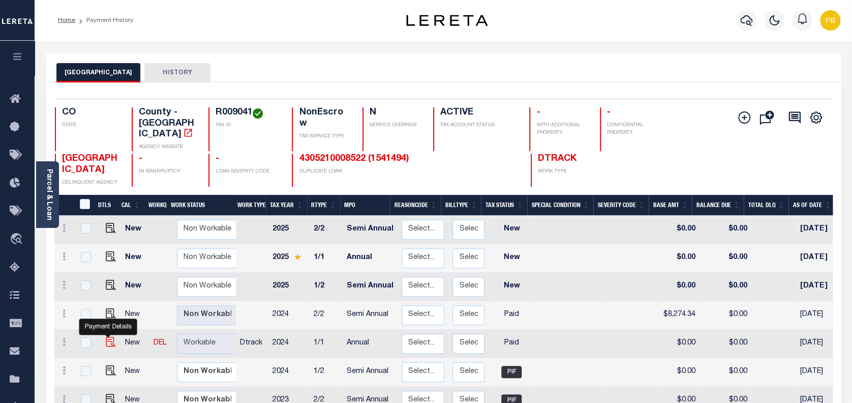
click at [109, 337] on img "" at bounding box center [111, 342] width 10 height 10
checkbox input "true"
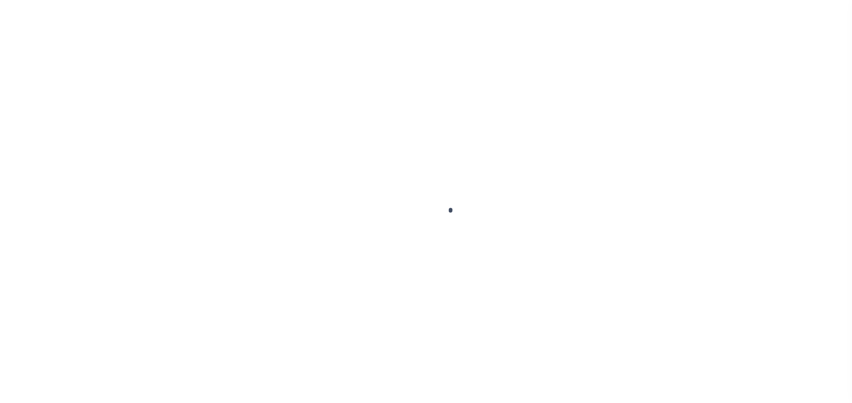
select select "PYD"
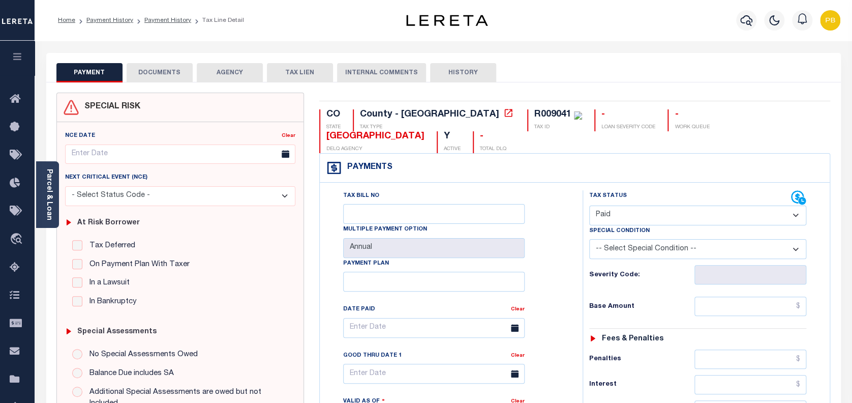
click at [171, 72] on button "DOCUMENTS" at bounding box center [160, 72] width 66 height 19
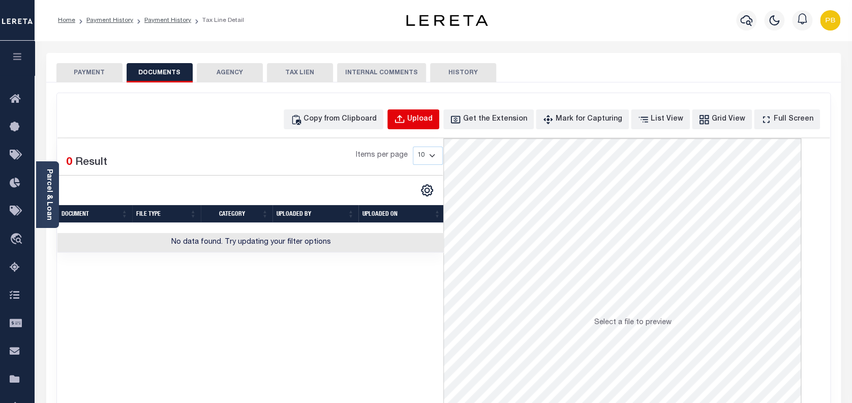
click at [433, 118] on div "Upload" at bounding box center [419, 119] width 25 height 11
select select "POP"
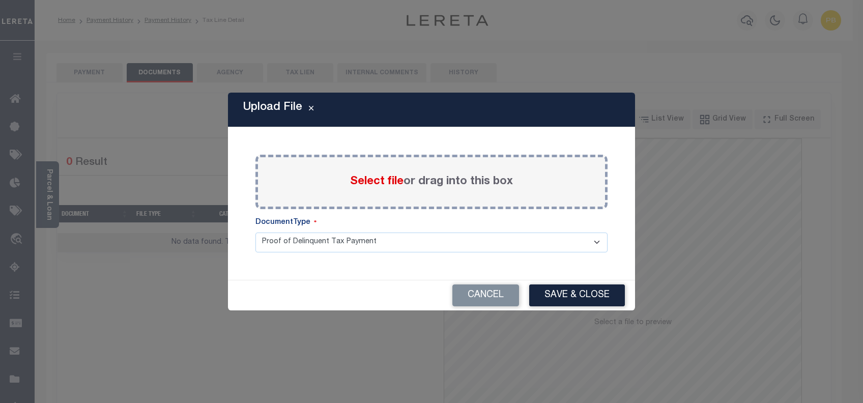
click at [373, 183] on span "Select file" at bounding box center [376, 181] width 53 height 11
click at [0, 0] on input "Select file or drag into this box" at bounding box center [0, 0] width 0 height 0
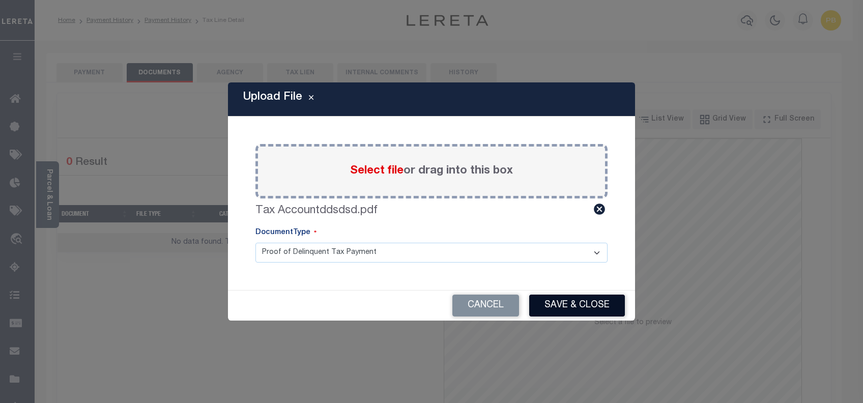
click at [556, 304] on button "Save & Close" at bounding box center [577, 305] width 96 height 22
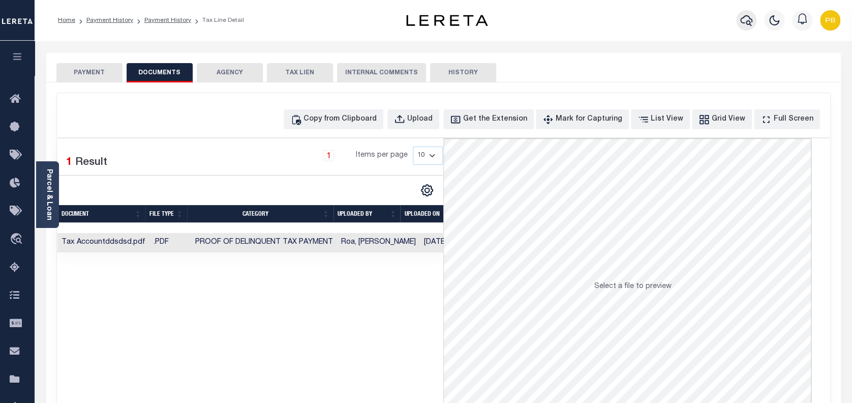
click at [742, 20] on icon "button" at bounding box center [747, 20] width 12 height 12
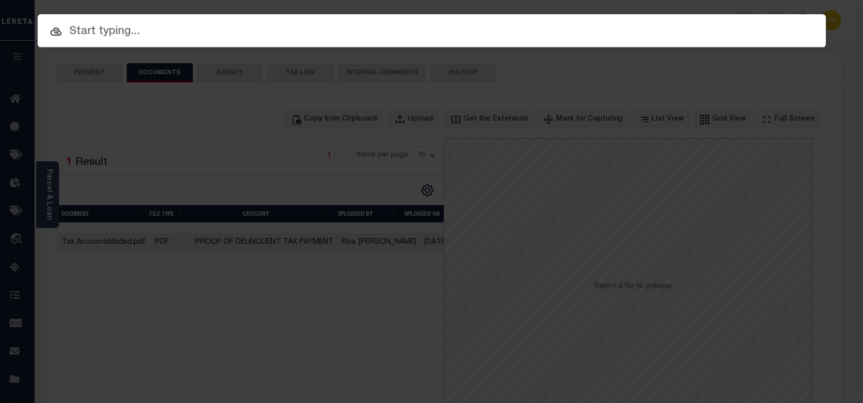
paste input "4811236440600"
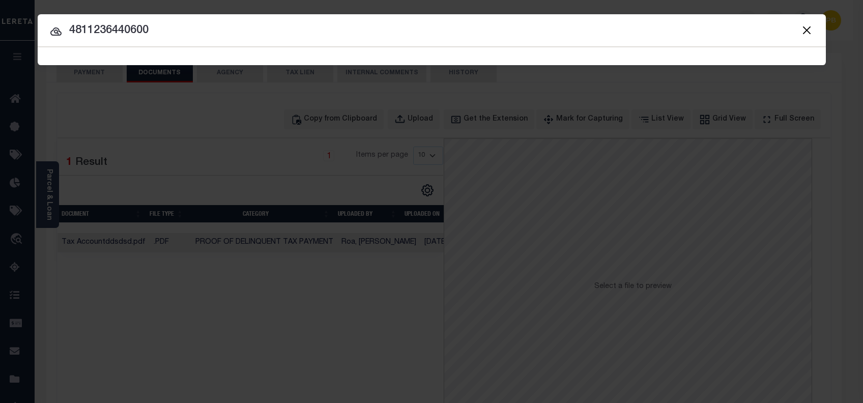
type input "4811236440600"
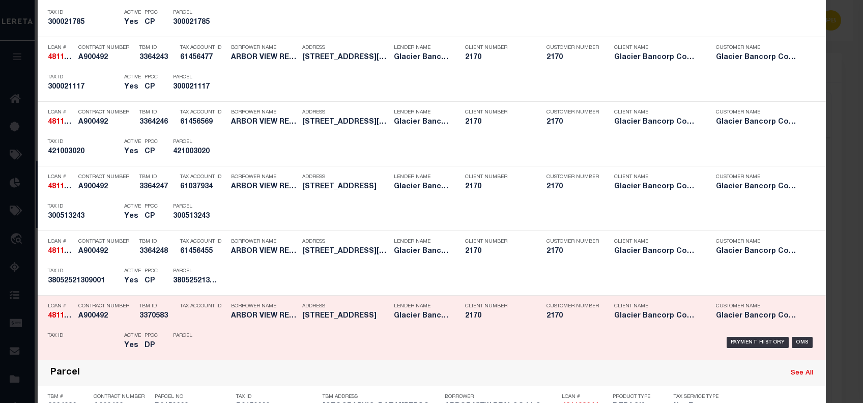
scroll to position [881, 0]
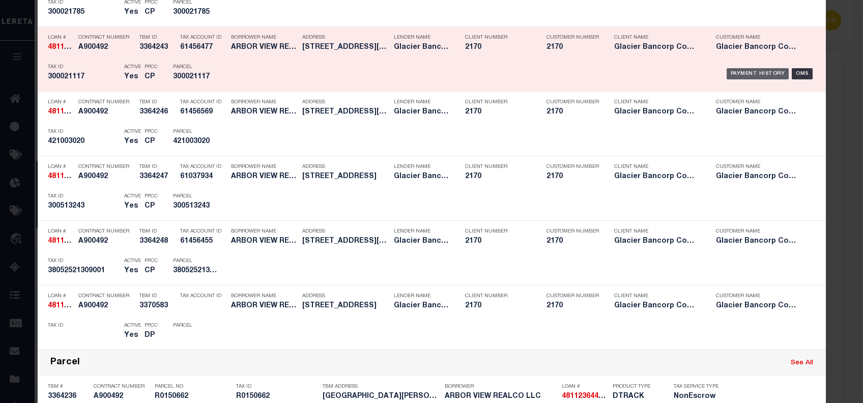
click at [741, 71] on div "Payment History" at bounding box center [757, 73] width 63 height 11
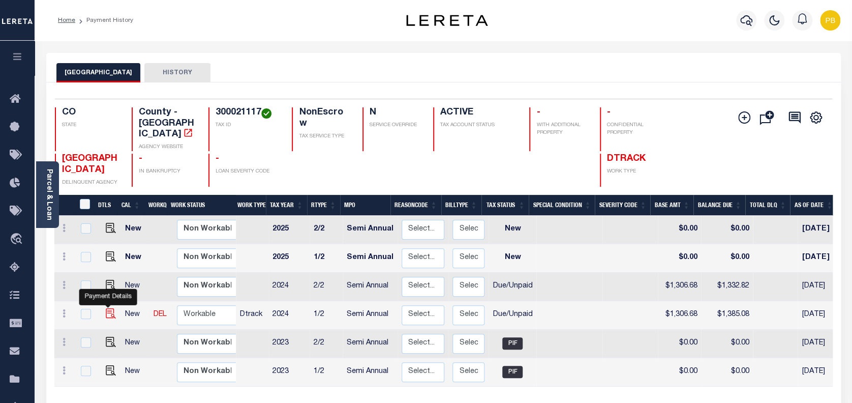
click at [106, 308] on img "" at bounding box center [111, 313] width 10 height 10
checkbox input "true"
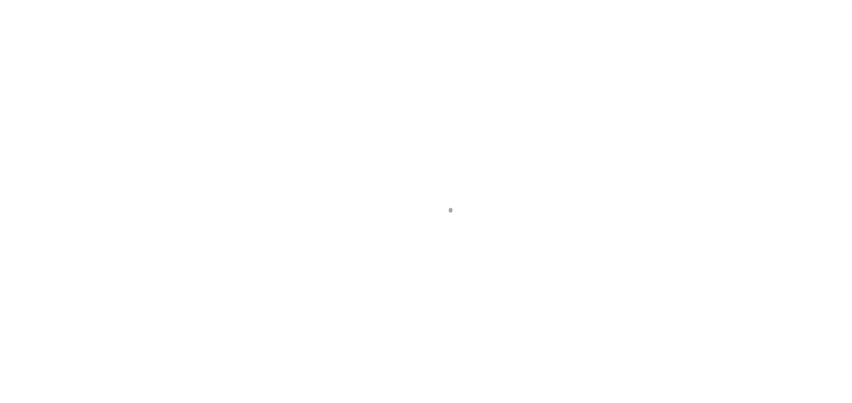
select select "DUE"
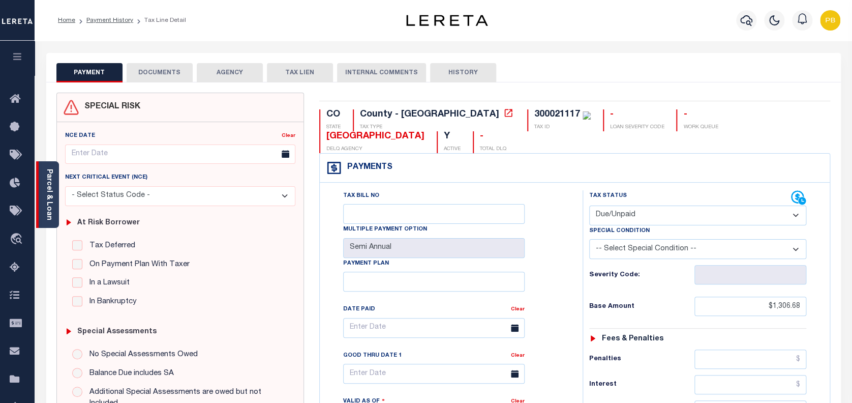
click at [47, 187] on link "Parcel & Loan" at bounding box center [48, 194] width 7 height 51
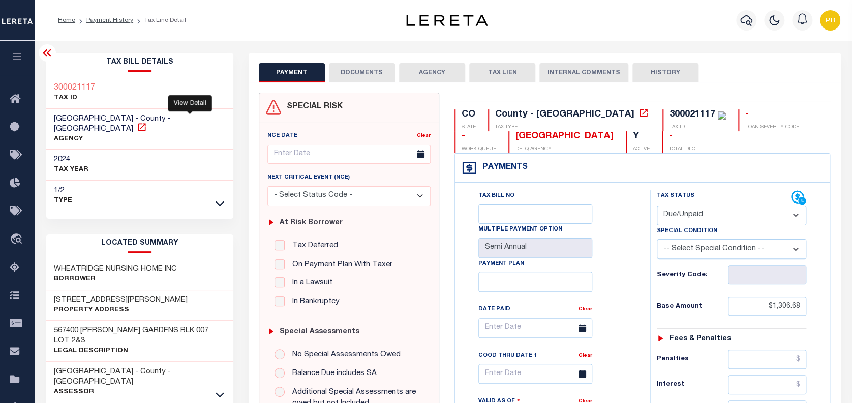
click at [147, 122] on icon at bounding box center [142, 127] width 10 height 10
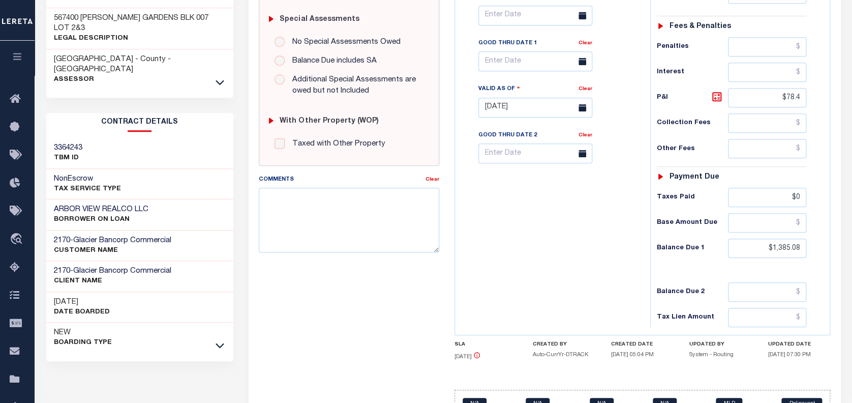
scroll to position [339, 0]
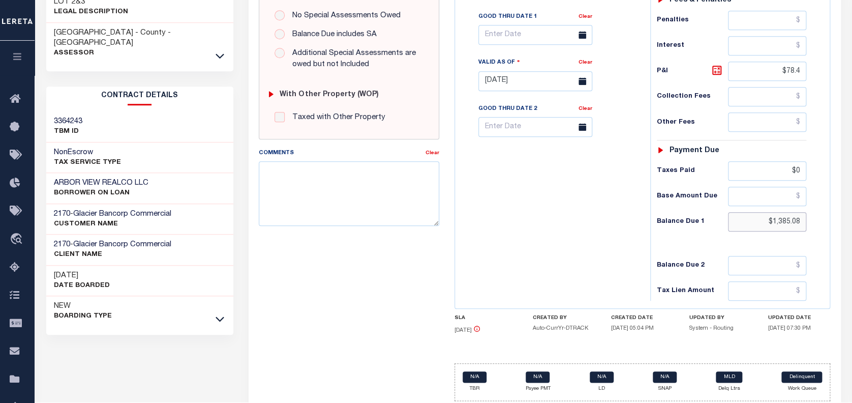
drag, startPoint x: 803, startPoint y: 220, endPoint x: 722, endPoint y: 218, distance: 80.9
click at [722, 218] on div "Balance Due 1 $1,385.08" at bounding box center [732, 221] width 150 height 19
type input "[DATE]"
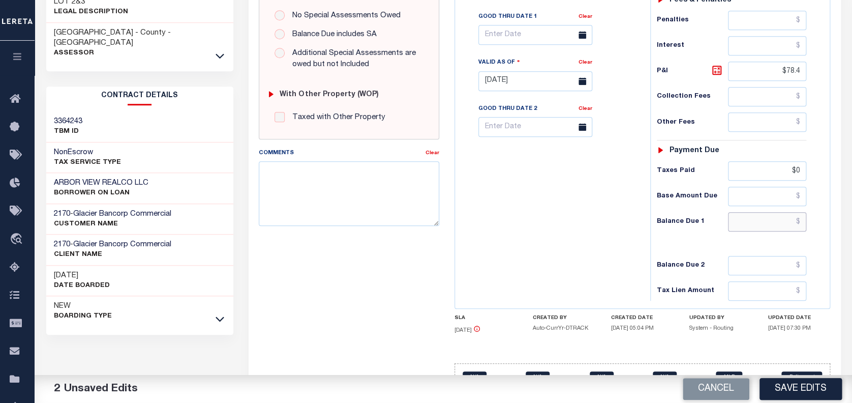
click at [762, 227] on input "text" at bounding box center [767, 221] width 78 height 19
paste input "1,398.15"
type input "$1,398.15"
click at [719, 69] on icon at bounding box center [717, 70] width 6 height 6
type input "$91.47"
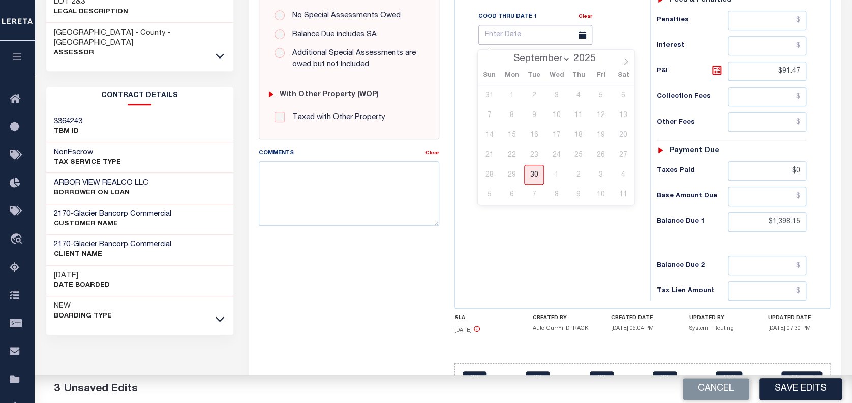
click at [516, 39] on input "text" at bounding box center [536, 35] width 114 height 20
click at [532, 173] on span "30" at bounding box center [534, 175] width 20 height 20
type input "09/30/2025"
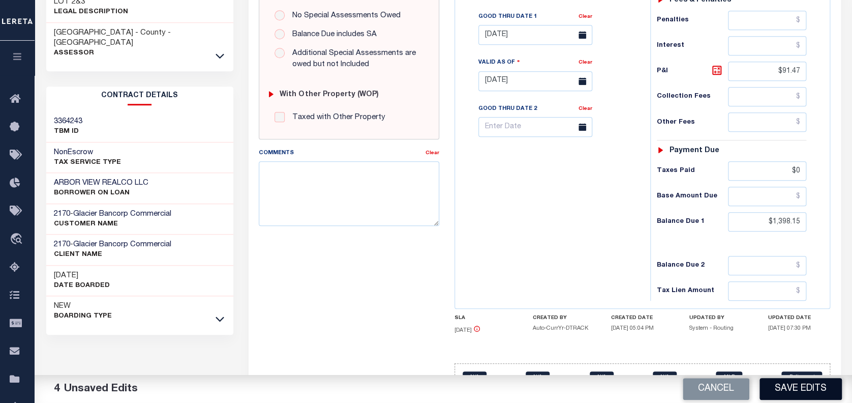
click at [814, 391] on button "Save Edits" at bounding box center [801, 389] width 82 height 22
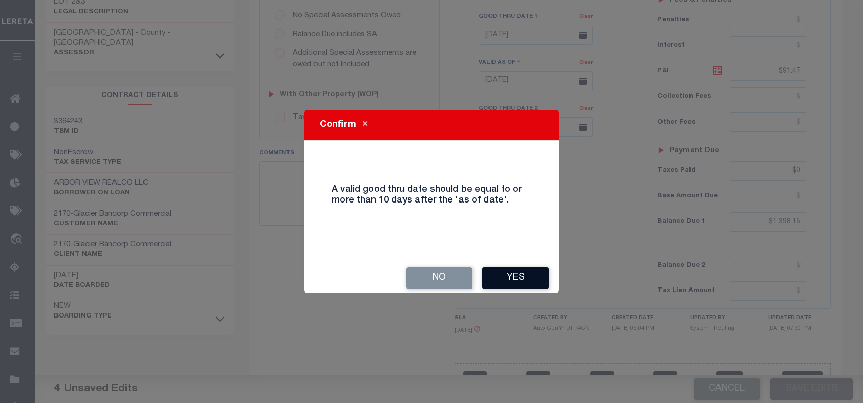
click at [501, 281] on button "Yes" at bounding box center [515, 278] width 66 height 22
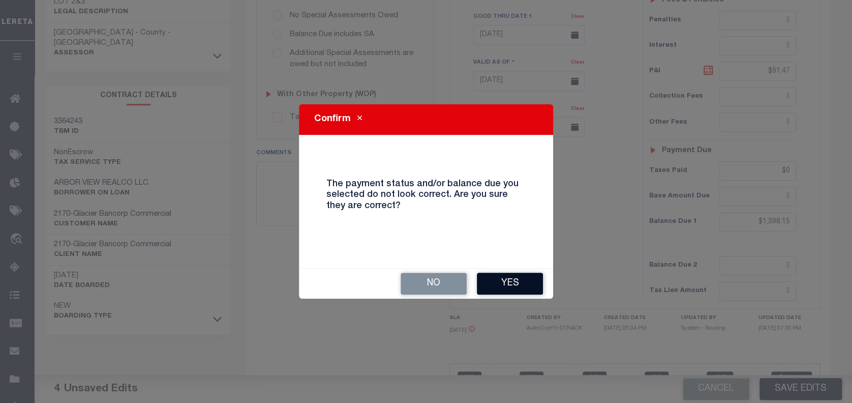
click at [514, 279] on button "Yes" at bounding box center [510, 284] width 66 height 22
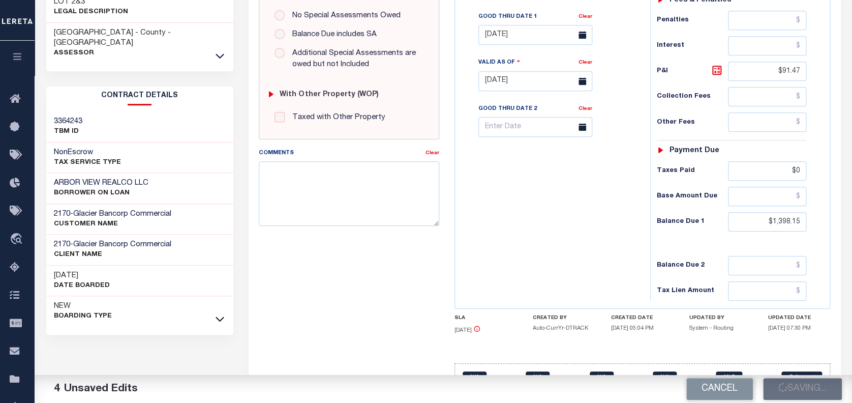
checkbox input "false"
type input "$1,306.68"
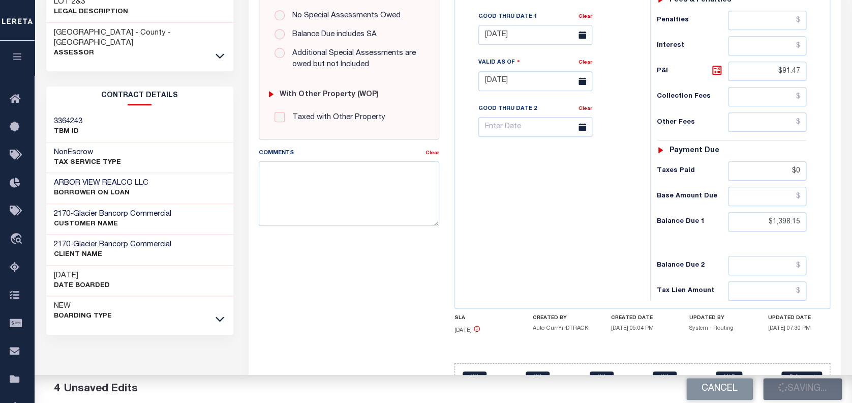
type input "$91.47"
type input "$0"
type input "$1,398.15"
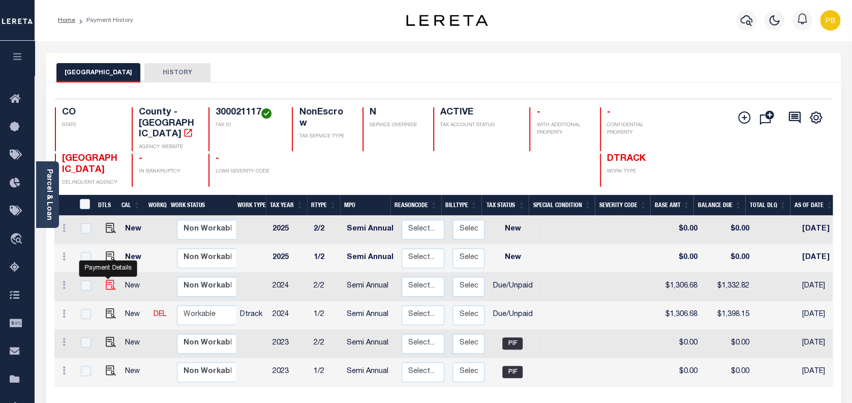
click at [106, 280] on img "" at bounding box center [111, 285] width 10 height 10
checkbox input "true"
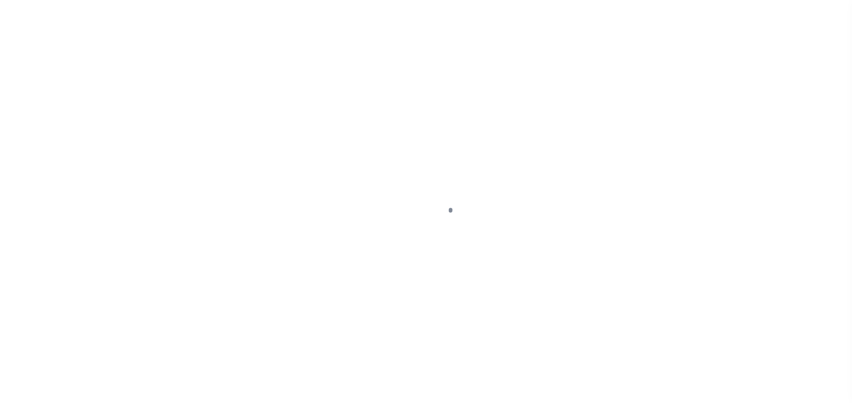
select select "DUE"
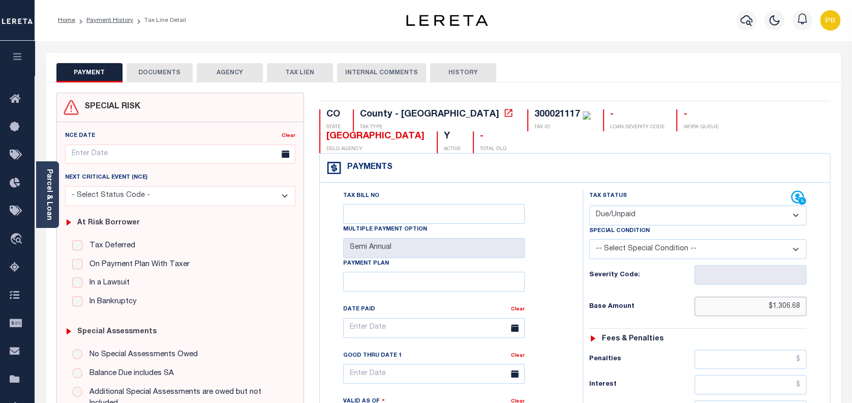
click at [791, 307] on input "$1,306.68" at bounding box center [751, 306] width 112 height 19
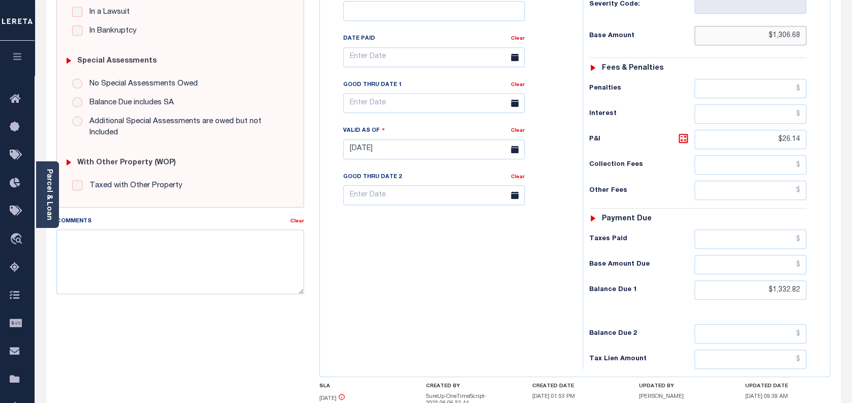
scroll to position [271, 0]
paste input "1,345.87"
drag, startPoint x: 797, startPoint y: 289, endPoint x: 742, endPoint y: 286, distance: 55.0
click at [742, 286] on input "$1,332.82" at bounding box center [751, 289] width 112 height 19
type input "$1,345.87"
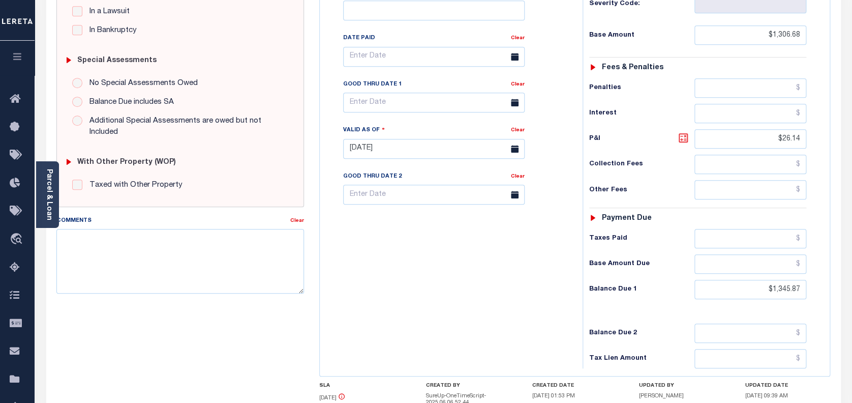
type input "[DATE]"
click at [684, 139] on icon at bounding box center [683, 138] width 12 height 12
type input "$39.19"
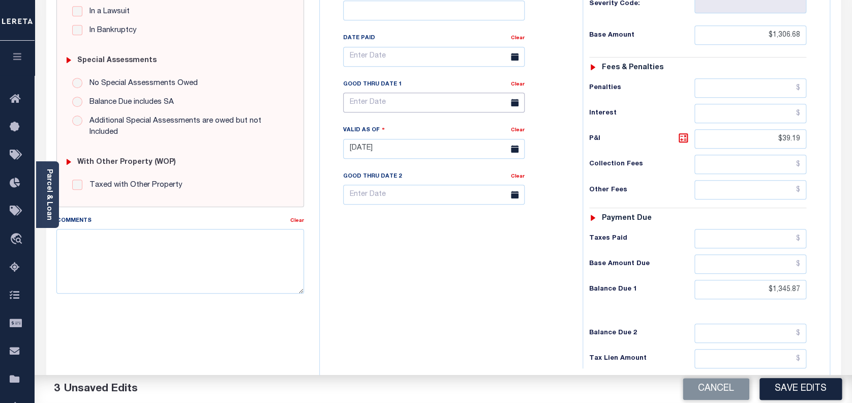
click at [415, 104] on input "text" at bounding box center [434, 103] width 182 height 20
click at [397, 244] on span "30" at bounding box center [399, 242] width 20 height 20
type input "09/30/2025"
click at [787, 291] on input "$1,345.87" at bounding box center [751, 289] width 112 height 19
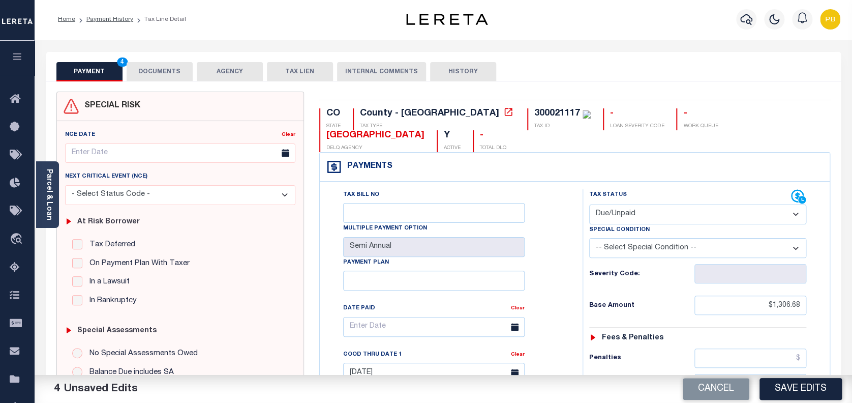
scroll to position [0, 0]
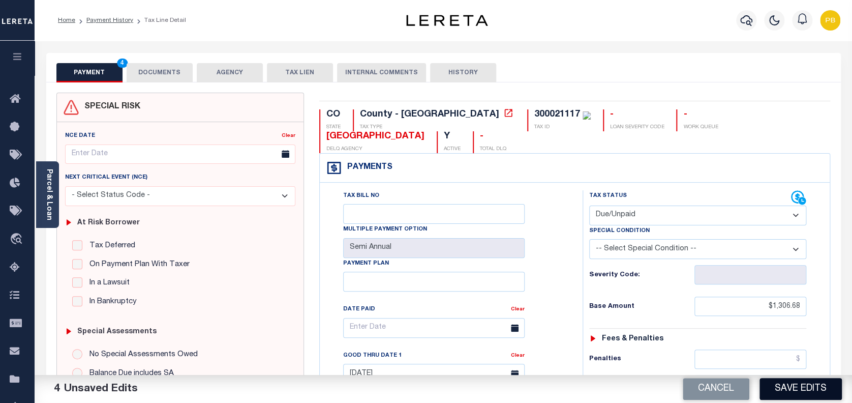
click at [804, 391] on button "Save Edits" at bounding box center [801, 389] width 82 height 22
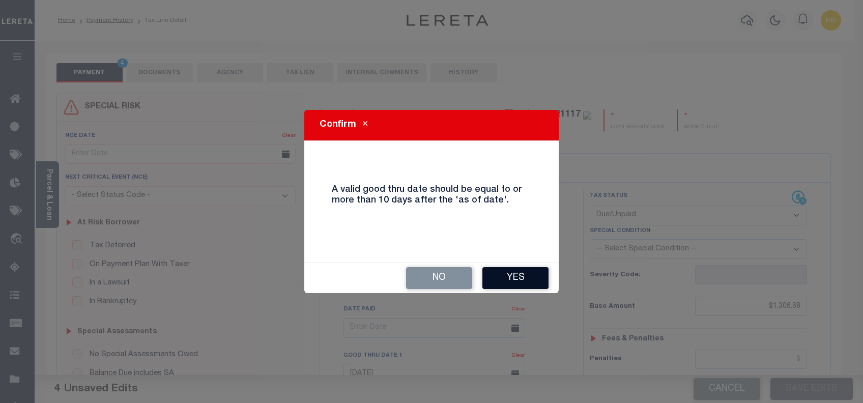
click at [500, 272] on button "Yes" at bounding box center [515, 278] width 66 height 22
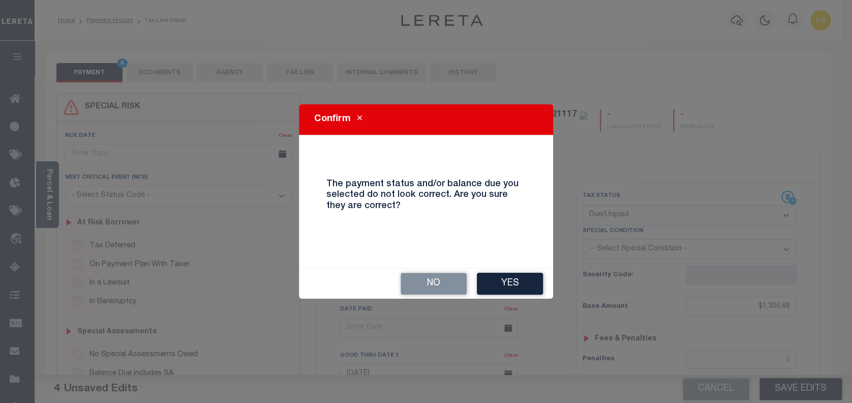
click at [515, 272] on div "No Yes" at bounding box center [426, 284] width 254 height 30
click at [525, 282] on button "Yes" at bounding box center [510, 284] width 66 height 22
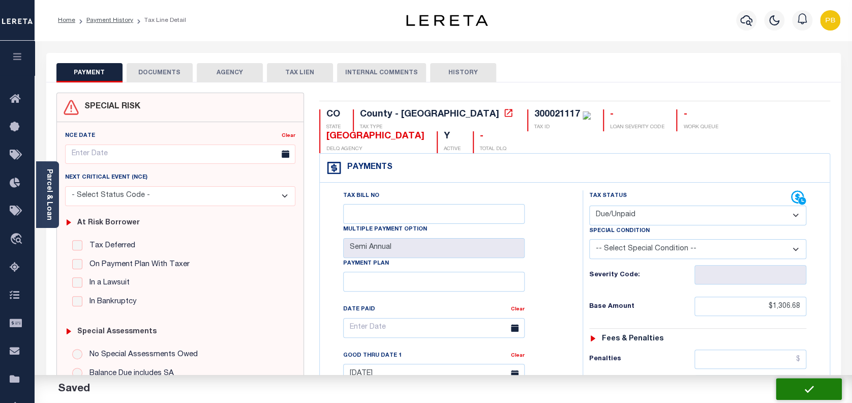
checkbox input "false"
type input "$1,306.68"
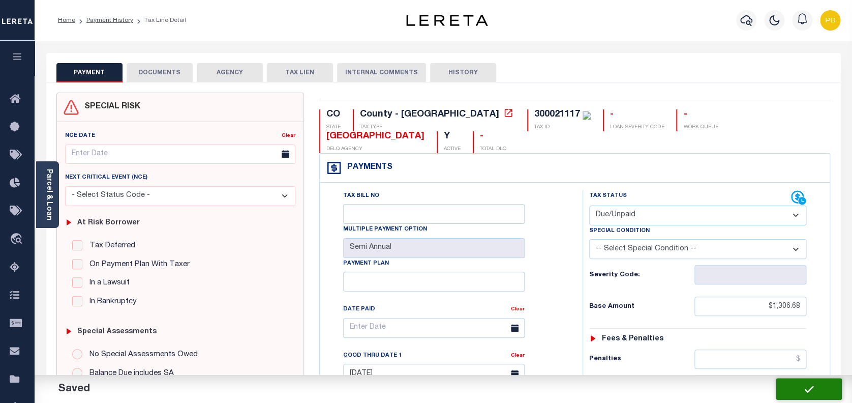
type input "$39.19"
type input "$1,345.87"
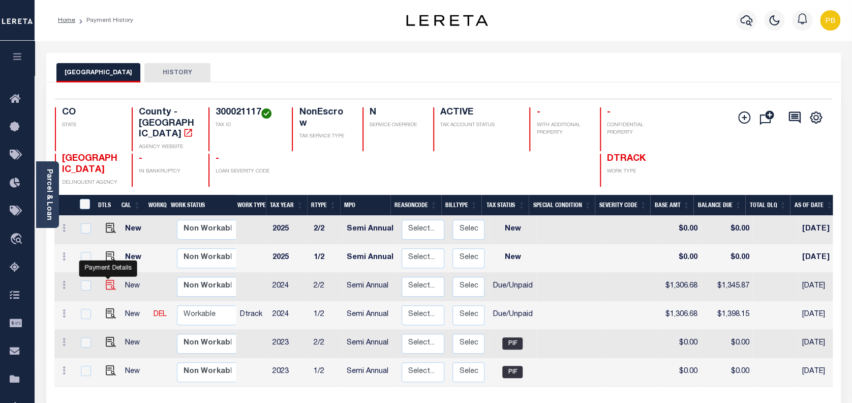
click at [106, 280] on img "" at bounding box center [111, 285] width 10 height 10
checkbox input "true"
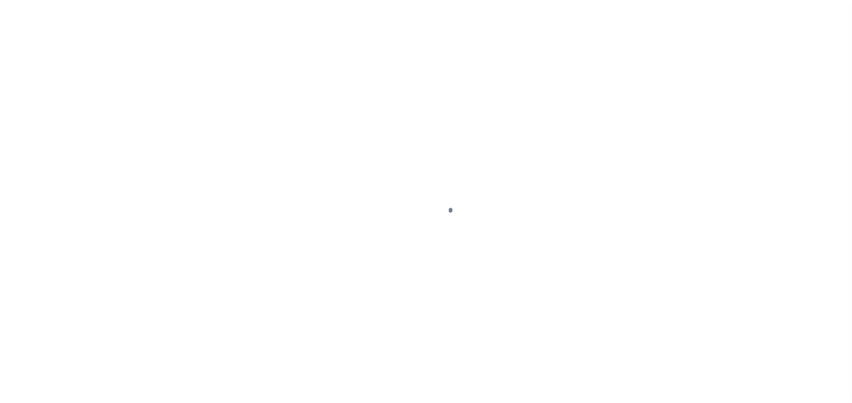
select select "DUE"
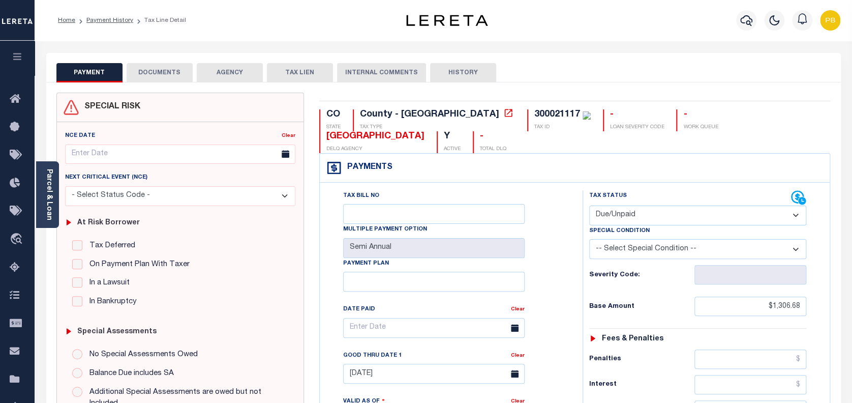
click at [170, 76] on button "DOCUMENTS" at bounding box center [160, 72] width 66 height 19
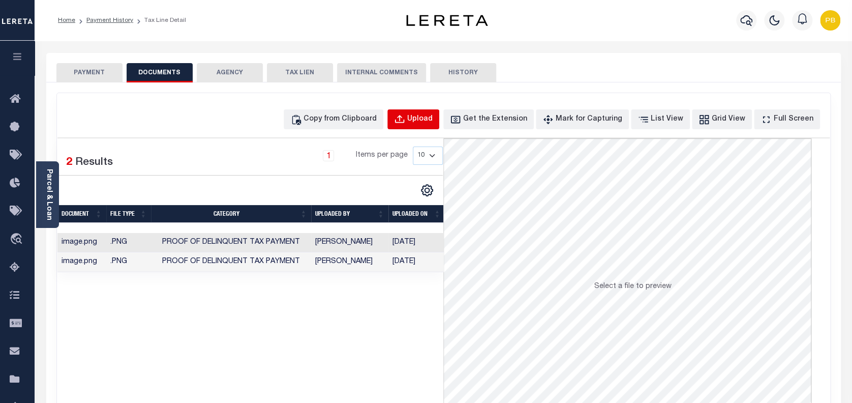
click at [433, 117] on div "Upload" at bounding box center [419, 119] width 25 height 11
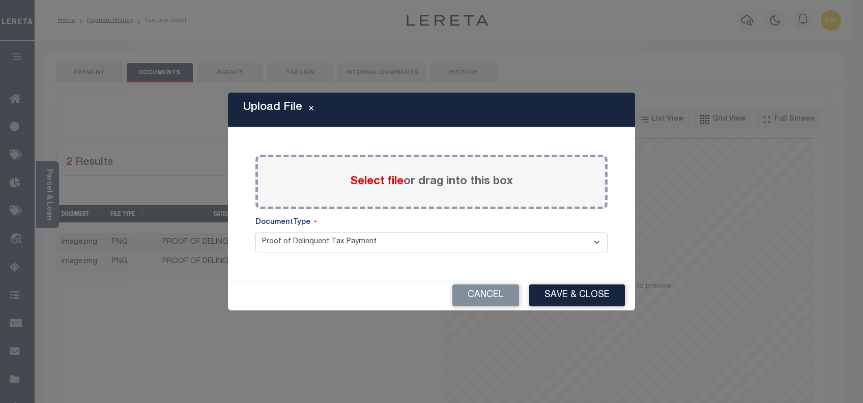
click at [374, 183] on span "Select file" at bounding box center [376, 181] width 53 height 11
click at [0, 0] on input "Select file or drag into this box" at bounding box center [0, 0] width 0 height 0
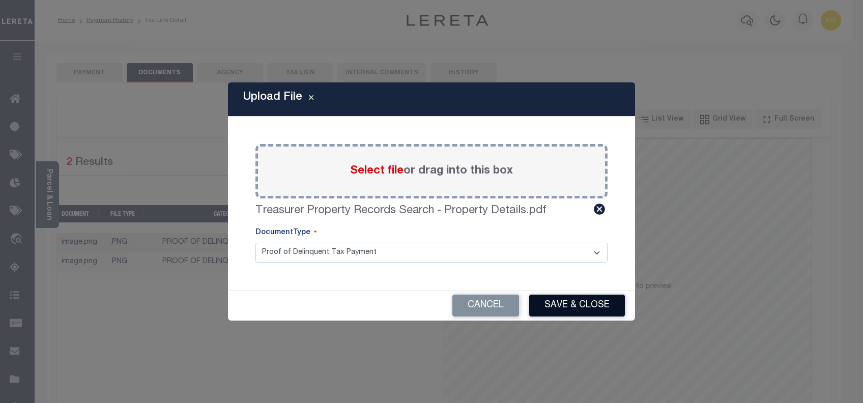
click at [572, 306] on button "Save & Close" at bounding box center [577, 305] width 96 height 22
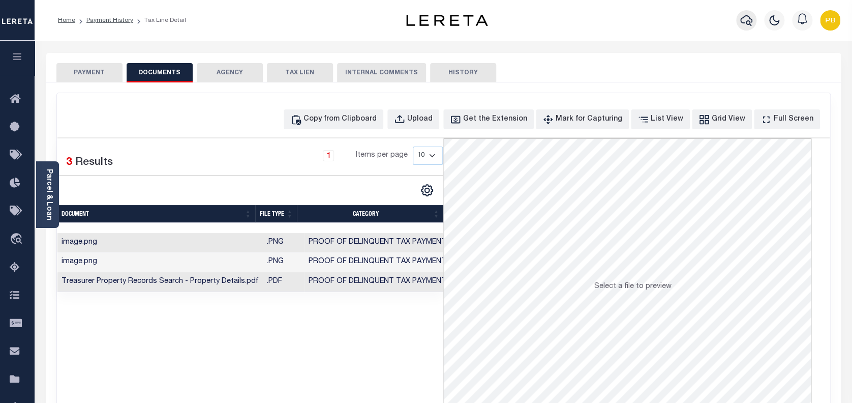
click at [751, 18] on icon "button" at bounding box center [747, 20] width 12 height 12
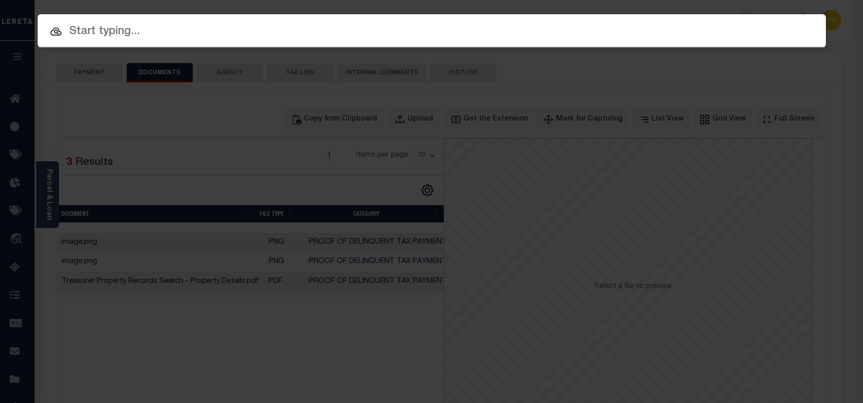
paste input "4308230002322"
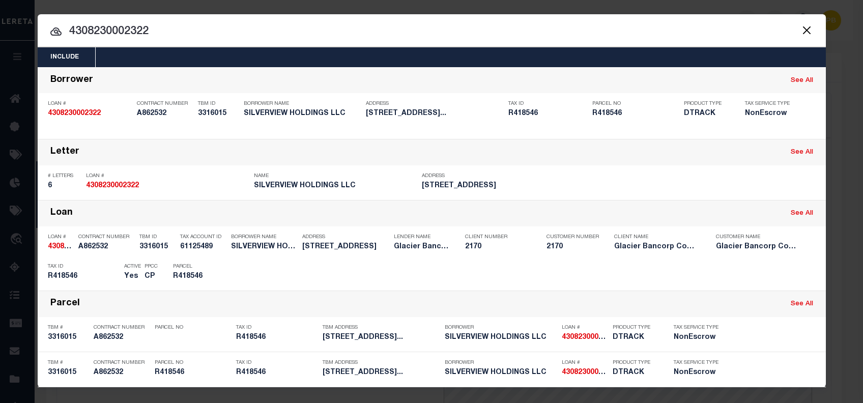
click at [801, 31] on button "Close" at bounding box center [806, 29] width 13 height 13
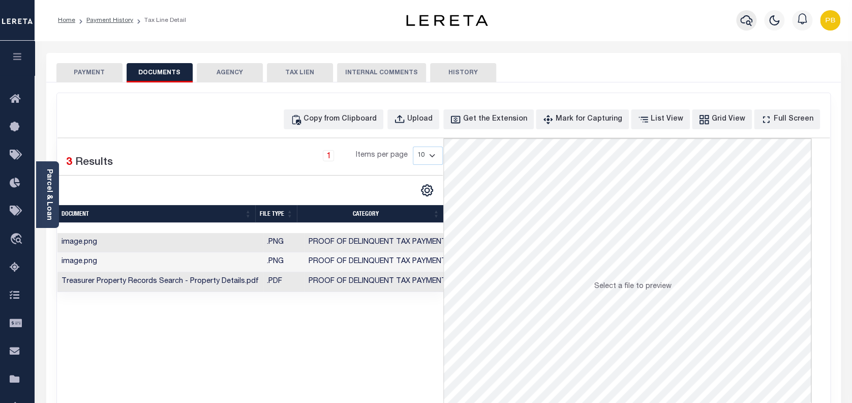
click at [752, 18] on icon "button" at bounding box center [747, 20] width 12 height 12
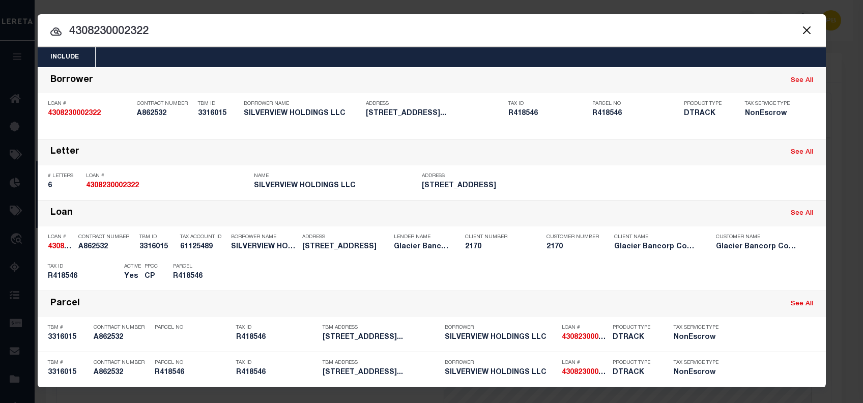
paste input "4302230009299"
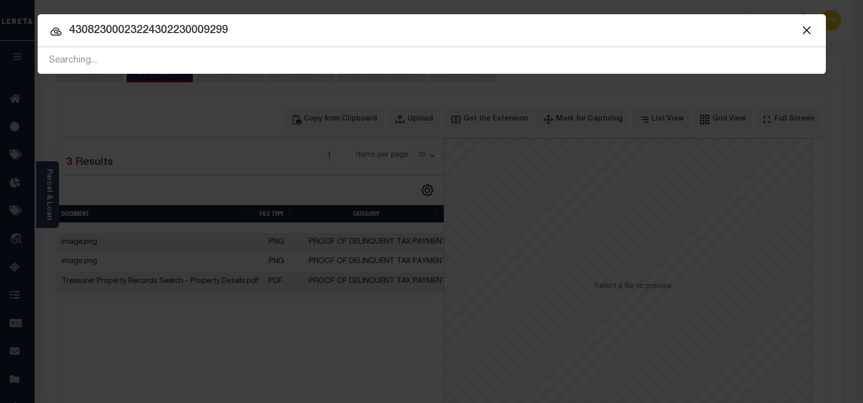
drag, startPoint x: 196, startPoint y: 42, endPoint x: 4, endPoint y: 39, distance: 192.3
click at [4, 39] on div "Include Loans TBM Customers Borrowers Payments (Lender Non-Disb) Payments (Lend…" at bounding box center [431, 201] width 863 height 403
drag, startPoint x: 285, startPoint y: 29, endPoint x: 45, endPoint y: 28, distance: 239.6
click at [45, 28] on input "43082300023224302230009299" at bounding box center [432, 31] width 788 height 18
paste input "text"
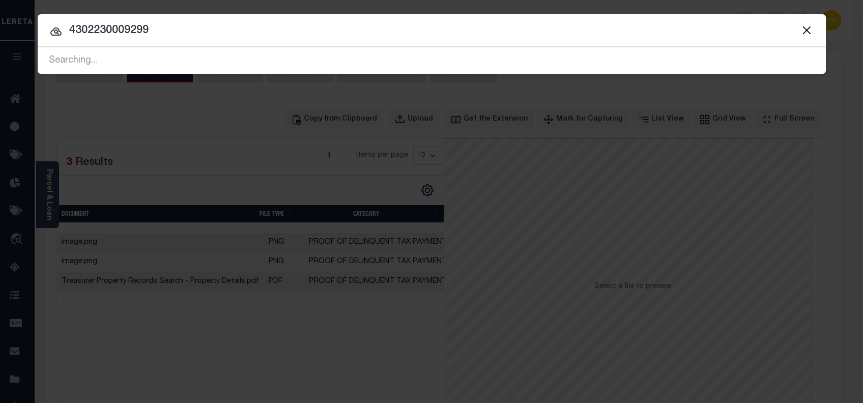
type input "4302230009299"
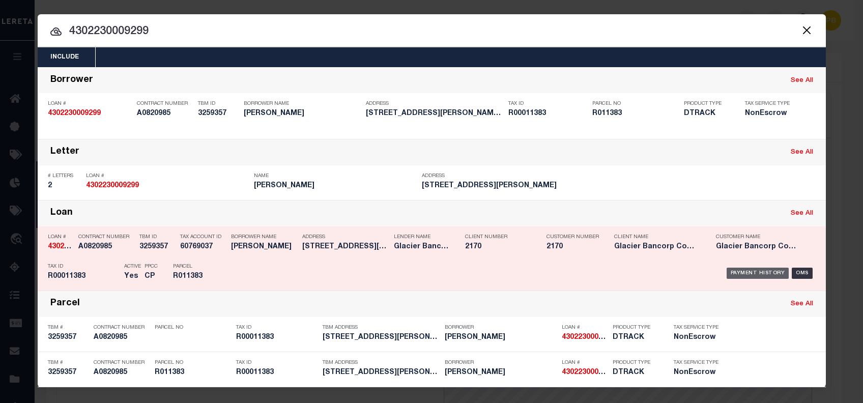
click at [748, 272] on div "Payment History" at bounding box center [757, 273] width 63 height 11
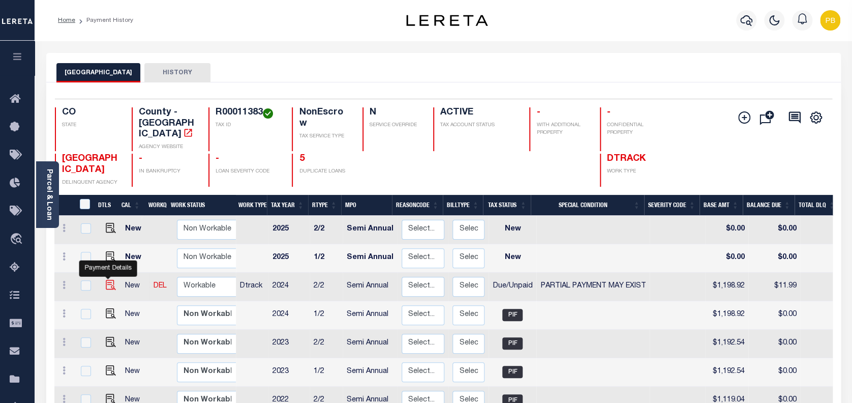
click at [108, 280] on img "" at bounding box center [111, 285] width 10 height 10
checkbox input "true"
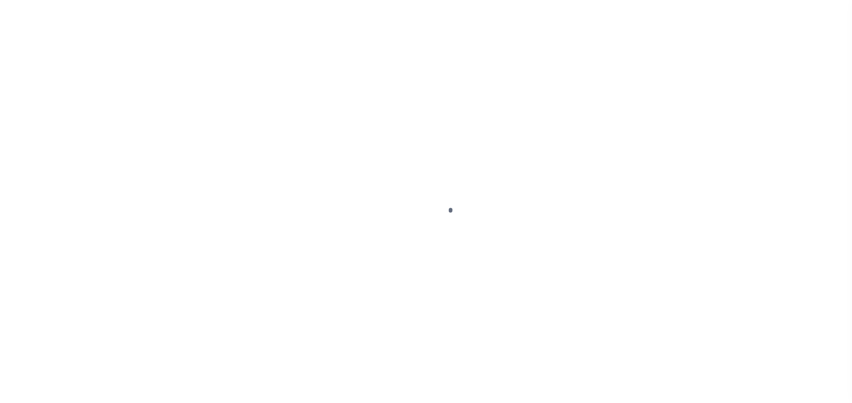
select select "DUE"
select select "15"
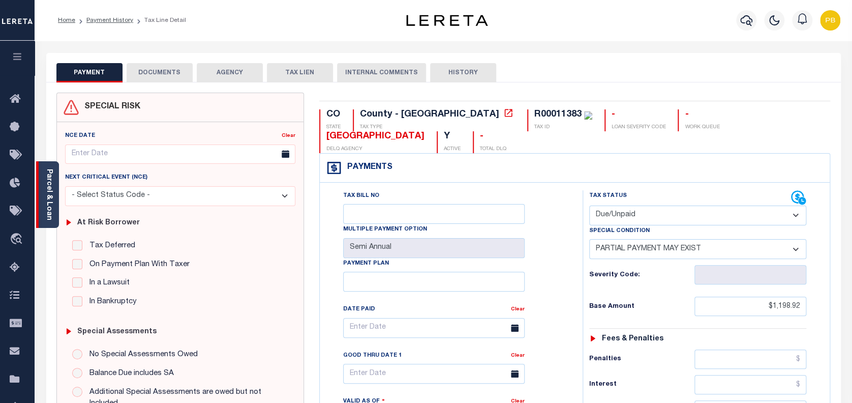
click at [53, 204] on div "Parcel & Loan" at bounding box center [47, 194] width 23 height 67
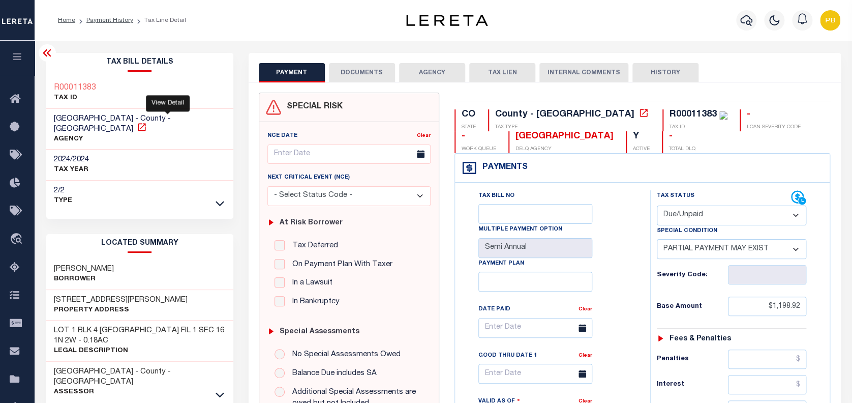
click at [147, 122] on icon at bounding box center [142, 127] width 10 height 10
click at [218, 392] on icon at bounding box center [220, 394] width 9 height 5
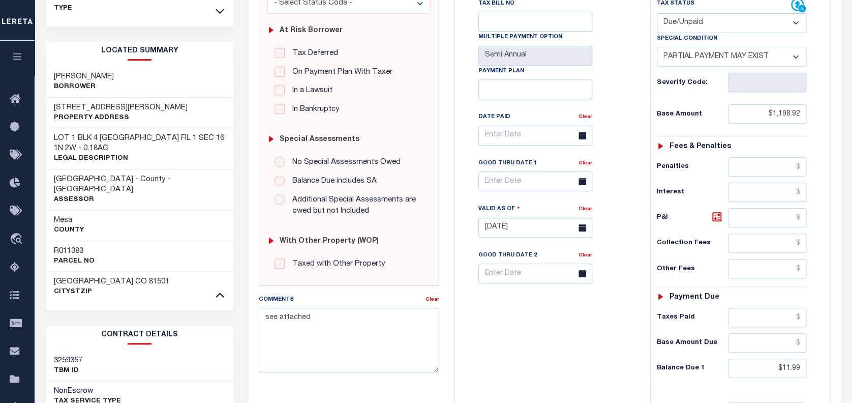
scroll to position [271, 0]
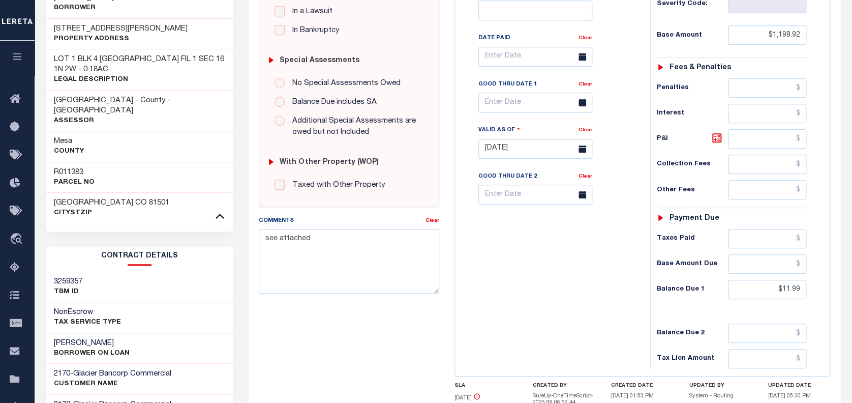
click at [69, 167] on h3 "R011383" at bounding box center [74, 172] width 41 height 10
copy h3 "R011383"
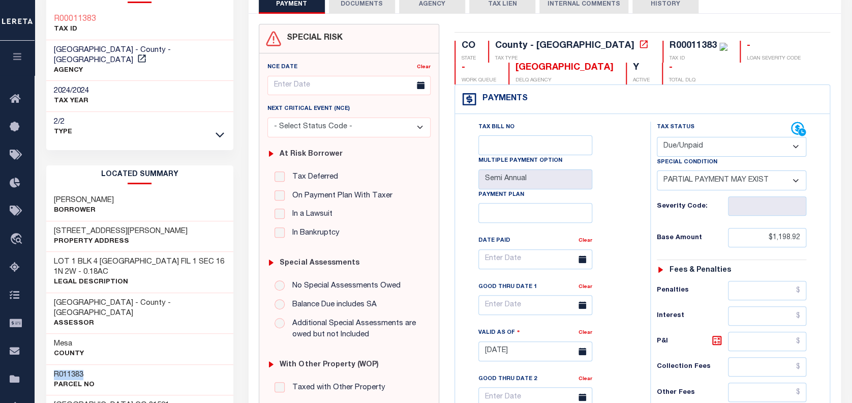
scroll to position [68, 0]
click at [73, 196] on h3 "RICH JACK E" at bounding box center [84, 201] width 60 height 10
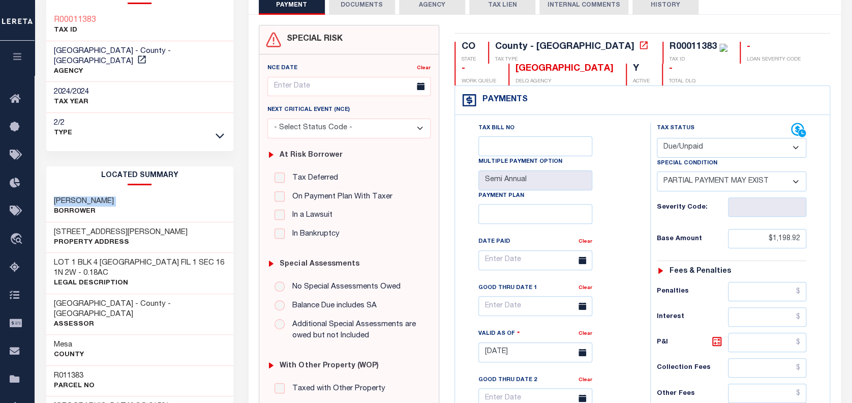
click at [73, 196] on h3 "[PERSON_NAME]" at bounding box center [84, 201] width 60 height 10
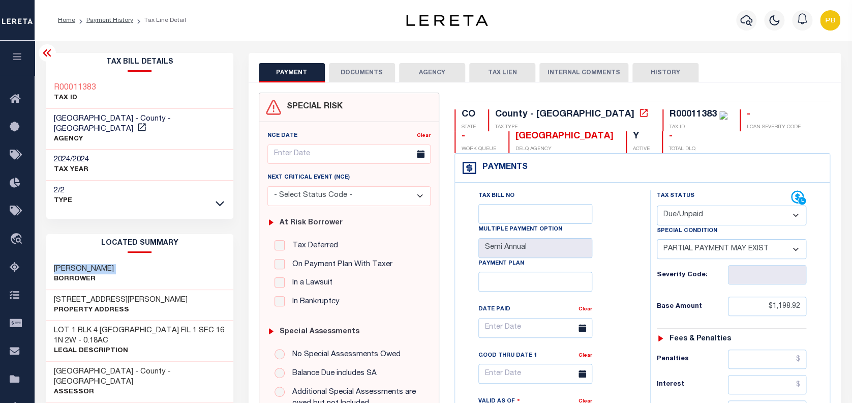
scroll to position [0, 0]
click at [99, 17] on link "Payment History" at bounding box center [109, 20] width 47 height 6
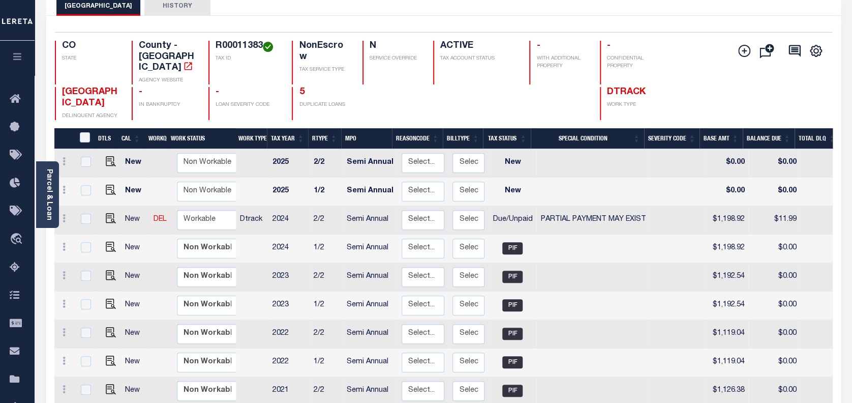
scroll to position [68, 0]
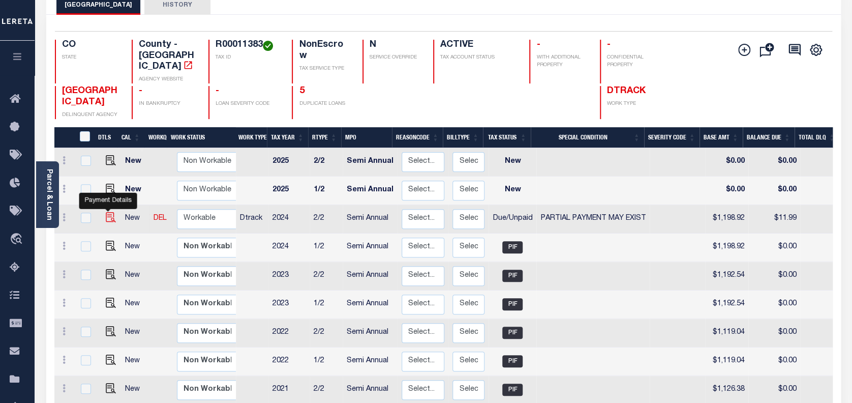
click at [107, 212] on img "" at bounding box center [111, 217] width 10 height 10
checkbox input "true"
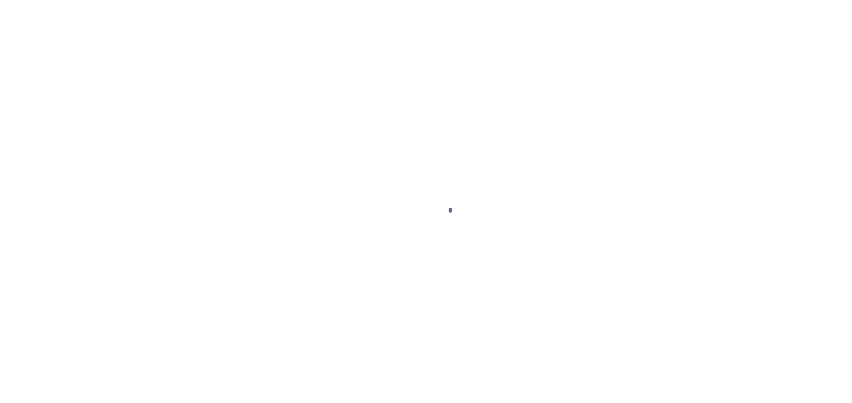
select select "DUE"
select select "15"
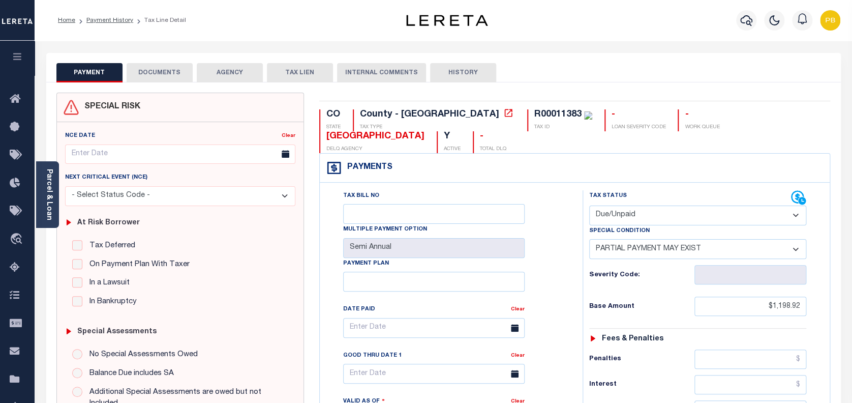
click at [681, 205] on select "- Select Status Code - Open Due/Unpaid Paid Incomplete No Tax Due Internal Refu…" at bounding box center [698, 215] width 218 height 20
select select "PYD"
click at [589, 205] on select "- Select Status Code - Open Due/Unpaid Paid Incomplete No Tax Due Internal Refu…" at bounding box center [698, 215] width 218 height 20
select select "0"
type input "[DATE]"
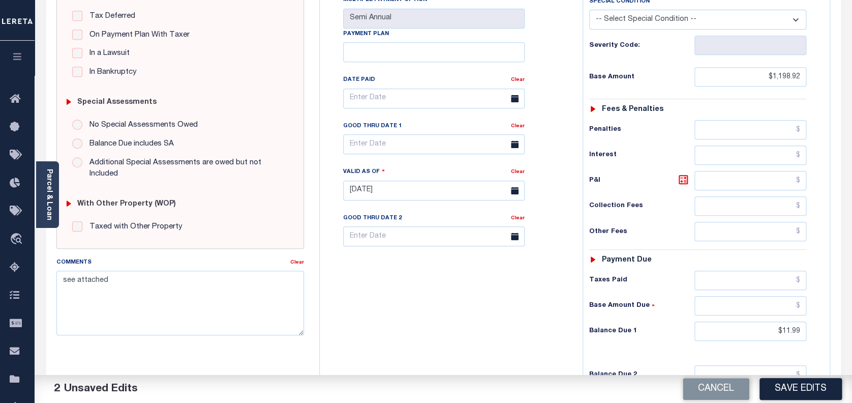
scroll to position [271, 0]
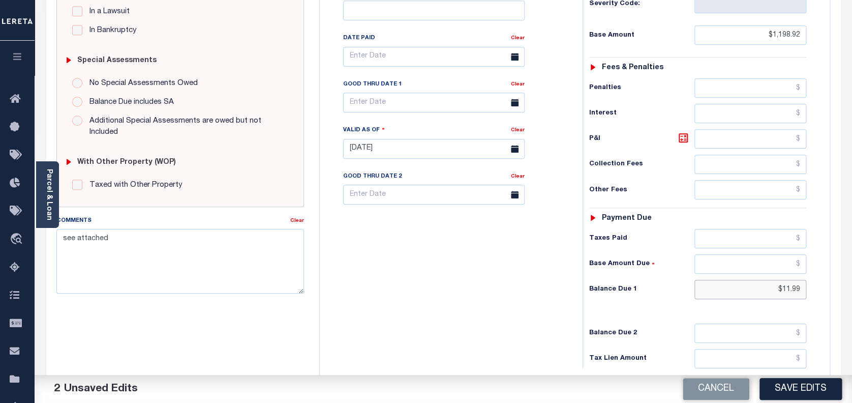
drag, startPoint x: 803, startPoint y: 272, endPoint x: 753, endPoint y: 270, distance: 49.4
click at [753, 280] on input "$11.99" at bounding box center [751, 289] width 112 height 19
type input "$0.00"
click at [789, 391] on button "Save Edits" at bounding box center [801, 389] width 82 height 22
checkbox input "false"
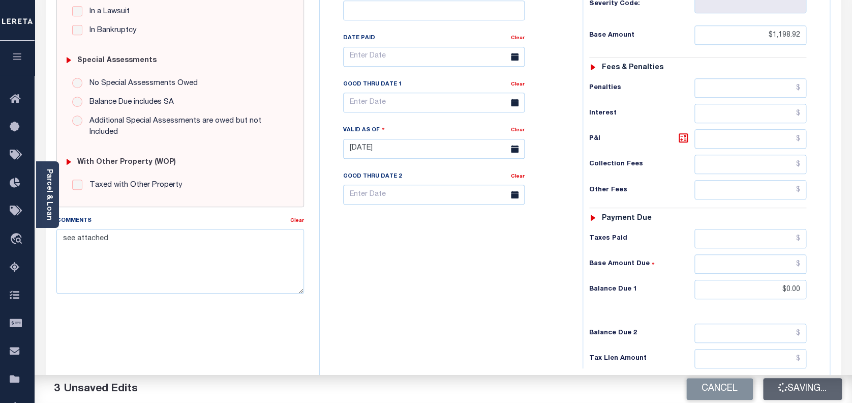
type input "$1,198.92"
type input "$0"
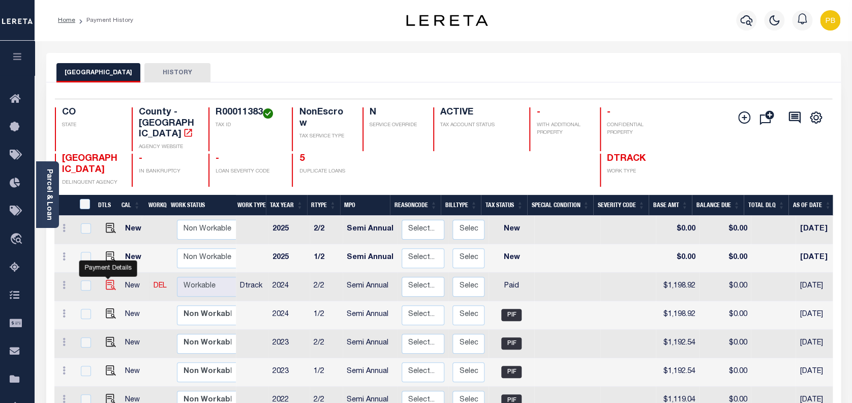
click at [108, 280] on img "" at bounding box center [111, 285] width 10 height 10
checkbox input "true"
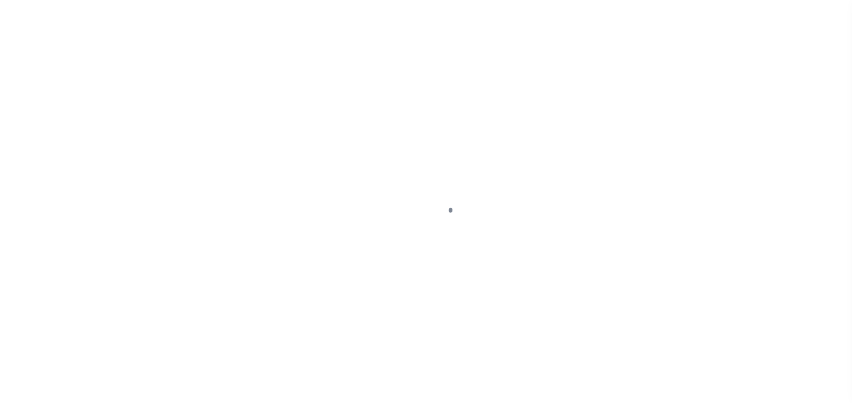
select select "PYD"
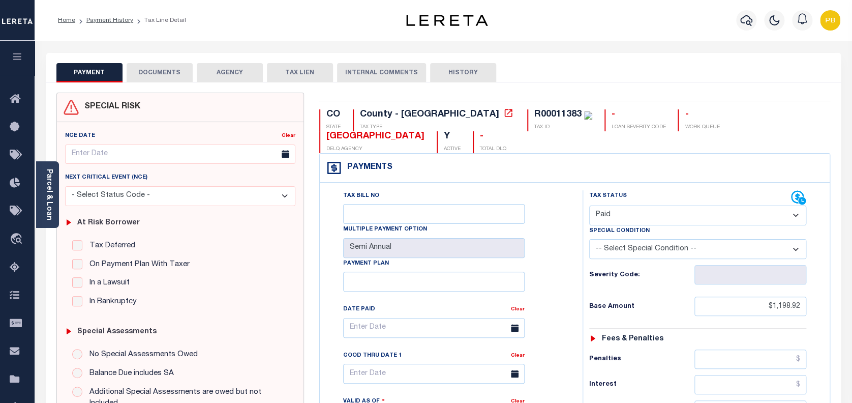
click at [156, 73] on button "DOCUMENTS" at bounding box center [160, 72] width 66 height 19
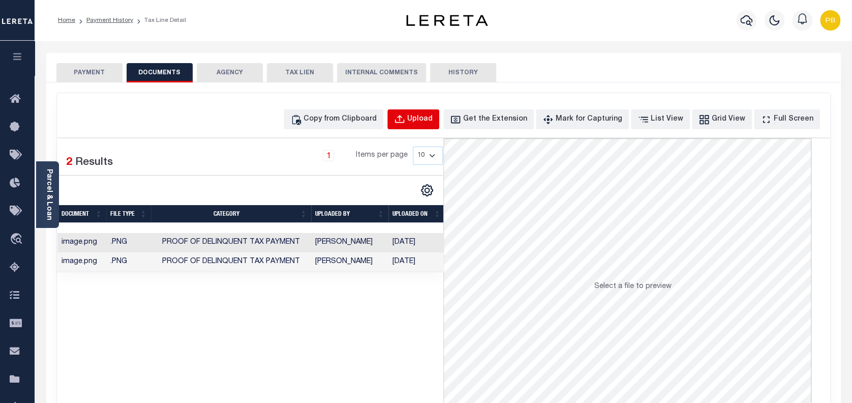
click at [432, 116] on div "Upload" at bounding box center [419, 119] width 25 height 11
select select "POP"
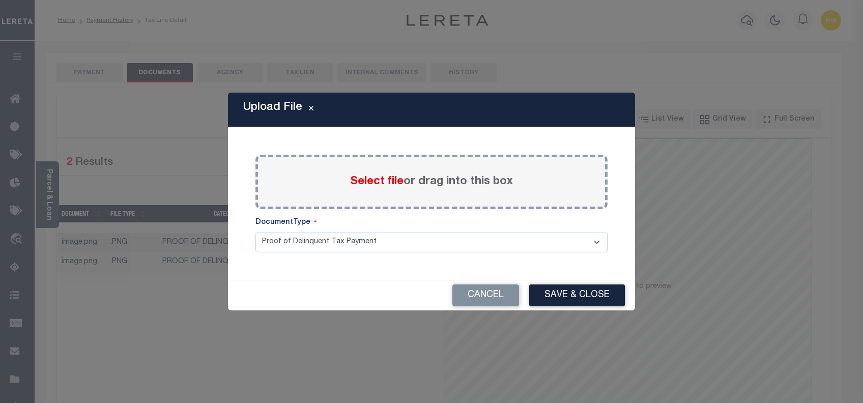
click at [385, 183] on span "Select file" at bounding box center [376, 181] width 53 height 11
click at [0, 0] on input "Select file or drag into this box" at bounding box center [0, 0] width 0 height 0
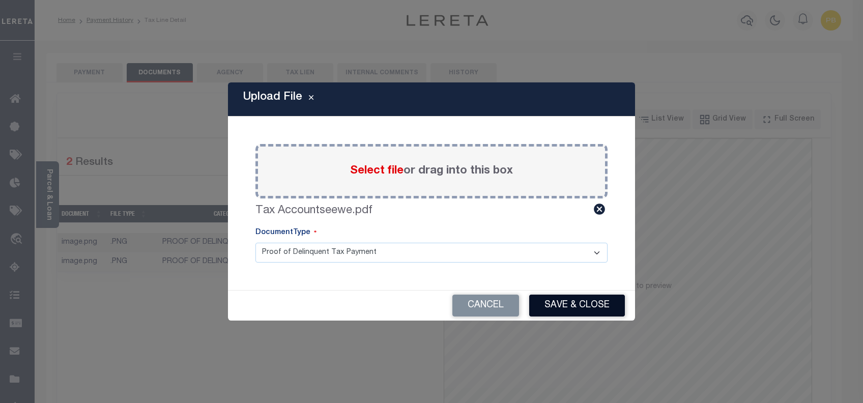
click at [577, 307] on button "Save & Close" at bounding box center [577, 305] width 96 height 22
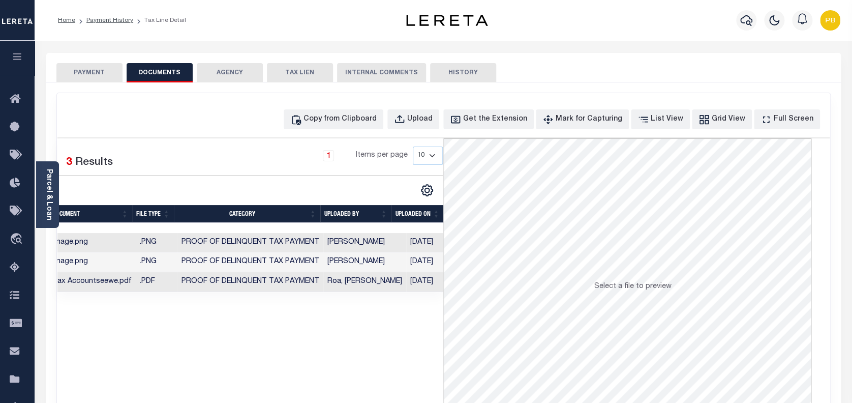
scroll to position [0, 9]
drag, startPoint x: 411, startPoint y: 298, endPoint x: 114, endPoint y: 304, distance: 297.1
click at [80, 301] on div "Selected 3 Results 1 Items per page 10 25 50 100" at bounding box center [250, 290] width 387 height 305
click at [138, 342] on div "Selected 3 Results 1 Items per page 10 25 50 100" at bounding box center [250, 290] width 387 height 305
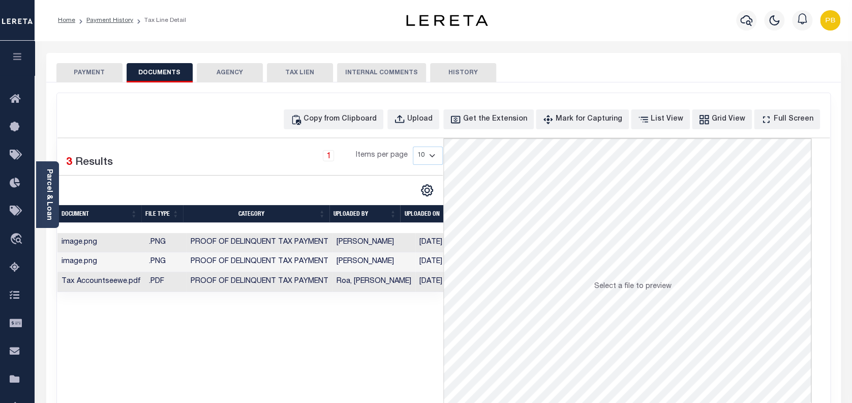
click at [87, 73] on button "PAYMENT" at bounding box center [89, 72] width 66 height 19
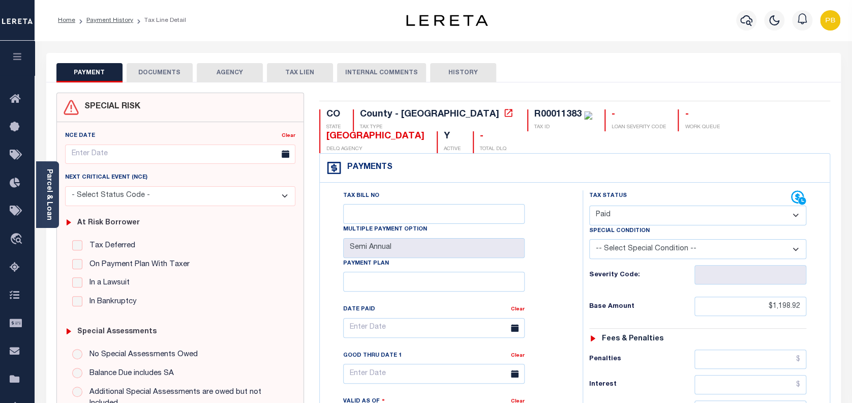
click at [178, 81] on button "DOCUMENTS" at bounding box center [160, 72] width 66 height 19
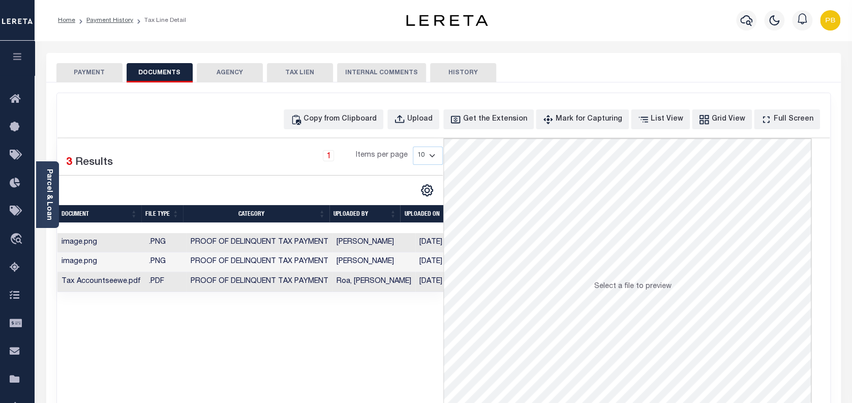
click at [95, 77] on button "PAYMENT" at bounding box center [89, 72] width 66 height 19
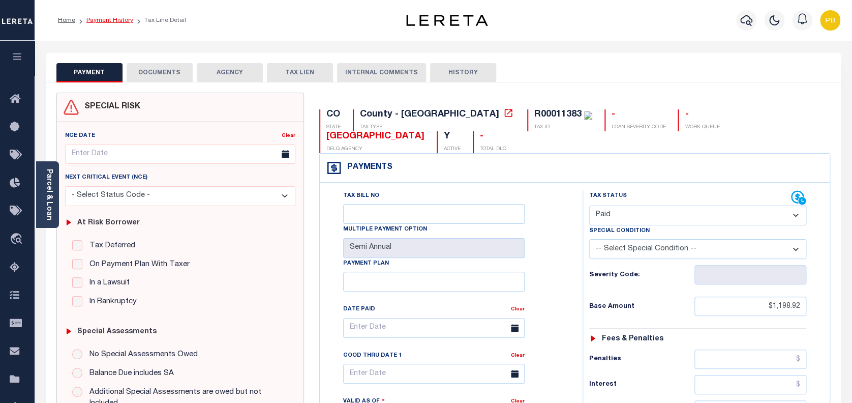
click at [109, 20] on link "Payment History" at bounding box center [109, 20] width 47 height 6
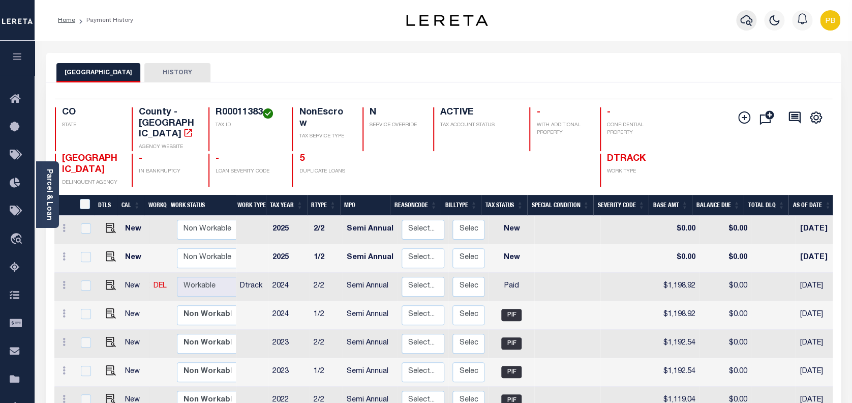
click at [744, 20] on icon "button" at bounding box center [747, 20] width 12 height 12
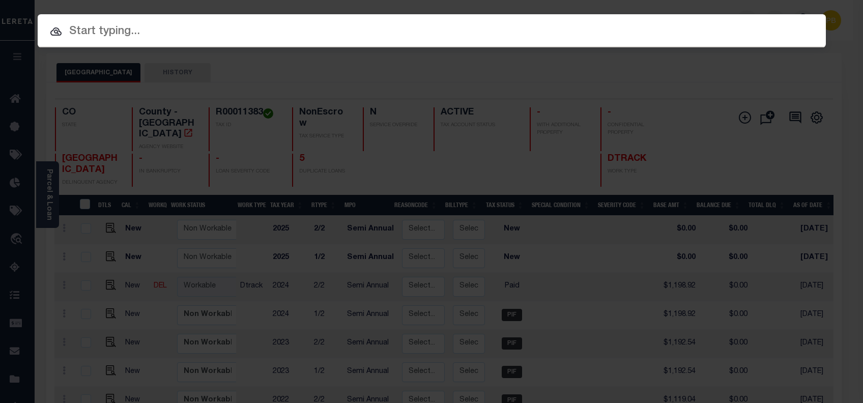
click at [162, 35] on input "text" at bounding box center [432, 32] width 788 height 18
paste input "4303220009463"
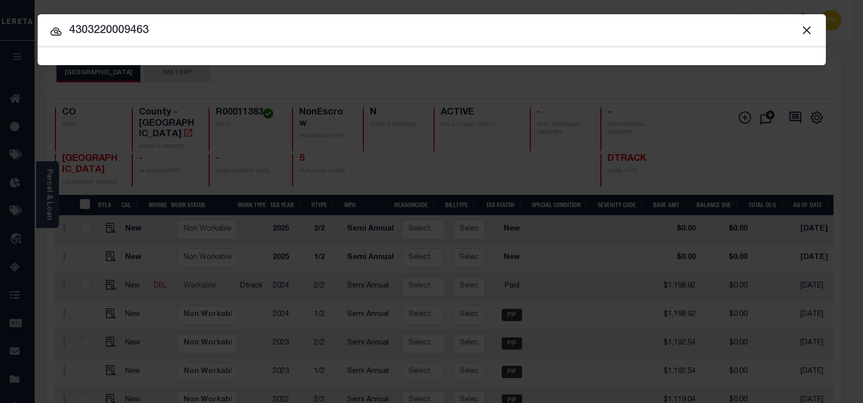
type input "4303220009463"
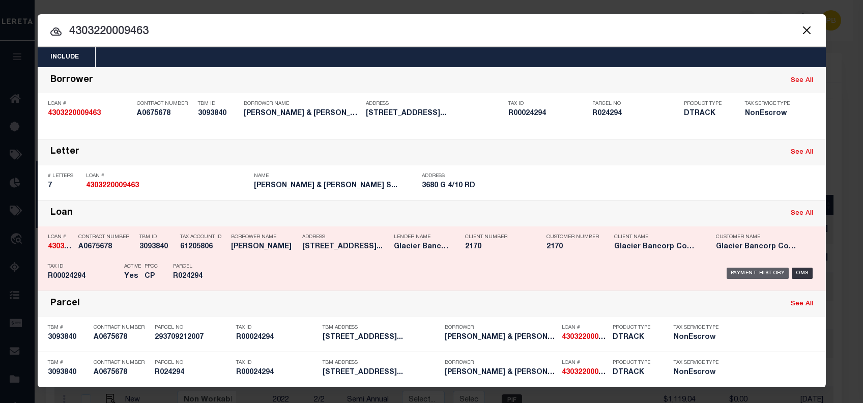
click at [741, 270] on div "Payment History" at bounding box center [757, 273] width 63 height 11
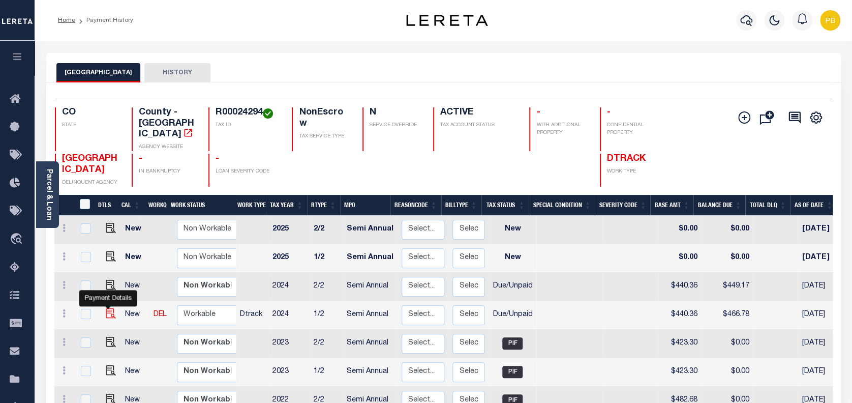
click at [106, 308] on img "" at bounding box center [111, 313] width 10 height 10
checkbox input "true"
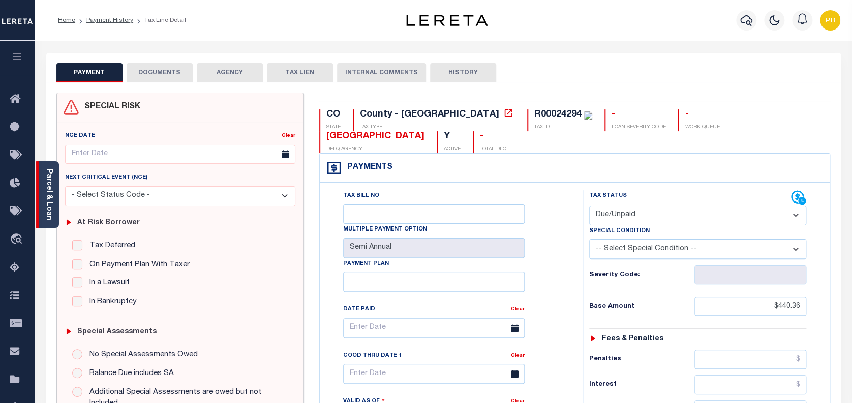
click at [50, 196] on link "Parcel & Loan" at bounding box center [48, 194] width 7 height 51
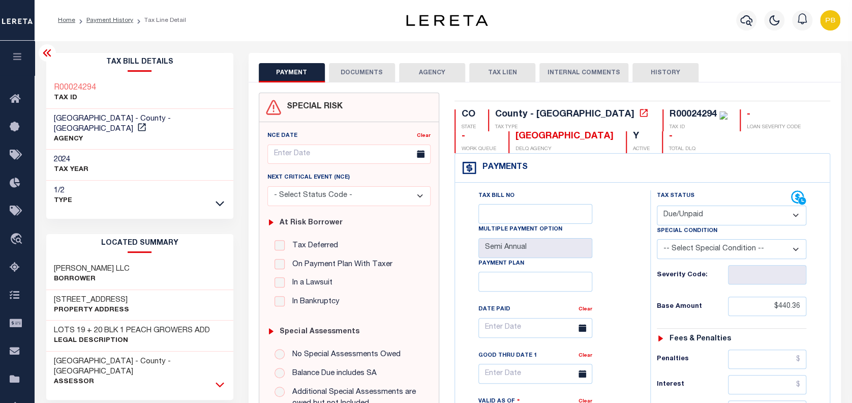
click at [219, 379] on icon at bounding box center [220, 384] width 9 height 11
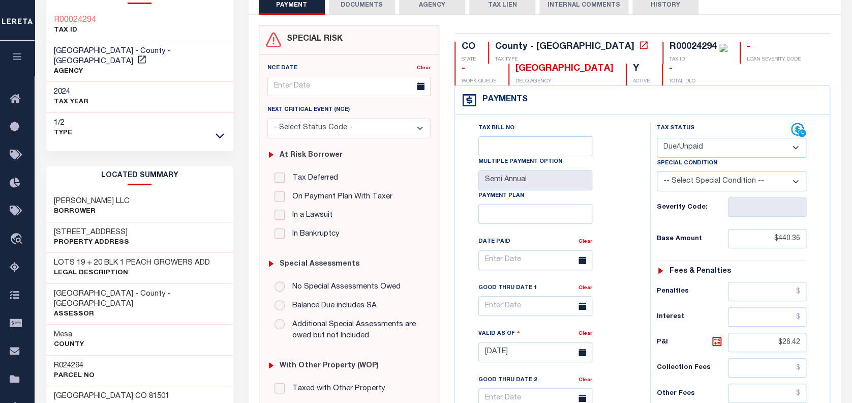
scroll to position [135, 0]
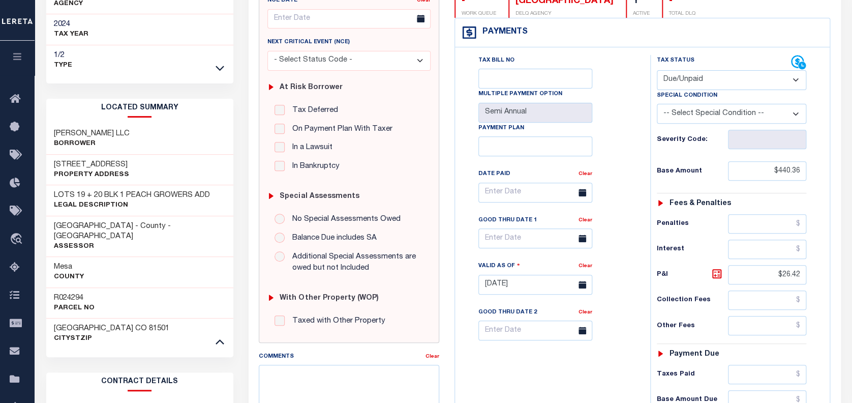
click at [69, 293] on h3 "R024294" at bounding box center [74, 298] width 41 height 10
copy h3 "R024294"
drag, startPoint x: 746, startPoint y: 83, endPoint x: 739, endPoint y: 87, distance: 7.3
click at [746, 83] on select "- Select Status Code - Open Due/Unpaid Paid Incomplete No Tax Due Internal Refu…" at bounding box center [732, 80] width 150 height 20
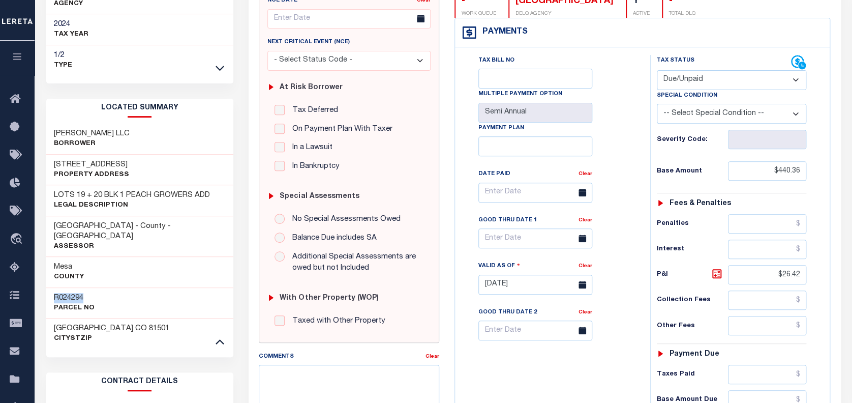
select select "PYD"
click at [657, 70] on select "- Select Status Code - Open Due/Unpaid Paid Incomplete No Tax Due Internal Refu…" at bounding box center [732, 80] width 150 height 20
type input "[DATE]"
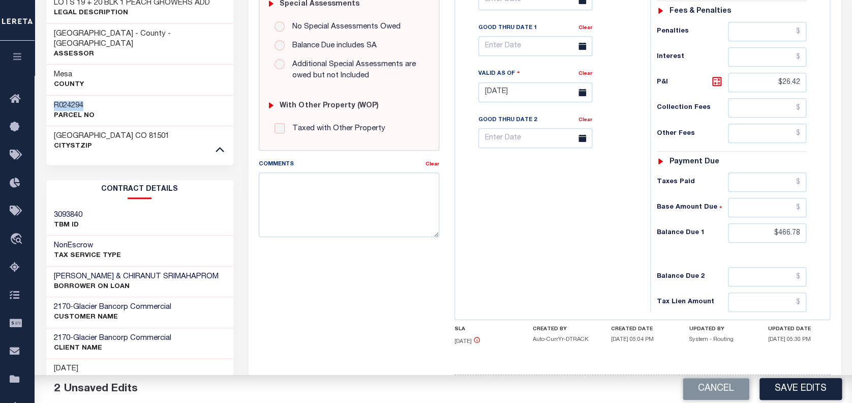
scroll to position [339, 0]
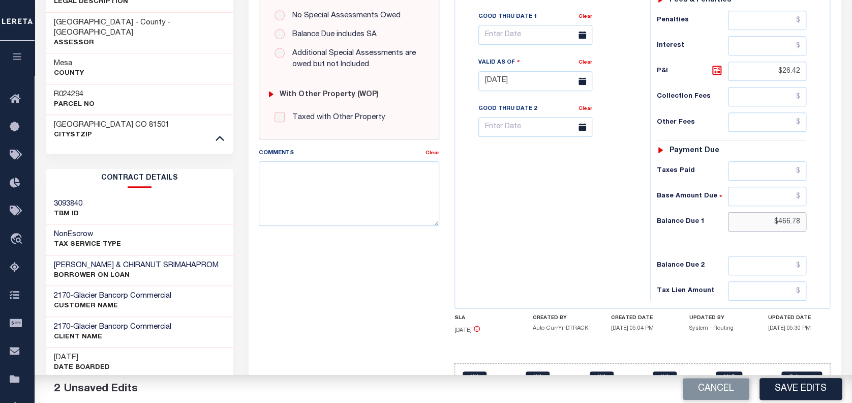
drag, startPoint x: 798, startPoint y: 224, endPoint x: 726, endPoint y: 214, distance: 73.4
click at [726, 214] on div "Balance Due 1 $466.78" at bounding box center [732, 221] width 150 height 19
type input "$0.00"
click at [802, 395] on button "Save Edits" at bounding box center [801, 389] width 82 height 22
checkbox input "false"
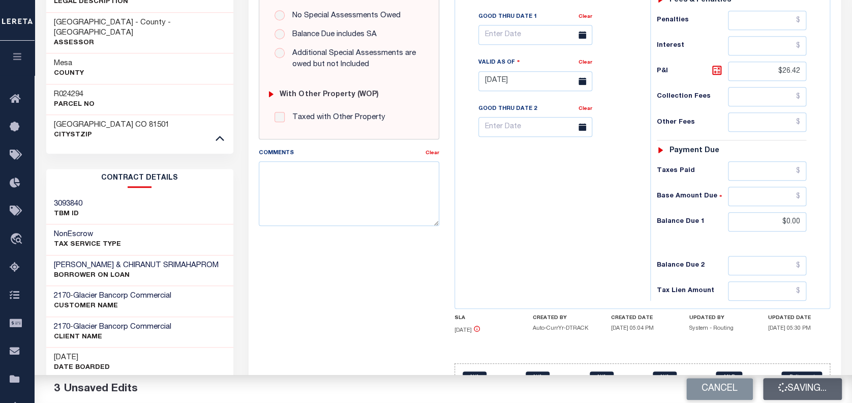
checkbox input "false"
type input "$440.36"
type input "$26.42"
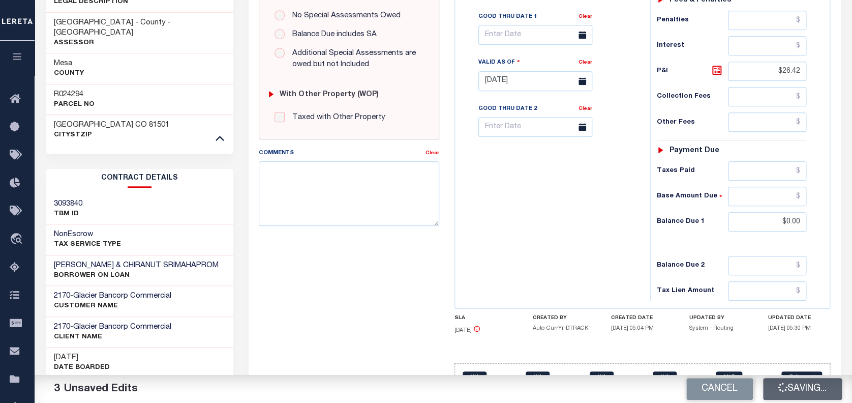
type input "$0"
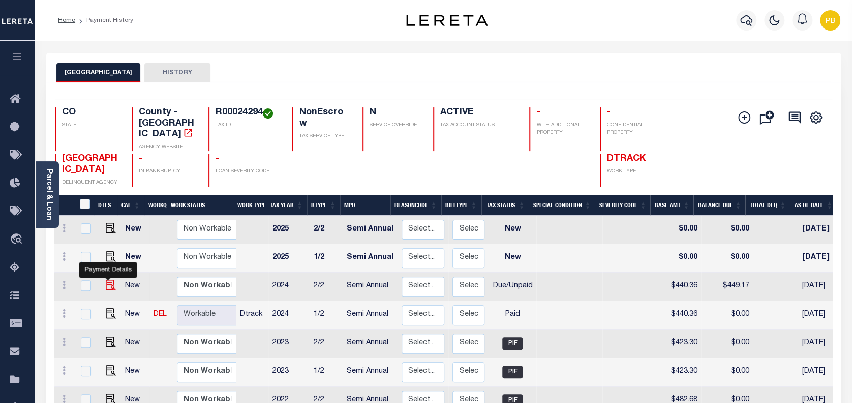
click at [109, 280] on img "" at bounding box center [111, 285] width 10 height 10
checkbox input "true"
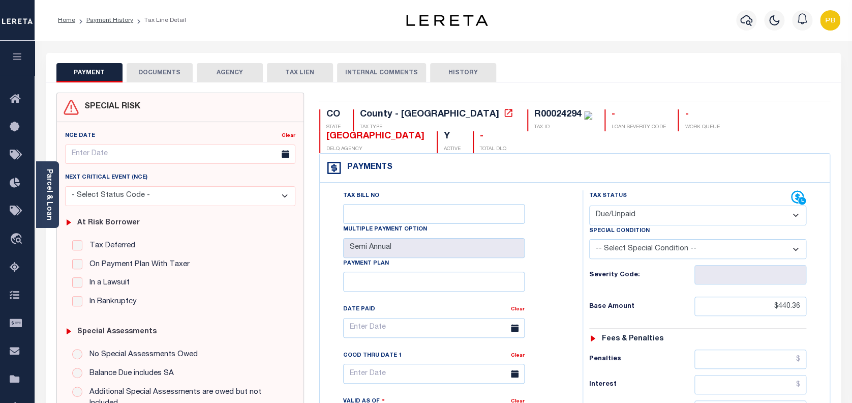
click at [686, 205] on select "- Select Status Code - Open Due/Unpaid Paid Incomplete No Tax Due Internal Refu…" at bounding box center [698, 215] width 218 height 20
select select "PYD"
click at [589, 205] on select "- Select Status Code - Open Due/Unpaid Paid Incomplete No Tax Due Internal Refu…" at bounding box center [698, 215] width 218 height 20
type input "[DATE]"
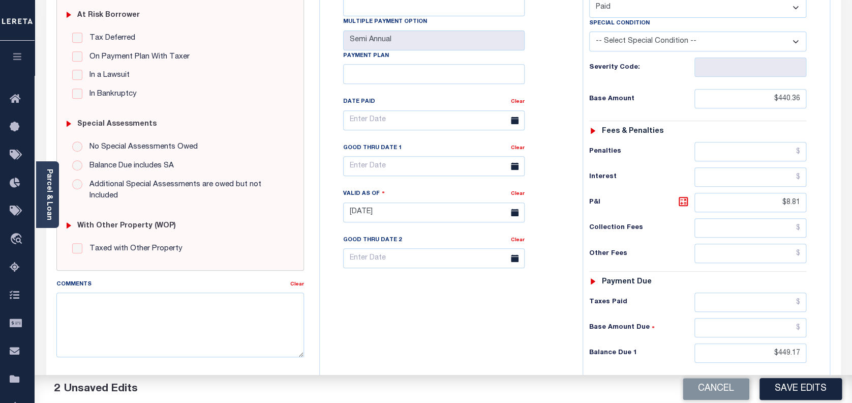
scroll to position [271, 0]
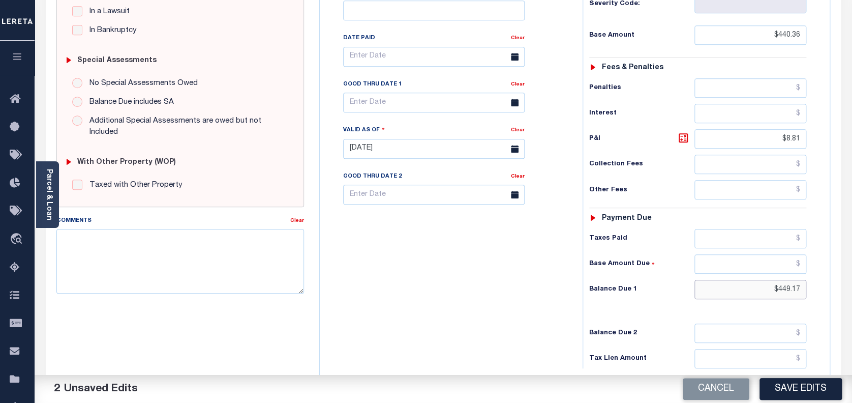
drag, startPoint x: 803, startPoint y: 269, endPoint x: 706, endPoint y: 256, distance: 97.4
click at [706, 256] on div "Tax Status Status - Select Status Code -" at bounding box center [702, 143] width 238 height 449
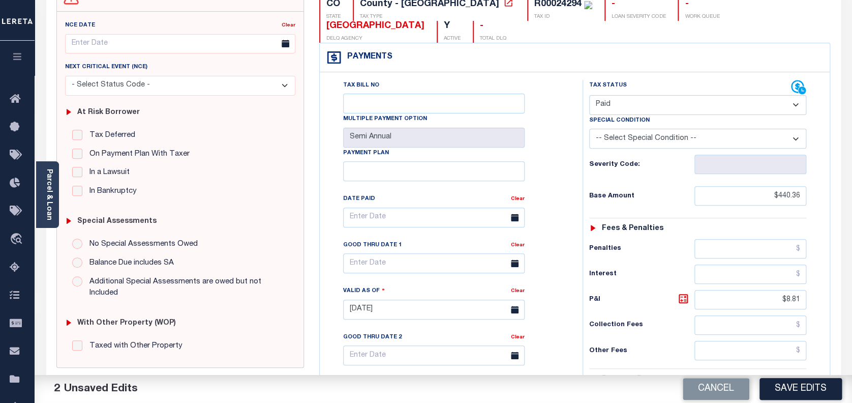
scroll to position [135, 0]
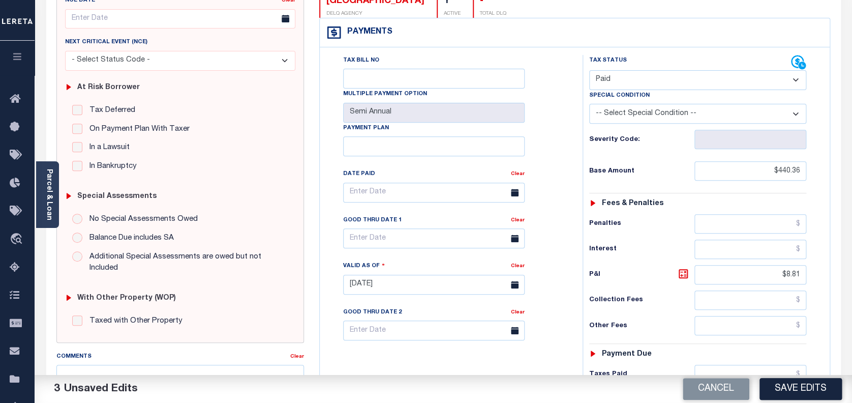
type input "$0.00"
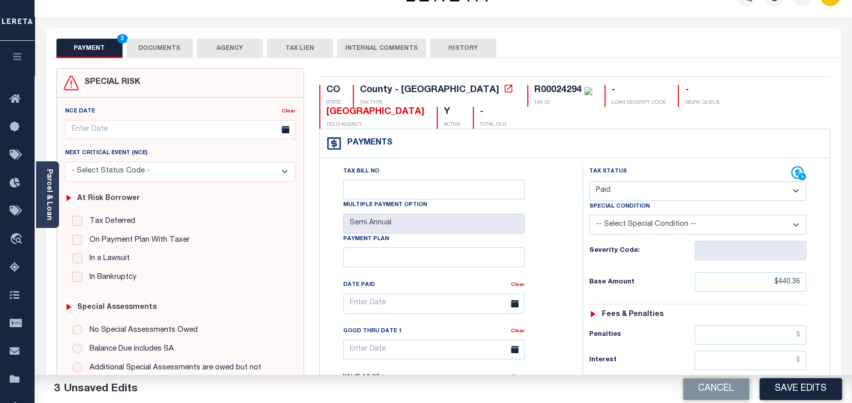
scroll to position [0, 0]
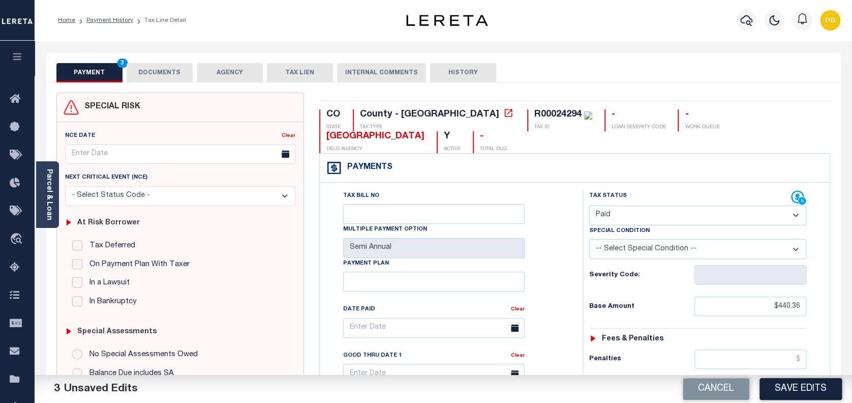
click at [172, 72] on button "DOCUMENTS" at bounding box center [160, 72] width 66 height 19
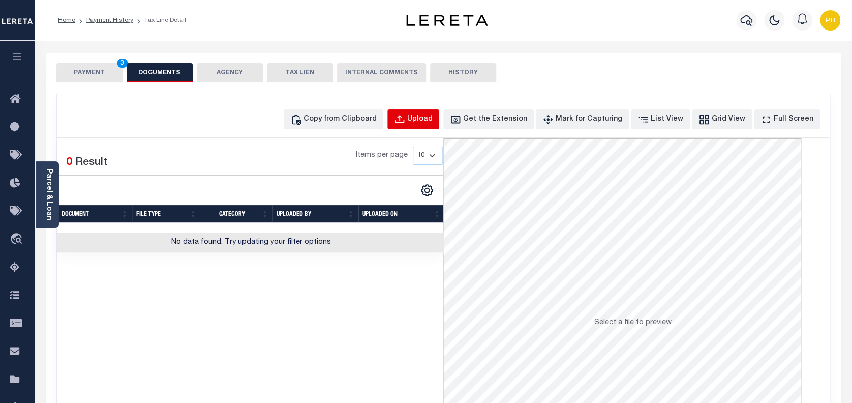
click at [433, 118] on div "Upload" at bounding box center [419, 119] width 25 height 11
select select "POP"
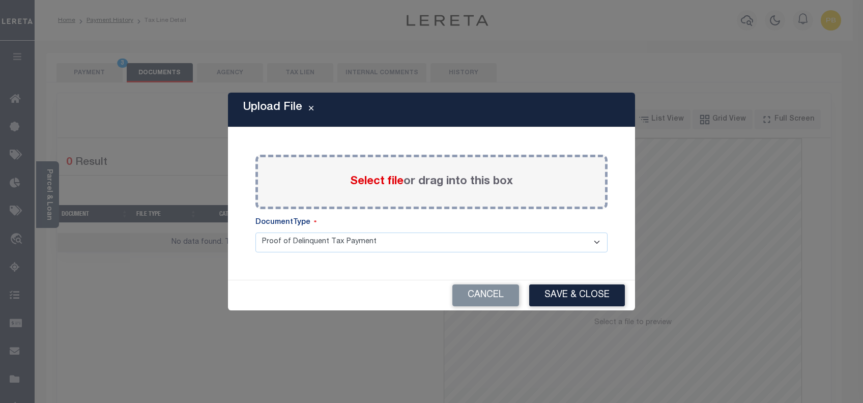
click at [378, 184] on span "Select file" at bounding box center [376, 181] width 53 height 11
click at [0, 0] on input "Select file or drag into this box" at bounding box center [0, 0] width 0 height 0
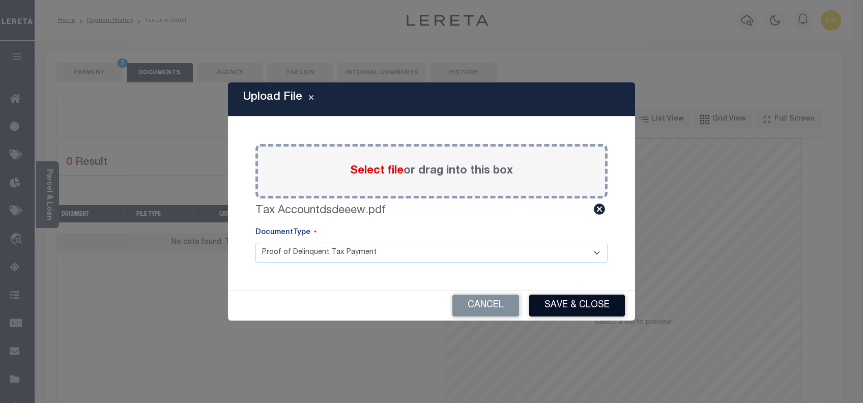
click at [560, 301] on button "Save & Close" at bounding box center [577, 305] width 96 height 22
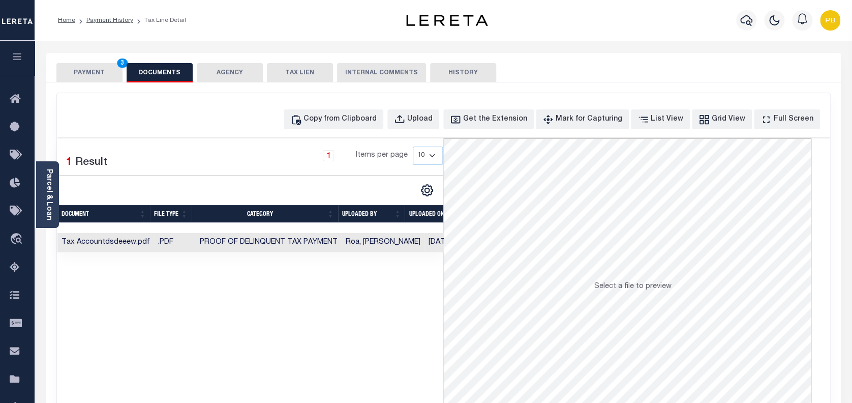
click at [92, 75] on button "PAYMENT 3" at bounding box center [89, 72] width 66 height 19
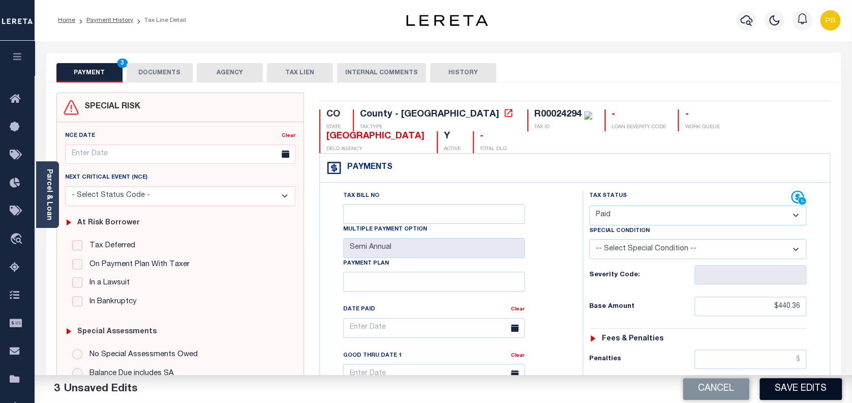
click at [802, 388] on button "Save Edits" at bounding box center [801, 389] width 82 height 22
checkbox input "false"
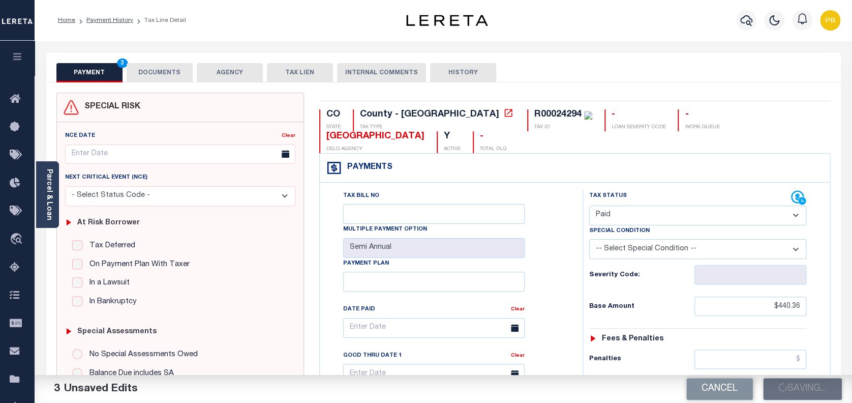
type input "$440.36"
type input "$8.81"
type input "$0"
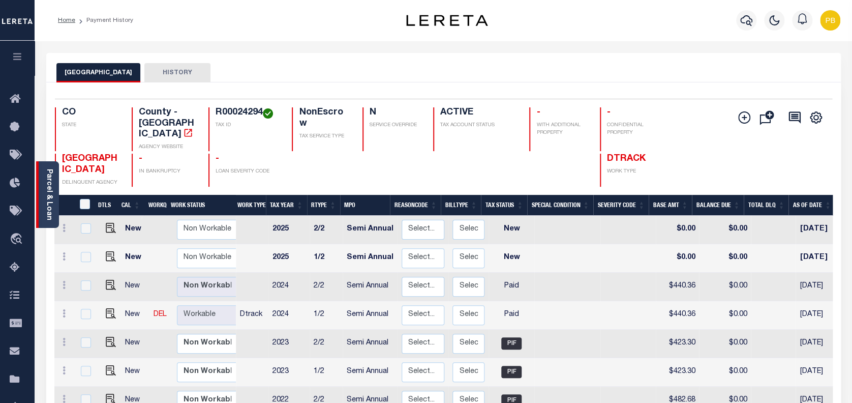
click at [52, 208] on link "Parcel & Loan" at bounding box center [48, 194] width 7 height 51
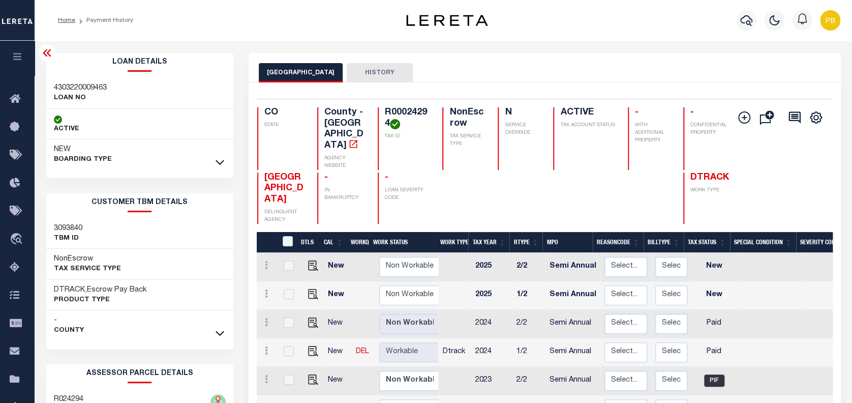
click at [46, 55] on icon at bounding box center [47, 53] width 12 height 12
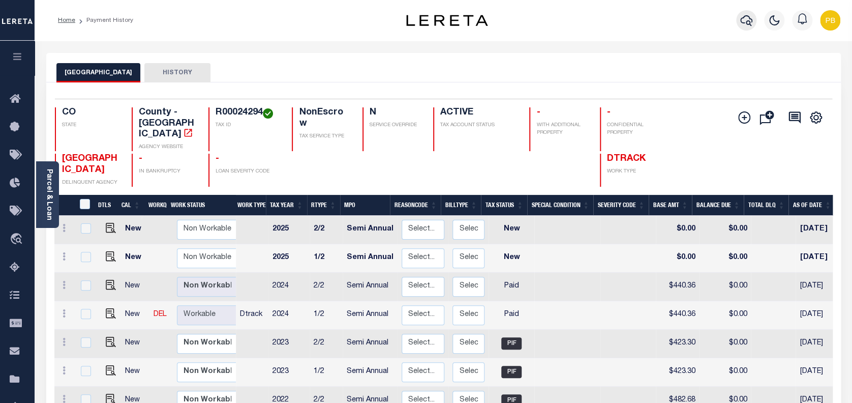
click at [749, 21] on icon "button" at bounding box center [747, 20] width 12 height 11
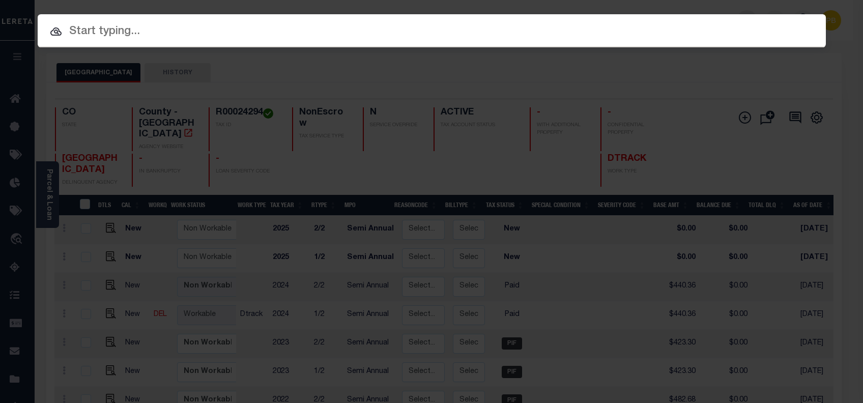
paste input "4302251007393"
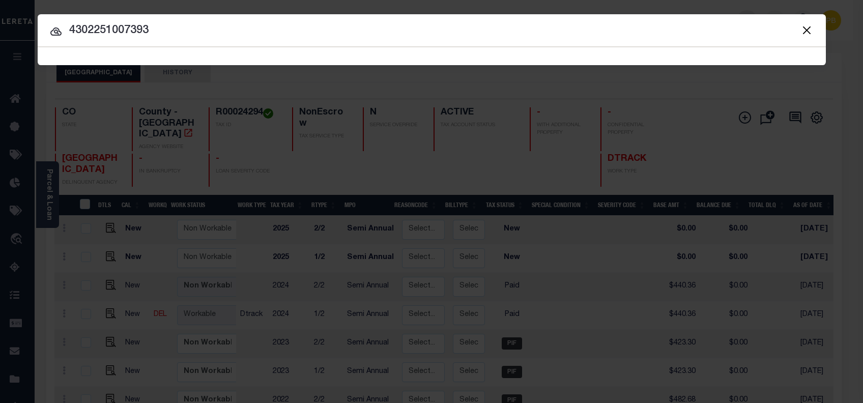
type input "4302251007393"
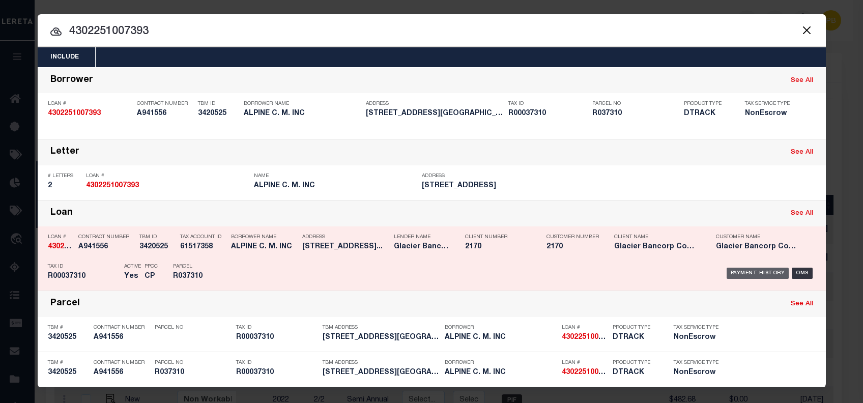
click at [754, 273] on div "Payment History" at bounding box center [757, 273] width 63 height 11
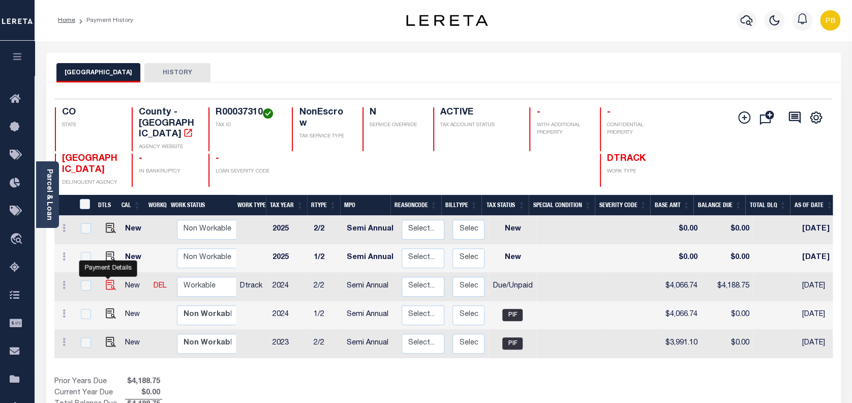
click at [106, 280] on img "" at bounding box center [111, 285] width 10 height 10
checkbox input "true"
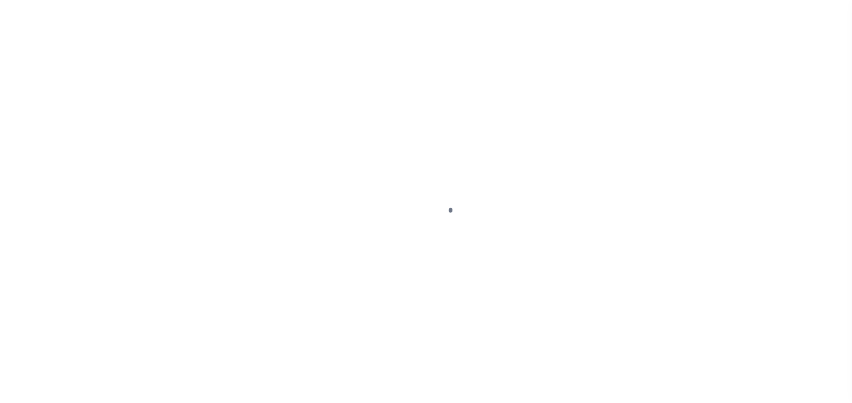
select select "DUE"
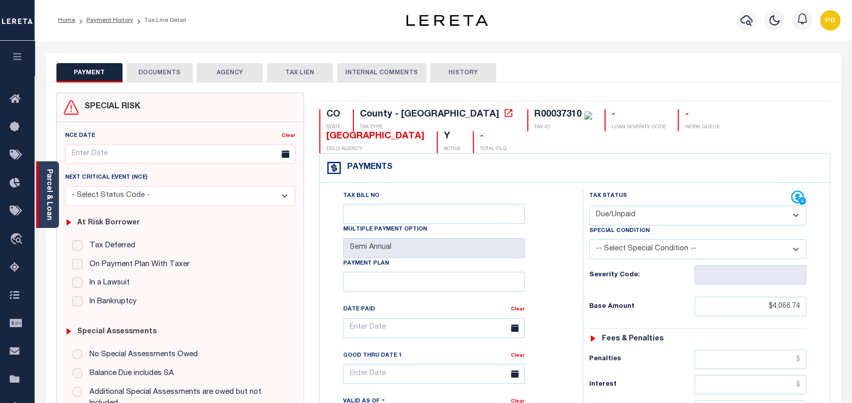
click at [51, 204] on link "Parcel & Loan" at bounding box center [48, 194] width 7 height 51
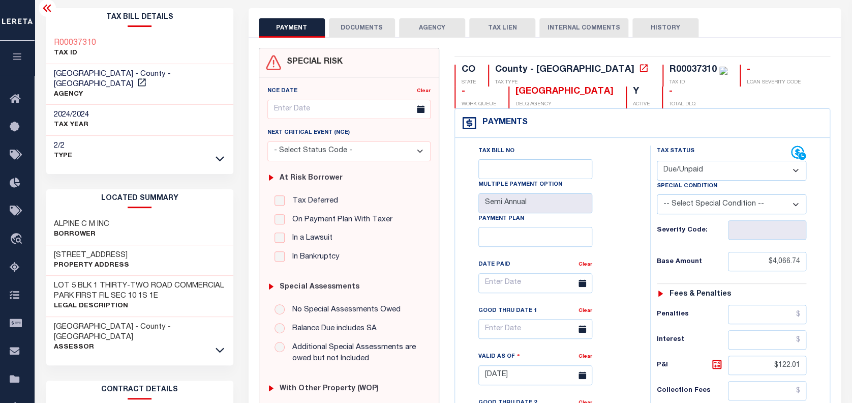
scroll to position [135, 0]
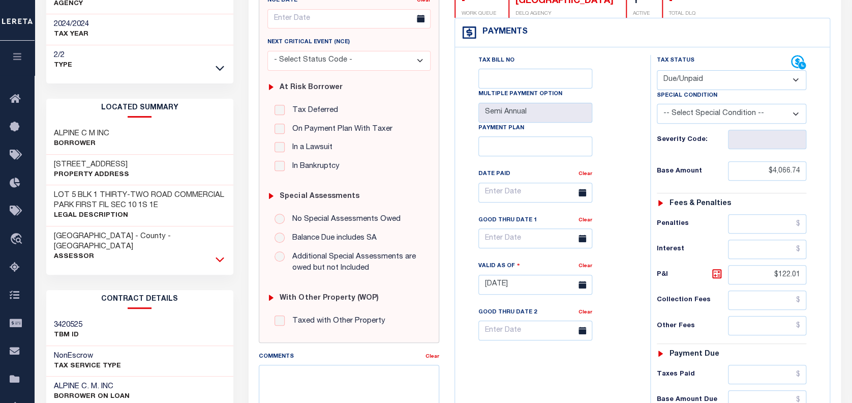
click at [221, 257] on icon at bounding box center [220, 259] width 9 height 5
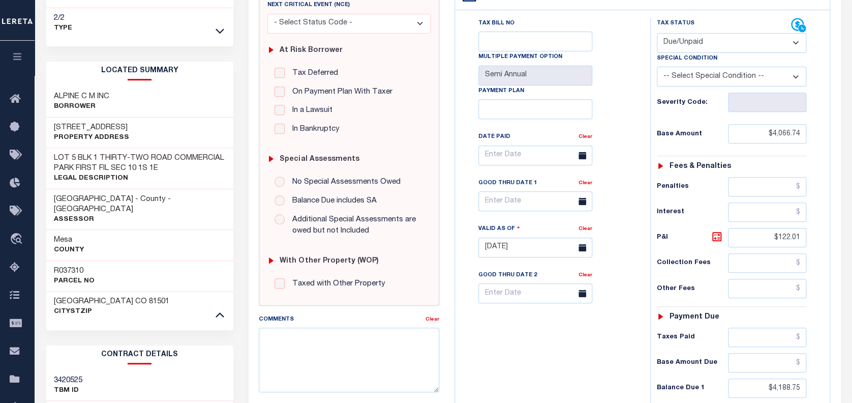
scroll to position [203, 0]
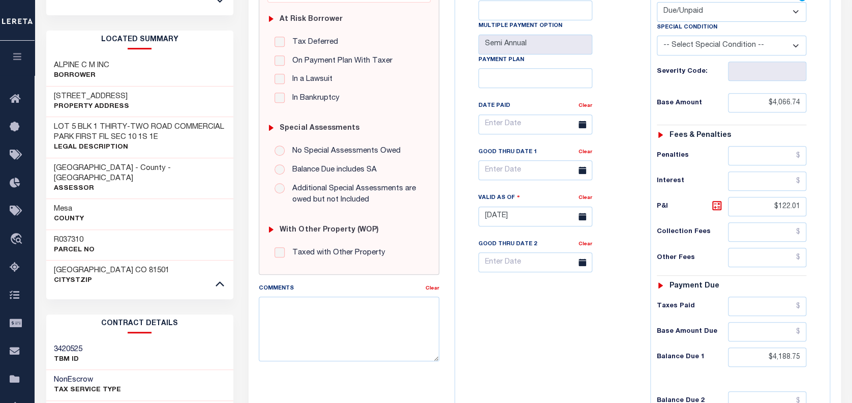
click at [73, 235] on h3 "R037310" at bounding box center [74, 240] width 41 height 10
copy h3 "R037310"
drag, startPoint x: 801, startPoint y: 359, endPoint x: 727, endPoint y: 360, distance: 73.7
click at [727, 360] on div "Balance Due 1 $4,188.75" at bounding box center [732, 356] width 150 height 19
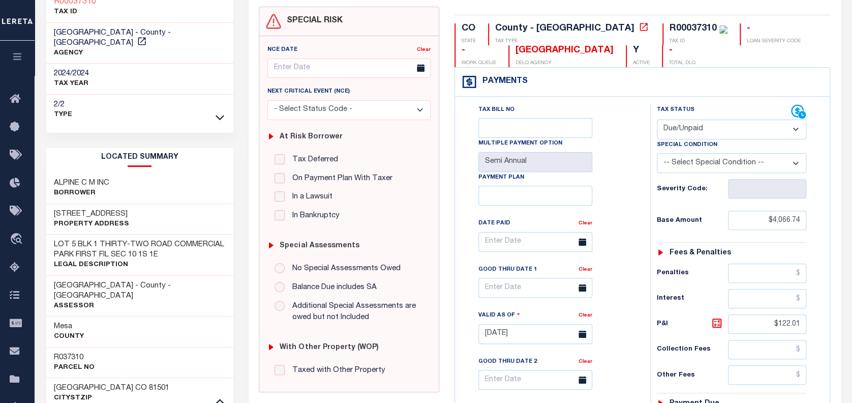
scroll to position [0, 0]
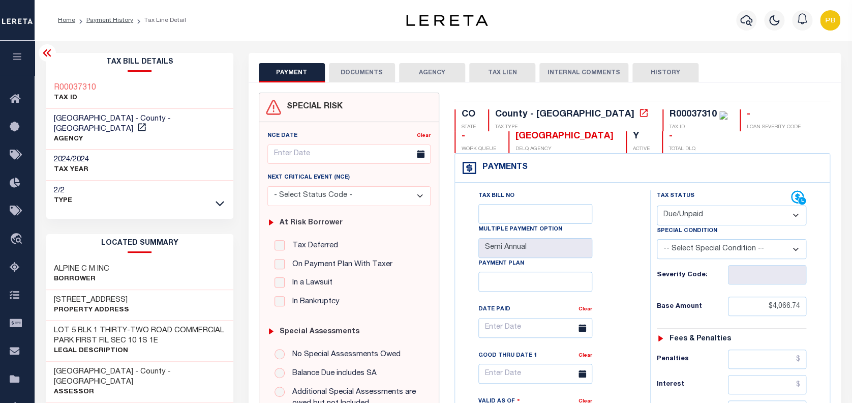
type input "$0"
type input "09/30/2025"
type input "$0.00"
drag, startPoint x: 713, startPoint y: 213, endPoint x: 708, endPoint y: 222, distance: 10.5
click at [713, 213] on select "- Select Status Code - Open Due/Unpaid Paid Incomplete No Tax Due Internal Refu…" at bounding box center [732, 215] width 150 height 20
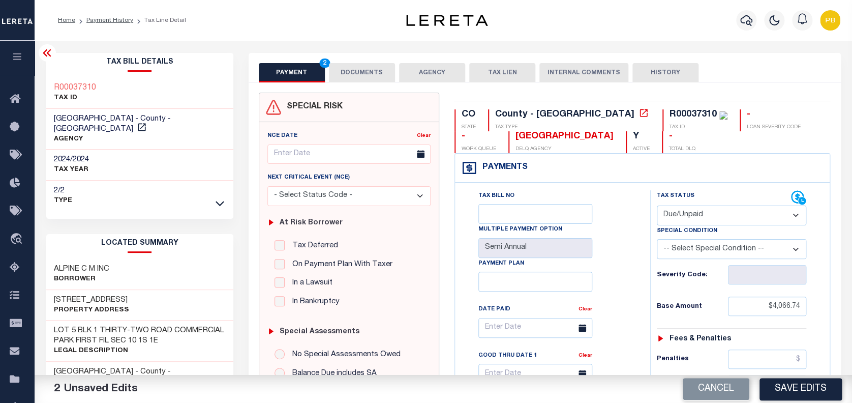
select select "PYD"
click at [657, 206] on select "- Select Status Code - Open Due/Unpaid Paid Incomplete No Tax Due Internal Refu…" at bounding box center [732, 215] width 150 height 20
click at [808, 387] on button "Save Edits" at bounding box center [801, 389] width 82 height 22
checkbox input "false"
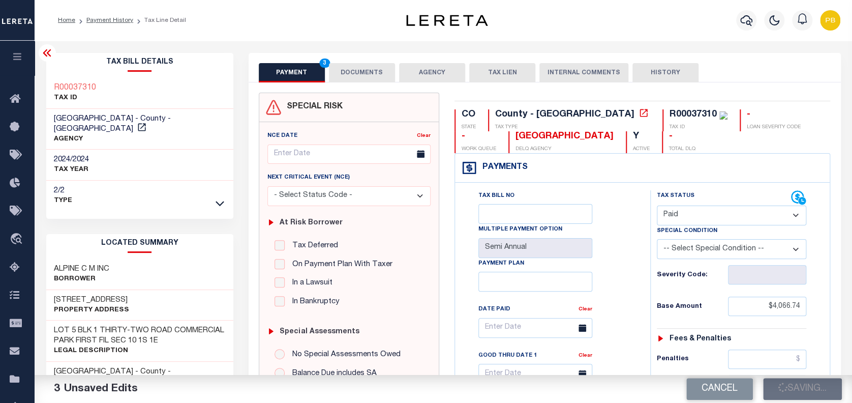
checkbox input "false"
type input "$4,066.74"
type input "$122.01"
type input "$0"
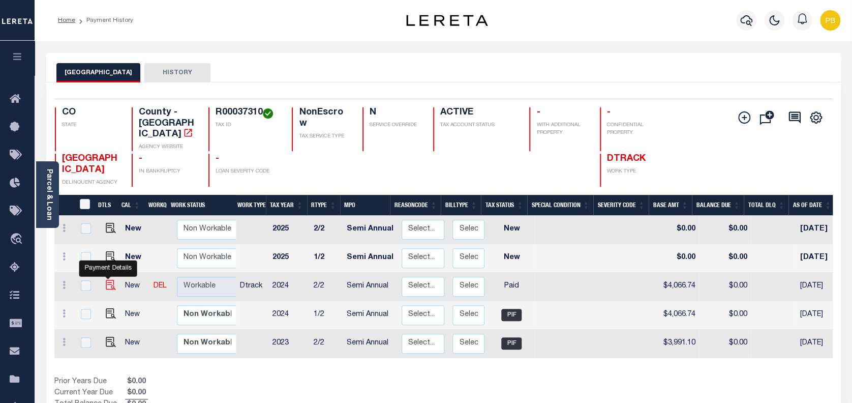
click at [106, 280] on img "" at bounding box center [111, 285] width 10 height 10
checkbox input "true"
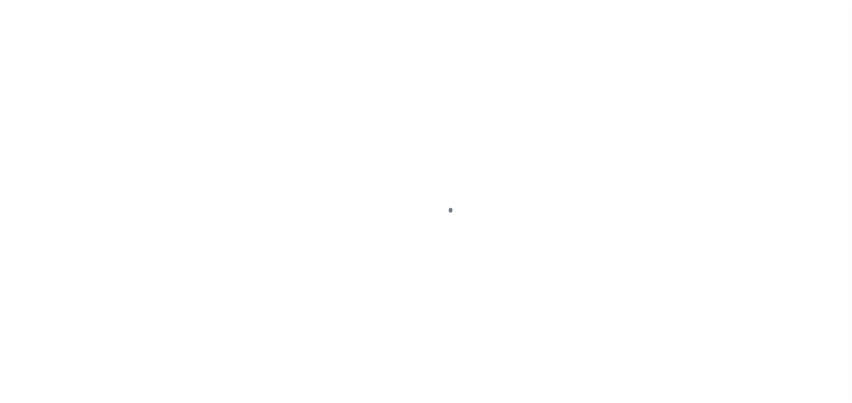
select select "PYD"
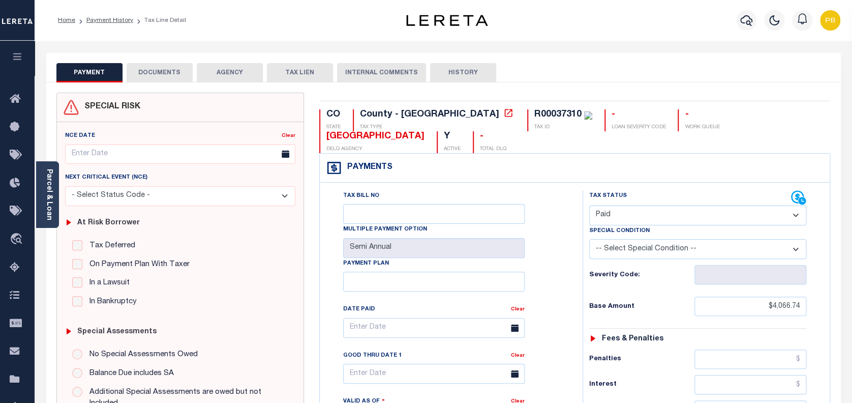
click at [170, 75] on button "DOCUMENTS" at bounding box center [160, 72] width 66 height 19
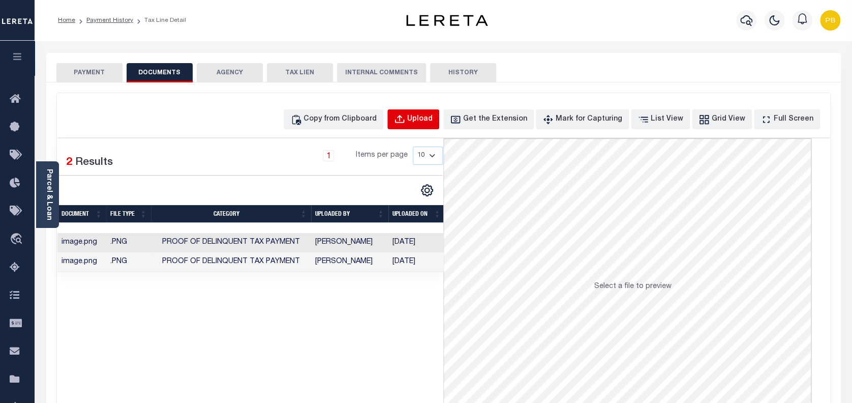
click at [432, 120] on div "Upload" at bounding box center [419, 119] width 25 height 11
select select "POP"
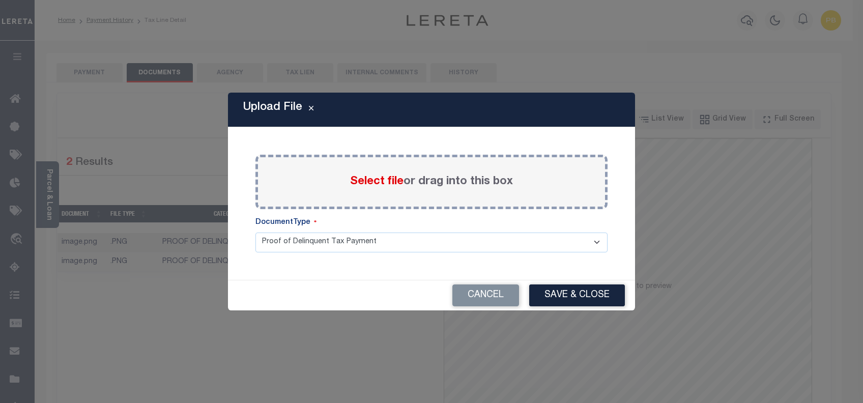
click at [386, 183] on span "Select file" at bounding box center [376, 181] width 53 height 11
click at [0, 0] on input "Select file or drag into this box" at bounding box center [0, 0] width 0 height 0
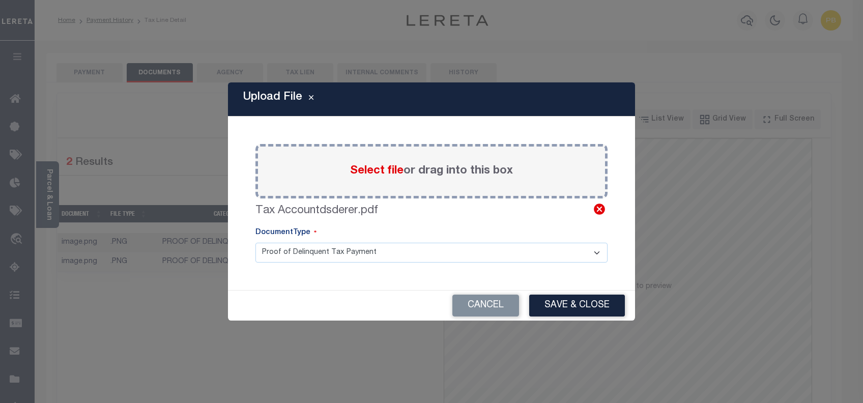
click at [601, 212] on icon at bounding box center [599, 208] width 13 height 13
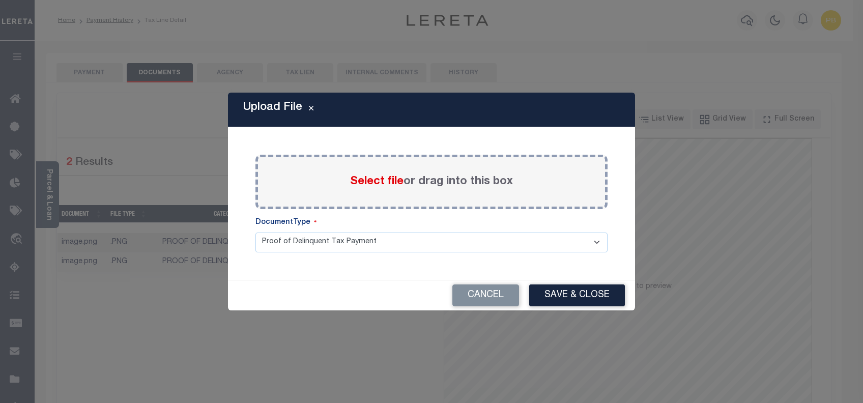
click at [374, 186] on span "Select file" at bounding box center [376, 181] width 53 height 11
click at [0, 0] on input "Select file or drag into this box" at bounding box center [0, 0] width 0 height 0
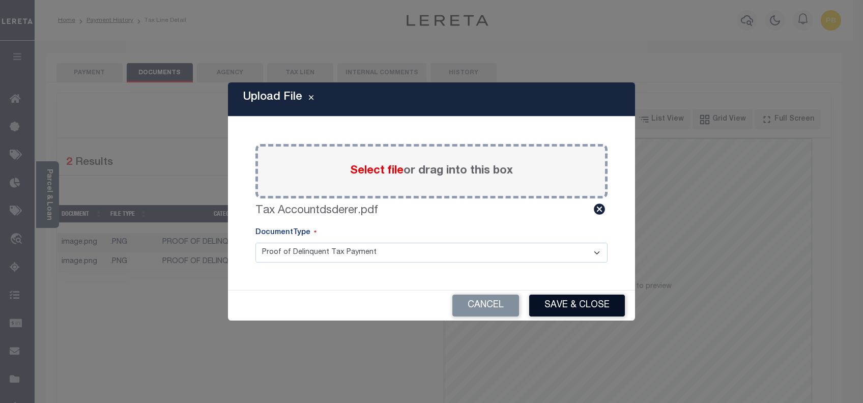
click at [559, 303] on button "Save & Close" at bounding box center [577, 305] width 96 height 22
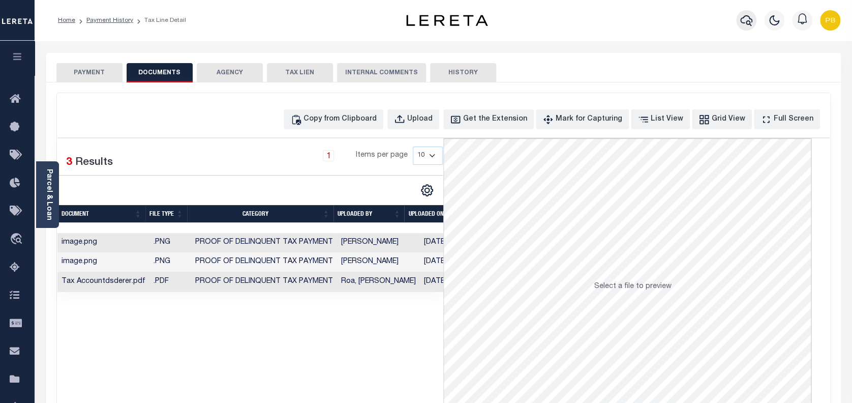
click at [747, 20] on icon "button" at bounding box center [747, 20] width 12 height 12
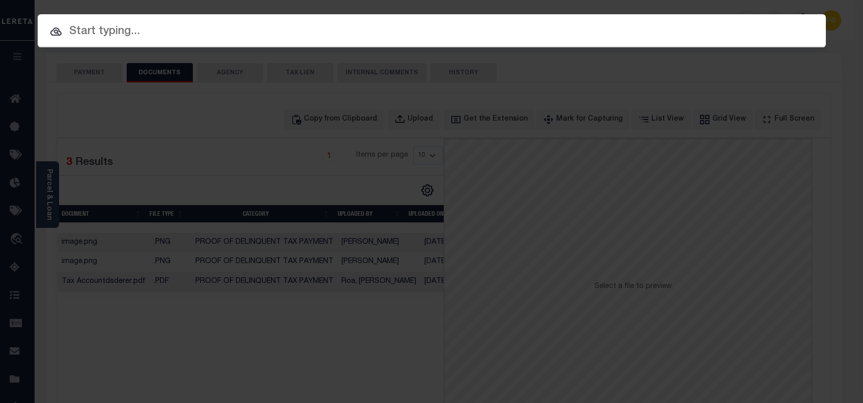
paste input "13015600699601"
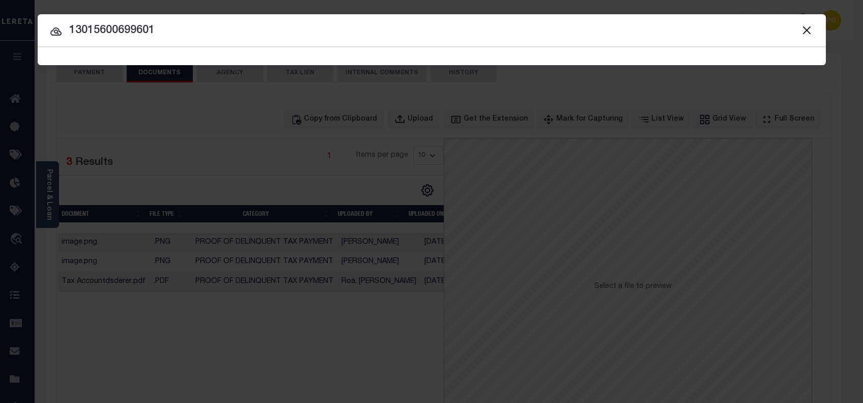
type input "13015600699601"
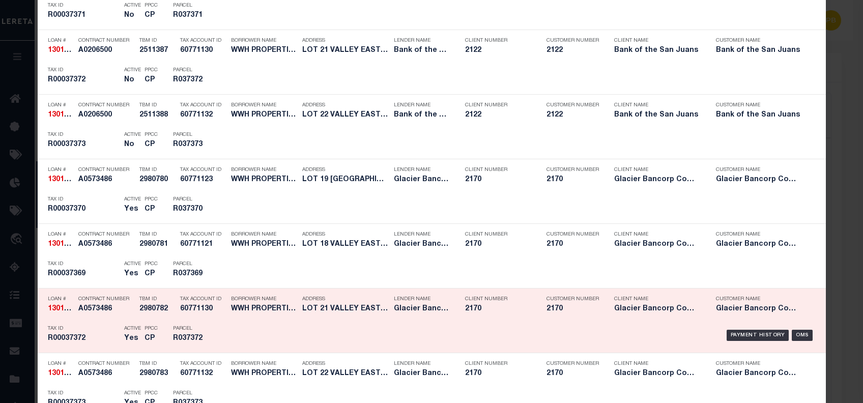
scroll to position [949, 0]
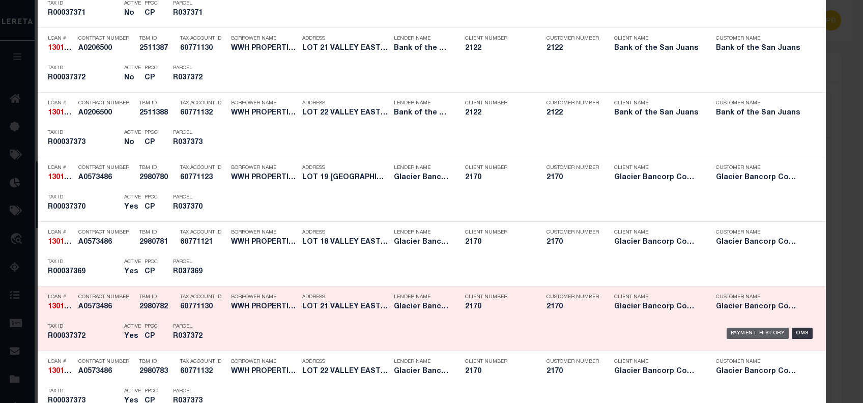
click at [753, 329] on div "Payment History" at bounding box center [757, 333] width 63 height 11
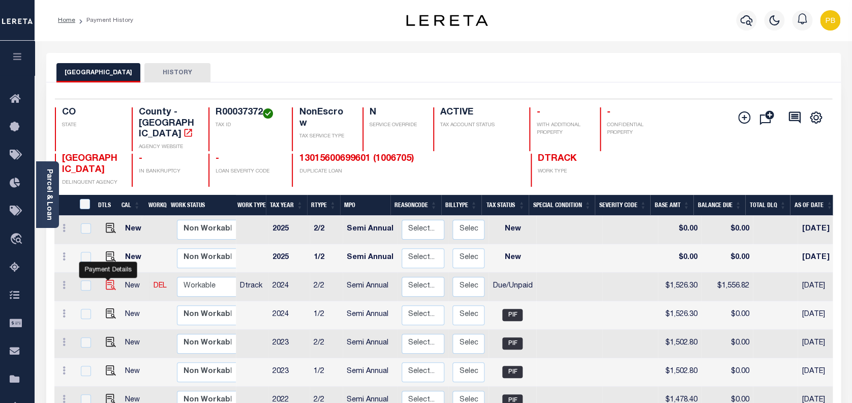
click at [108, 280] on img "" at bounding box center [111, 285] width 10 height 10
checkbox input "true"
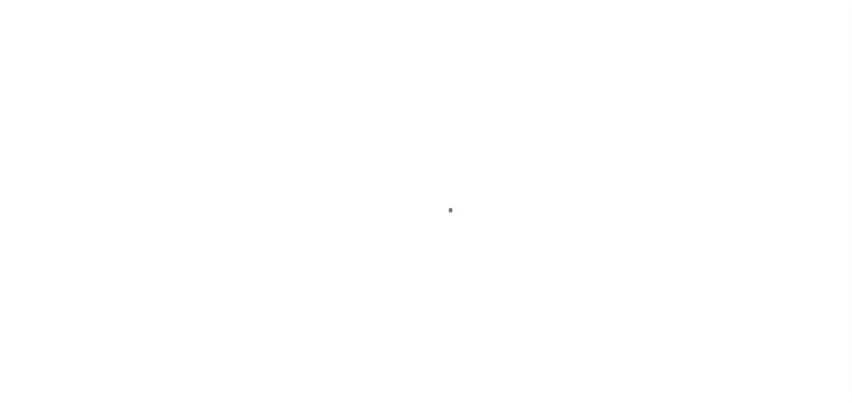
select select "DUE"
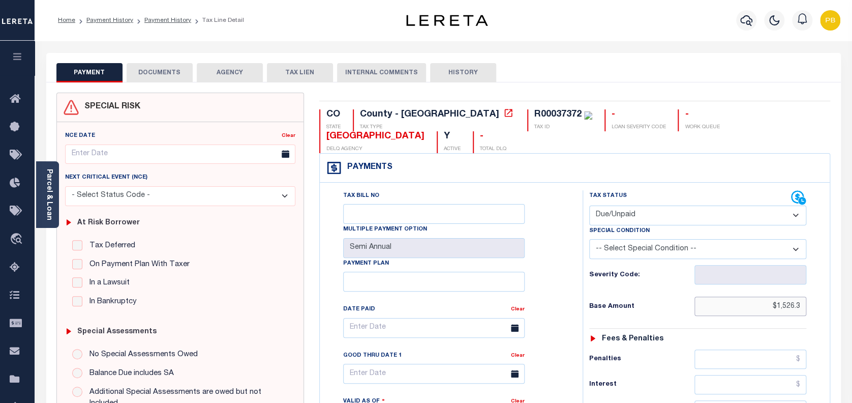
drag, startPoint x: 802, startPoint y: 283, endPoint x: 722, endPoint y: 279, distance: 80.0
click at [722, 297] on input "$1,526.3" at bounding box center [751, 306] width 112 height 19
type input "$1,526.30"
click at [47, 213] on link "Parcel & Loan" at bounding box center [48, 194] width 7 height 51
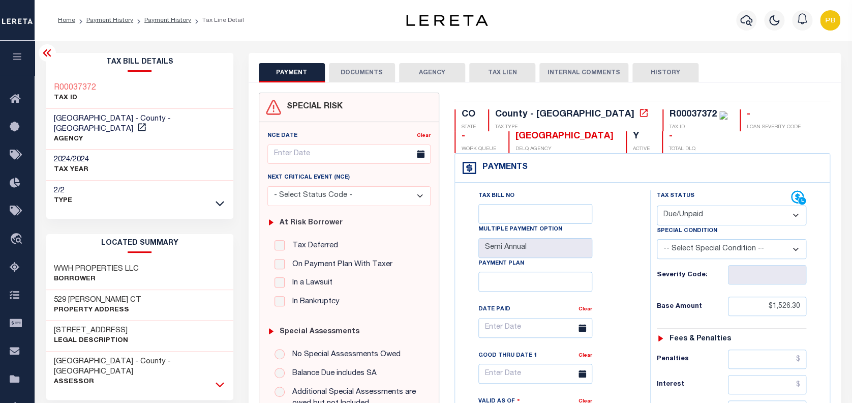
click at [216, 379] on icon at bounding box center [220, 384] width 9 height 11
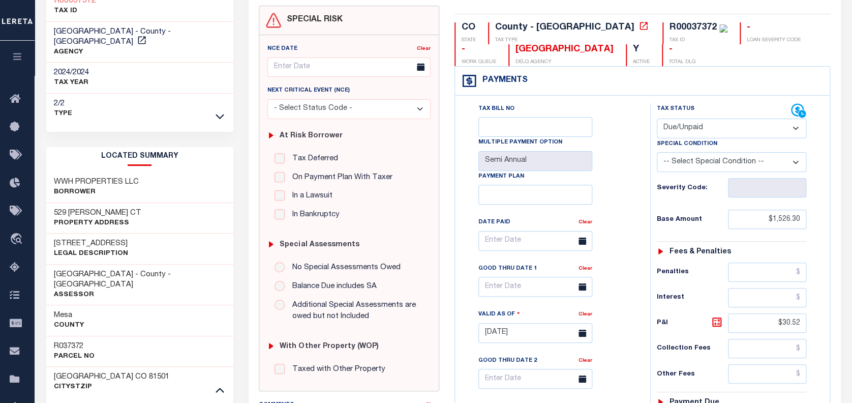
scroll to position [135, 0]
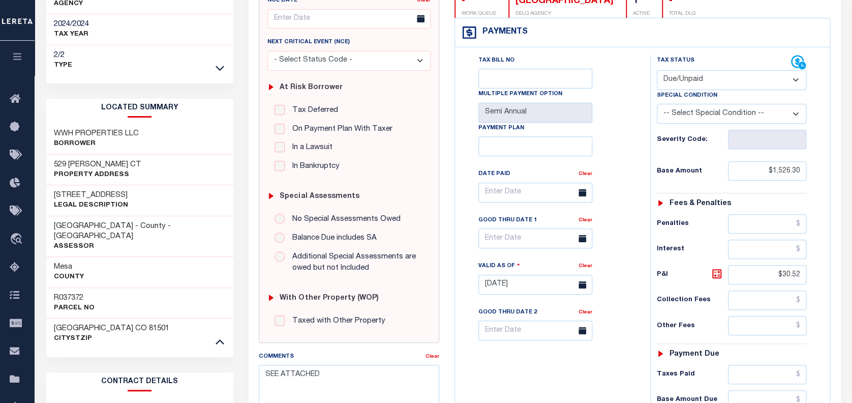
click at [76, 293] on h3 "R037372" at bounding box center [74, 298] width 41 height 10
click at [77, 293] on h3 "R037372" at bounding box center [74, 298] width 41 height 10
copy h3 "R037372"
click at [714, 85] on select "- Select Status Code - Open Due/Unpaid Paid Incomplete No Tax Due Internal Refu…" at bounding box center [732, 80] width 150 height 20
select select "PYD"
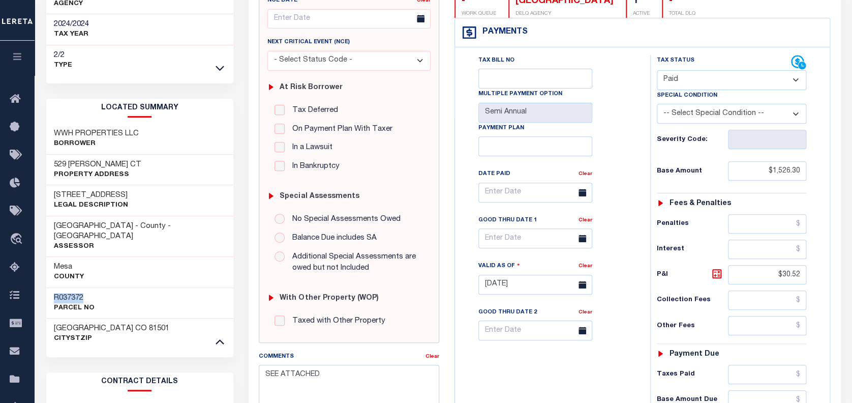
click at [657, 70] on select "- Select Status Code - Open Due/Unpaid Paid Incomplete No Tax Due Internal Refu…" at bounding box center [732, 80] width 150 height 20
type input "09/30/2025"
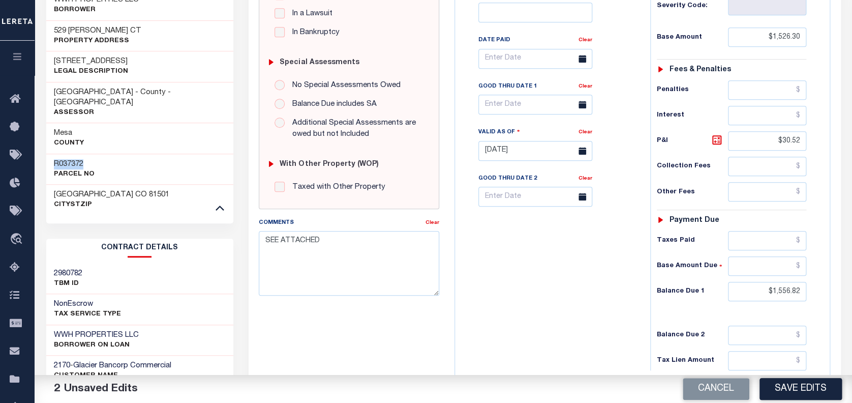
scroll to position [271, 0]
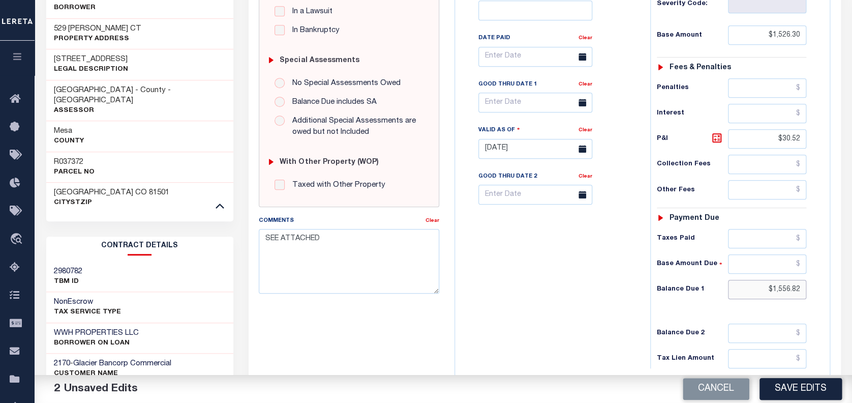
drag, startPoint x: 799, startPoint y: 286, endPoint x: 686, endPoint y: 275, distance: 113.5
click at [686, 275] on div "Tax Status Status - Select Status Code -" at bounding box center [735, 143] width 170 height 449
type input "$0.00"
click at [814, 397] on button "Save Edits" at bounding box center [801, 389] width 82 height 22
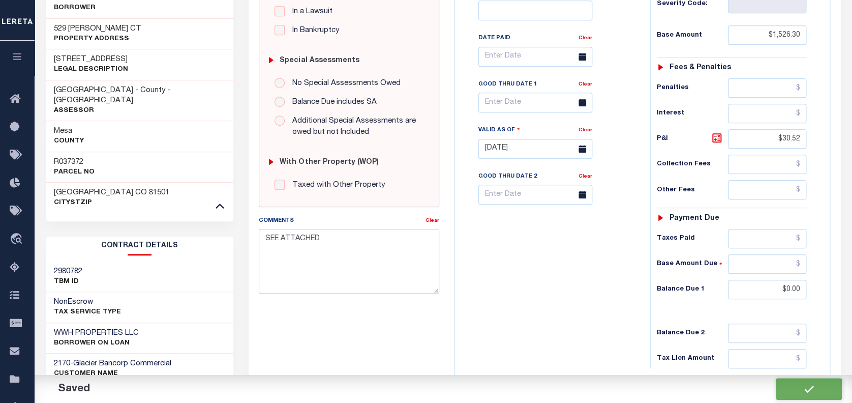
checkbox input "false"
type input "$1,526.3"
type input "$30.52"
type input "$0"
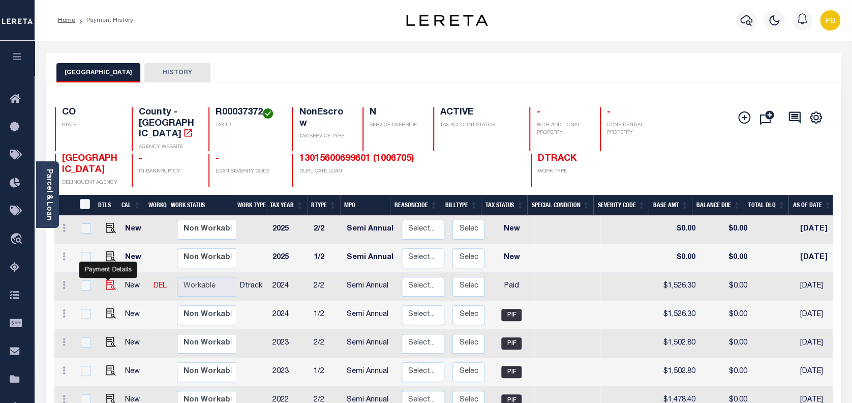
click at [106, 280] on img "" at bounding box center [111, 285] width 10 height 10
checkbox input "true"
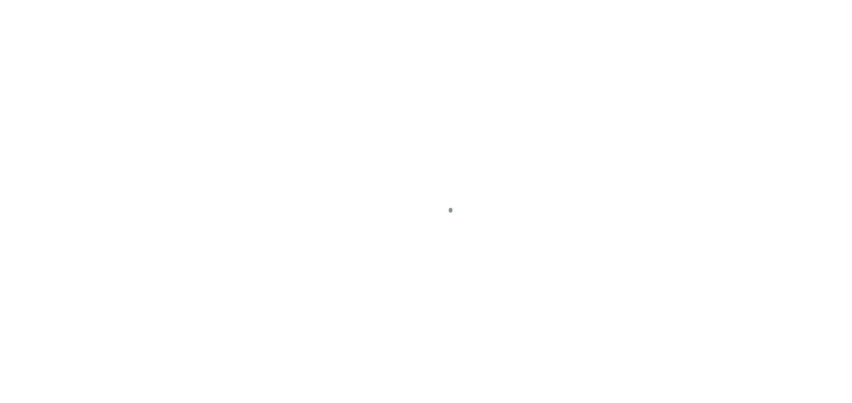
select select "PYD"
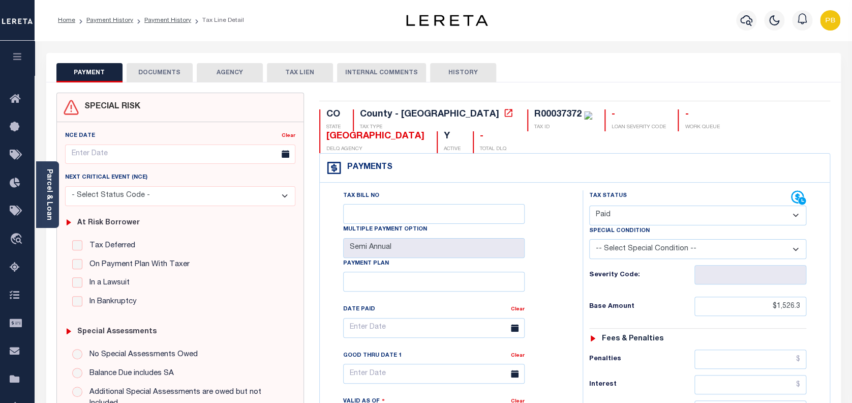
click at [164, 67] on button "DOCUMENTS" at bounding box center [160, 72] width 66 height 19
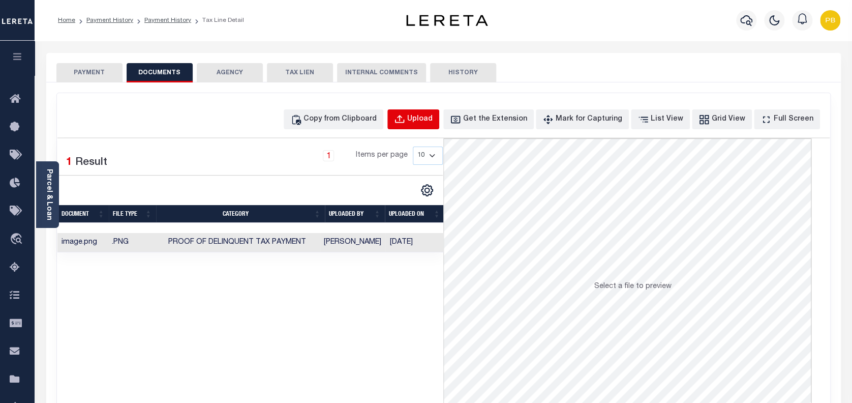
click at [433, 121] on div "Upload" at bounding box center [419, 119] width 25 height 11
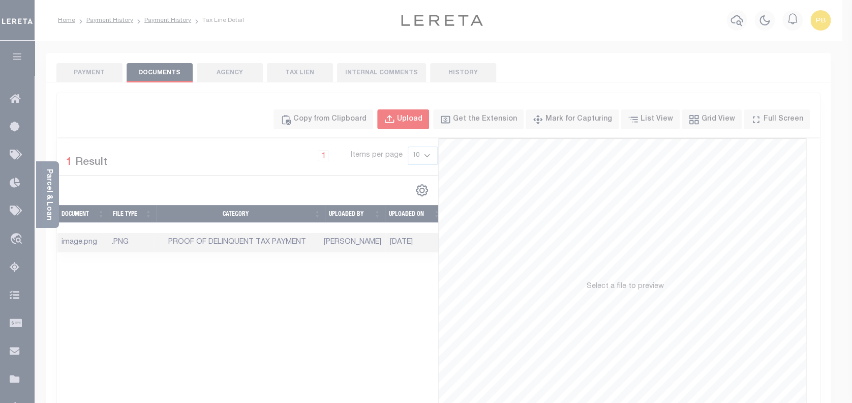
select select "POP"
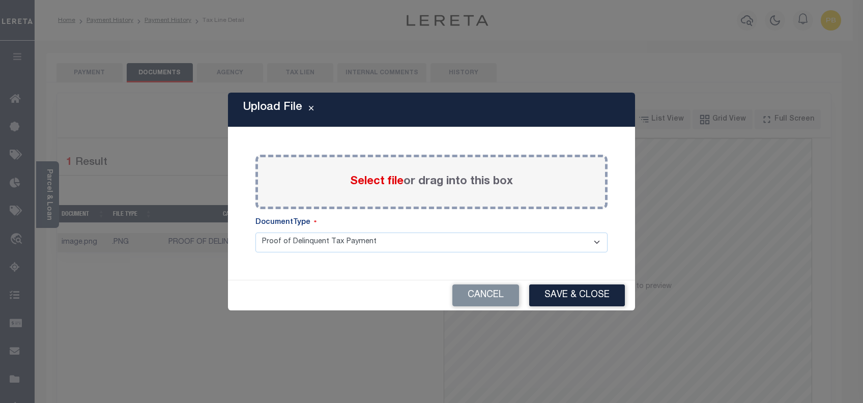
click at [368, 184] on span "Select file" at bounding box center [376, 181] width 53 height 11
click at [0, 0] on input "Select file or drag into this box" at bounding box center [0, 0] width 0 height 0
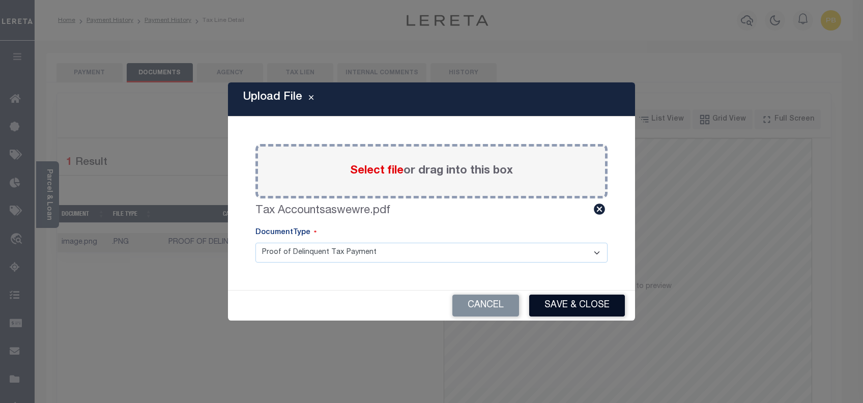
click at [579, 310] on button "Save & Close" at bounding box center [577, 305] width 96 height 22
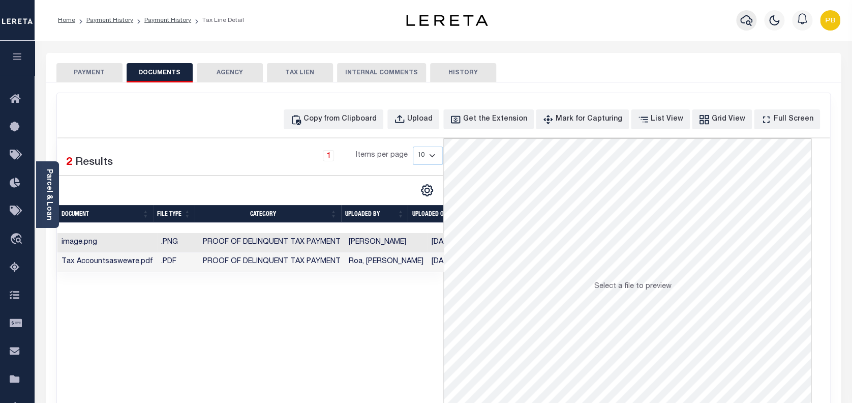
click at [750, 20] on icon "button" at bounding box center [747, 20] width 12 height 12
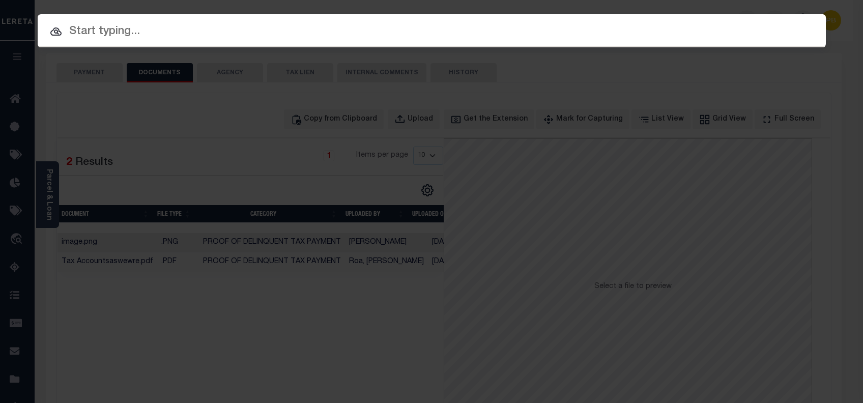
paste input "4302242005931"
type input "4302242005931"
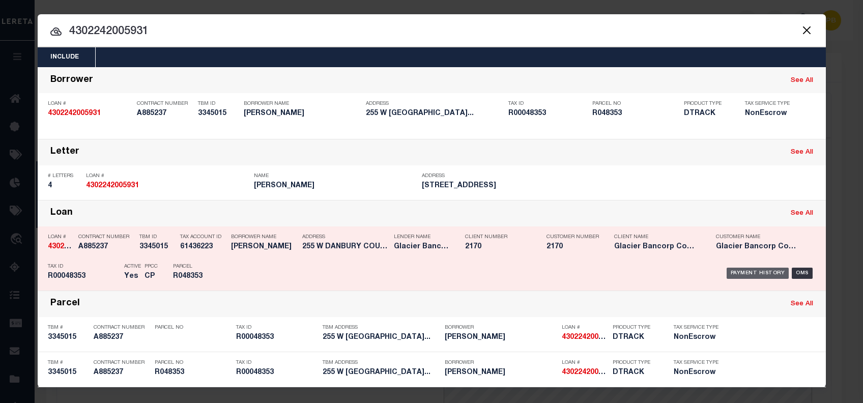
click at [762, 270] on div "Payment History" at bounding box center [757, 273] width 63 height 11
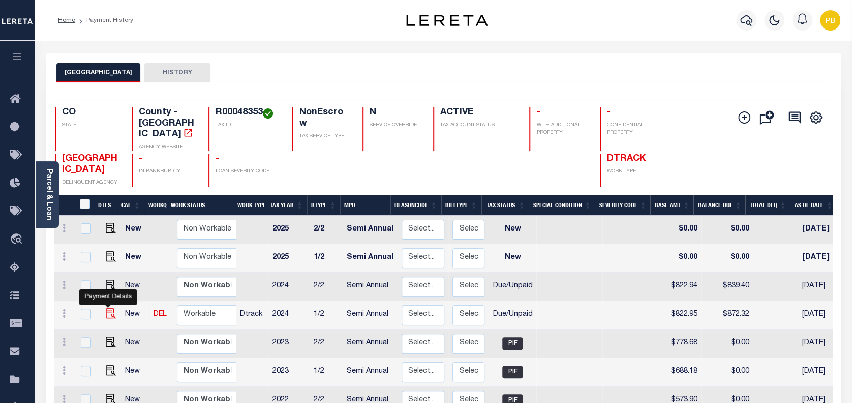
click at [106, 308] on img "" at bounding box center [111, 313] width 10 height 10
checkbox input "true"
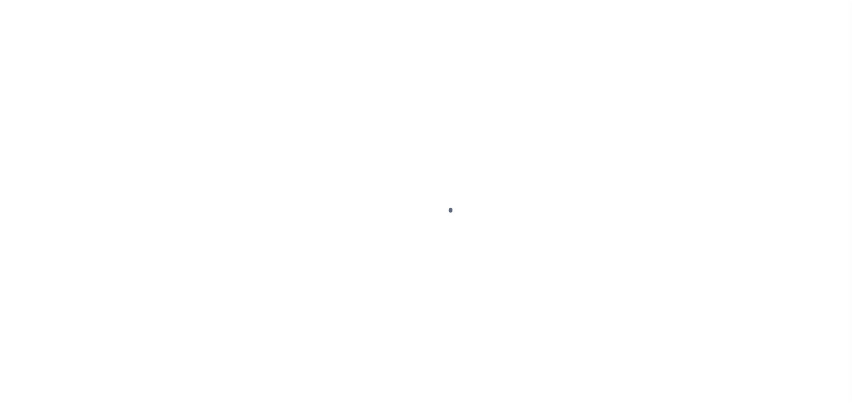
select select "DUE"
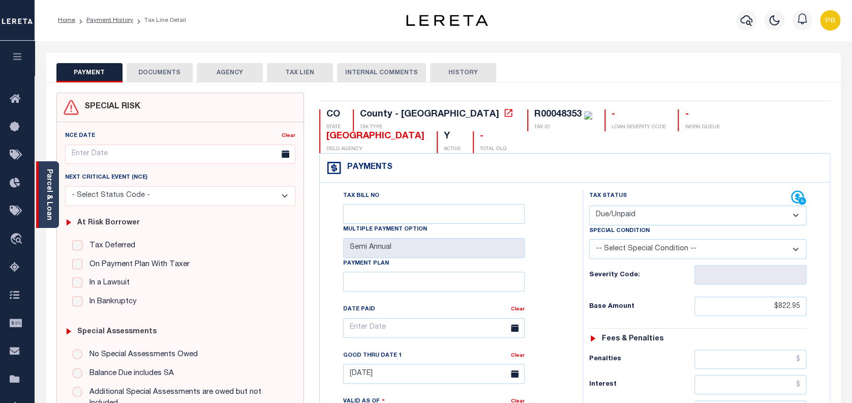
click at [48, 211] on link "Parcel & Loan" at bounding box center [48, 194] width 7 height 51
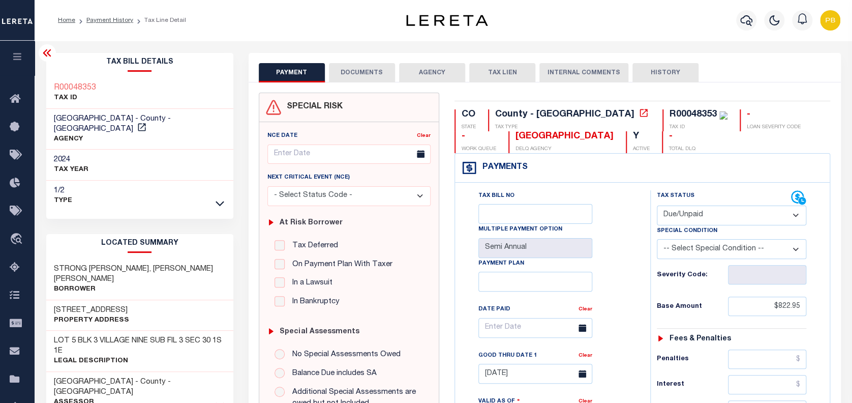
click at [221, 399] on icon at bounding box center [220, 404] width 9 height 11
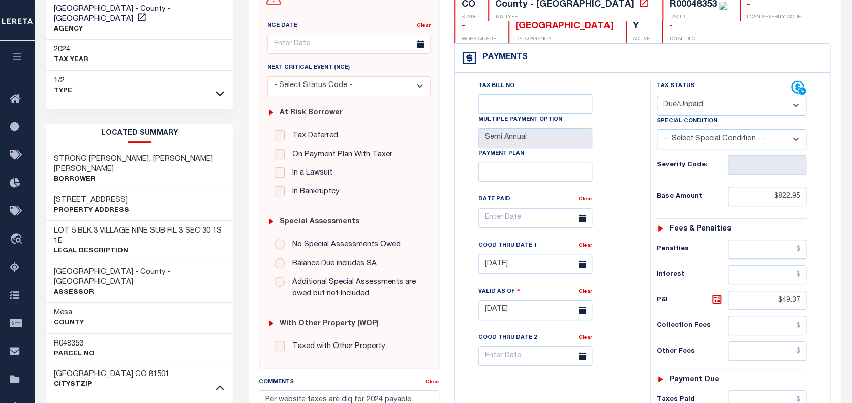
scroll to position [135, 0]
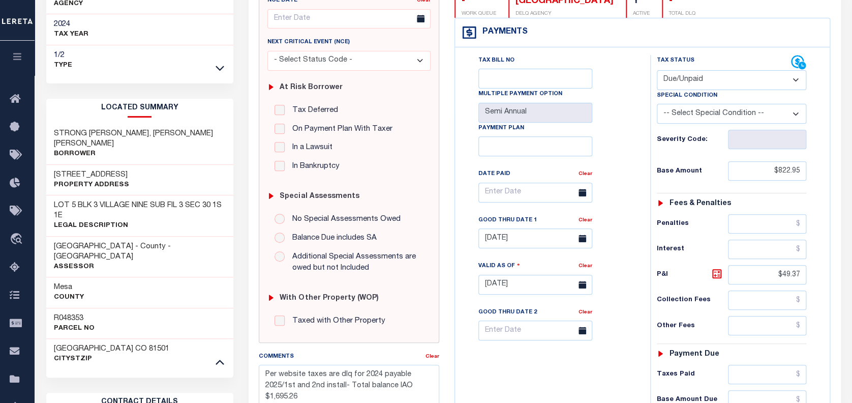
click at [73, 313] on h3 "R048353" at bounding box center [74, 318] width 41 height 10
copy h3 "R048353"
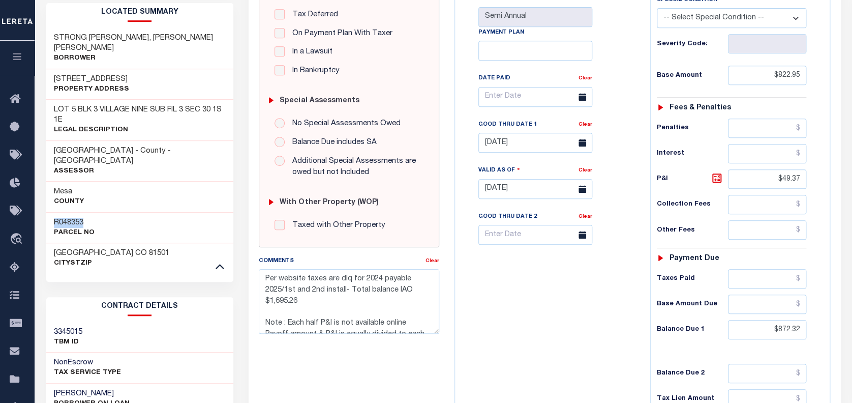
scroll to position [271, 0]
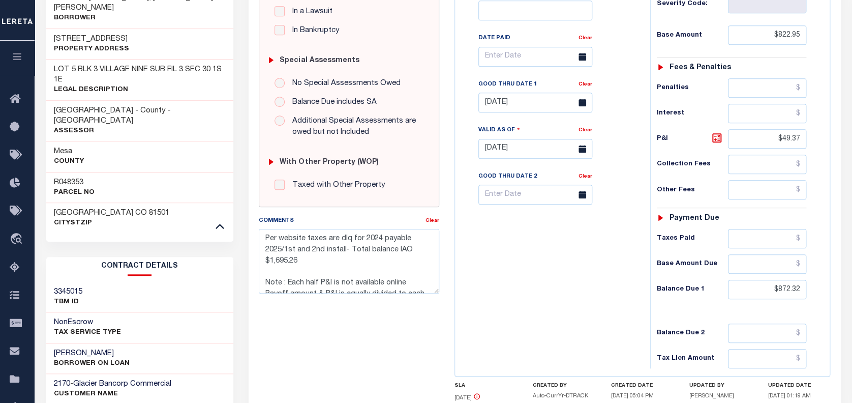
click at [836, 270] on div "CO STATE County - CO TAX TYPE R00048353 TAX ID - LOAN SEVERITY CODE - WORK QUEU…" at bounding box center [643, 148] width 392 height 655
drag, startPoint x: 801, startPoint y: 291, endPoint x: 662, endPoint y: 281, distance: 139.2
click at [662, 281] on div "Balance Due 1 $872.32" at bounding box center [732, 289] width 150 height 19
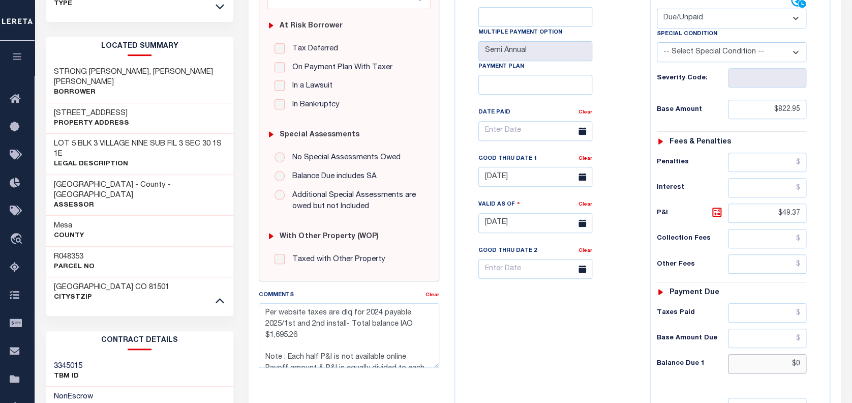
scroll to position [57, 0]
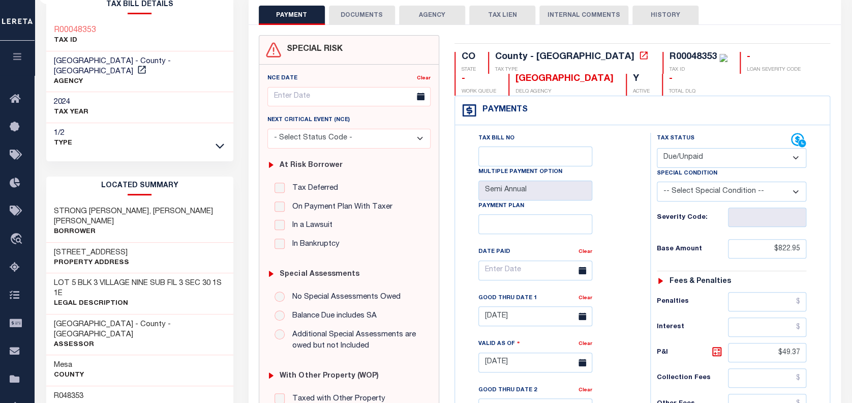
type input "$0"
type input "[DATE]"
type input "$0.00"
click at [701, 160] on select "- Select Status Code - Open Due/Unpaid Paid Incomplete No Tax Due Internal Refu…" at bounding box center [732, 158] width 150 height 20
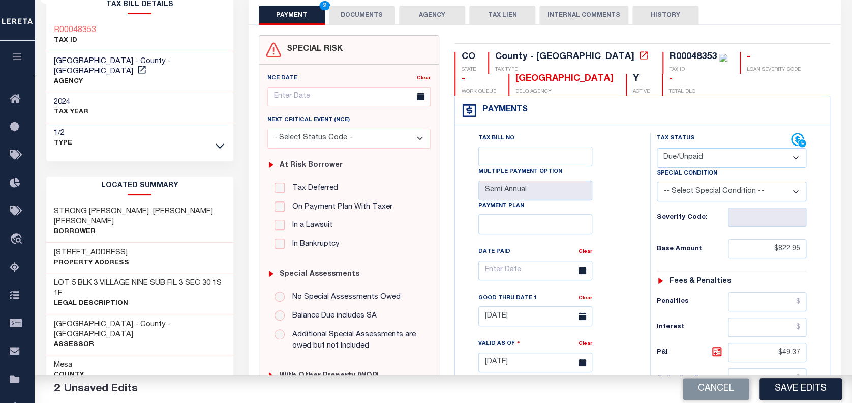
select select "PYD"
click at [657, 148] on select "- Select Status Code - Open Due/Unpaid Paid Incomplete No Tax Due Internal Refu…" at bounding box center [732, 158] width 150 height 20
click at [812, 387] on button "Save Edits" at bounding box center [801, 389] width 82 height 22
checkbox input "false"
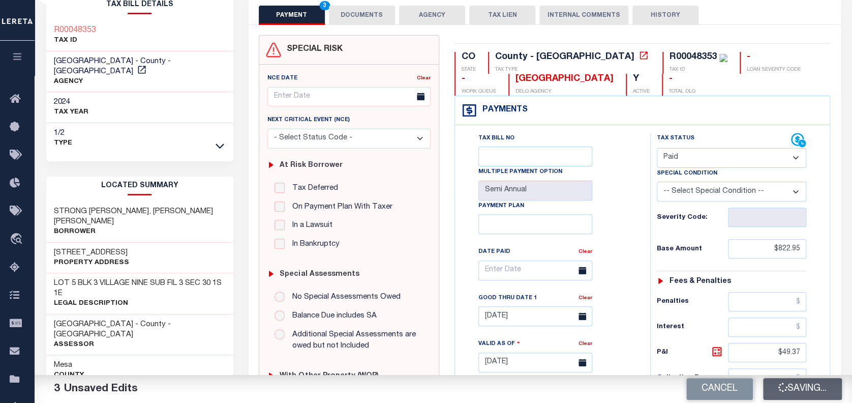
checkbox input "false"
type textarea "Per website taxes are dlq for 2024 payable 2025/1st and 2nd install- Total bala…"
type input "$822.95"
type input "$49.37"
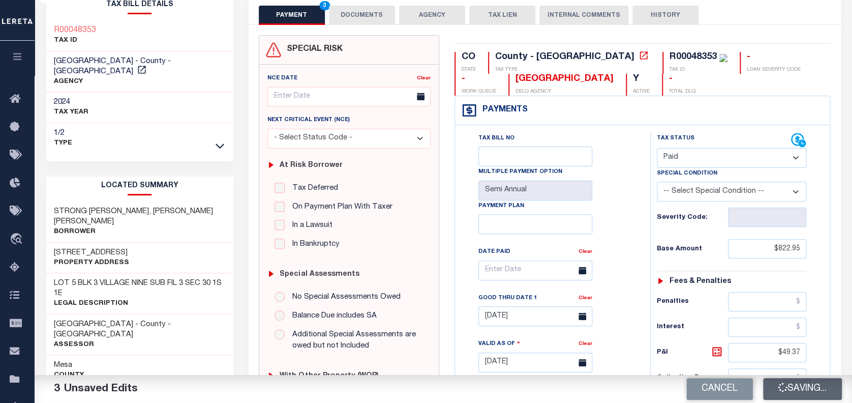
type input "$0"
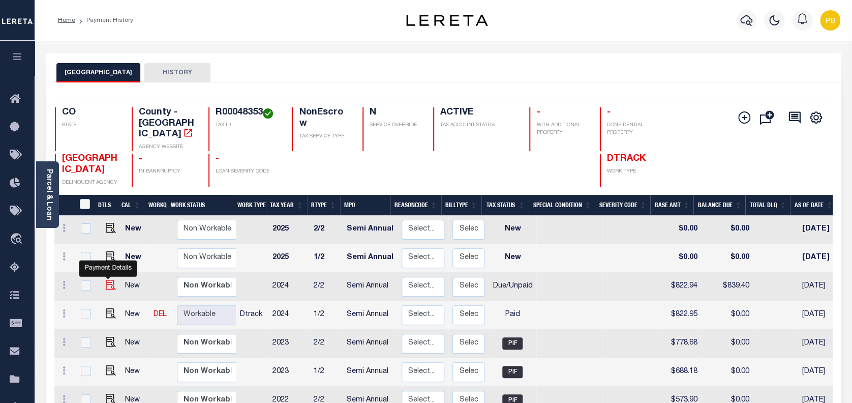
click at [107, 280] on img "" at bounding box center [111, 285] width 10 height 10
checkbox input "true"
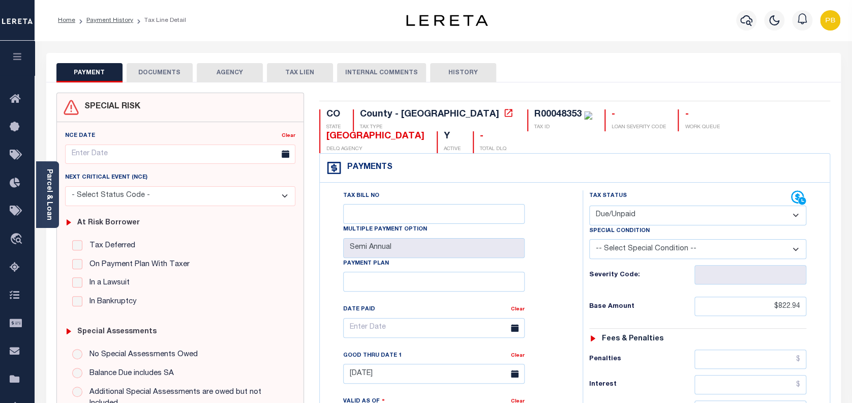
click at [659, 205] on select "- Select Status Code - Open Due/Unpaid Paid Incomplete No Tax Due Internal Refu…" at bounding box center [698, 215] width 218 height 20
select select "PYD"
click at [589, 205] on select "- Select Status Code - Open Due/Unpaid Paid Incomplete No Tax Due Internal Refu…" at bounding box center [698, 215] width 218 height 20
type input "[DATE]"
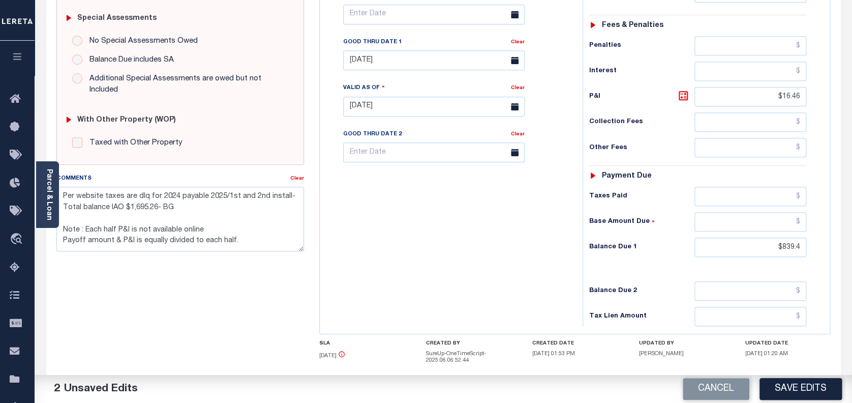
scroll to position [339, 0]
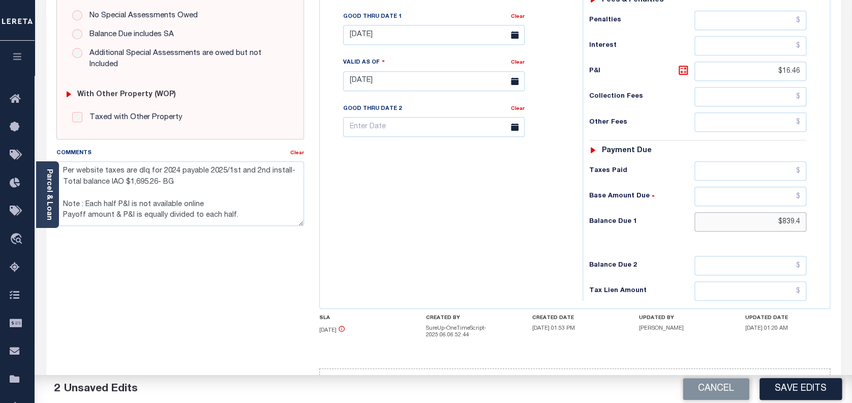
drag, startPoint x: 802, startPoint y: 199, endPoint x: 684, endPoint y: 198, distance: 117.5
click at [684, 212] on div "Balance Due 1 $839.4" at bounding box center [698, 221] width 218 height 19
type input "$0.00"
click at [797, 390] on button "Save Edits" at bounding box center [801, 389] width 82 height 22
checkbox input "false"
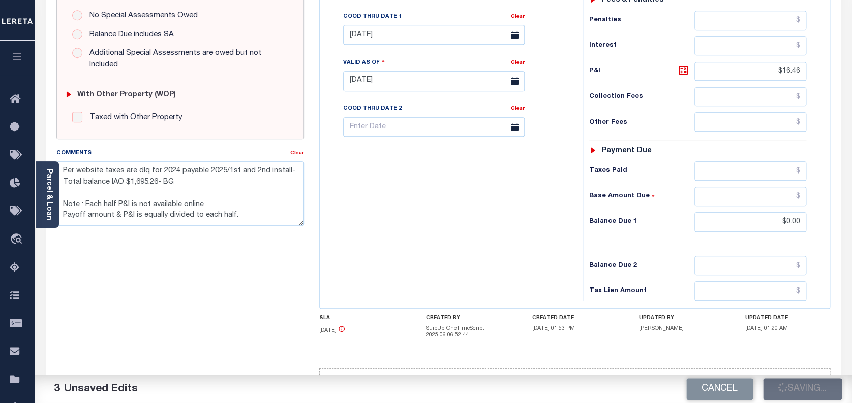
checkbox input "false"
type textarea "Per website taxes are dlq for 2024 payable 2025/1st and 2nd install- Total bala…"
type input "$822.94"
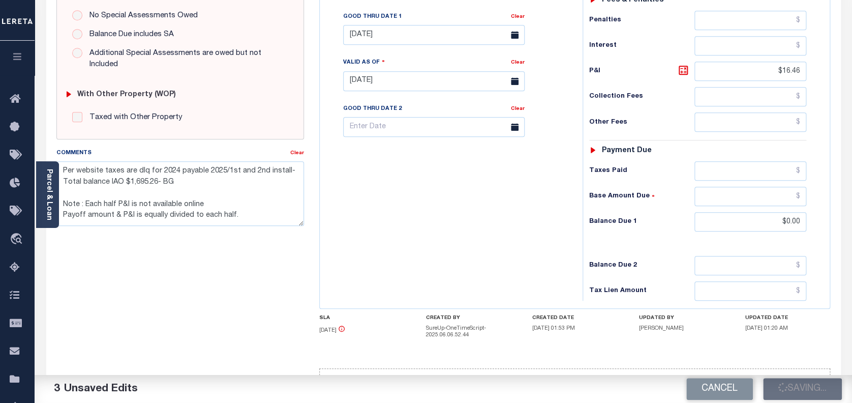
type input "$16.46"
type input "$0"
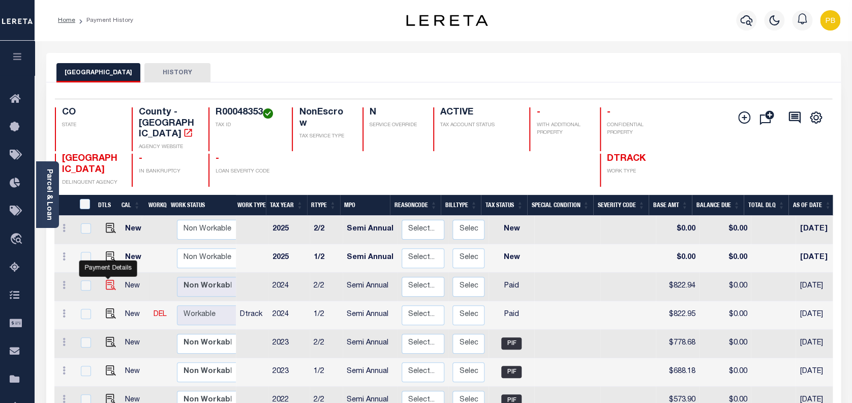
click at [106, 280] on img "" at bounding box center [111, 285] width 10 height 10
checkbox input "true"
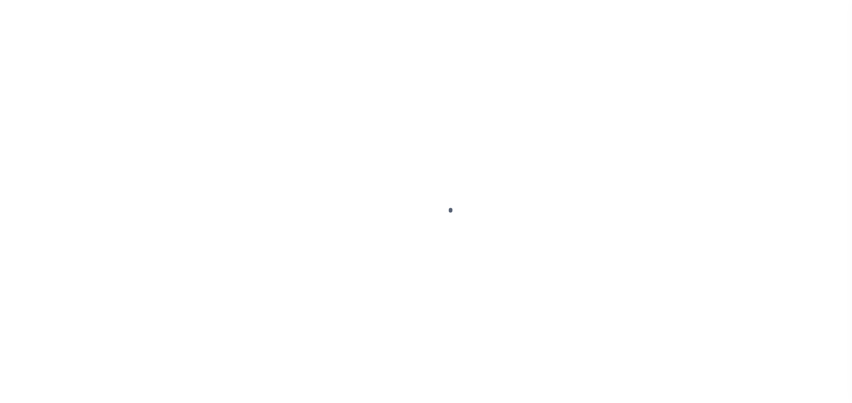
select select "PYD"
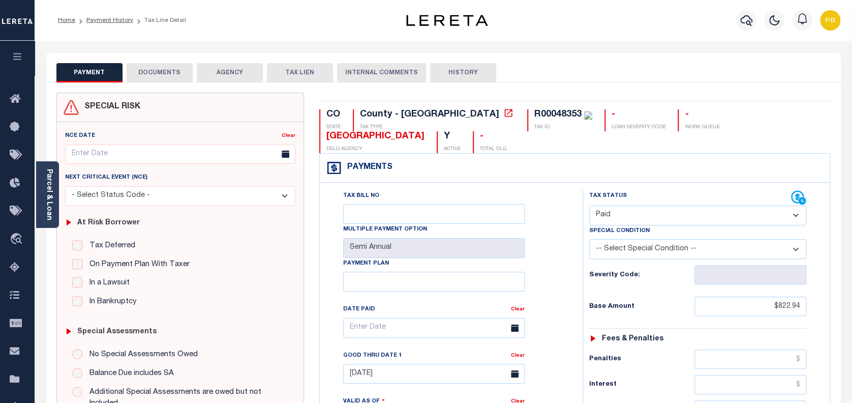
click at [156, 75] on button "DOCUMENTS" at bounding box center [160, 72] width 66 height 19
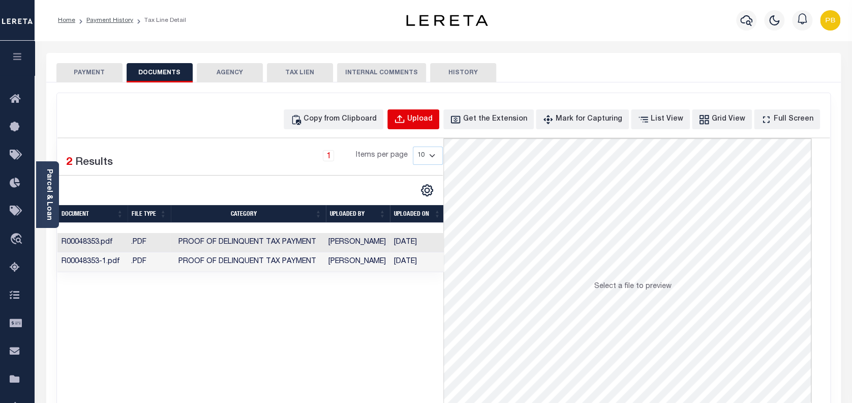
click at [433, 122] on div "Upload" at bounding box center [419, 119] width 25 height 11
select select "POP"
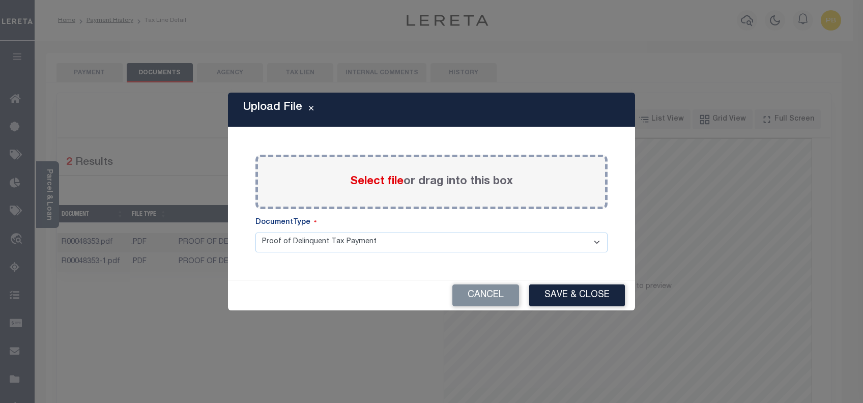
click at [363, 180] on span "Select file" at bounding box center [376, 181] width 53 height 11
click at [0, 0] on input "Select file or drag into this box" at bounding box center [0, 0] width 0 height 0
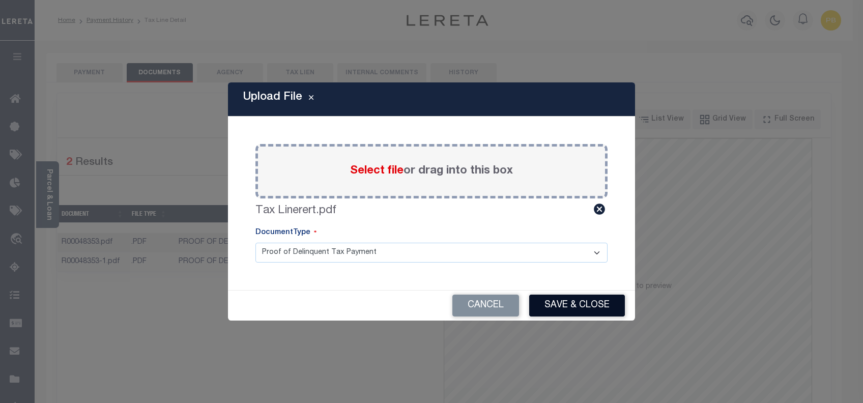
click at [570, 302] on button "Save & Close" at bounding box center [577, 305] width 96 height 22
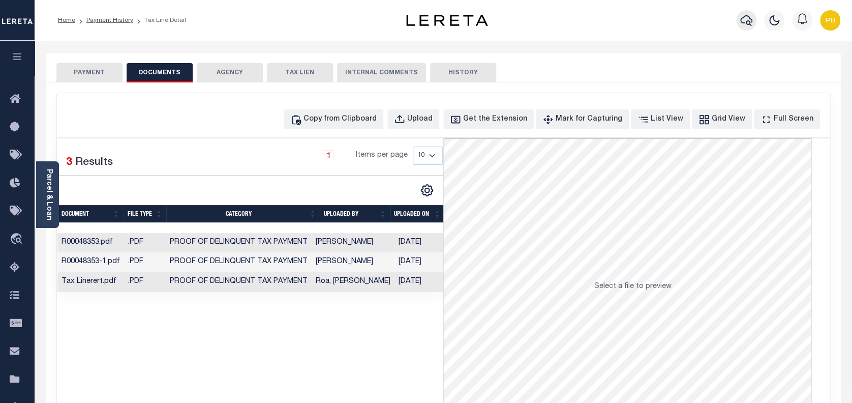
click at [748, 19] on icon "button" at bounding box center [747, 20] width 12 height 12
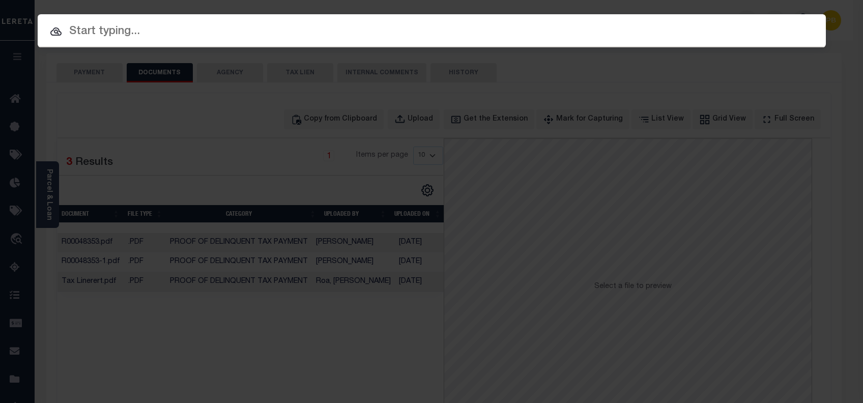
paste input "4304180002805"
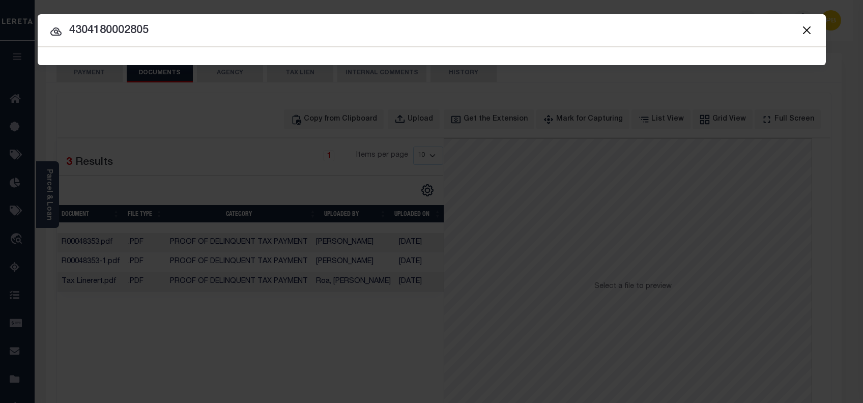
type input "4304180002805"
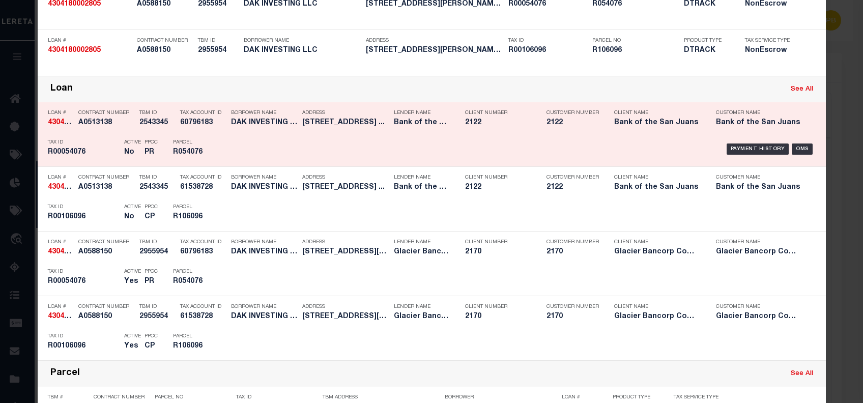
scroll to position [203, 0]
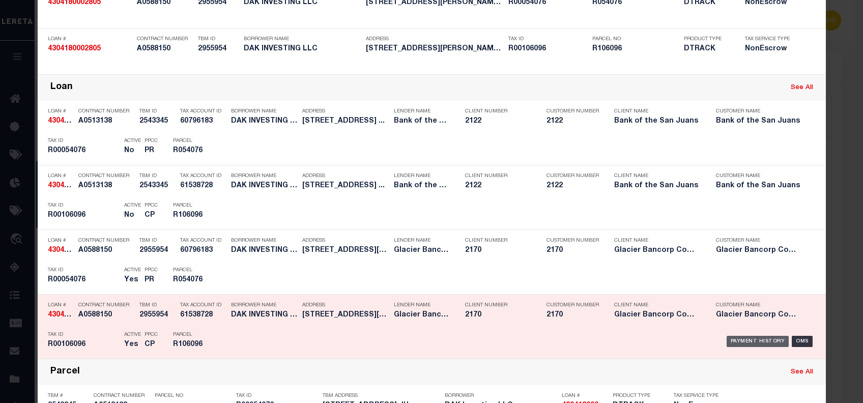
click at [756, 342] on div "Payment History" at bounding box center [757, 341] width 63 height 11
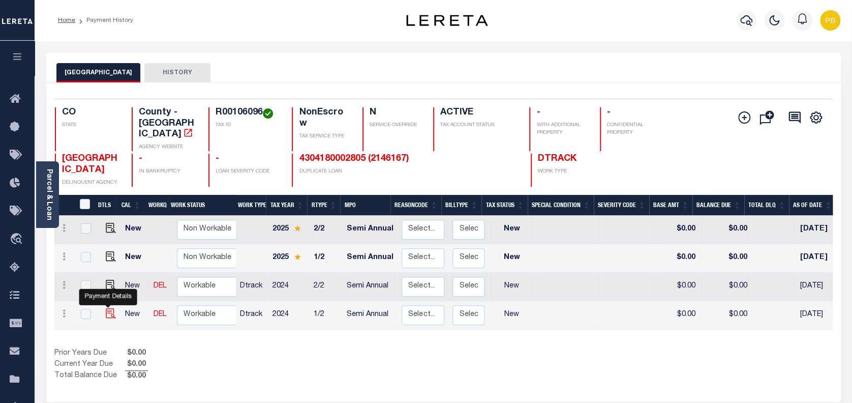
click at [106, 308] on img "" at bounding box center [111, 313] width 10 height 10
checkbox input "true"
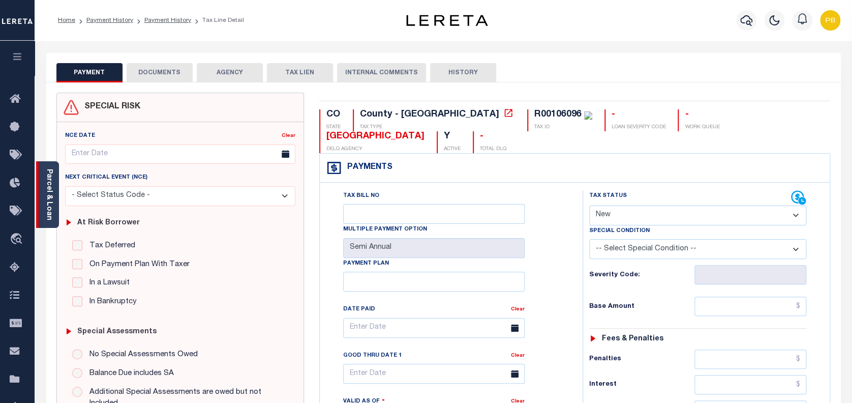
click at [49, 199] on link "Parcel & Loan" at bounding box center [48, 194] width 7 height 51
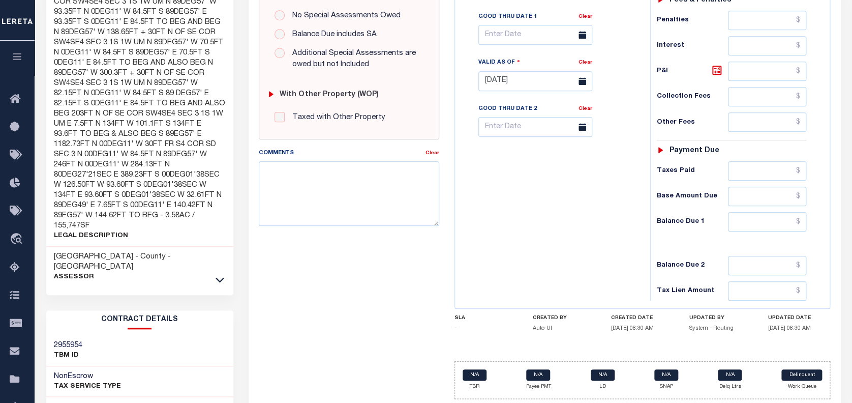
scroll to position [407, 0]
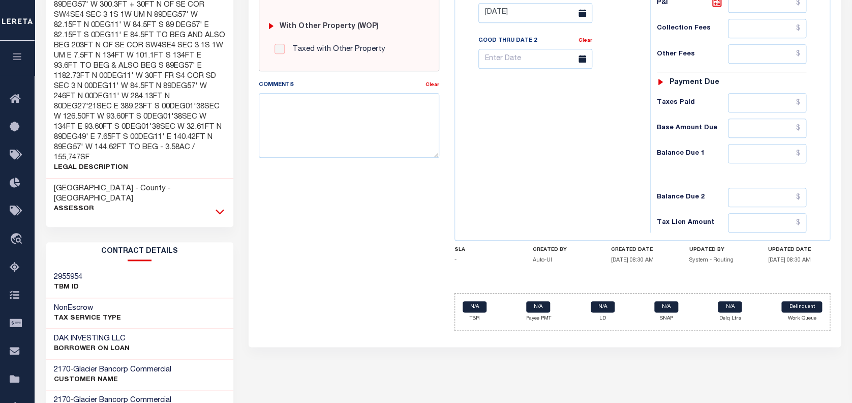
click at [220, 209] on icon at bounding box center [220, 211] width 9 height 5
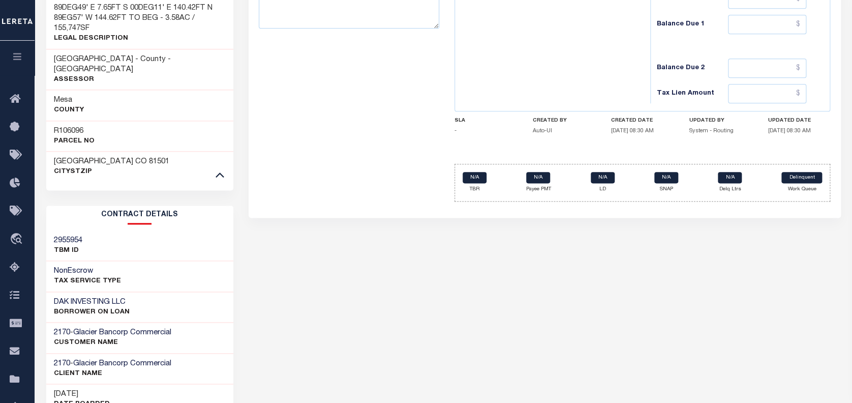
scroll to position [567, 0]
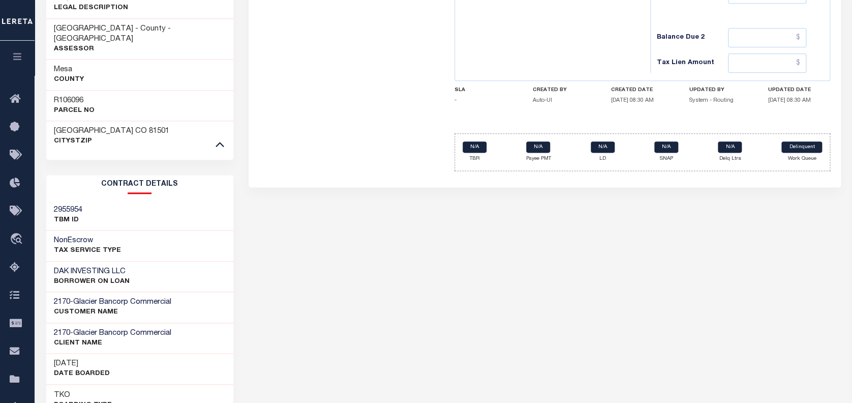
click at [74, 96] on h3 "R106096" at bounding box center [74, 101] width 41 height 10
copy h3 "R106096"
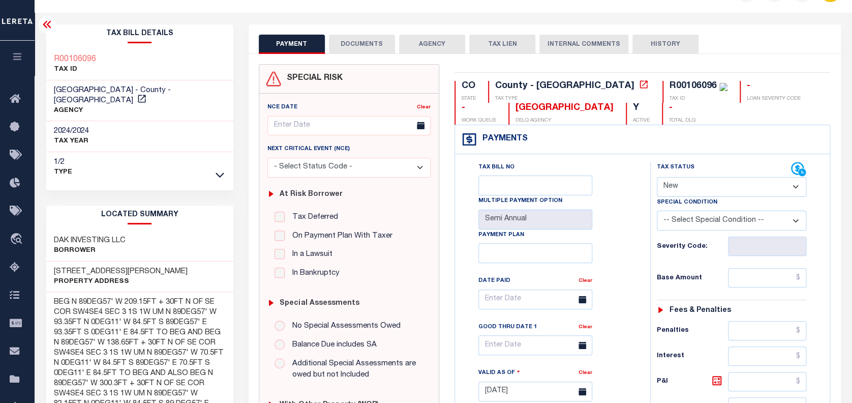
scroll to position [24, 0]
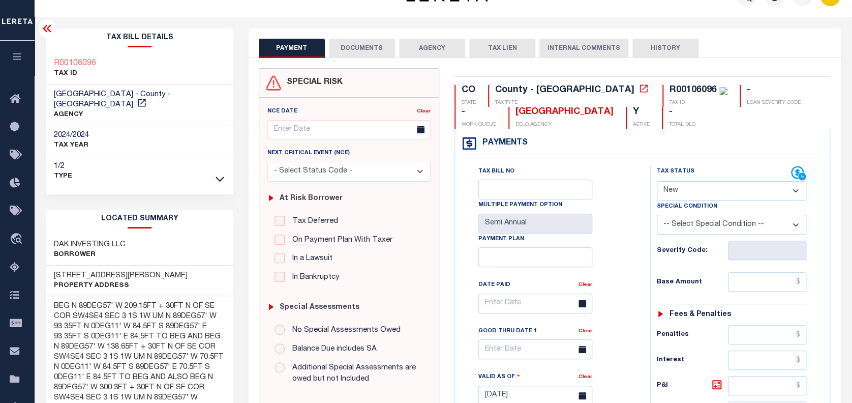
click at [691, 184] on select "- Select Status Code - Open Due/Unpaid Paid Incomplete No Tax Due Internal Refu…" at bounding box center [732, 191] width 150 height 20
select select "PYD"
click at [657, 182] on select "- Select Status Code - Open Due/Unpaid Paid Incomplete No Tax Due Internal Refu…" at bounding box center [732, 191] width 150 height 20
type input "09/30/2025"
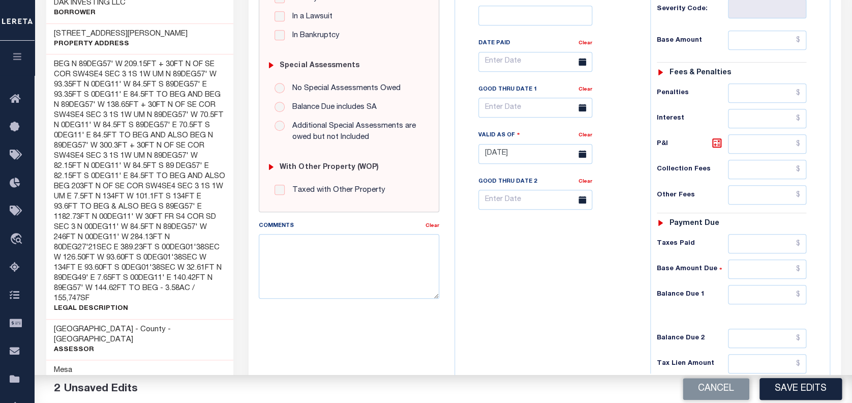
scroll to position [295, 0]
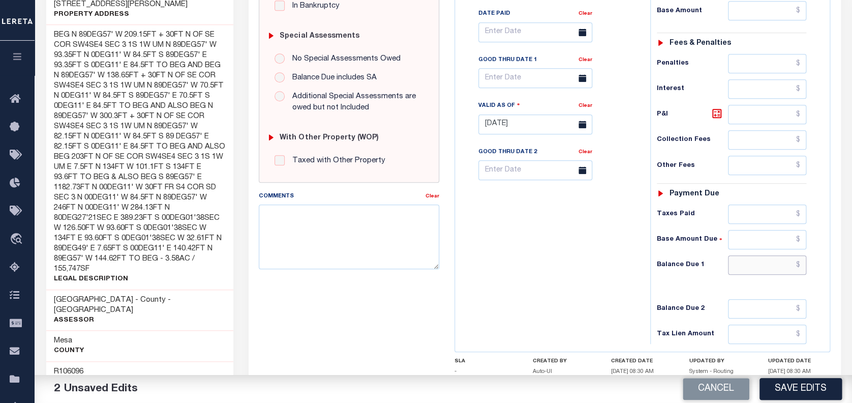
click at [777, 269] on input "text" at bounding box center [767, 264] width 78 height 19
type input "$0.00"
click at [797, 388] on button "Save Edits" at bounding box center [801, 389] width 82 height 22
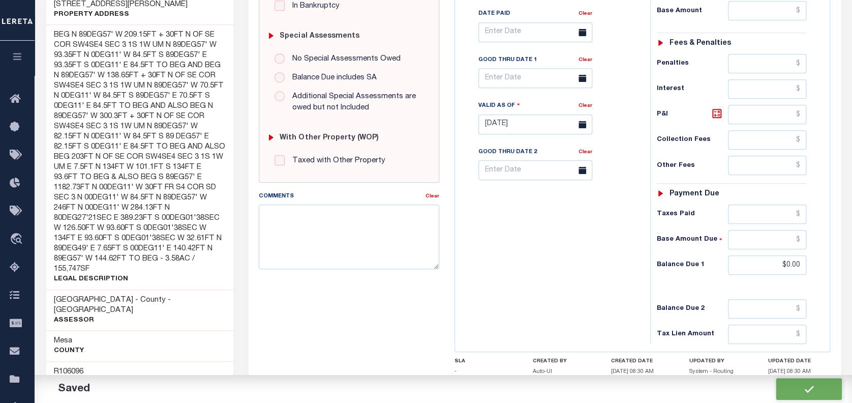
checkbox input "false"
type input "$0"
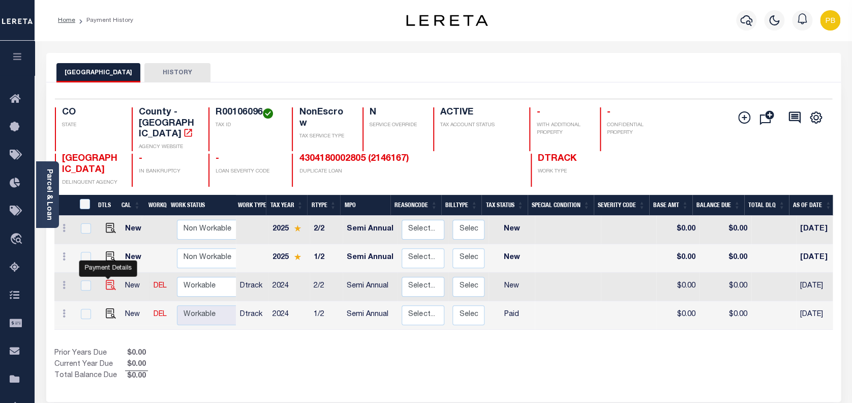
click at [107, 280] on img "" at bounding box center [111, 285] width 10 height 10
checkbox input "true"
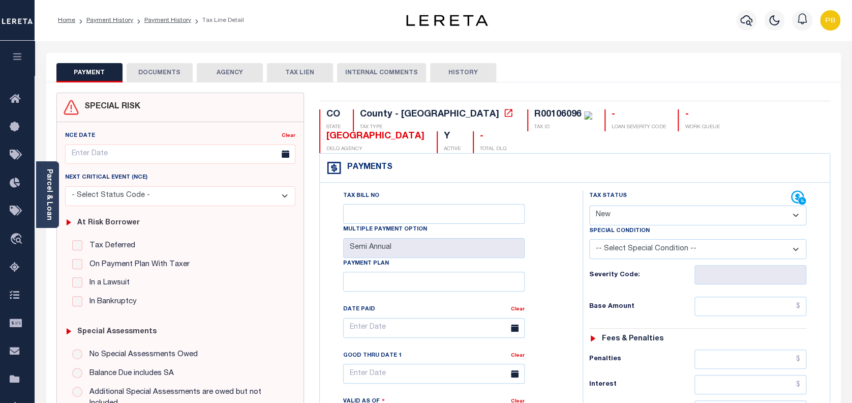
click at [683, 205] on select "- Select Status Code - Open Due/Unpaid Paid Incomplete No Tax Due Internal Refu…" at bounding box center [698, 215] width 218 height 20
select select "PYD"
click at [589, 205] on select "- Select Status Code - Open Due/Unpaid Paid Incomplete No Tax Due Internal Refu…" at bounding box center [698, 215] width 218 height 20
type input "[DATE]"
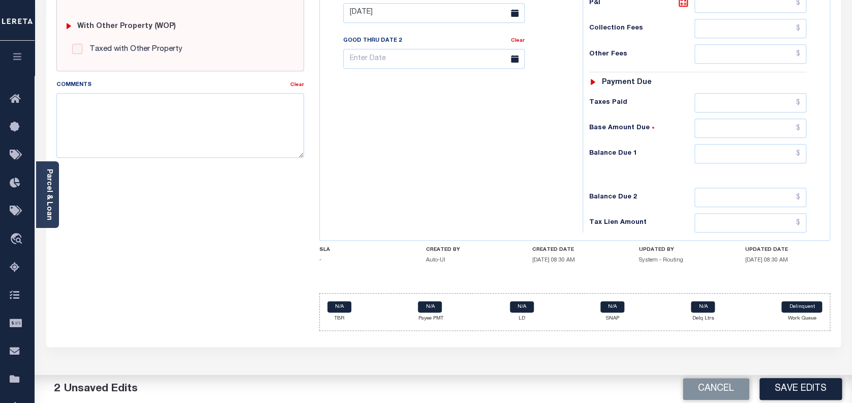
scroll to position [382, 0]
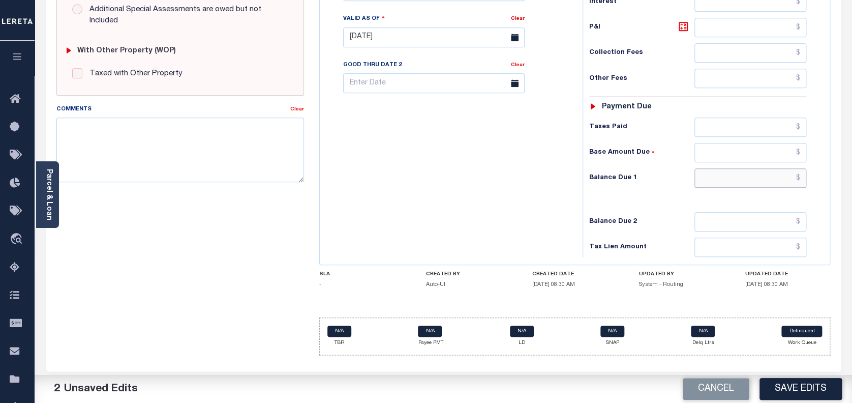
click at [743, 168] on input "text" at bounding box center [751, 177] width 112 height 19
type input "$0.00"
click at [814, 390] on button "Save Edits" at bounding box center [801, 389] width 82 height 22
checkbox input "false"
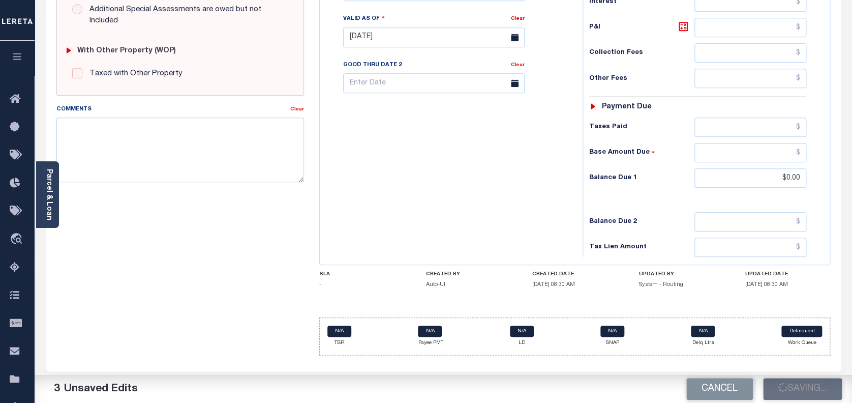
checkbox input "false"
type input "$0"
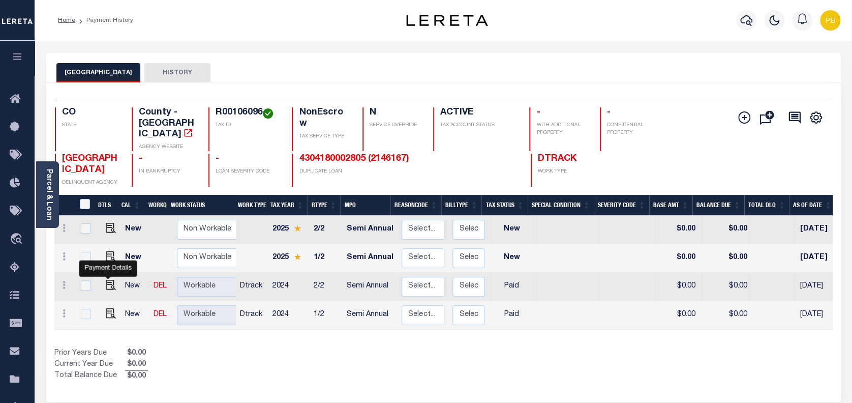
drag, startPoint x: 106, startPoint y: 278, endPoint x: 115, endPoint y: 261, distance: 19.1
click at [106, 280] on img "" at bounding box center [111, 285] width 10 height 10
checkbox input "true"
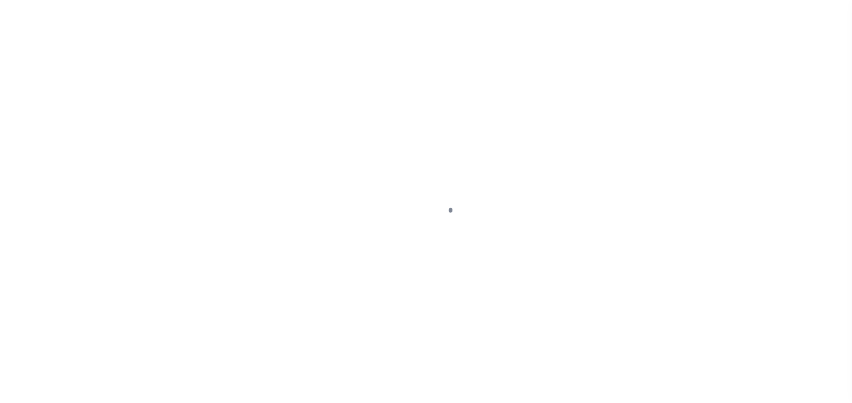
select select "PYD"
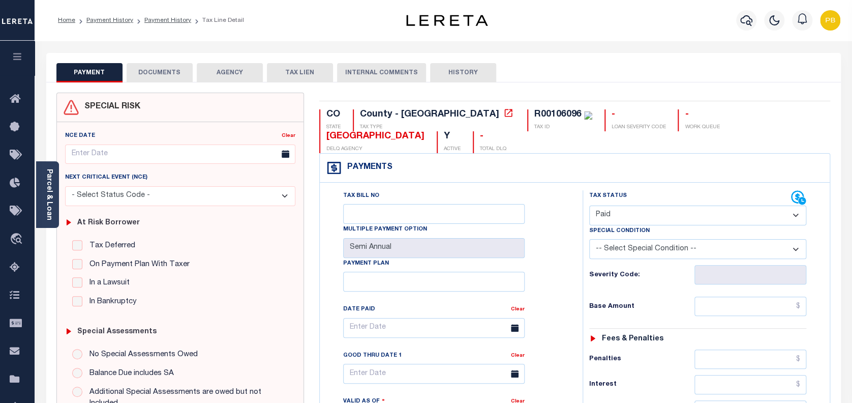
click at [167, 74] on button "DOCUMENTS" at bounding box center [160, 72] width 66 height 19
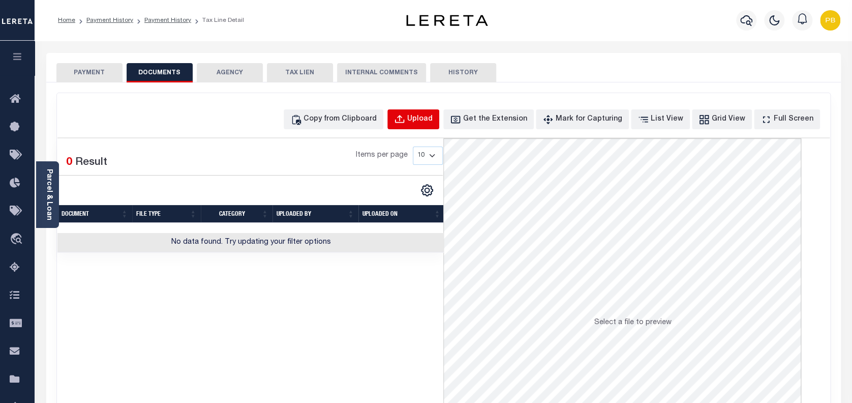
click at [433, 122] on div "Upload" at bounding box center [419, 119] width 25 height 11
select select "POP"
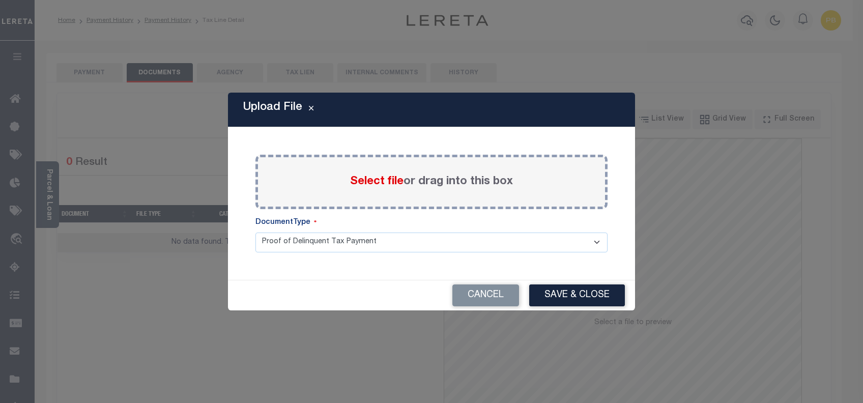
click at [384, 186] on span "Select file" at bounding box center [376, 181] width 53 height 11
click at [0, 0] on input "Select file or drag into this box" at bounding box center [0, 0] width 0 height 0
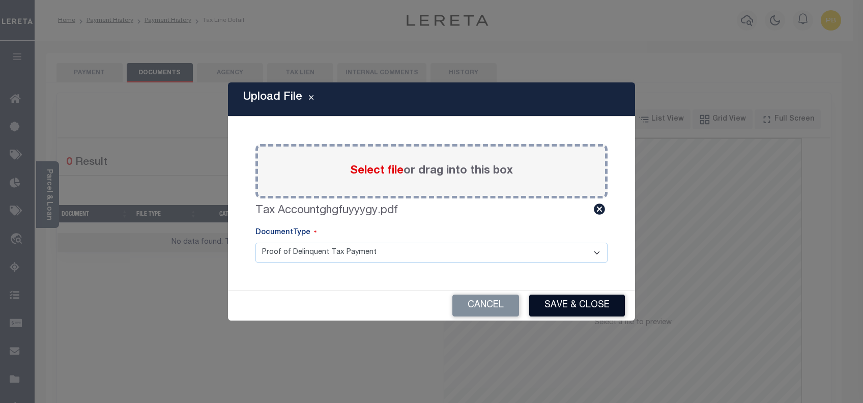
click at [569, 309] on button "Save & Close" at bounding box center [577, 305] width 96 height 22
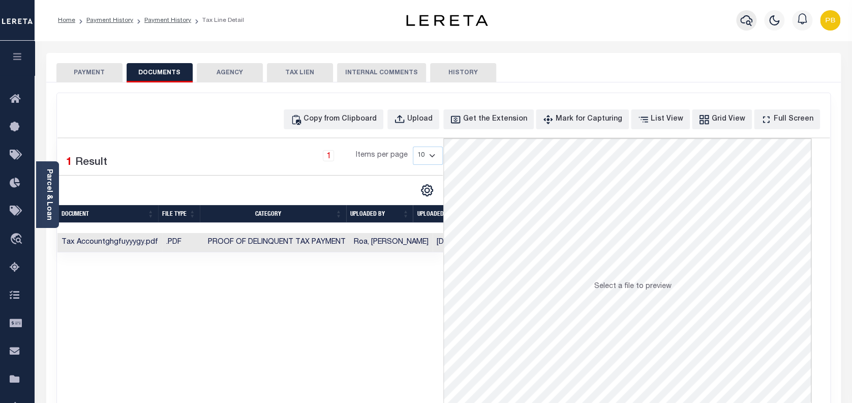
click at [750, 23] on icon "button" at bounding box center [747, 20] width 12 height 11
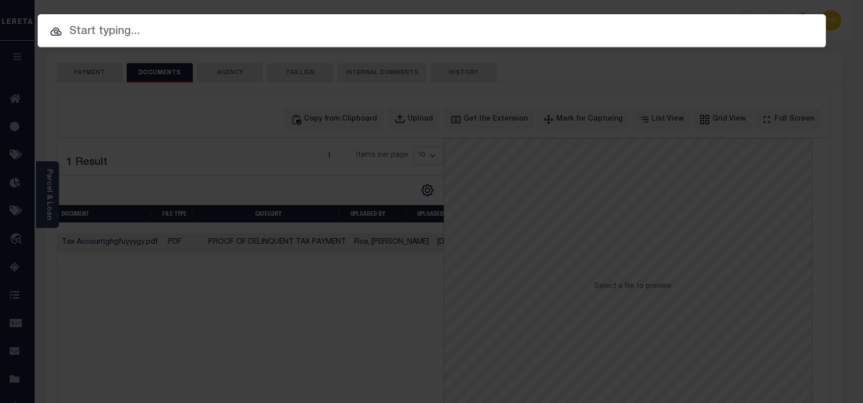
click at [149, 38] on input "text" at bounding box center [432, 32] width 788 height 18
paste input "4811236440600"
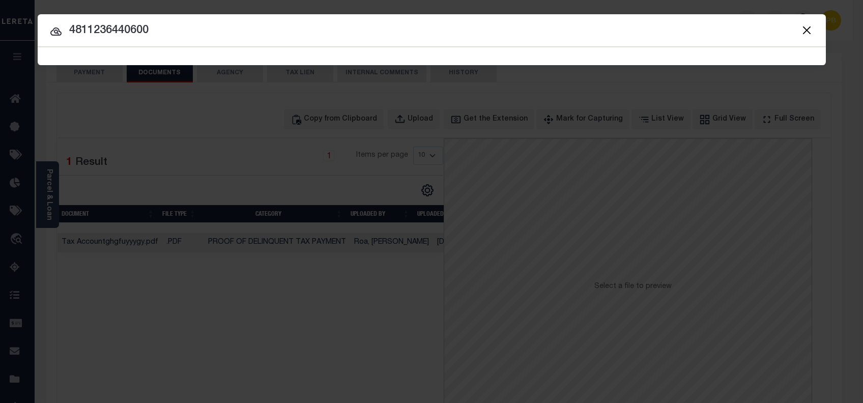
type input "4811236440600"
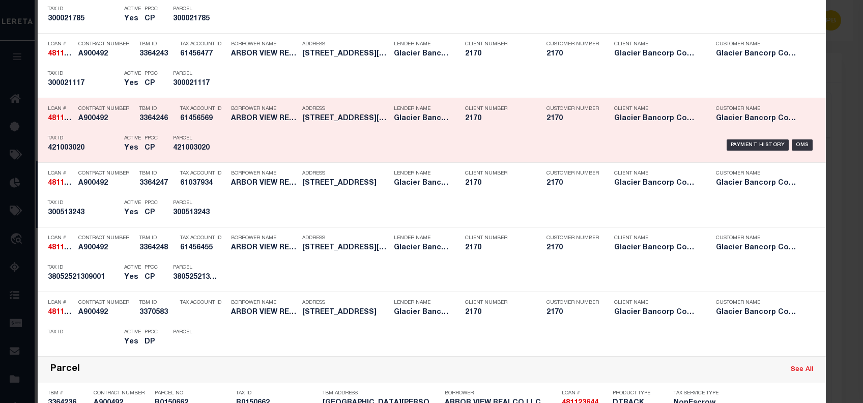
scroll to position [881, 0]
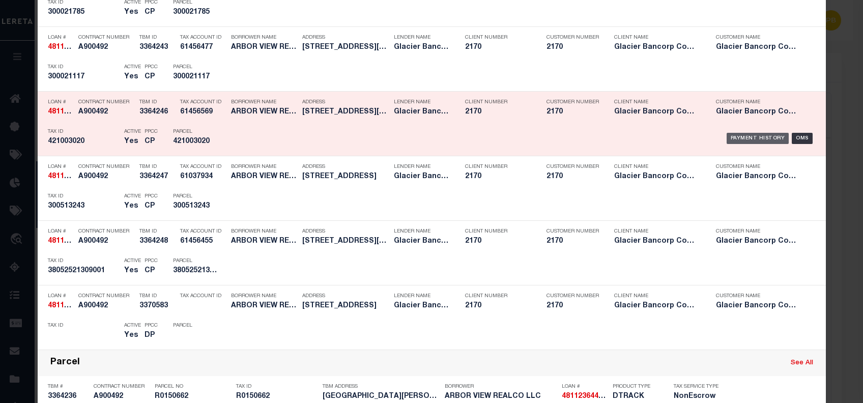
click at [756, 134] on div "Payment History" at bounding box center [757, 138] width 63 height 11
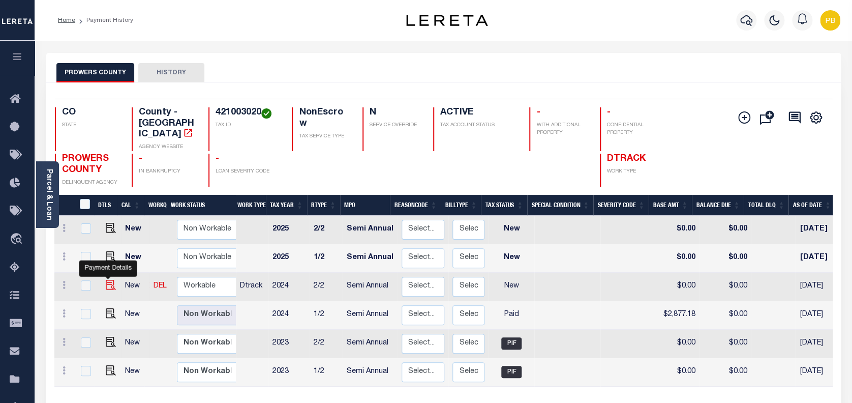
click at [106, 280] on img "" at bounding box center [111, 285] width 10 height 10
checkbox input "true"
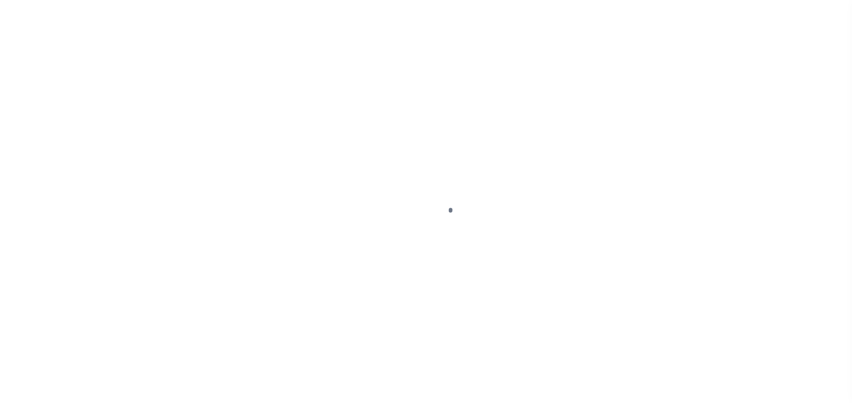
select select "NW2"
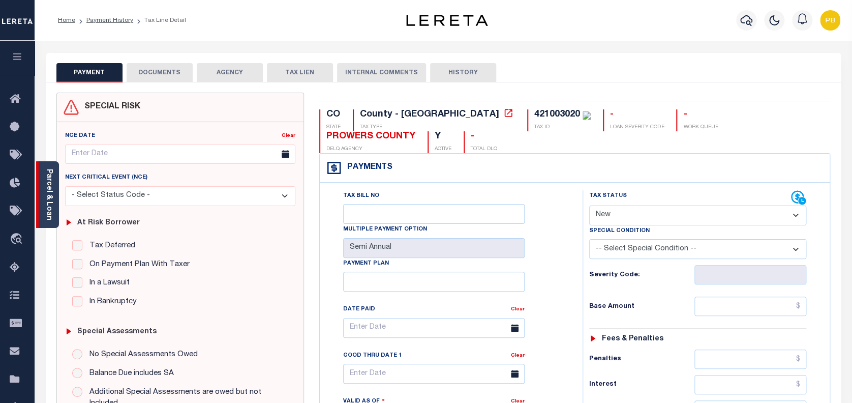
click at [52, 212] on link "Parcel & Loan" at bounding box center [48, 194] width 7 height 51
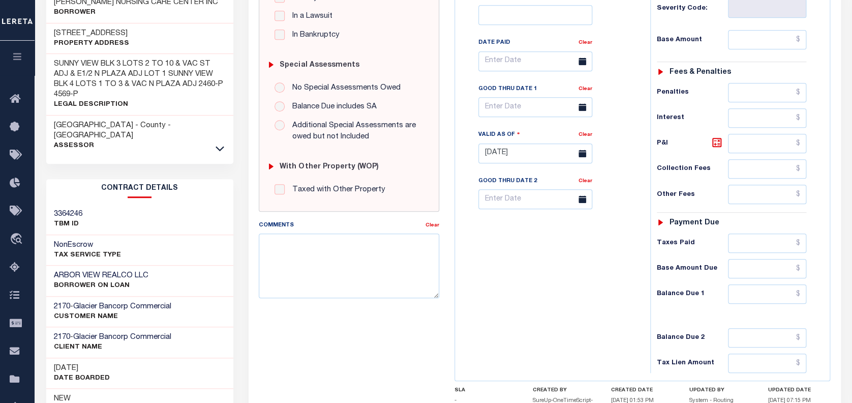
scroll to position [271, 0]
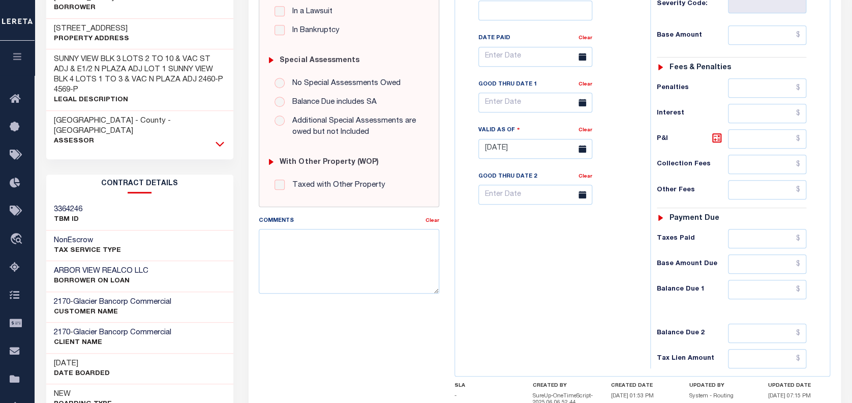
click at [218, 141] on icon at bounding box center [220, 143] width 9 height 5
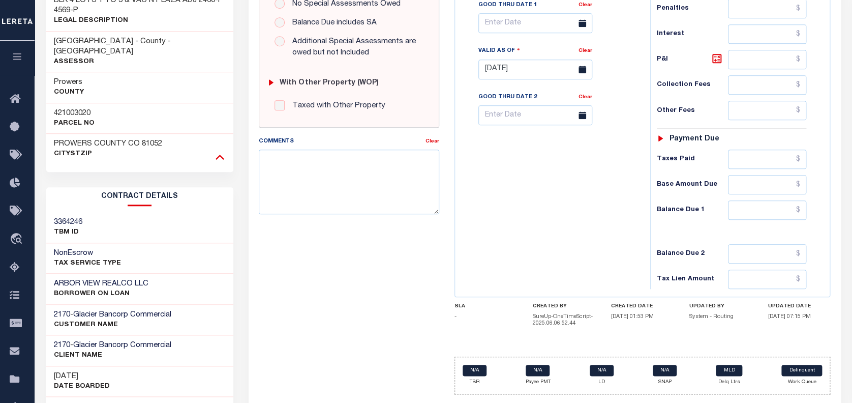
scroll to position [363, 0]
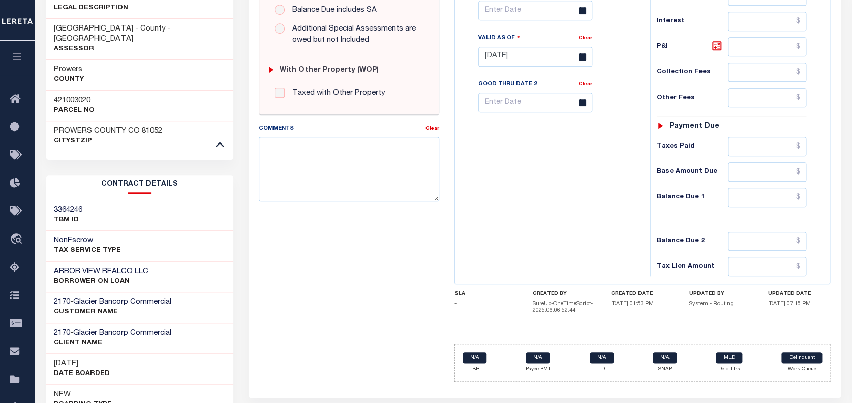
click at [75, 96] on h3 "421003020" at bounding box center [74, 101] width 41 height 10
copy h3 "421003020"
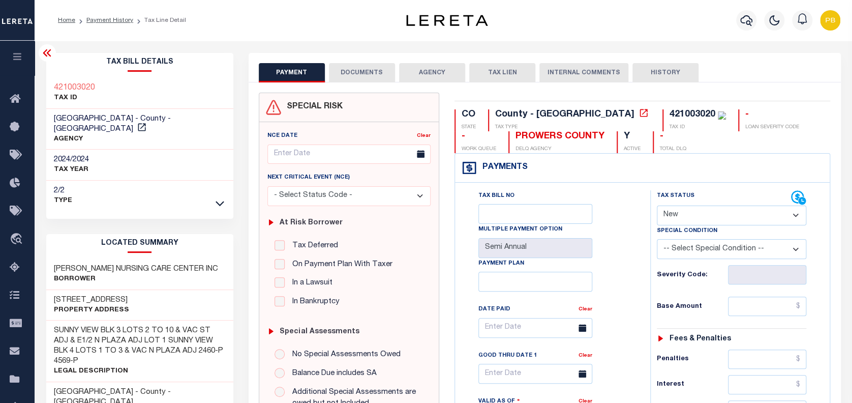
scroll to position [0, 0]
click at [147, 122] on icon at bounding box center [142, 127] width 10 height 10
drag, startPoint x: 52, startPoint y: 115, endPoint x: 124, endPoint y: 113, distance: 71.2
click at [124, 113] on div "[GEOGRAPHIC_DATA] - County - [GEOGRAPHIC_DATA] AGENCY" at bounding box center [139, 129] width 187 height 41
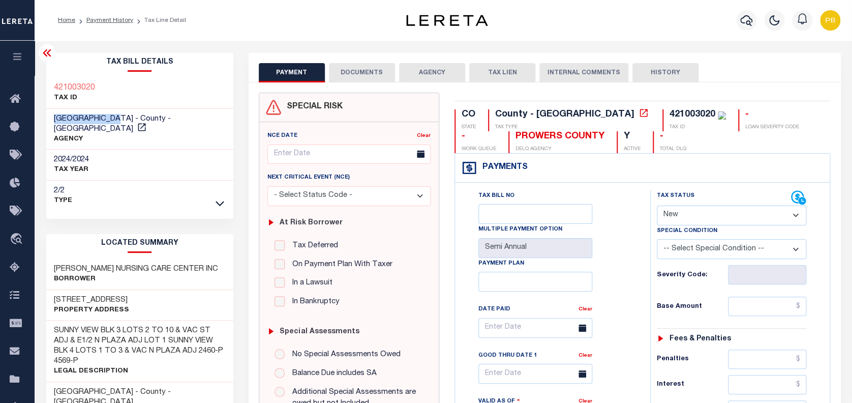
copy span "PROWERS COUNTY"
click at [147, 122] on icon at bounding box center [142, 127] width 10 height 10
drag, startPoint x: 184, startPoint y: 256, endPoint x: 55, endPoint y: 256, distance: 129.2
click at [55, 264] on h3 "[PERSON_NAME] NURSING CARE CENTER INC" at bounding box center [136, 269] width 164 height 10
copy h3 "[PERSON_NAME] NURSING CARE CENTER INC"
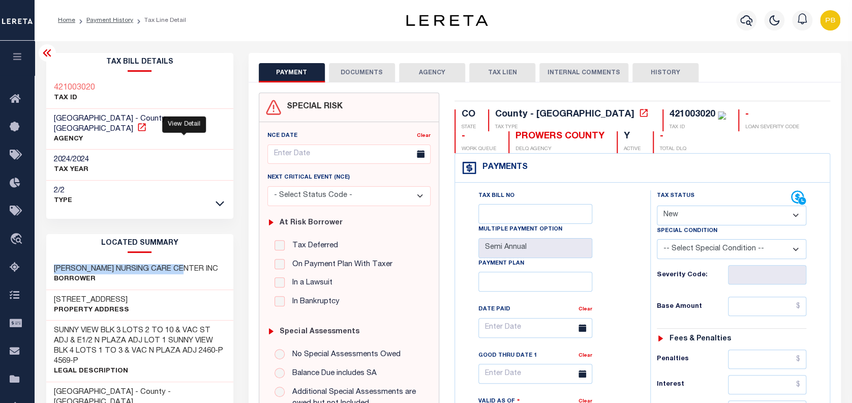
click at [145, 123] on icon at bounding box center [142, 127] width 8 height 8
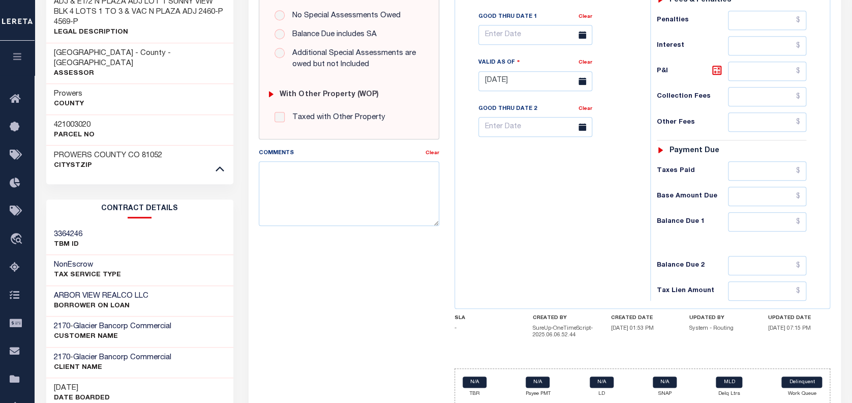
scroll to position [407, 0]
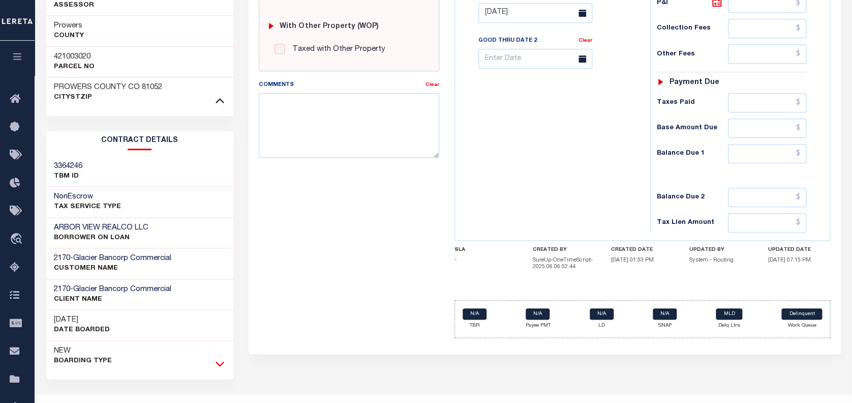
click at [220, 358] on icon at bounding box center [220, 363] width 9 height 11
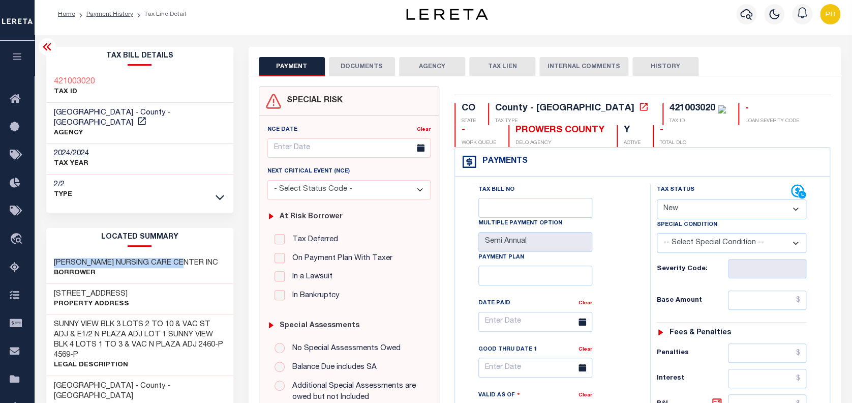
scroll to position [0, 0]
